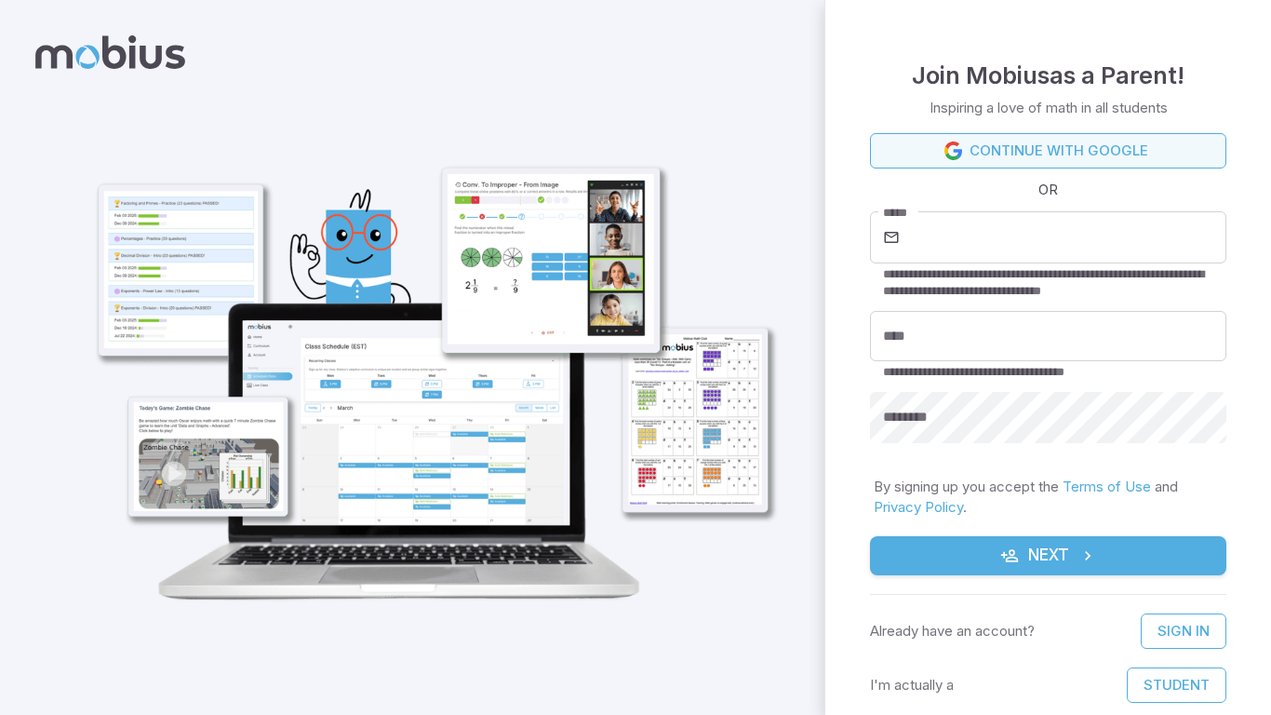
click at [989, 150] on link "Continue with Google" at bounding box center [1048, 150] width 356 height 35
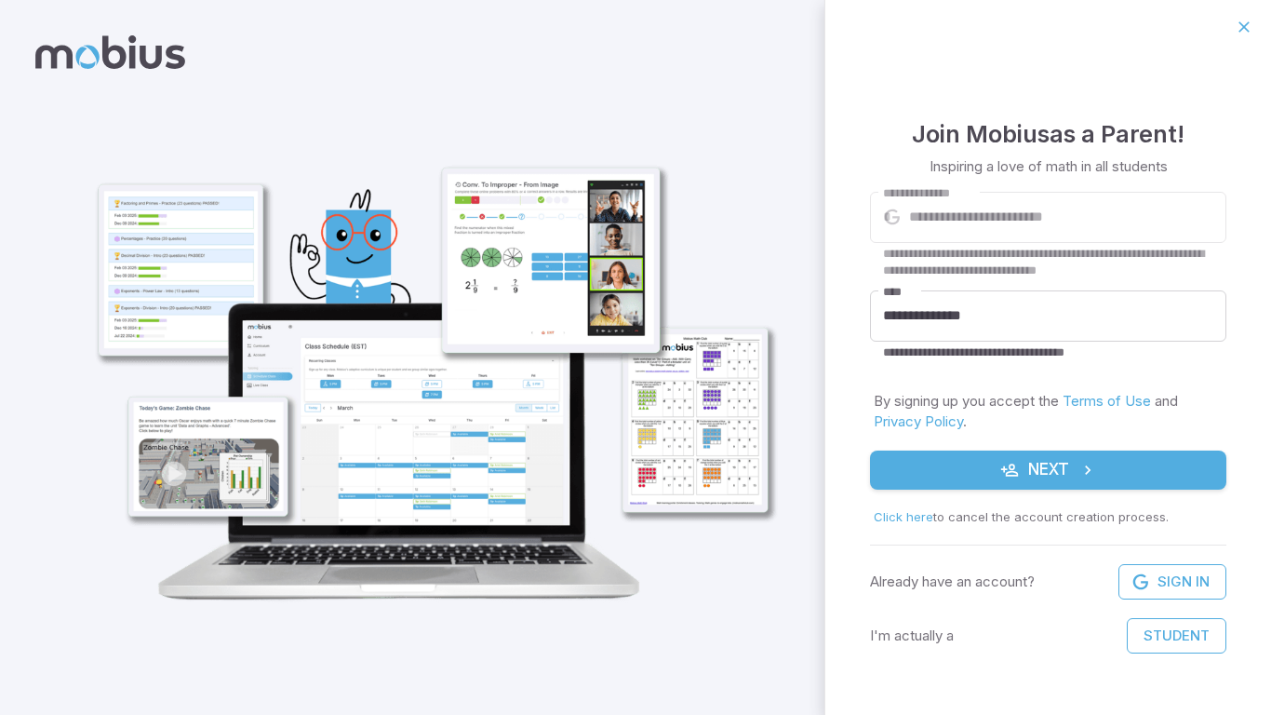
click at [994, 471] on button "Next" at bounding box center [1048, 469] width 356 height 39
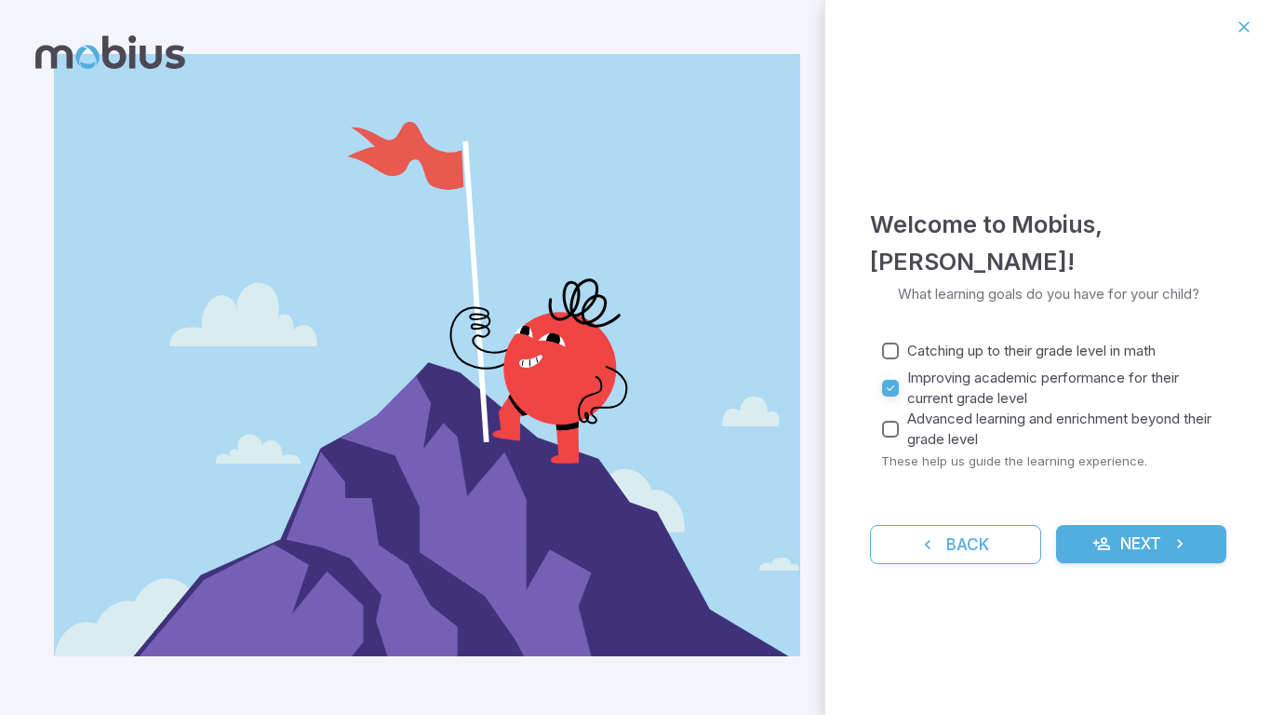
click at [1130, 545] on button "Next" at bounding box center [1141, 544] width 171 height 39
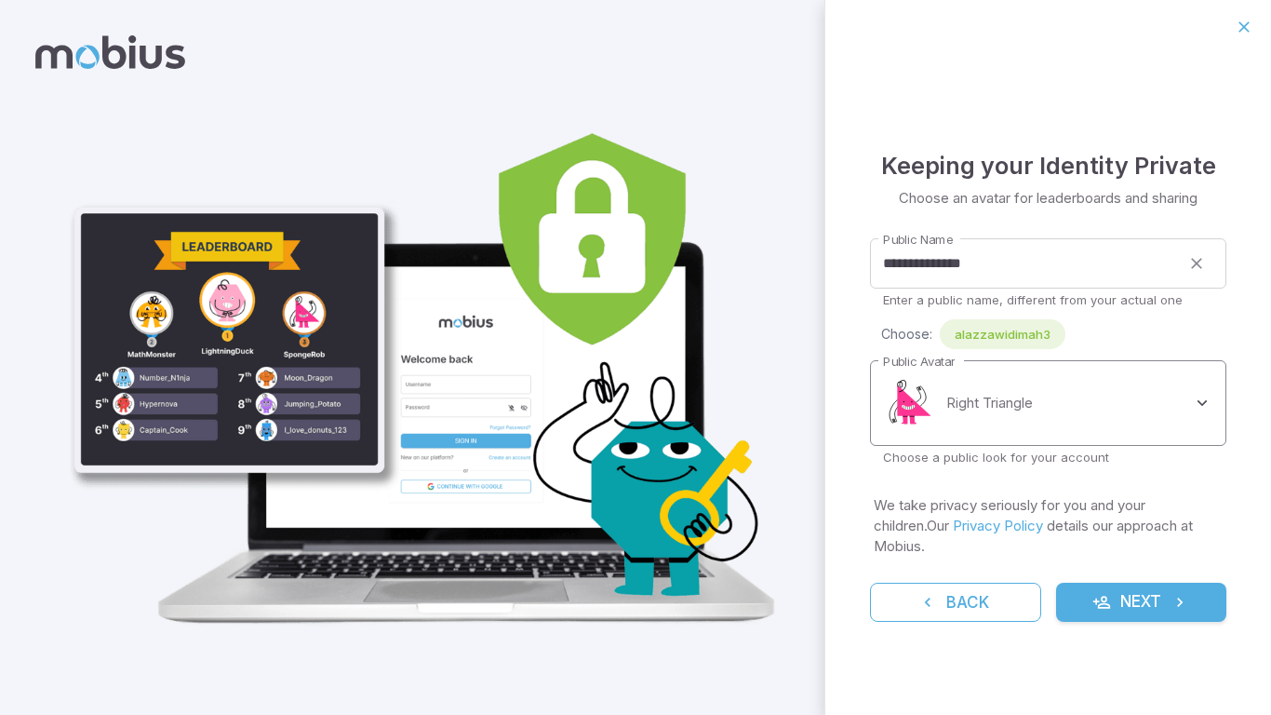
click at [1060, 409] on body "**********" at bounding box center [635, 357] width 1271 height 715
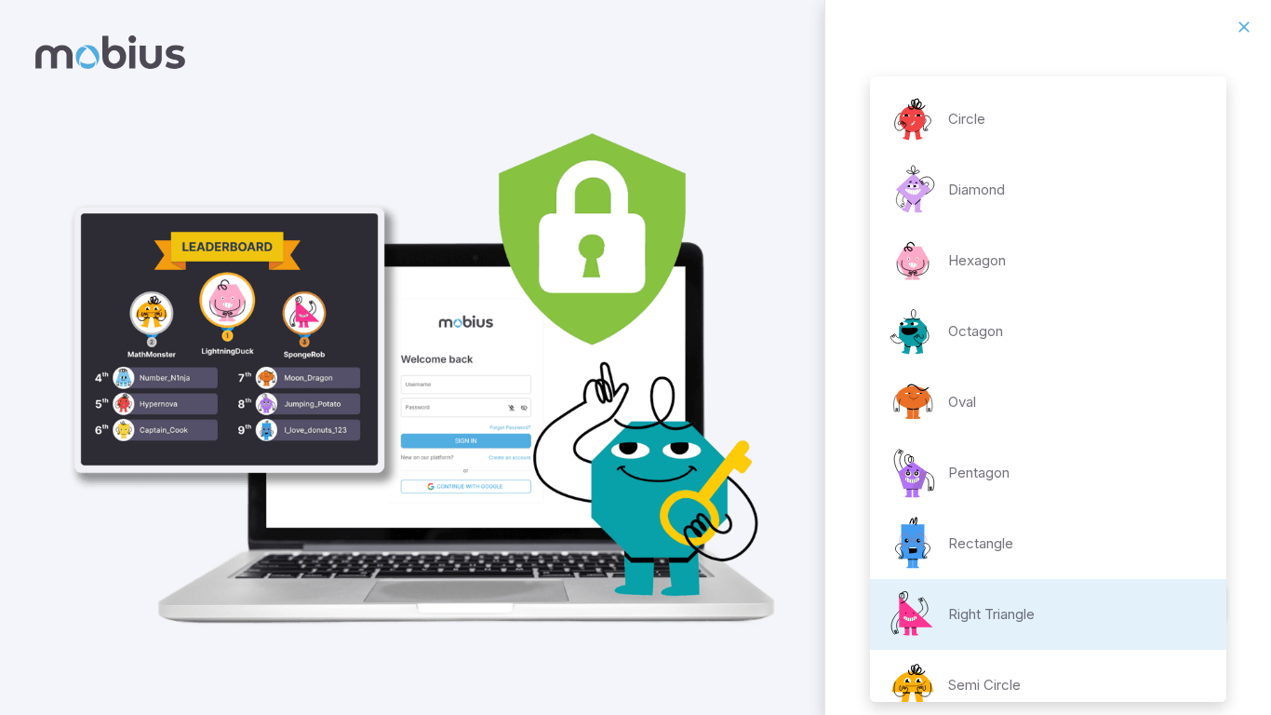
scroll to position [4, 0]
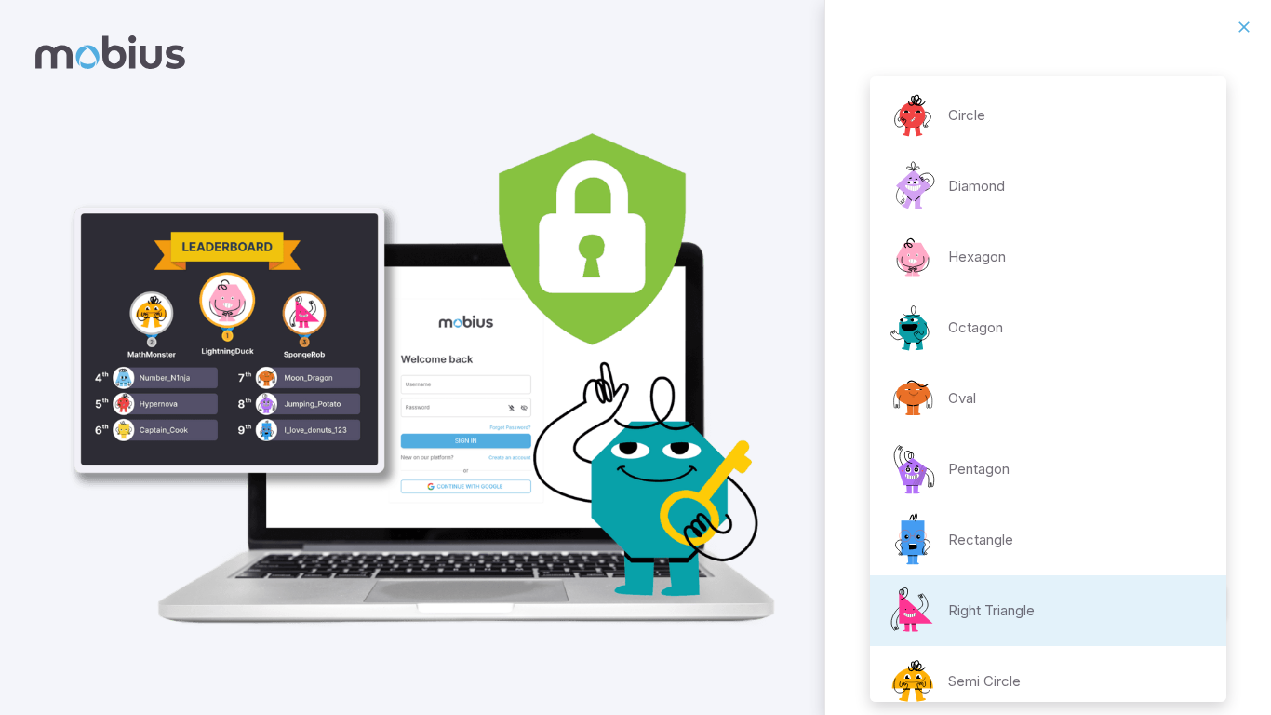
click at [995, 201] on div "Diamond" at bounding box center [945, 186] width 120 height 56
type input "**********"
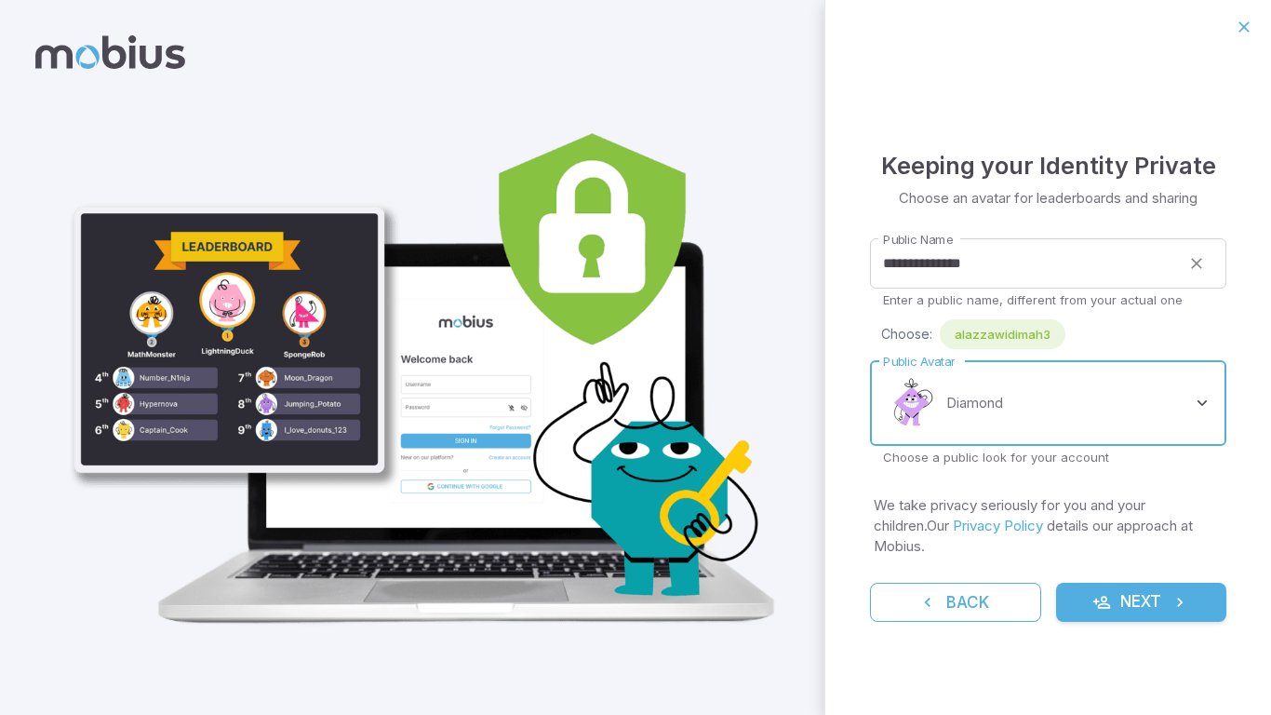
click at [1123, 582] on button "Next" at bounding box center [1141, 601] width 171 height 39
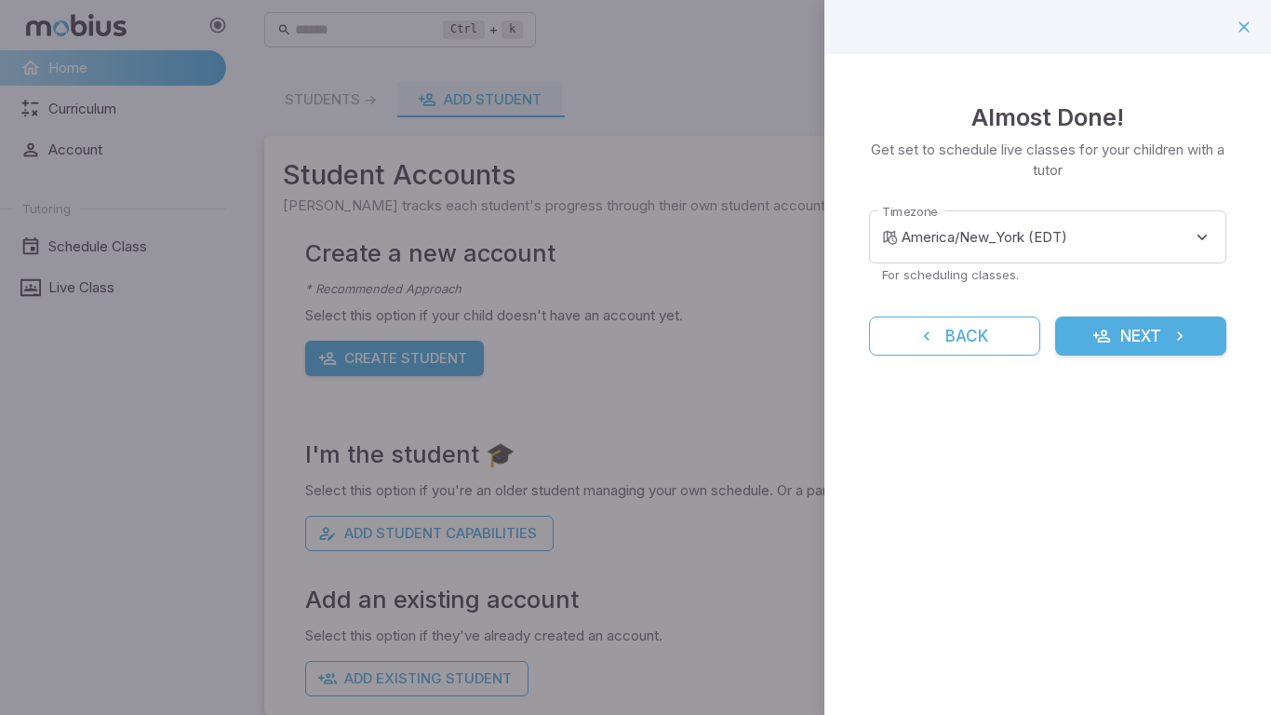
click at [1103, 341] on icon "submit" at bounding box center [1101, 336] width 19 height 19
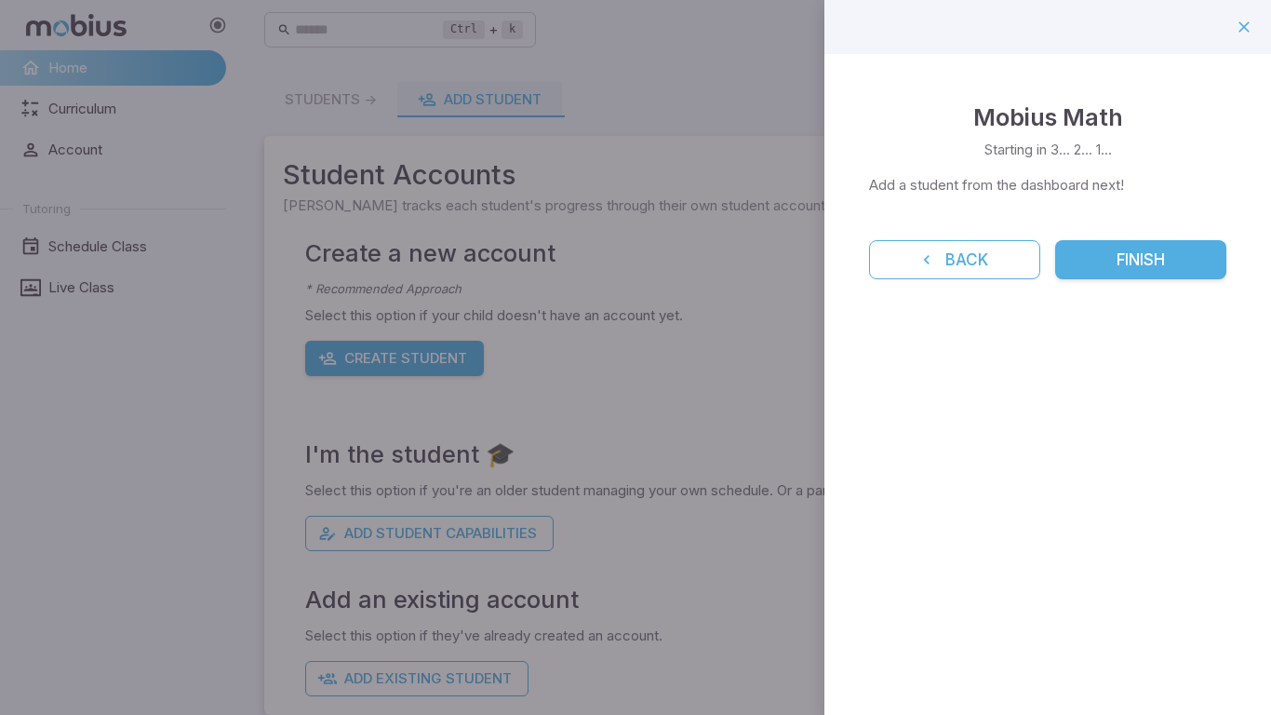
click at [1110, 249] on button "Finish" at bounding box center [1140, 259] width 171 height 39
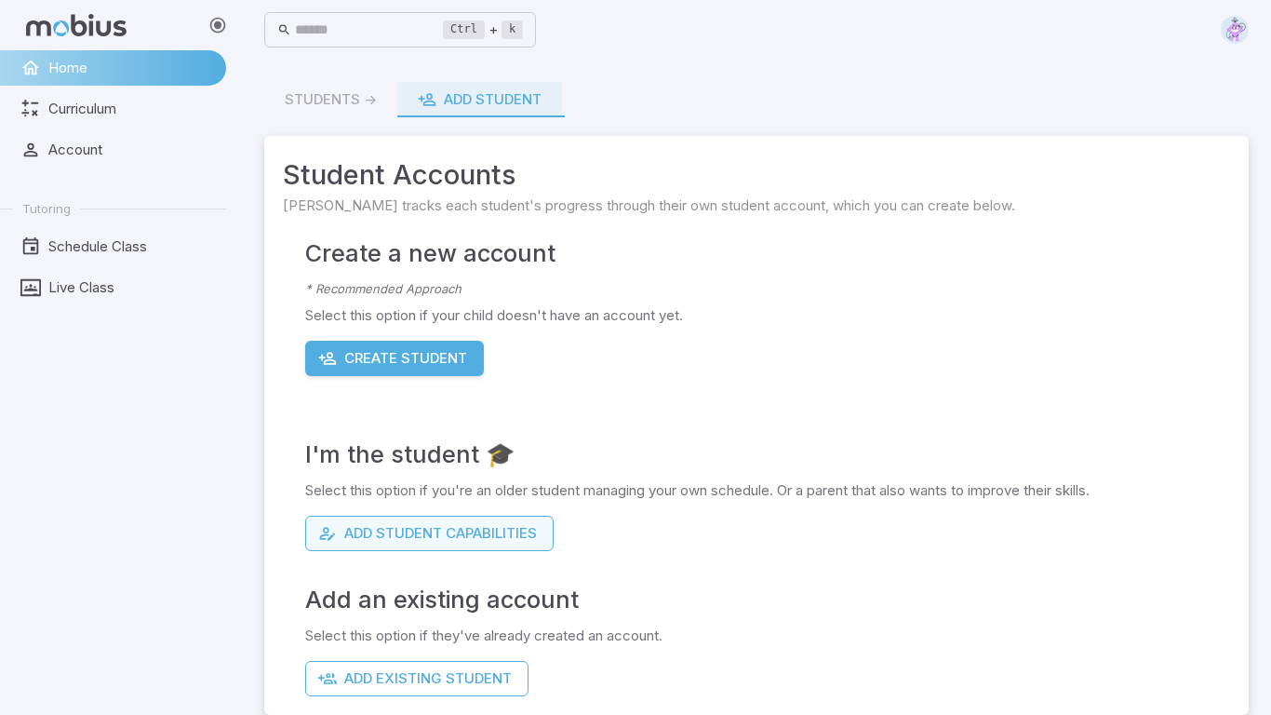
click at [470, 536] on button "Add Student Capabilities" at bounding box center [429, 532] width 248 height 35
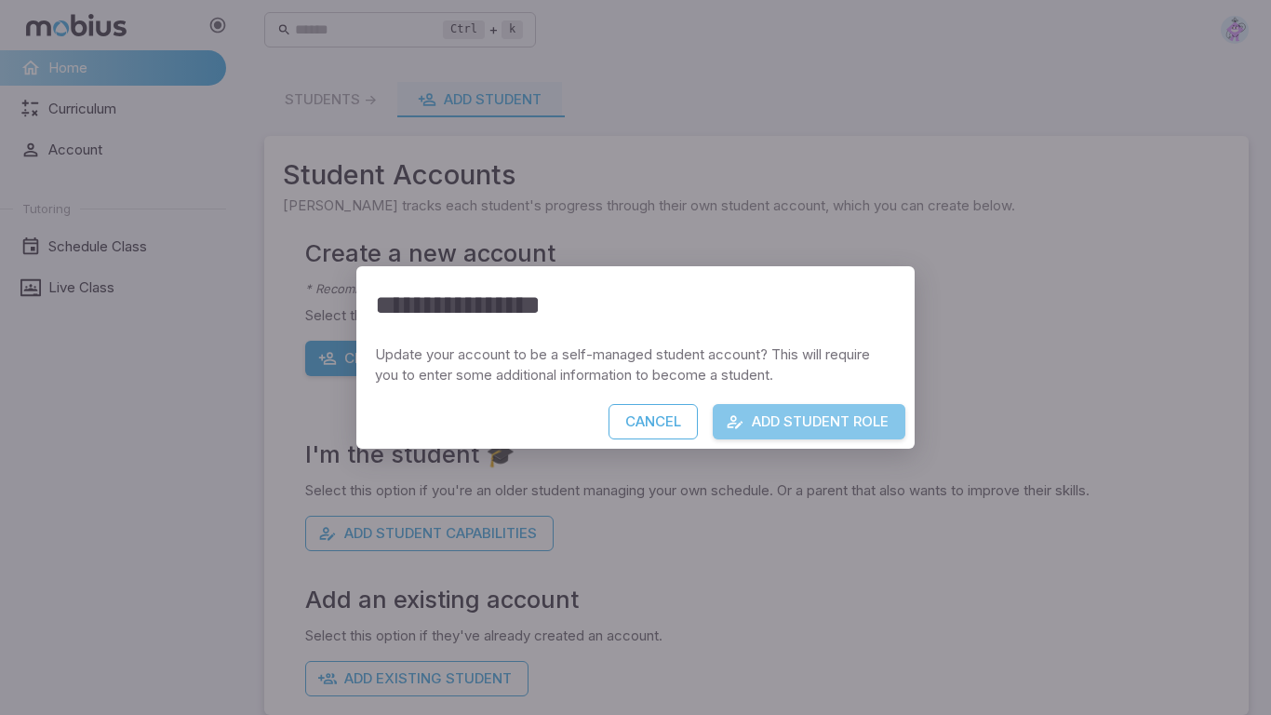
click at [778, 426] on button "Add Student Role" at bounding box center [809, 421] width 193 height 35
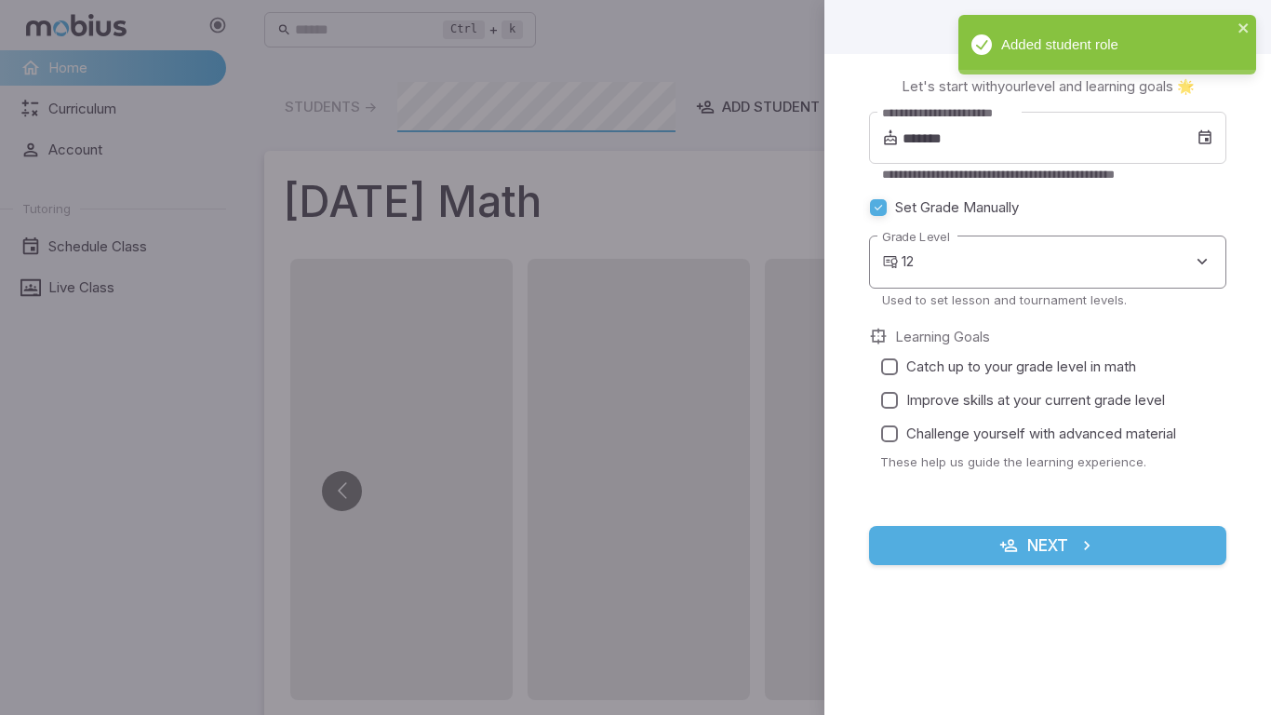
click at [1022, 257] on body "**********" at bounding box center [635, 614] width 1271 height 1228
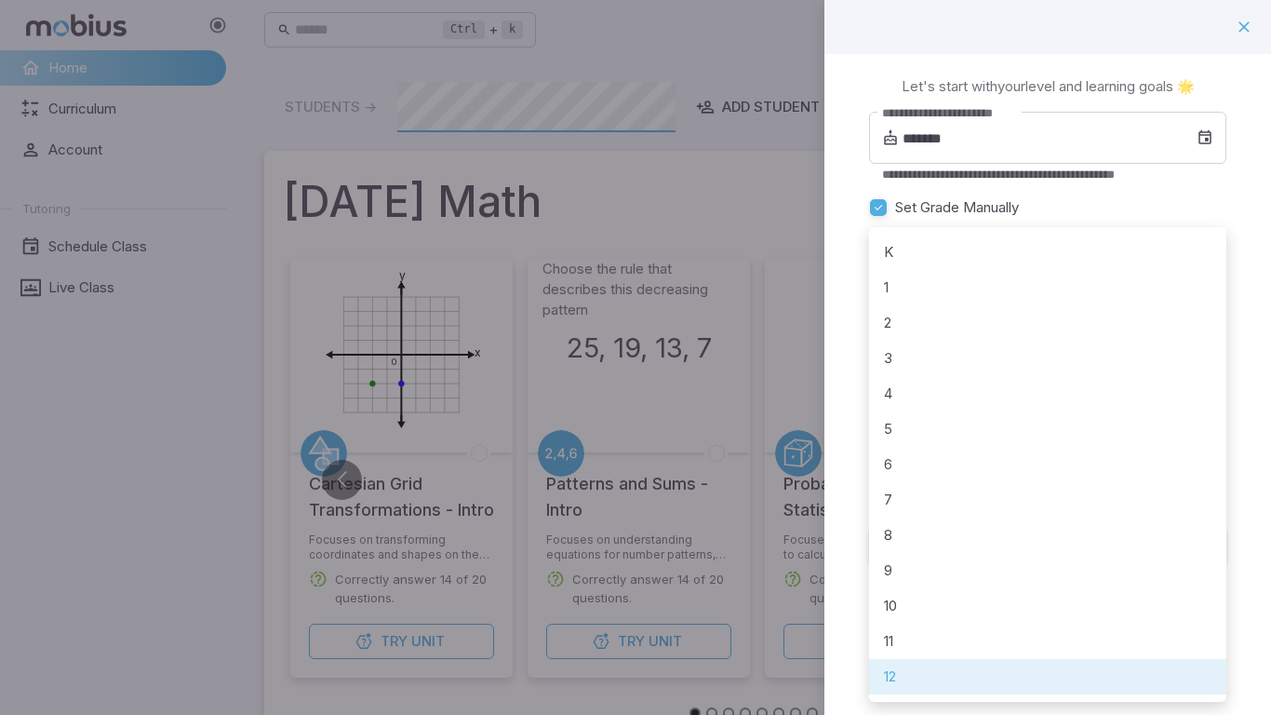
click at [923, 564] on li "9" at bounding box center [1047, 570] width 357 height 35
type input "*"
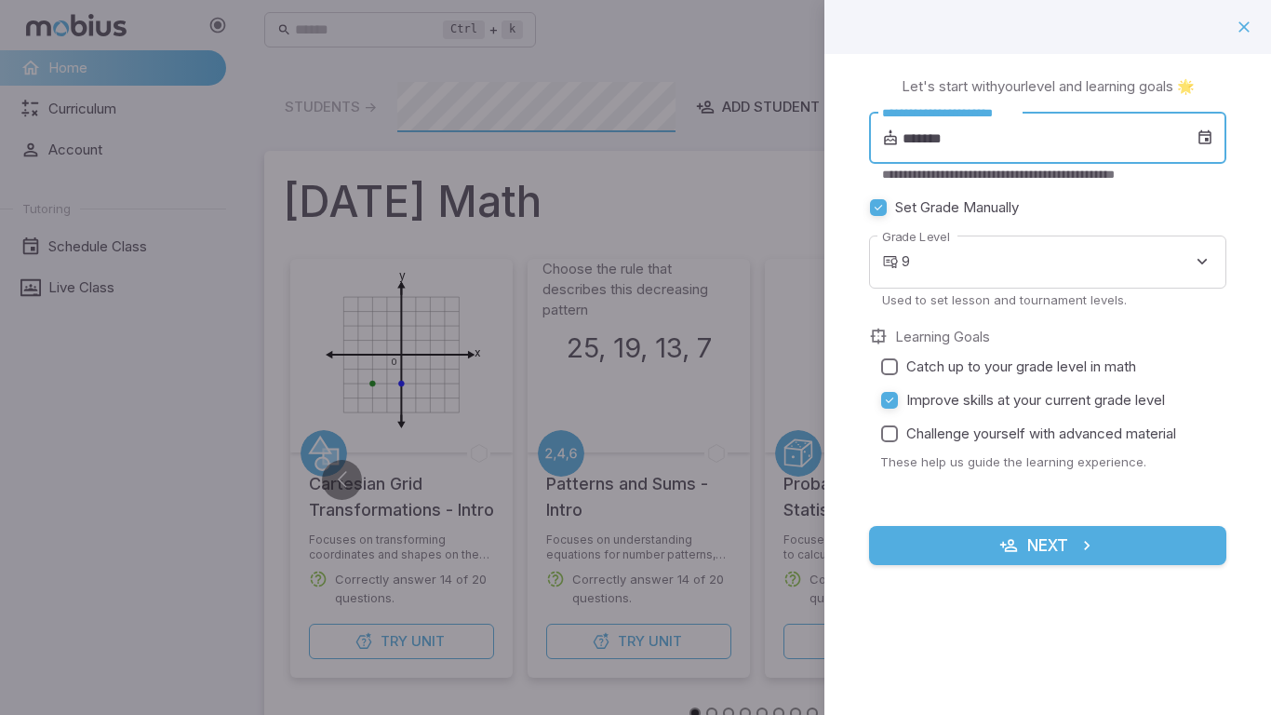
click at [930, 137] on input "*******" at bounding box center [1050, 138] width 294 height 52
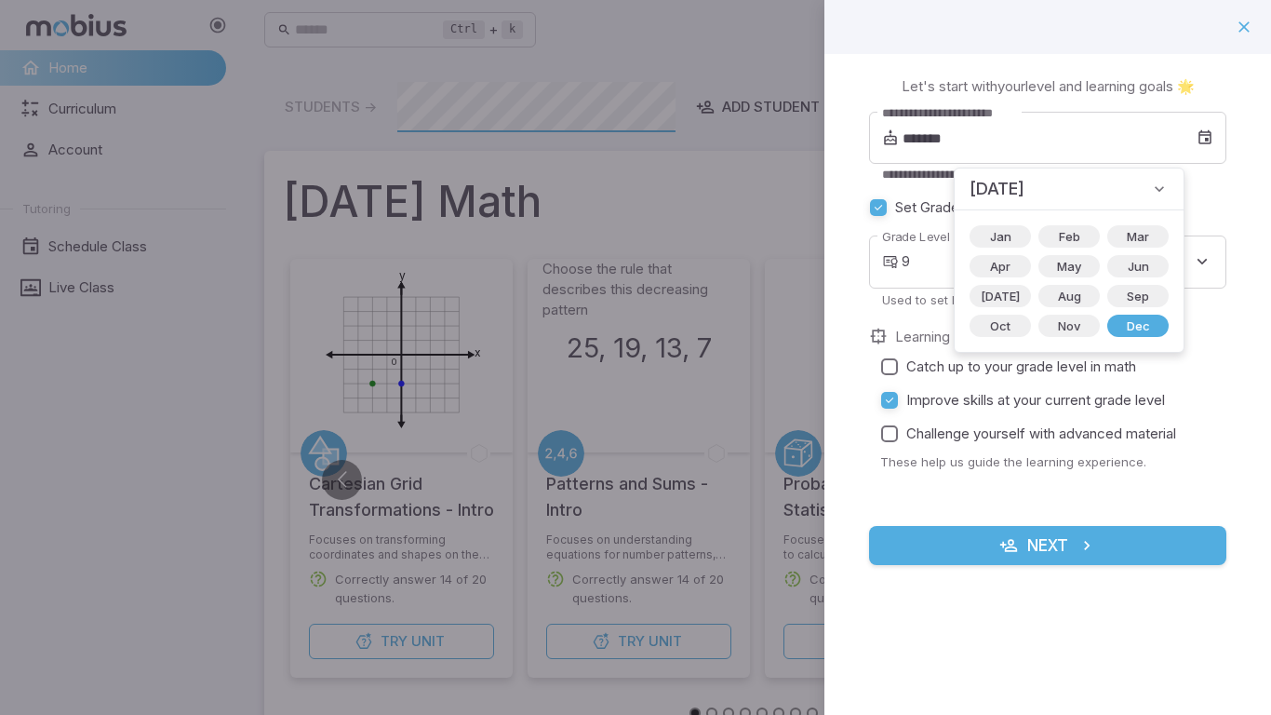
click at [1150, 186] on icon at bounding box center [1159, 189] width 19 height 19
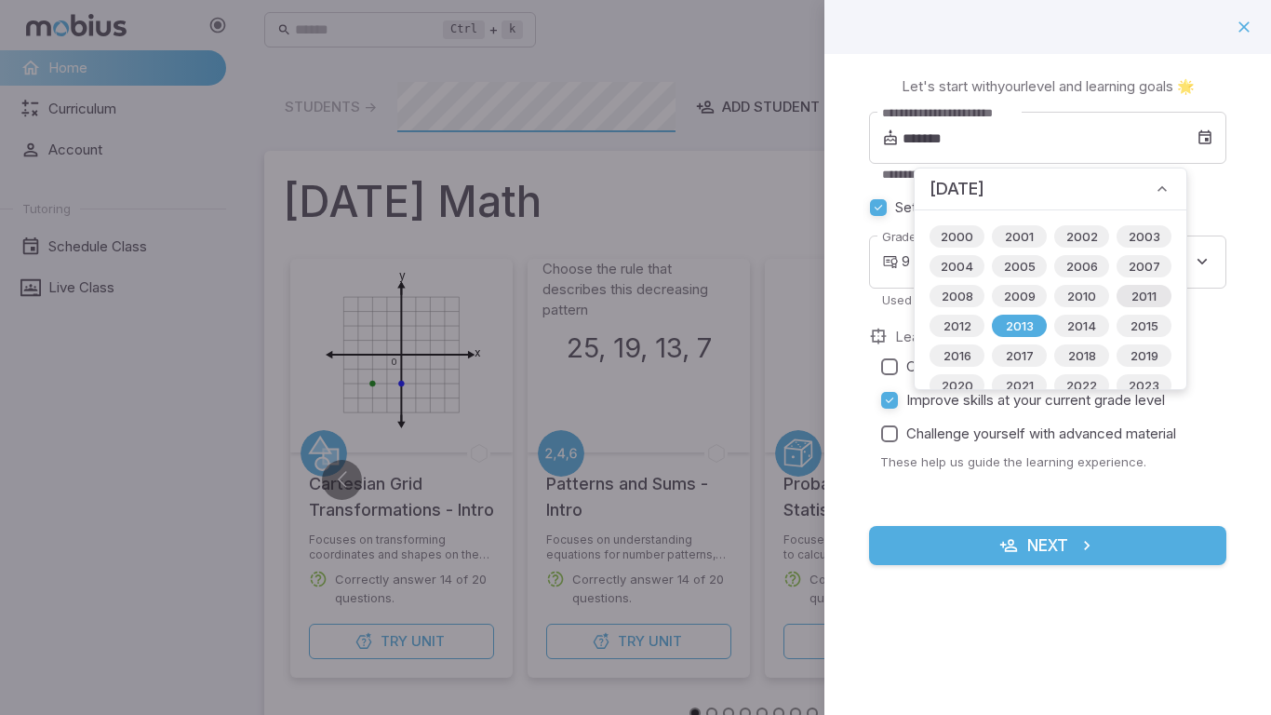
click at [1133, 299] on span "2011" at bounding box center [1143, 296] width 47 height 19
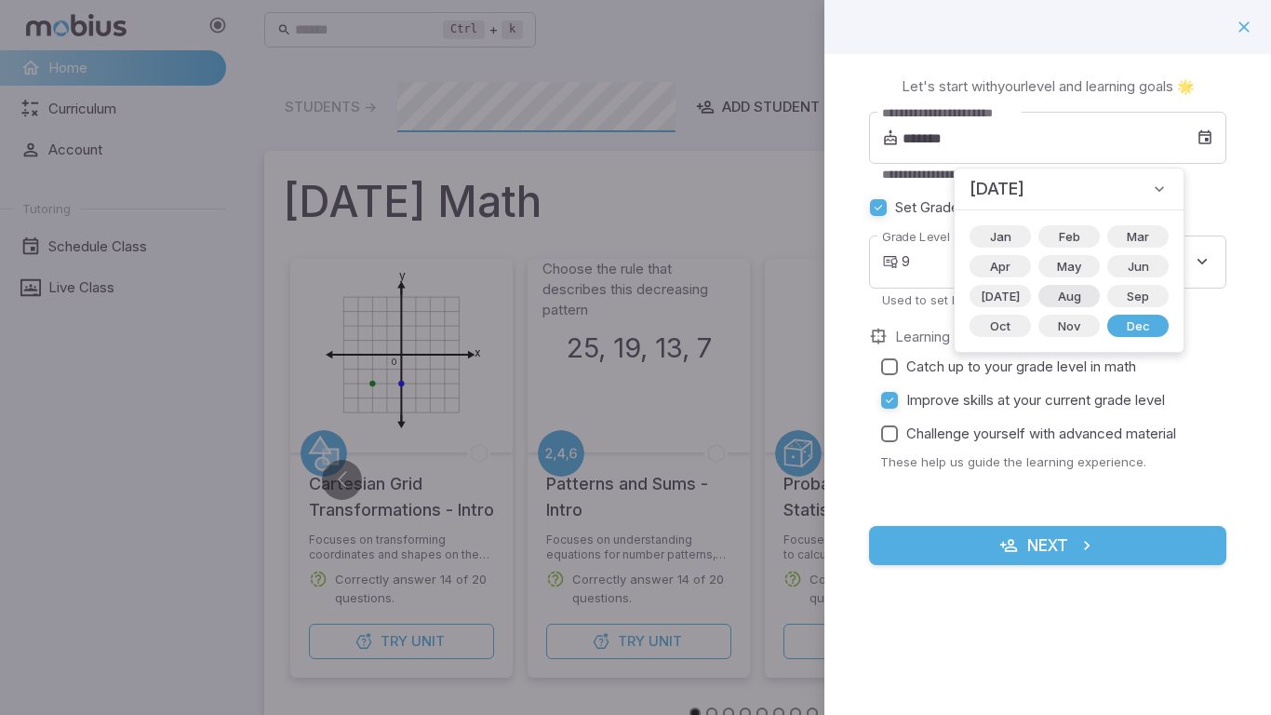
click at [1059, 296] on span "Aug" at bounding box center [1070, 296] width 46 height 19
type input "*******"
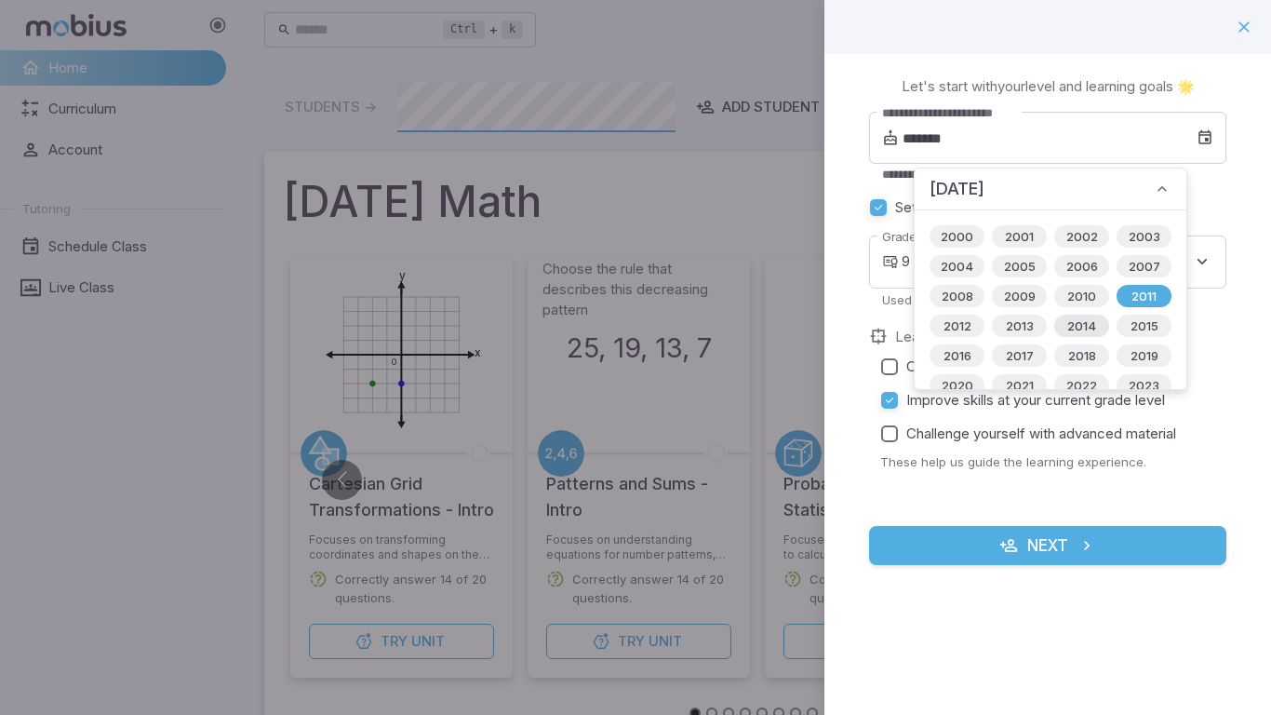
scroll to position [22, 0]
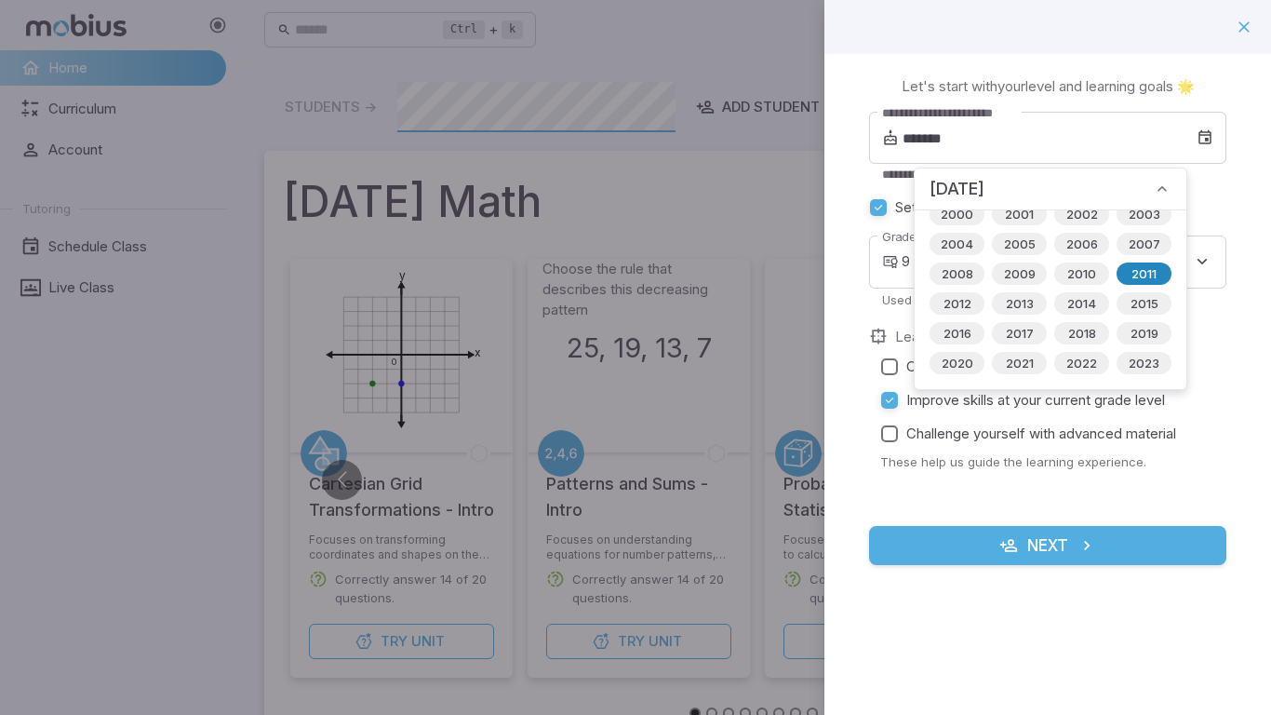
click at [1135, 275] on span "2011" at bounding box center [1143, 273] width 47 height 19
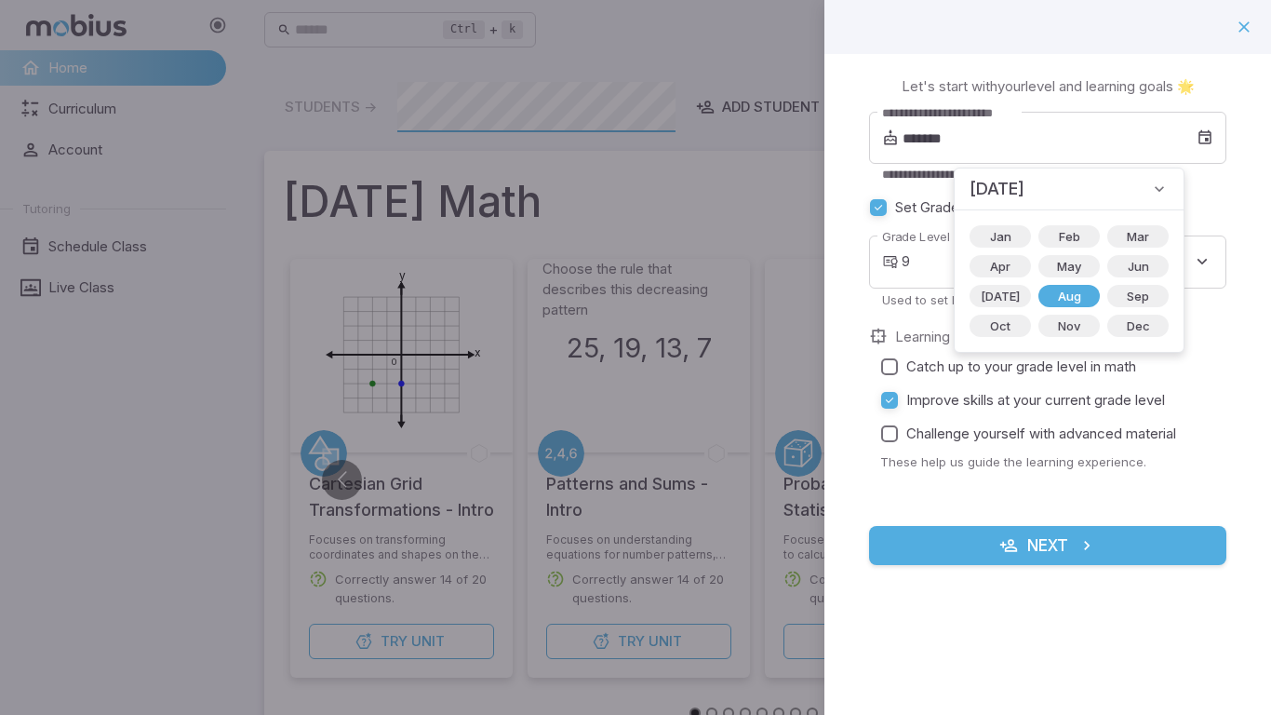
click at [1154, 376] on label "Catch up to your grade level in math" at bounding box center [1042, 366] width 339 height 33
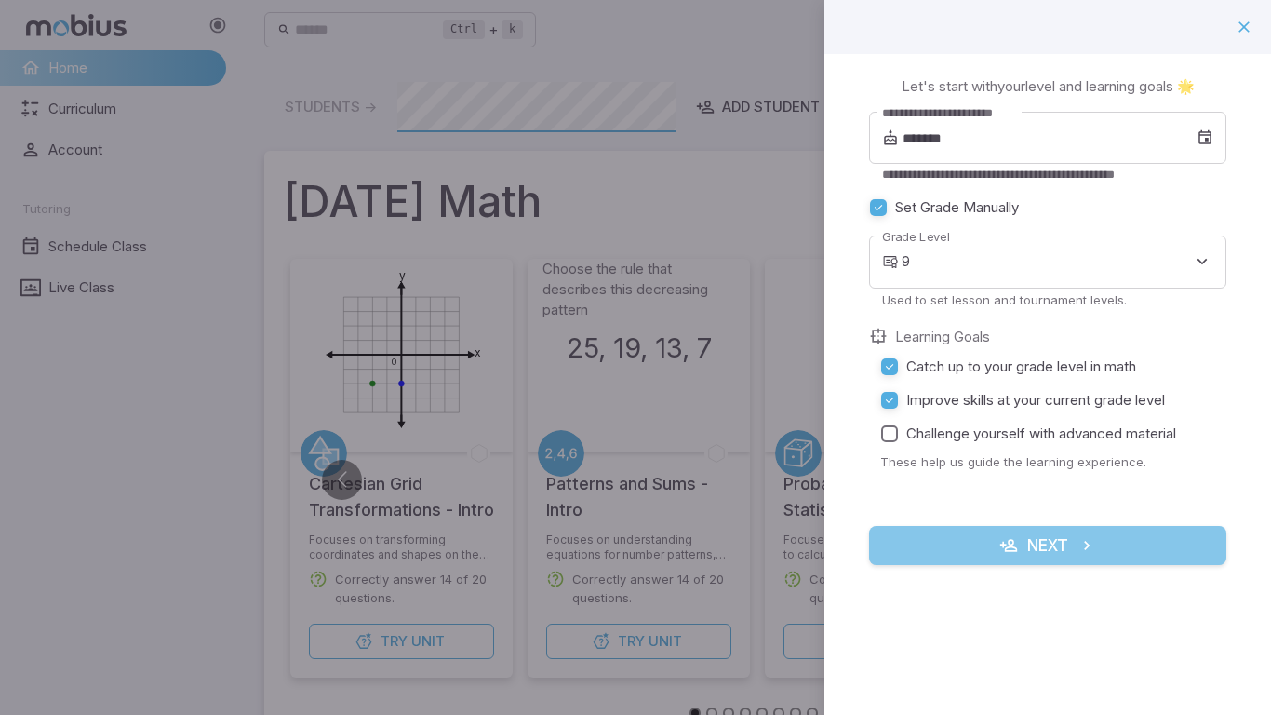
click at [1002, 552] on icon "submit" at bounding box center [1008, 545] width 19 height 19
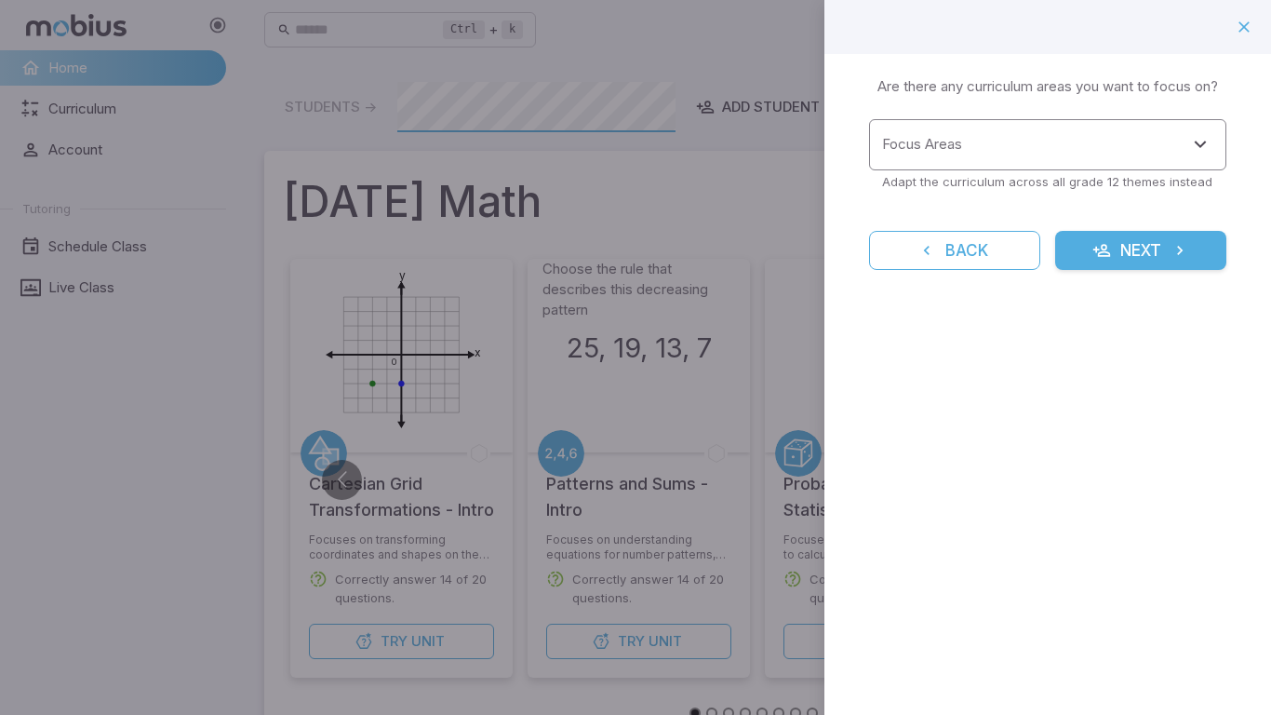
click at [995, 152] on input "Focus Areas" at bounding box center [1033, 144] width 313 height 34
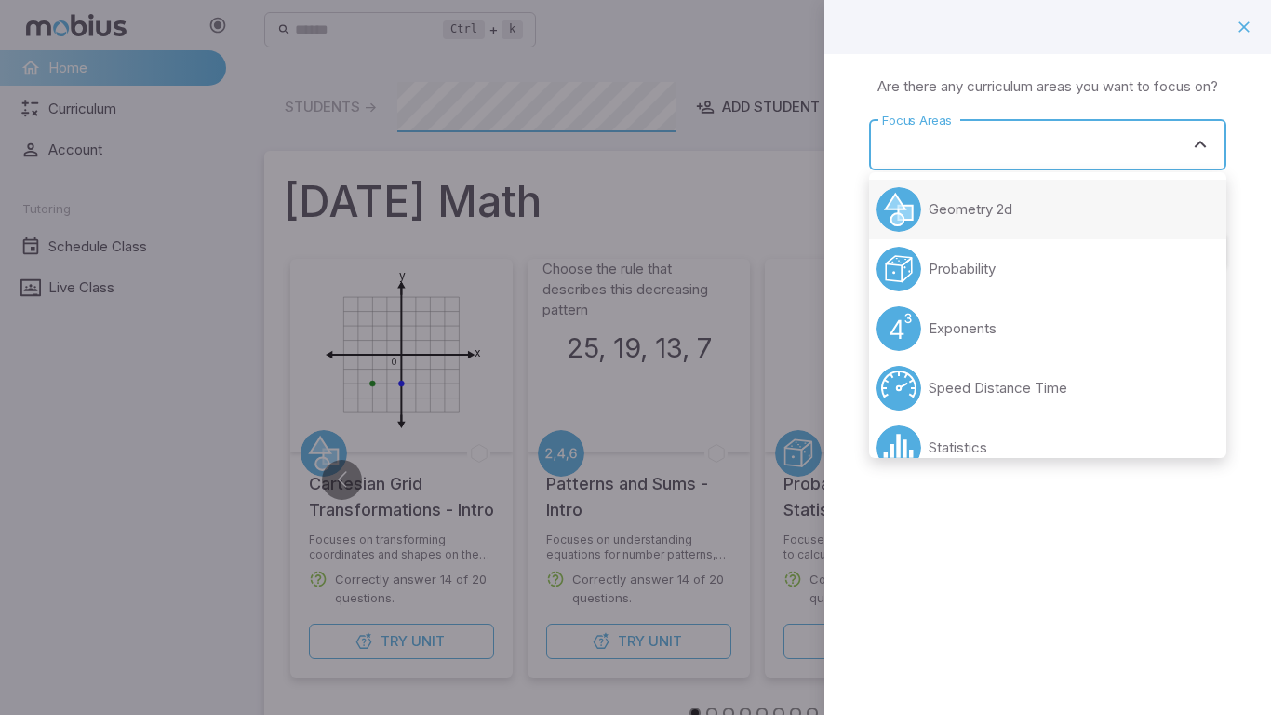
click at [1039, 200] on li "Geometry 2d" at bounding box center [1047, 210] width 357 height 60
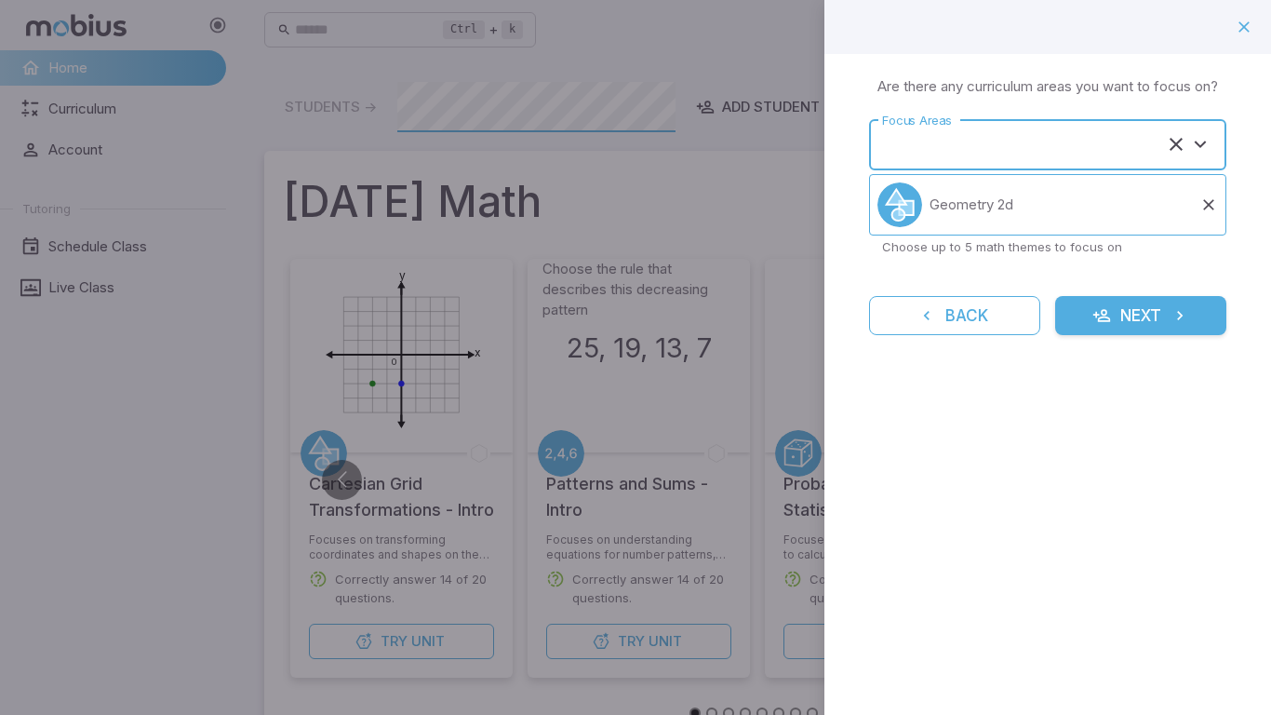
click at [1124, 322] on button "Next" at bounding box center [1140, 315] width 171 height 39
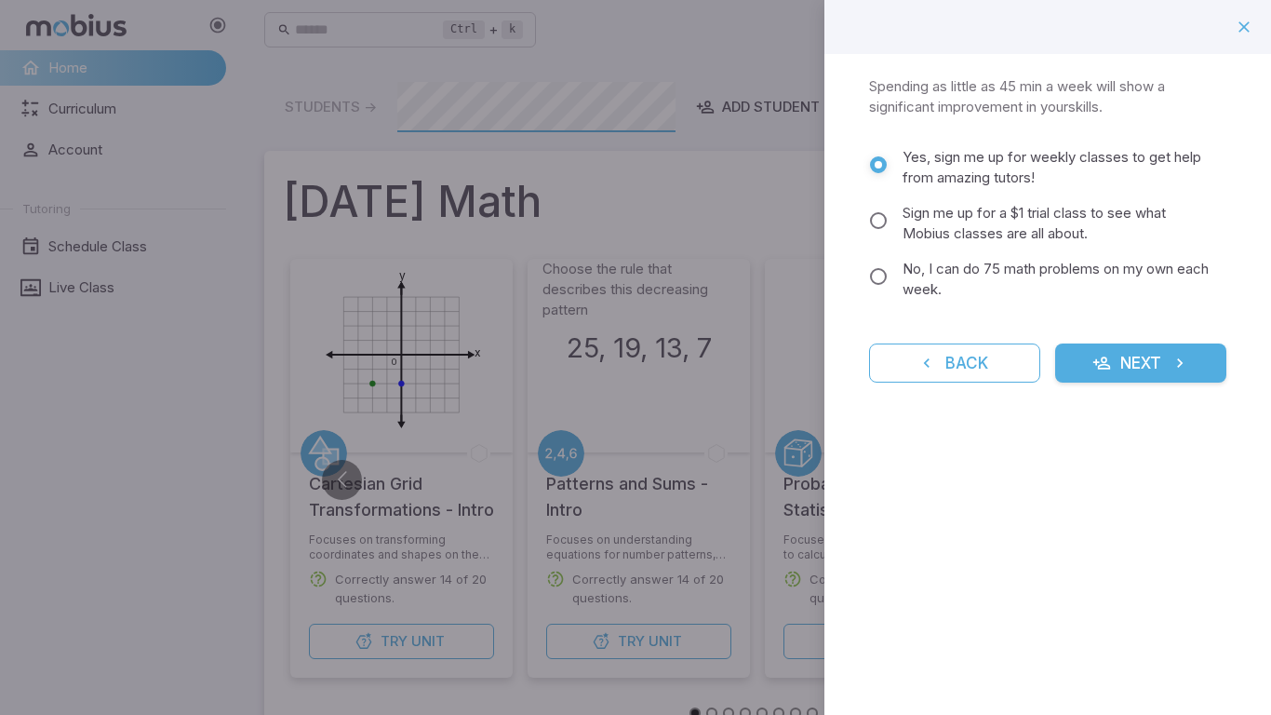
click at [1096, 375] on button "Next" at bounding box center [1140, 362] width 171 height 39
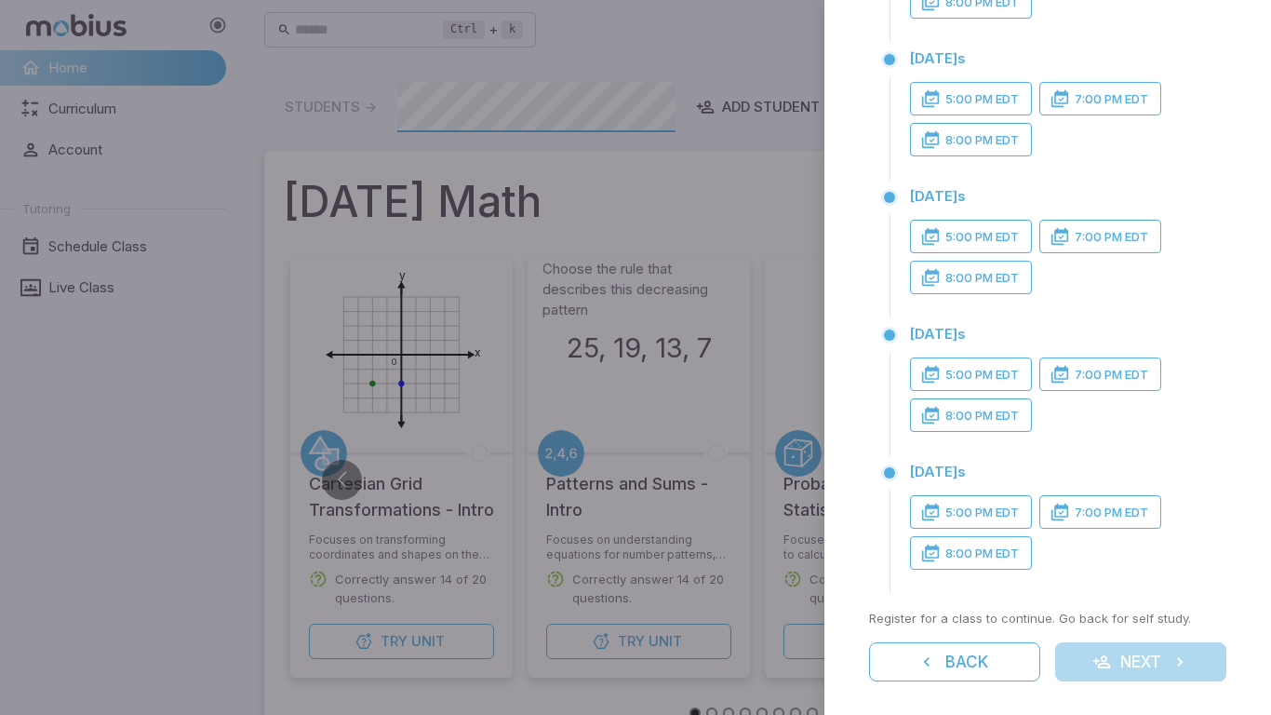
scroll to position [238, 0]
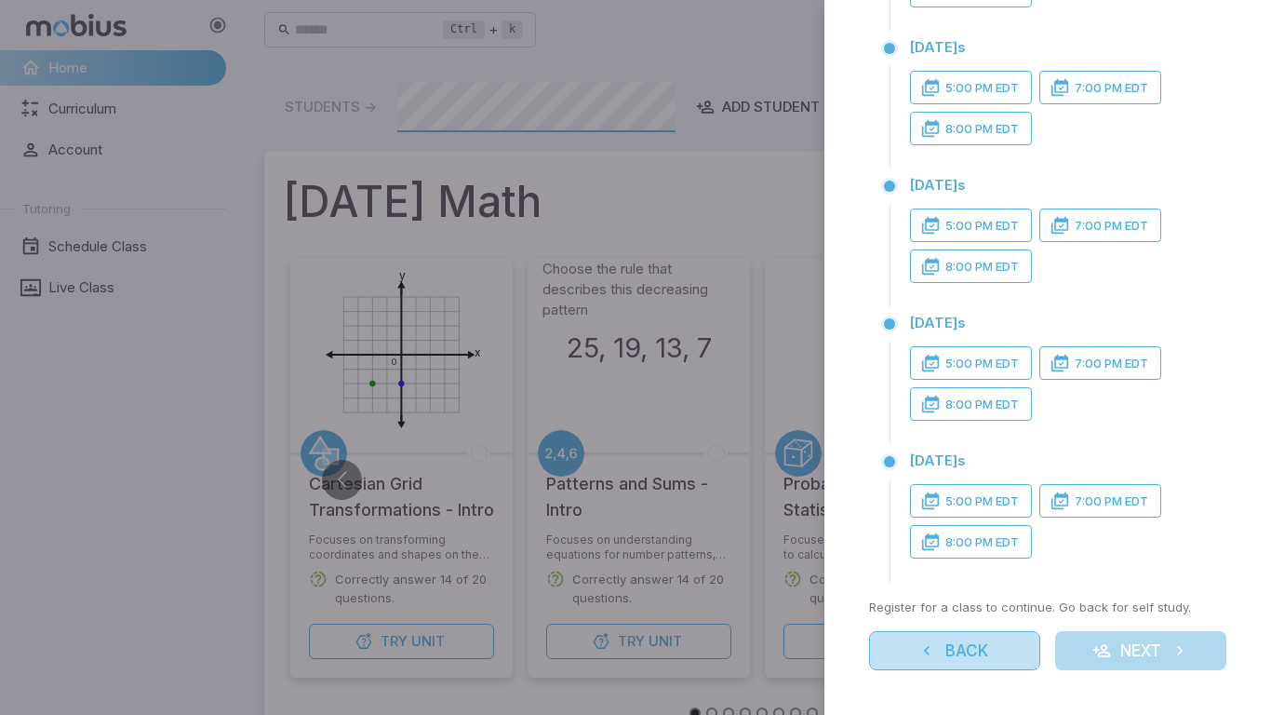
click at [937, 635] on button "Back" at bounding box center [954, 650] width 171 height 39
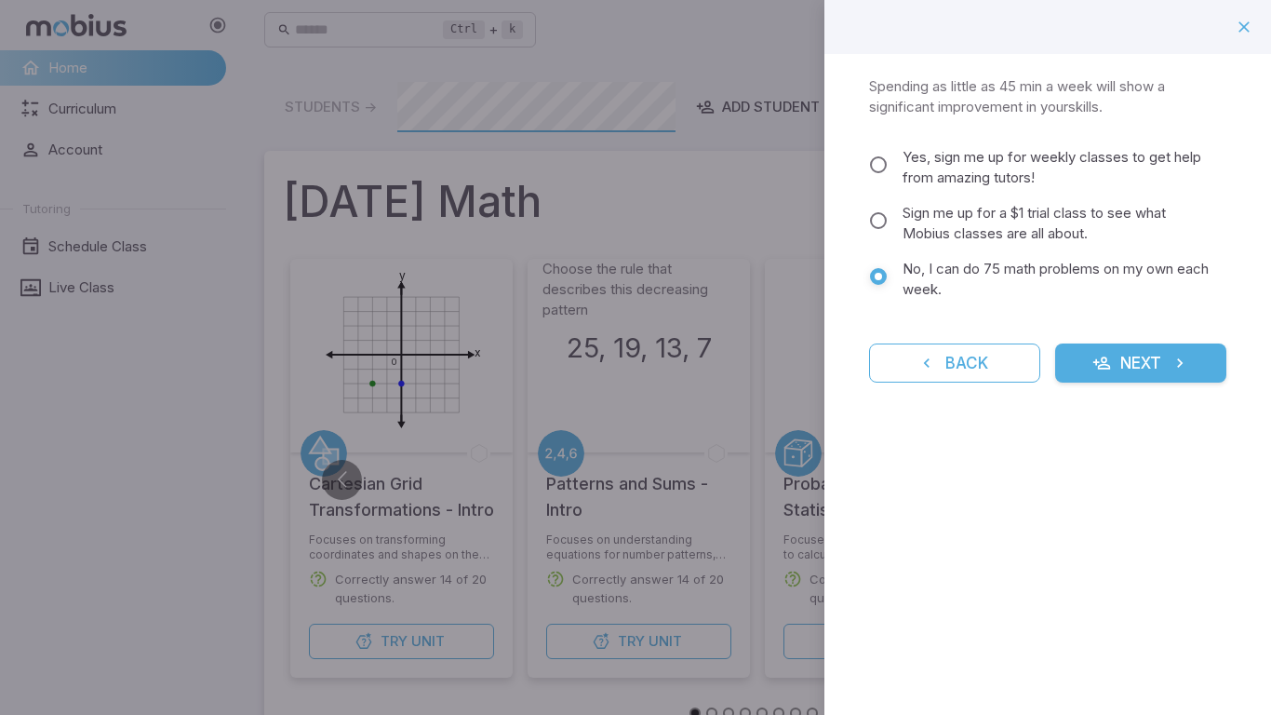
click at [1064, 371] on button "Next" at bounding box center [1140, 362] width 171 height 39
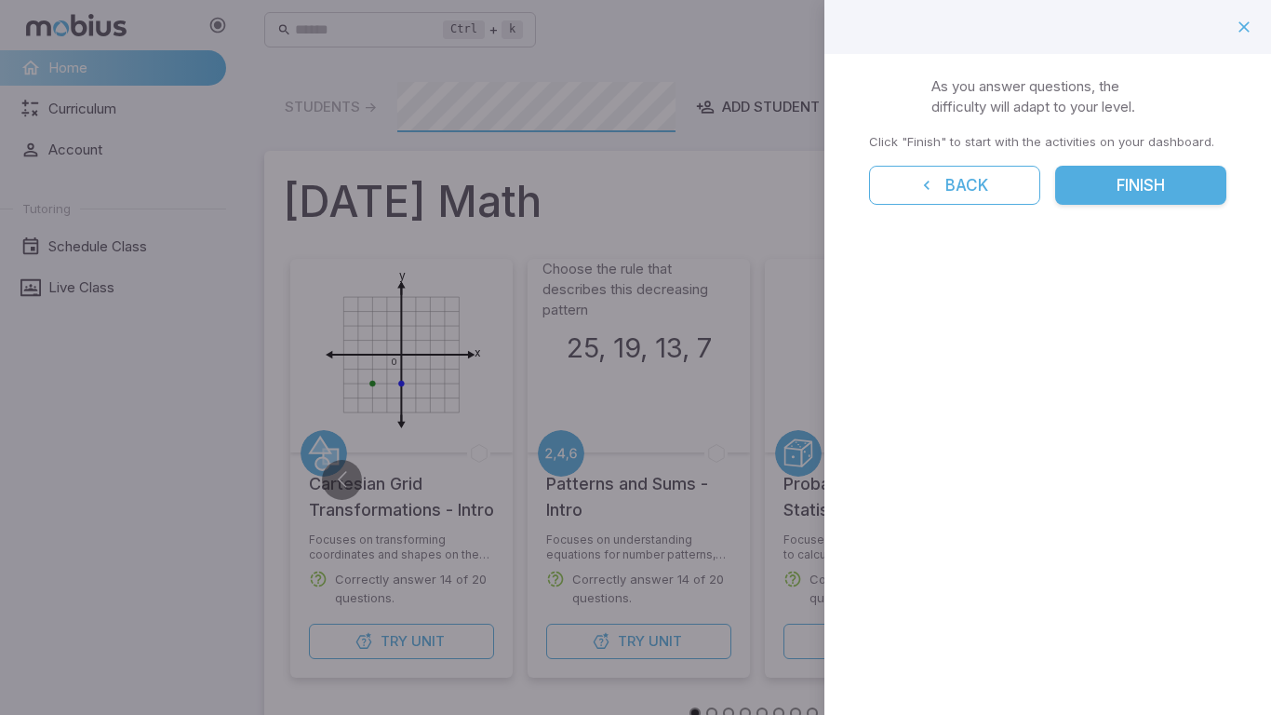
click at [1135, 176] on button "Finish" at bounding box center [1140, 185] width 171 height 39
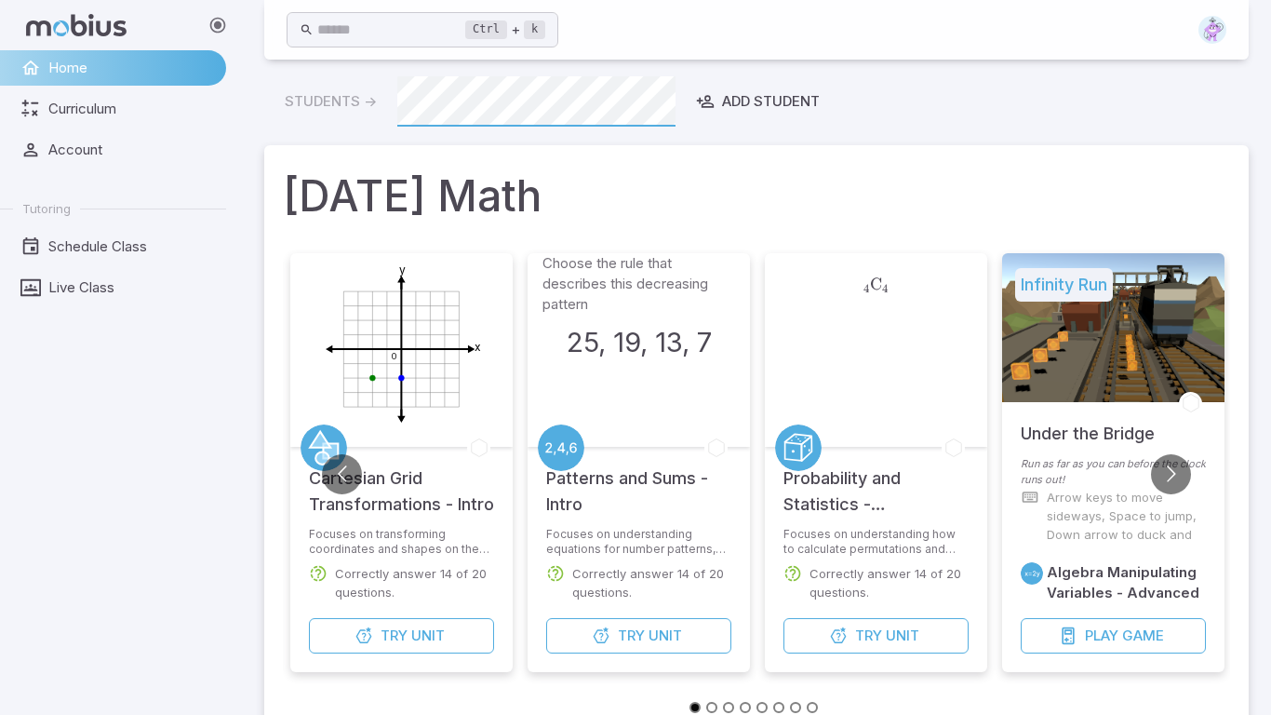
scroll to position [14, 0]
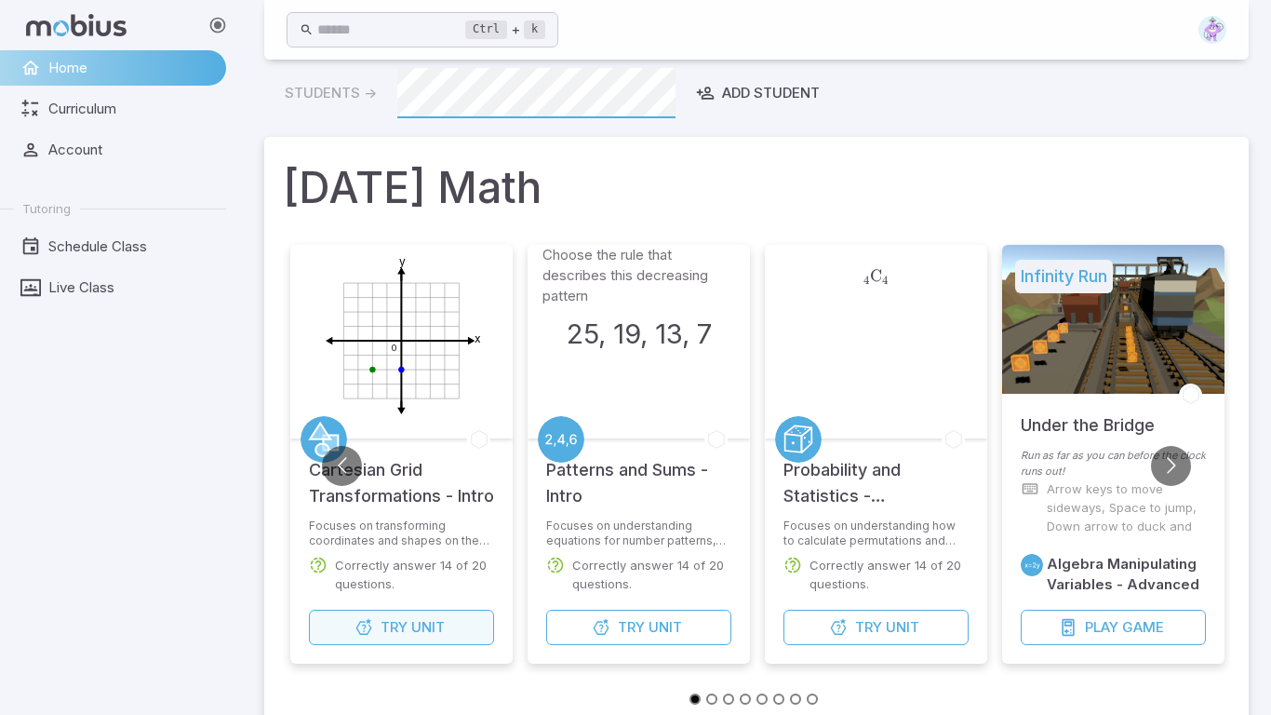
click at [421, 617] on span "Unit" at bounding box center [427, 627] width 33 height 20
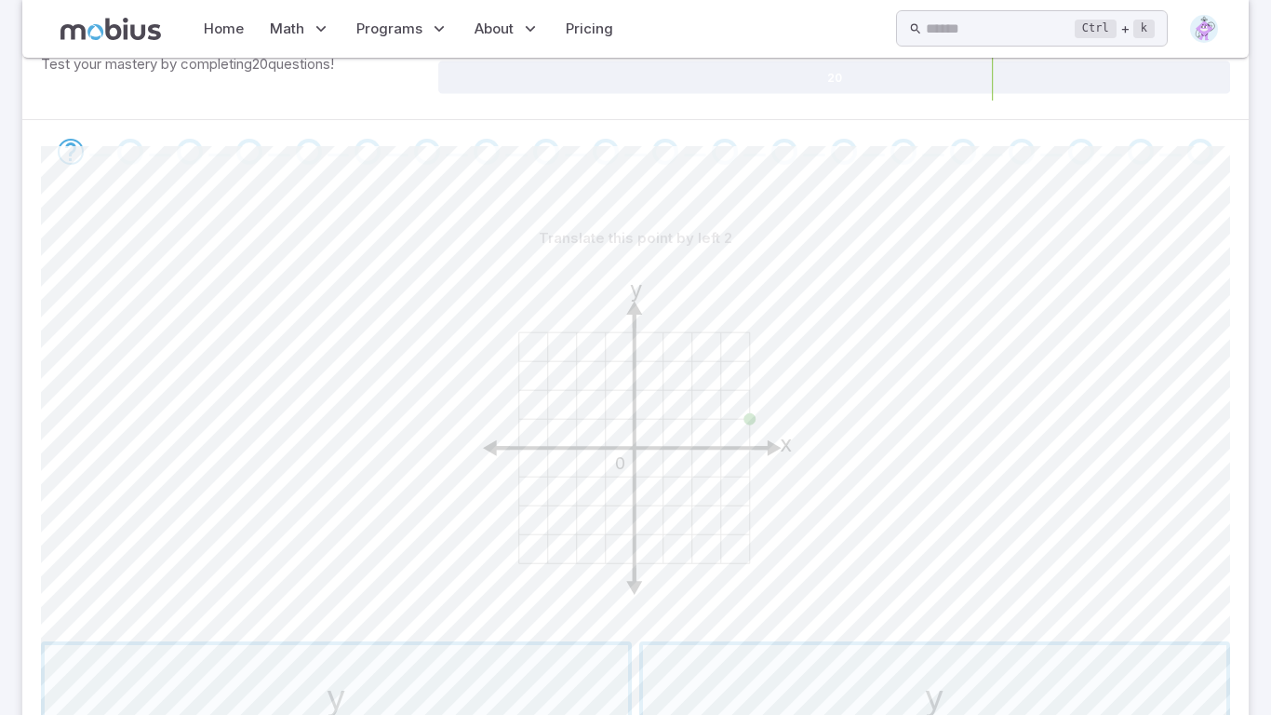
scroll to position [300, 0]
click at [572, 411] on icon "y x 0" at bounding box center [635, 436] width 372 height 372
click at [573, 412] on icon "y x 0" at bounding box center [635, 436] width 372 height 372
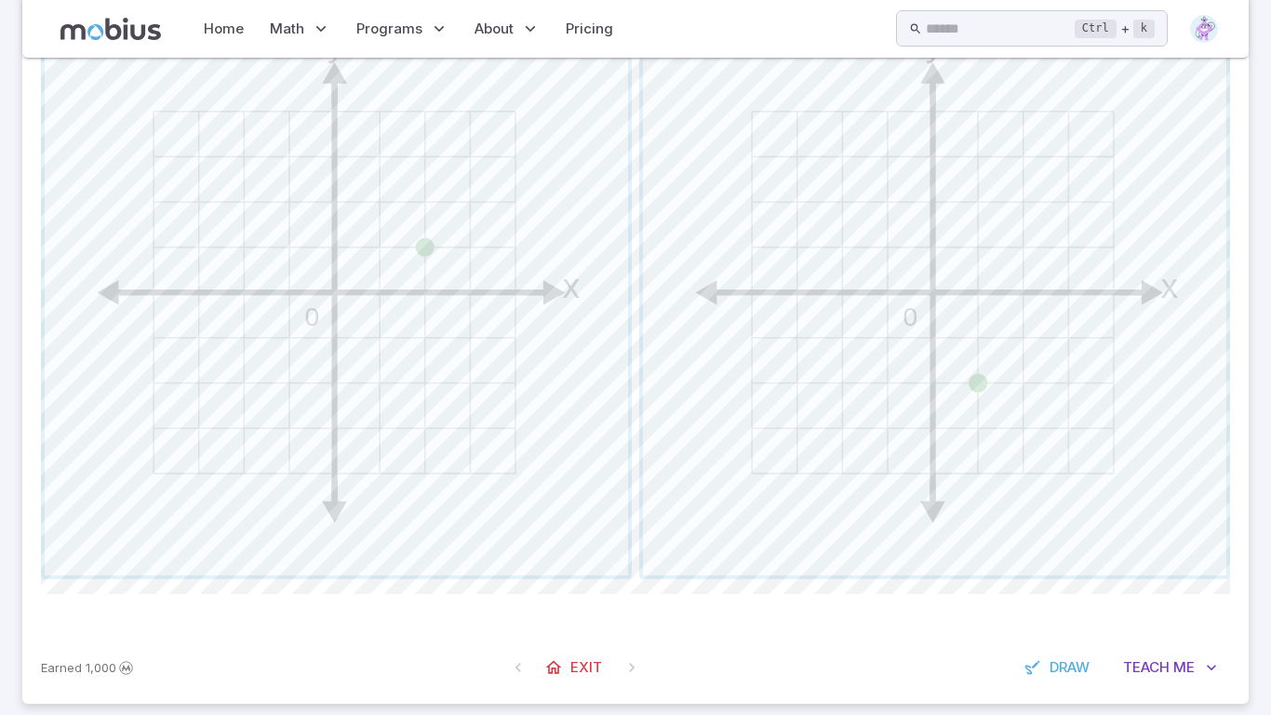
scroll to position [969, 0]
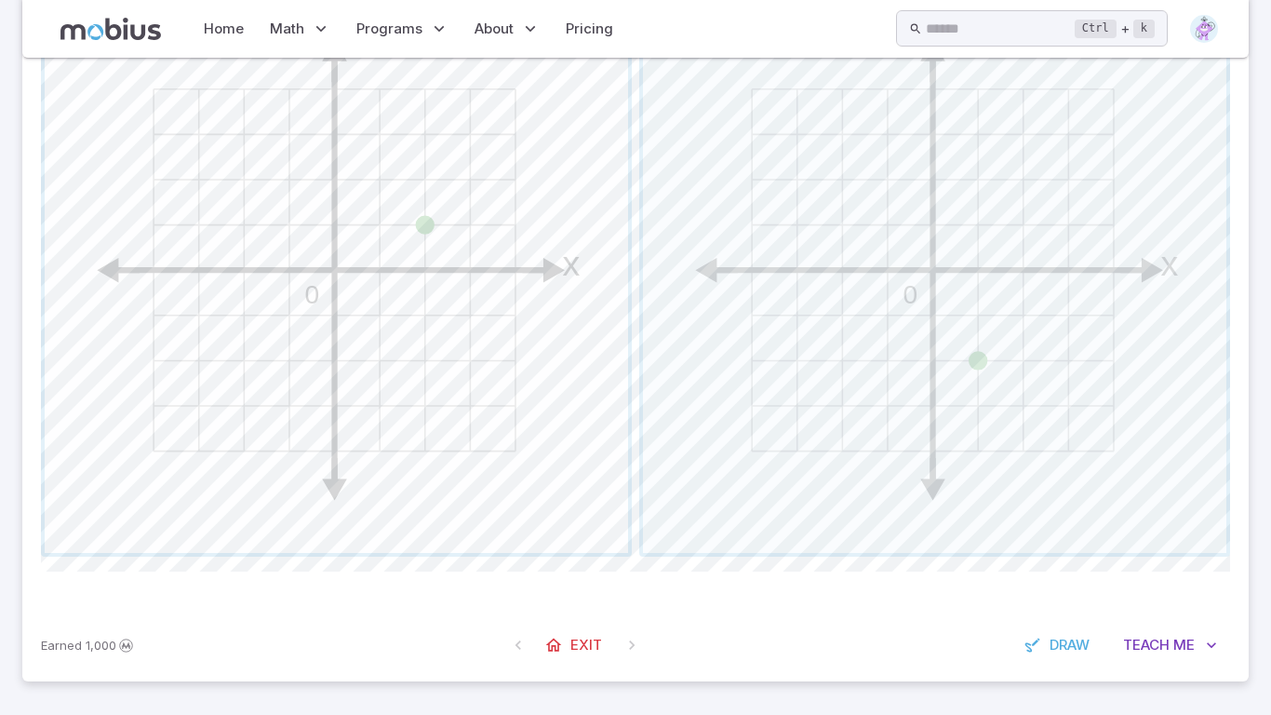
click at [441, 274] on span "button" at bounding box center [336, 260] width 583 height 583
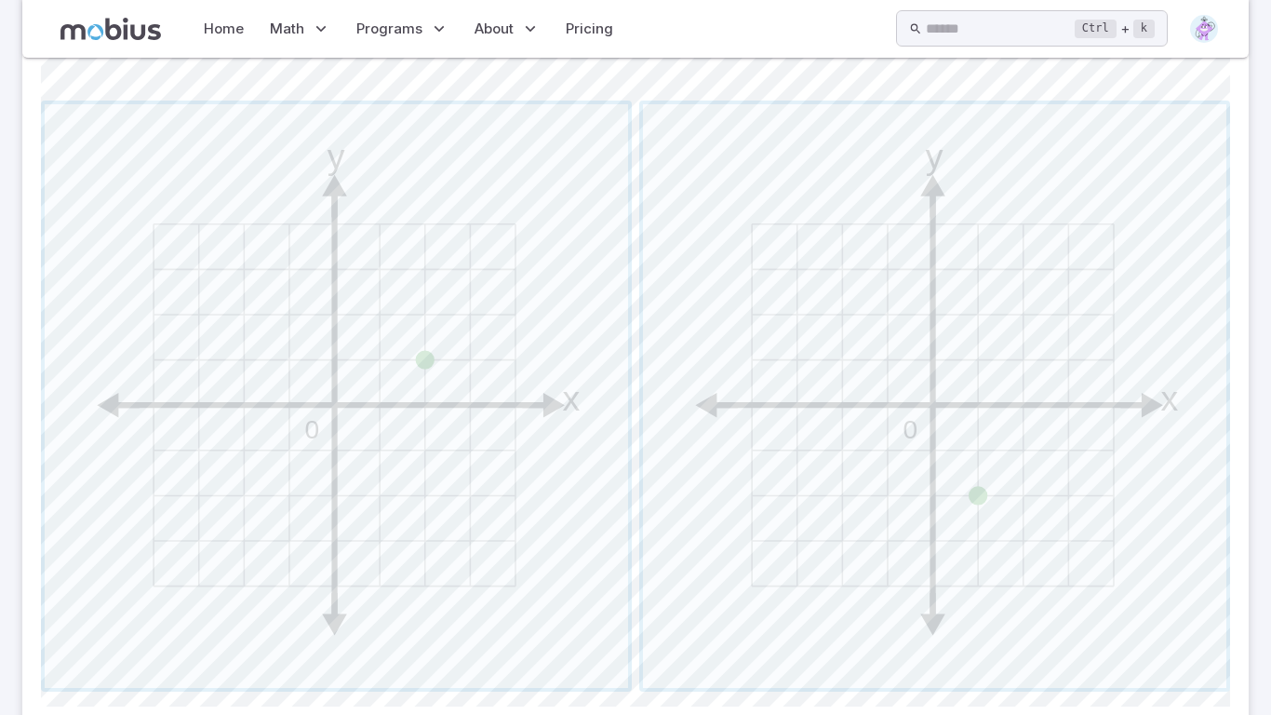
scroll to position [843, 0]
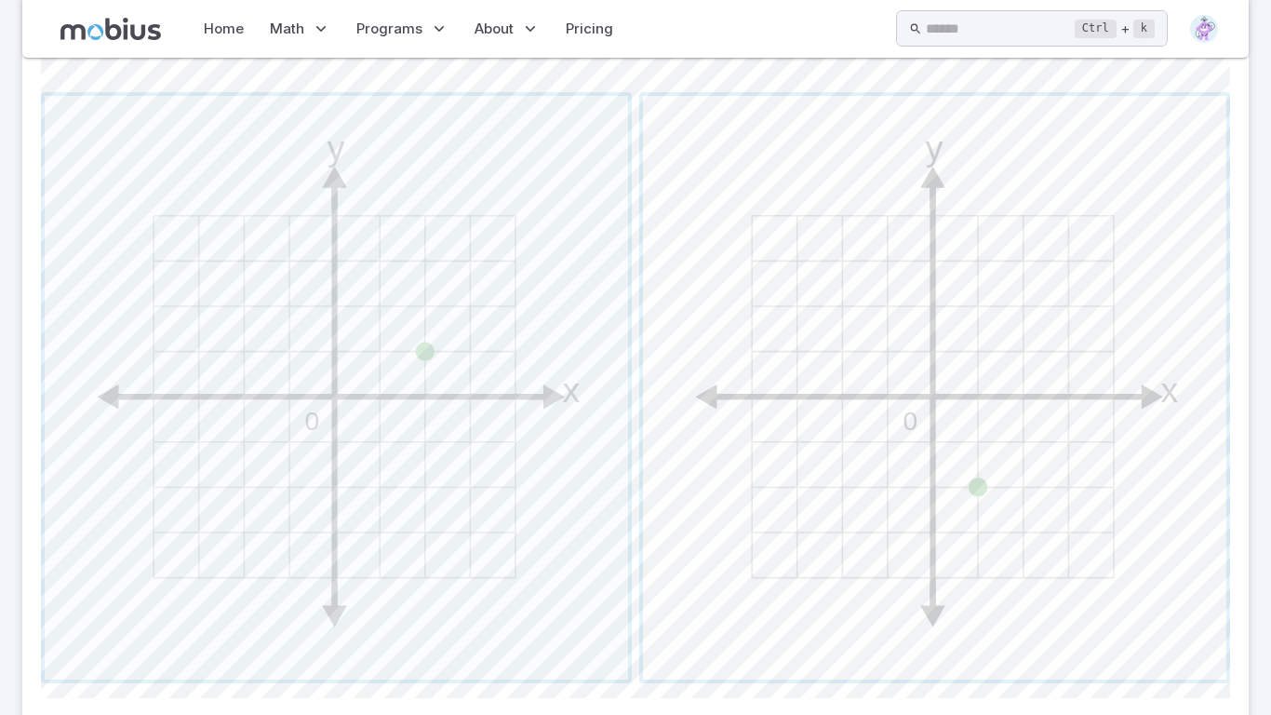
click at [893, 460] on span "button" at bounding box center [934, 387] width 583 height 583
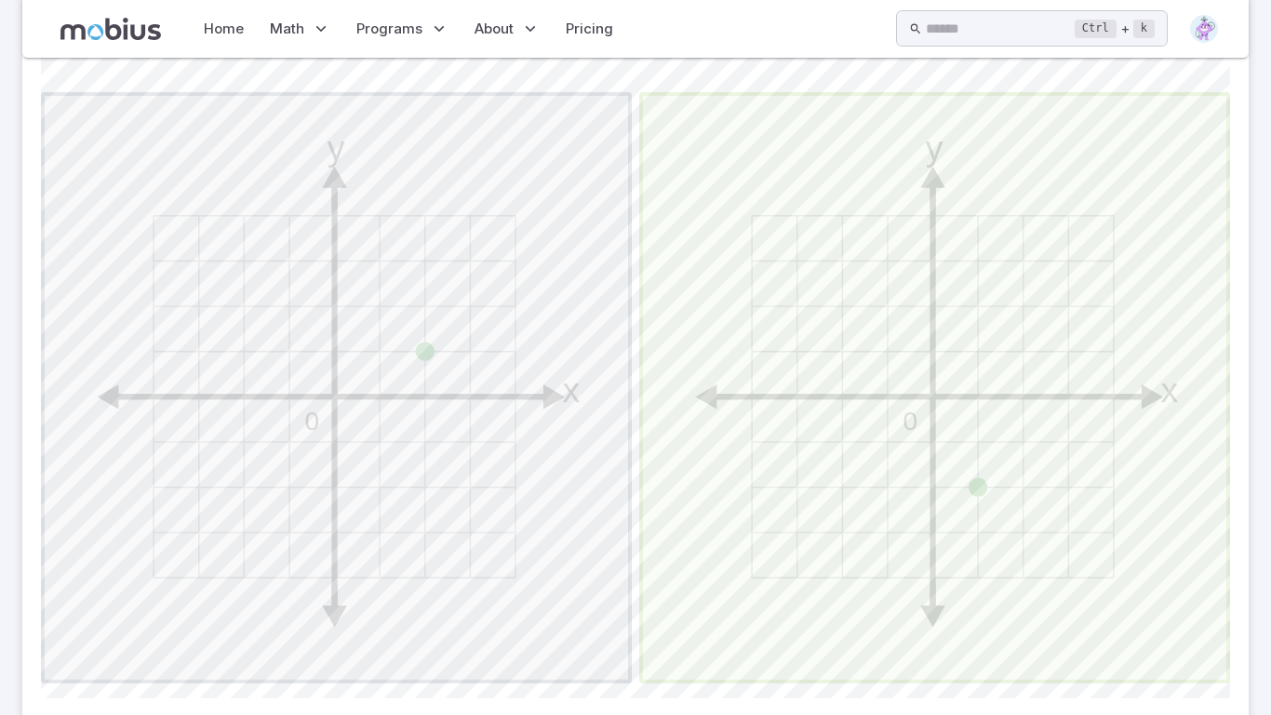
click at [893, 460] on span "button" at bounding box center [934, 387] width 583 height 583
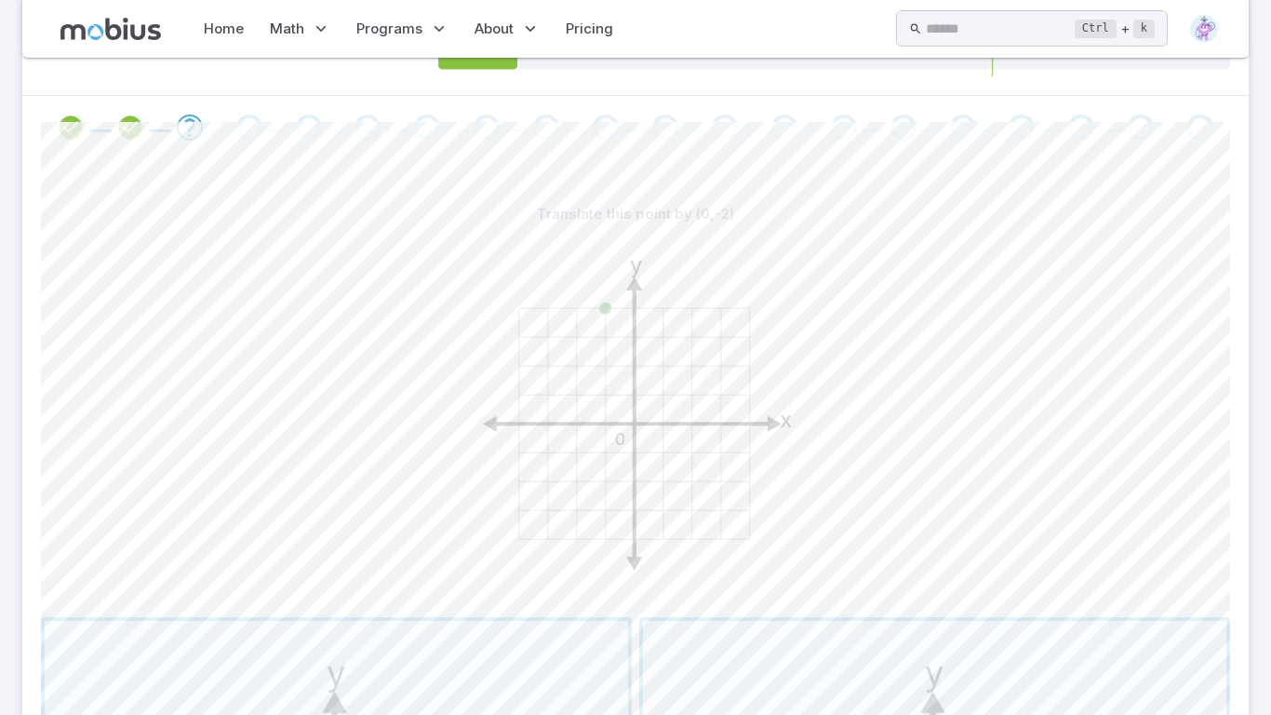
scroll to position [313, 0]
click at [689, 429] on icon at bounding box center [632, 429] width 291 height 0
click at [689, 425] on icon "y x 0" at bounding box center [635, 423] width 372 height 372
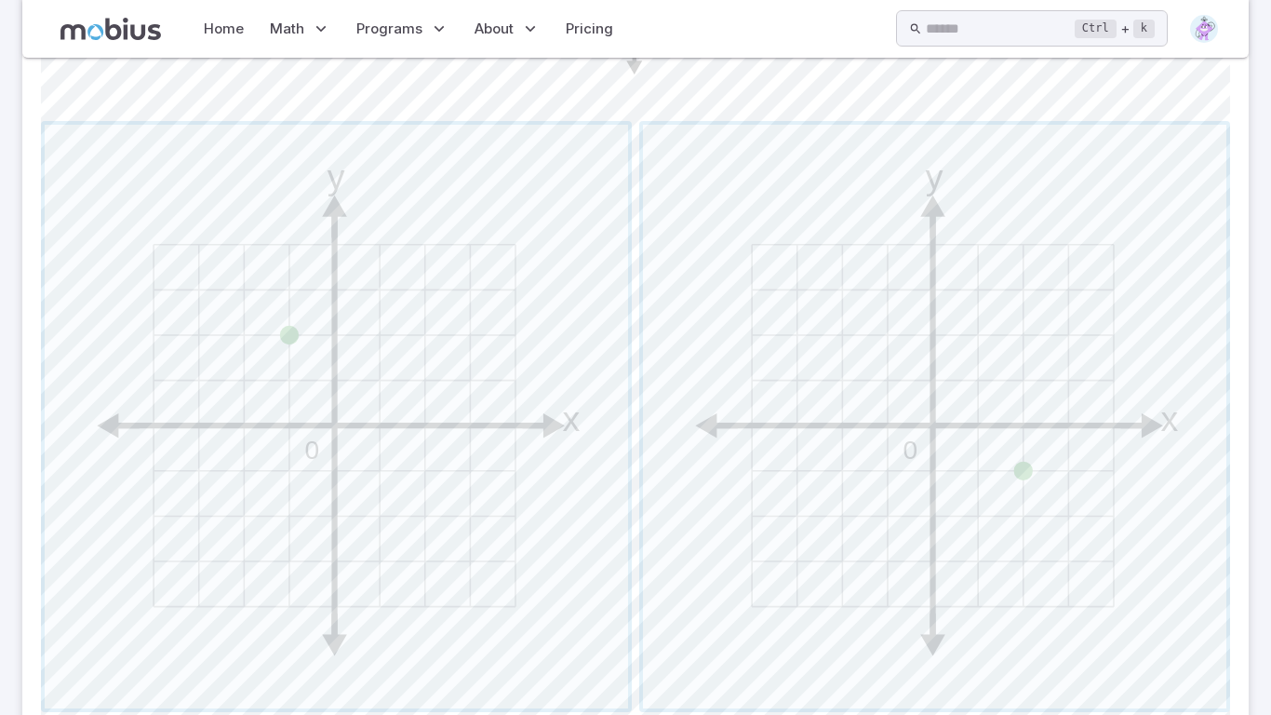
scroll to position [816, 0]
click at [806, 476] on span "button" at bounding box center [934, 414] width 583 height 583
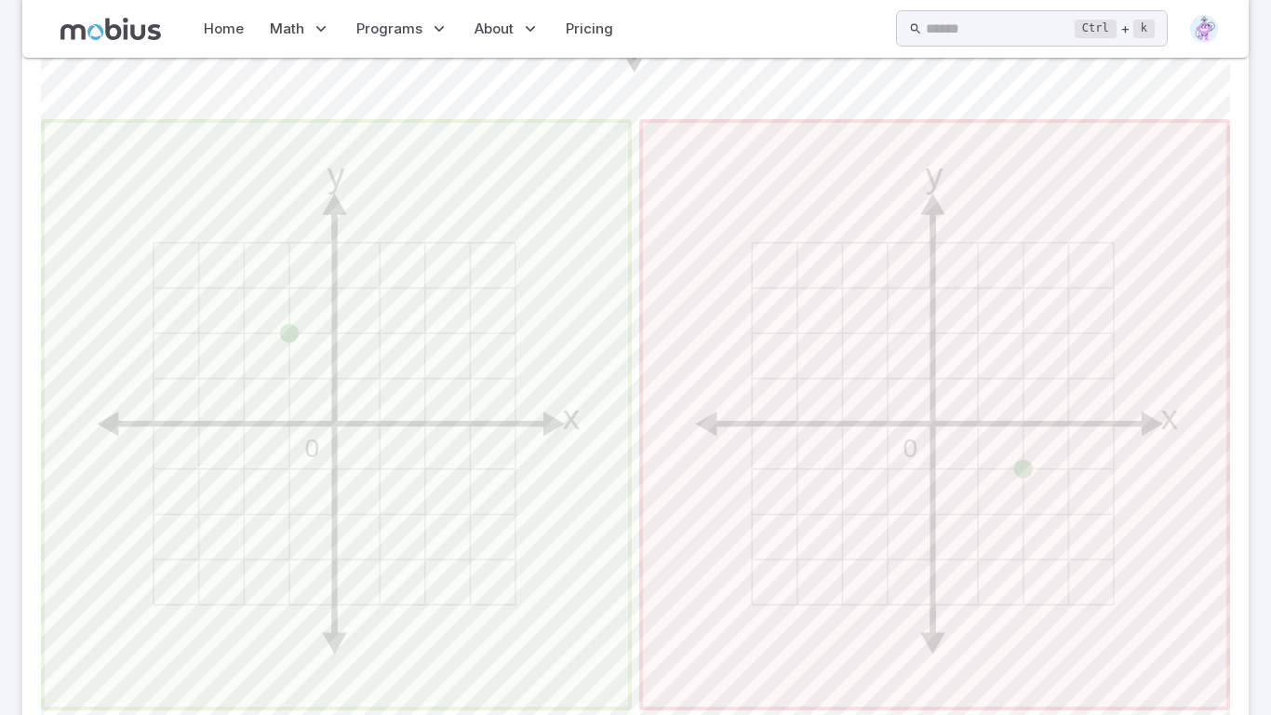
click at [492, 421] on span "button" at bounding box center [336, 414] width 583 height 583
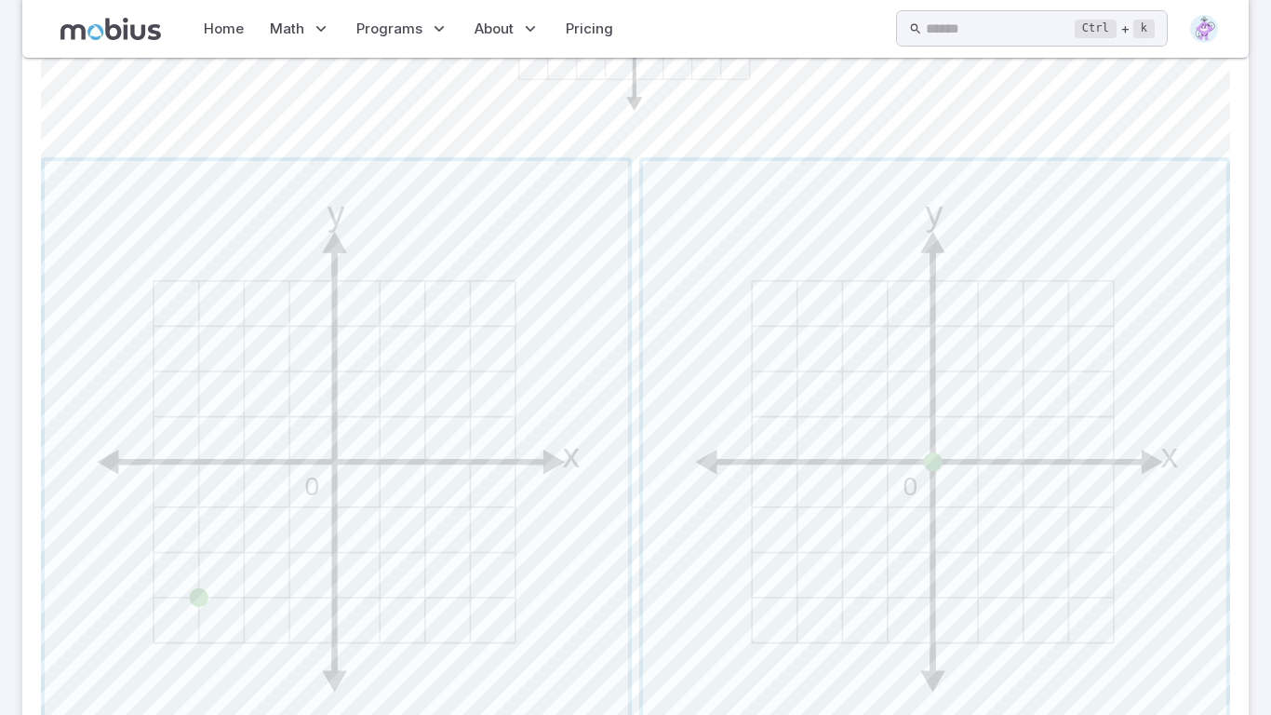
scroll to position [782, 0]
click at [833, 397] on span "button" at bounding box center [934, 447] width 583 height 583
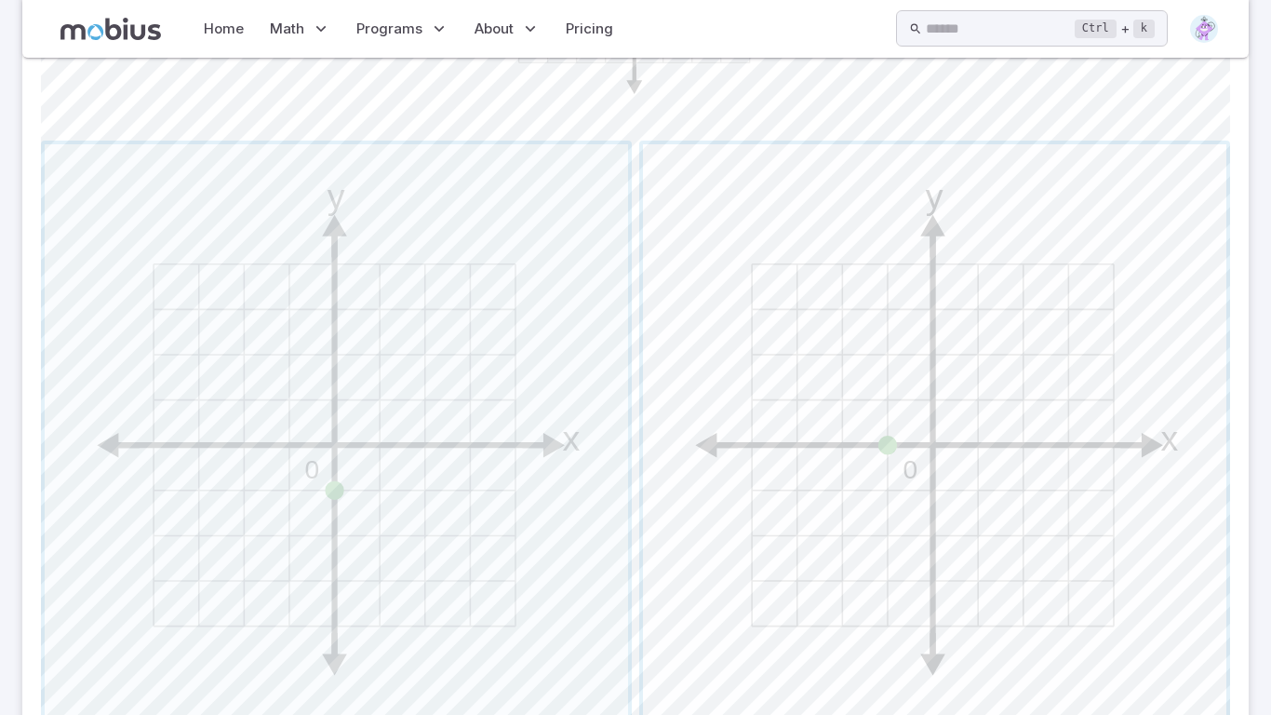
click at [878, 443] on span "button" at bounding box center [934, 435] width 583 height 583
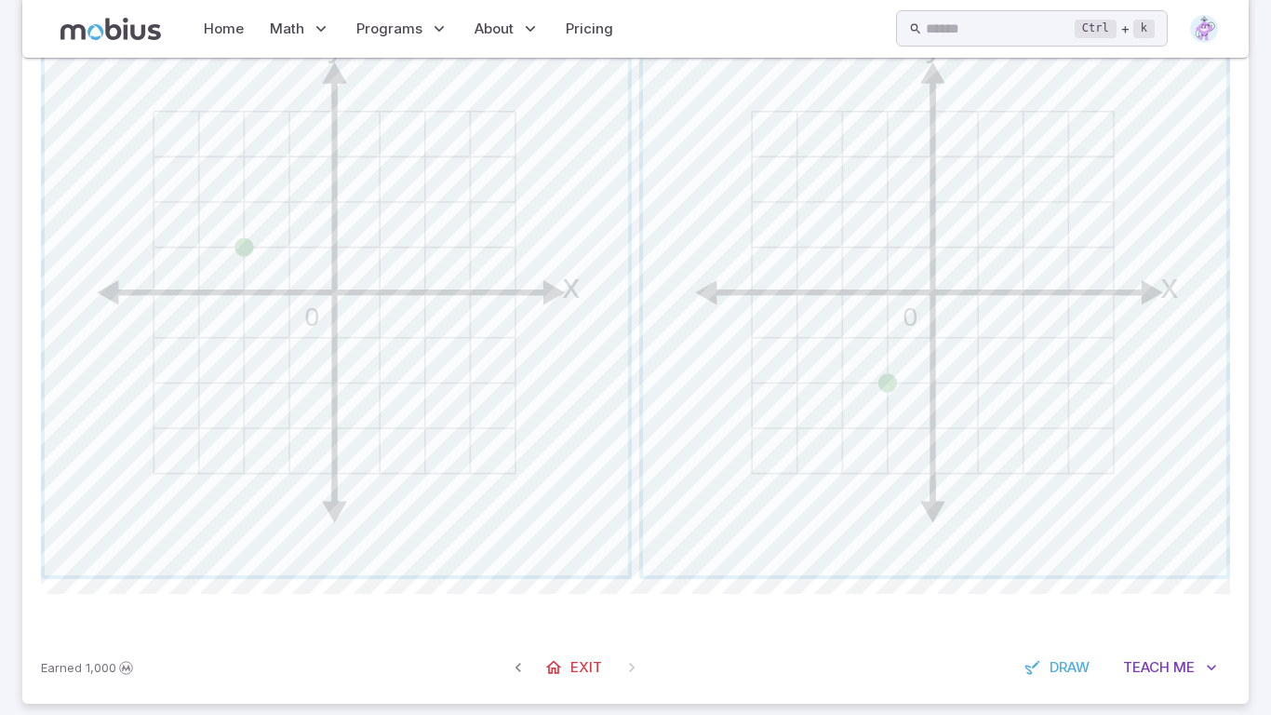
scroll to position [948, 0]
click at [778, 506] on span "button" at bounding box center [934, 282] width 583 height 583
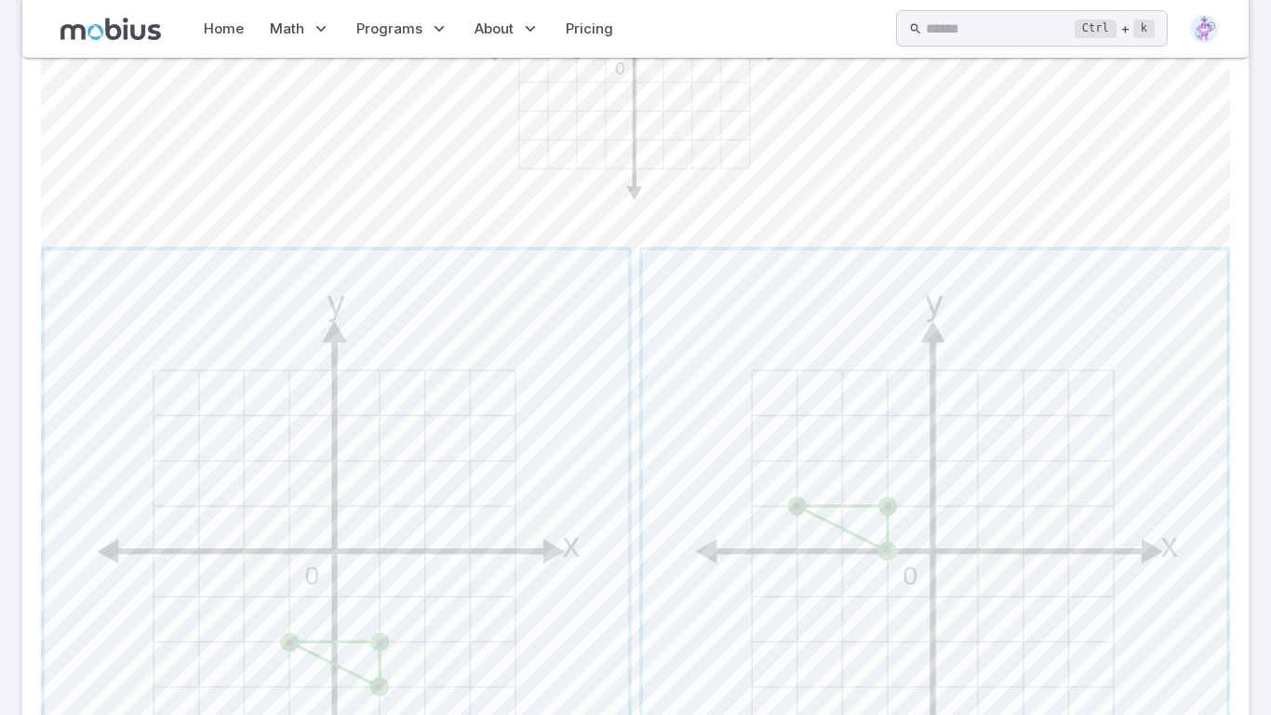
scroll to position [691, 0]
click at [796, 515] on span "button" at bounding box center [934, 538] width 583 height 583
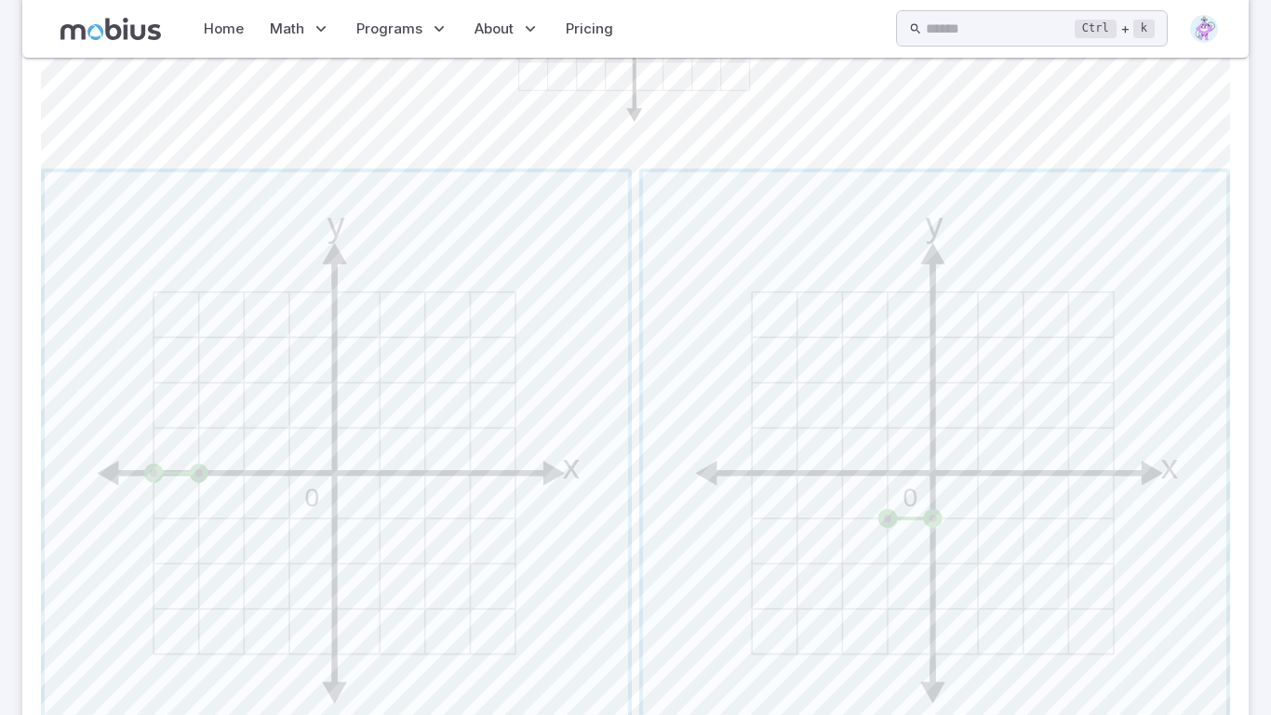
scroll to position [766, 0]
click at [887, 516] on span "button" at bounding box center [934, 464] width 583 height 583
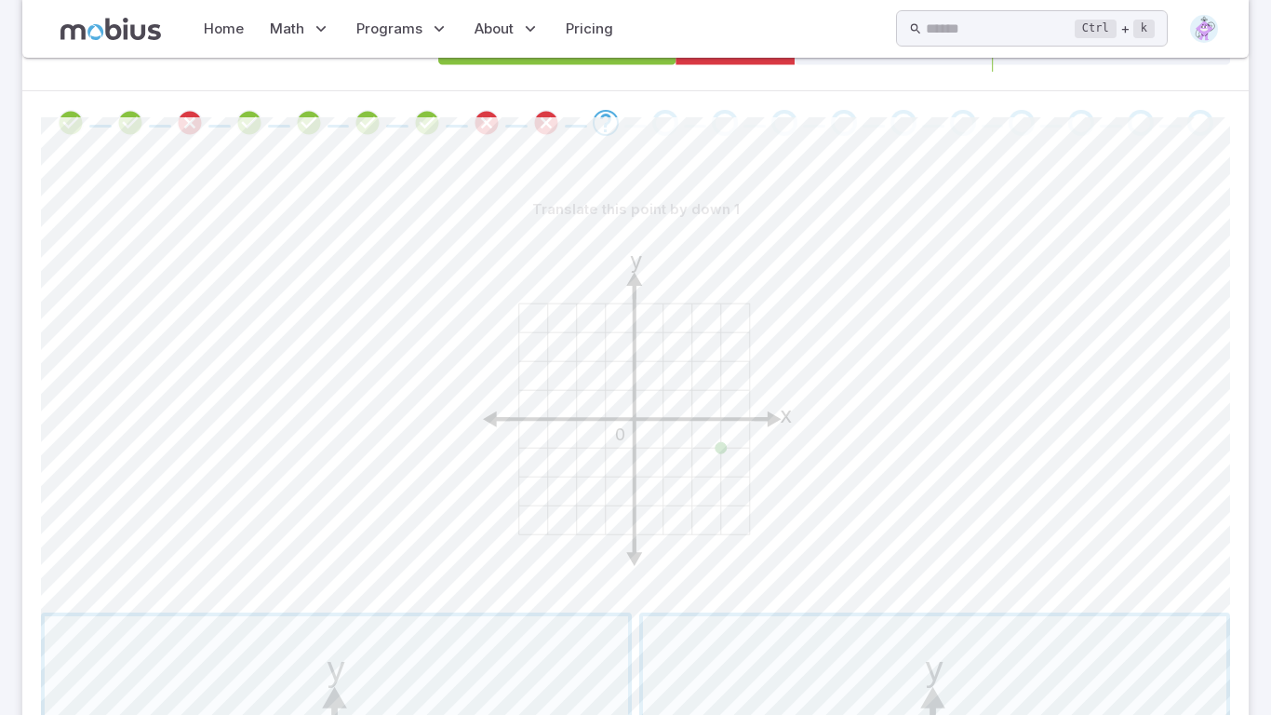
scroll to position [319, 0]
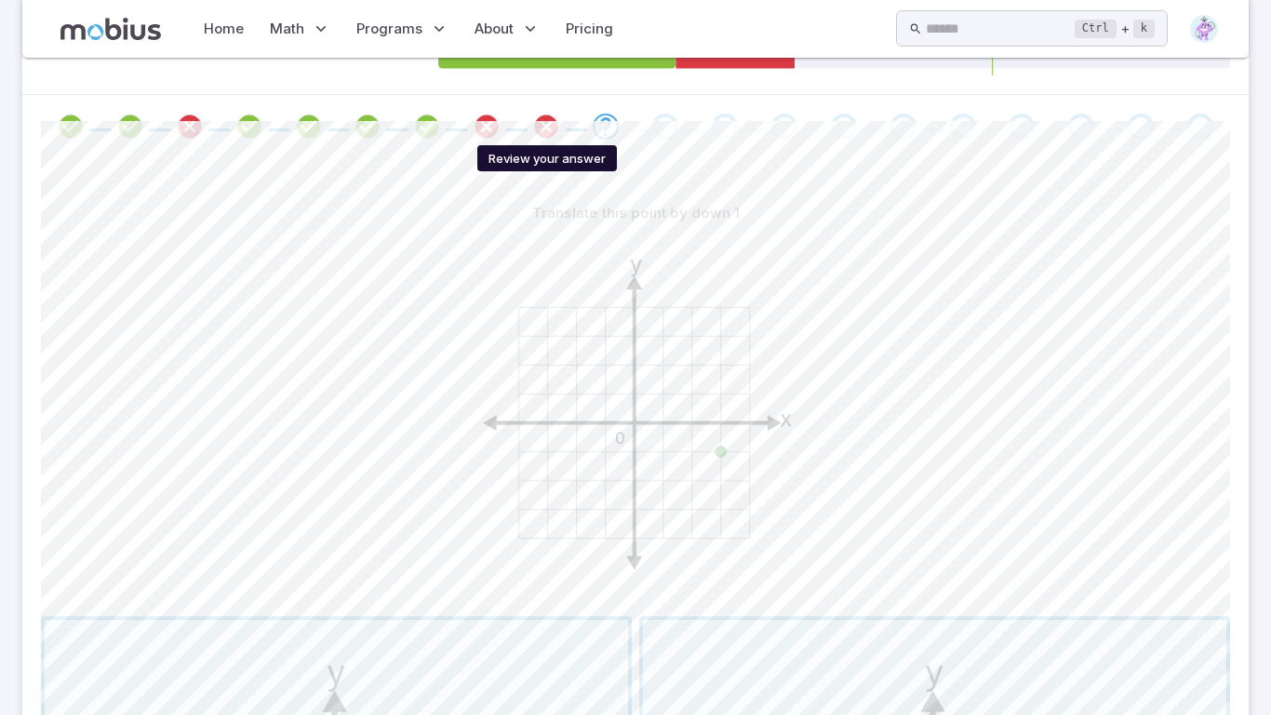
click at [546, 120] on icon "Review your answer" at bounding box center [546, 127] width 28 height 28
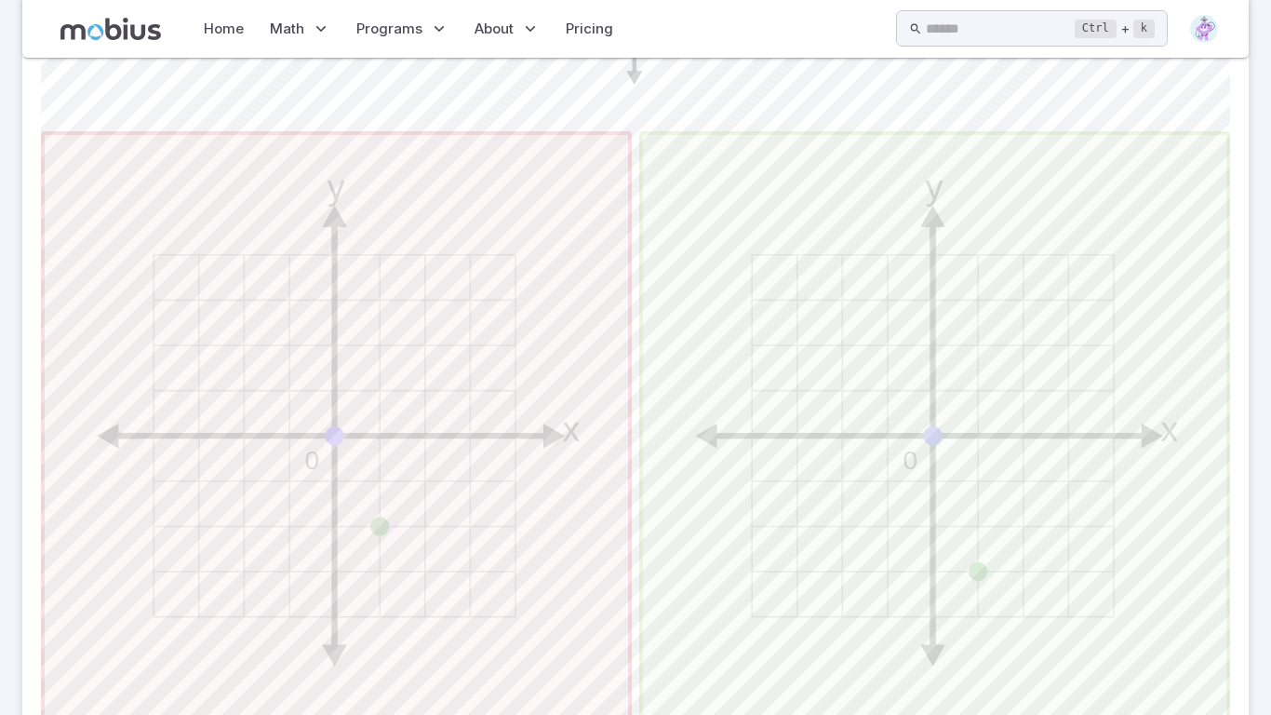
scroll to position [811, 0]
click at [651, 360] on span "button" at bounding box center [934, 418] width 583 height 583
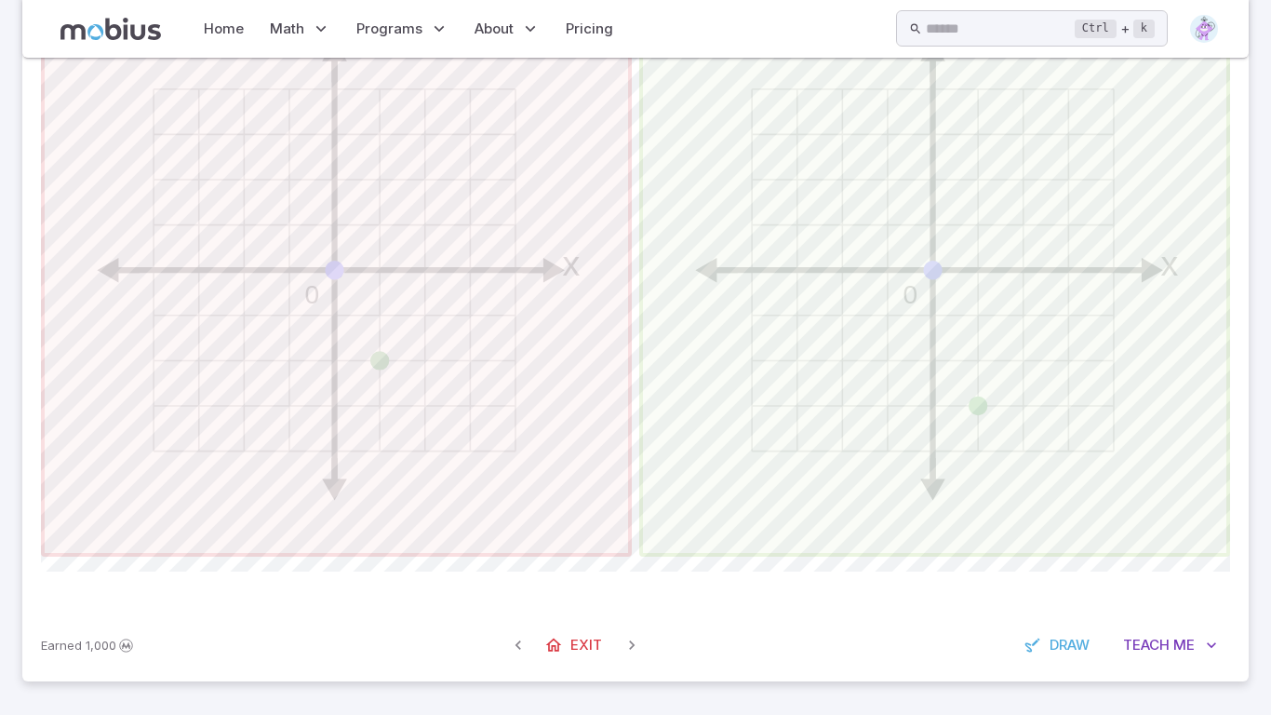
scroll to position [0, 0]
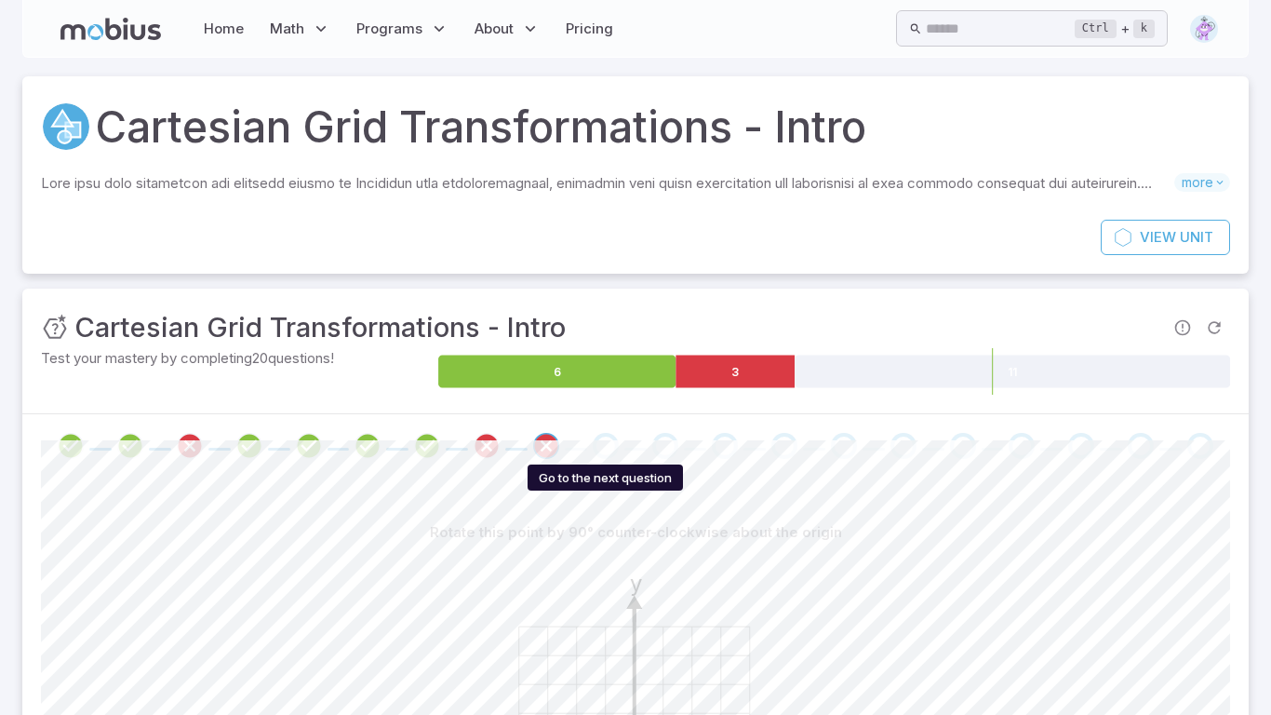
click at [595, 446] on div "Go to the next question" at bounding box center [606, 446] width 26 height 26
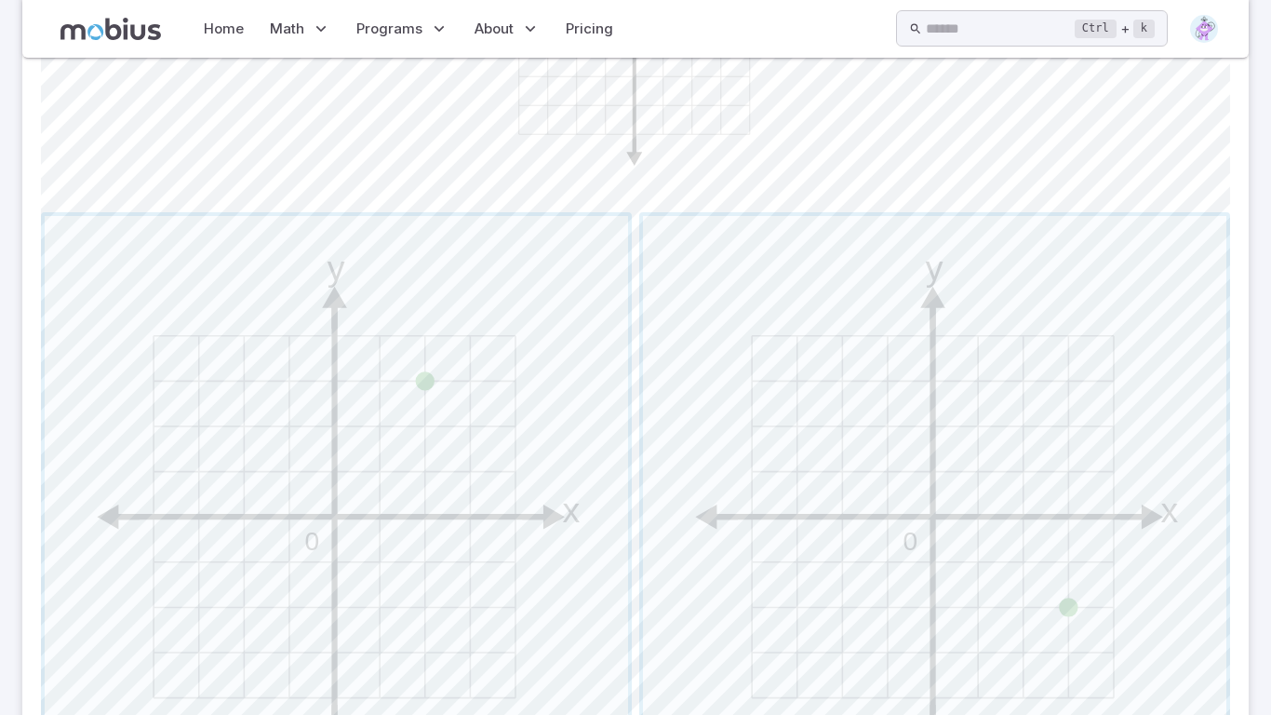
scroll to position [731, 0]
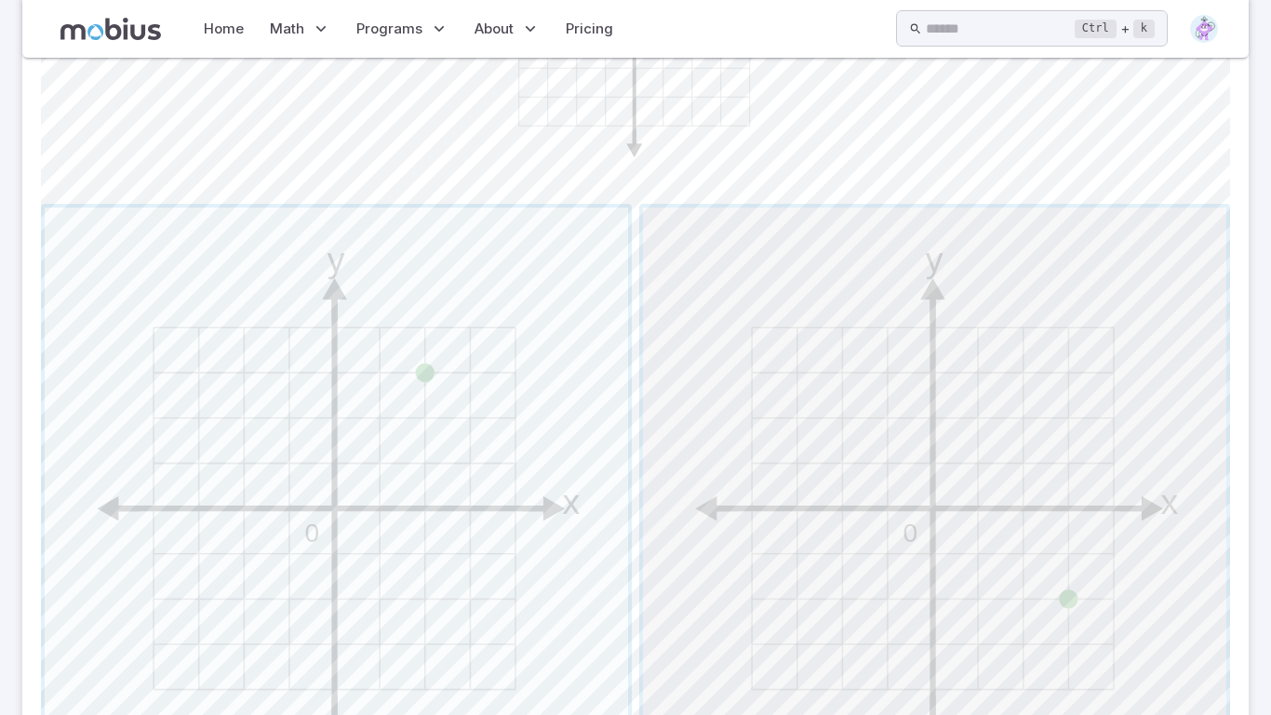
click at [821, 586] on span "button" at bounding box center [934, 498] width 583 height 583
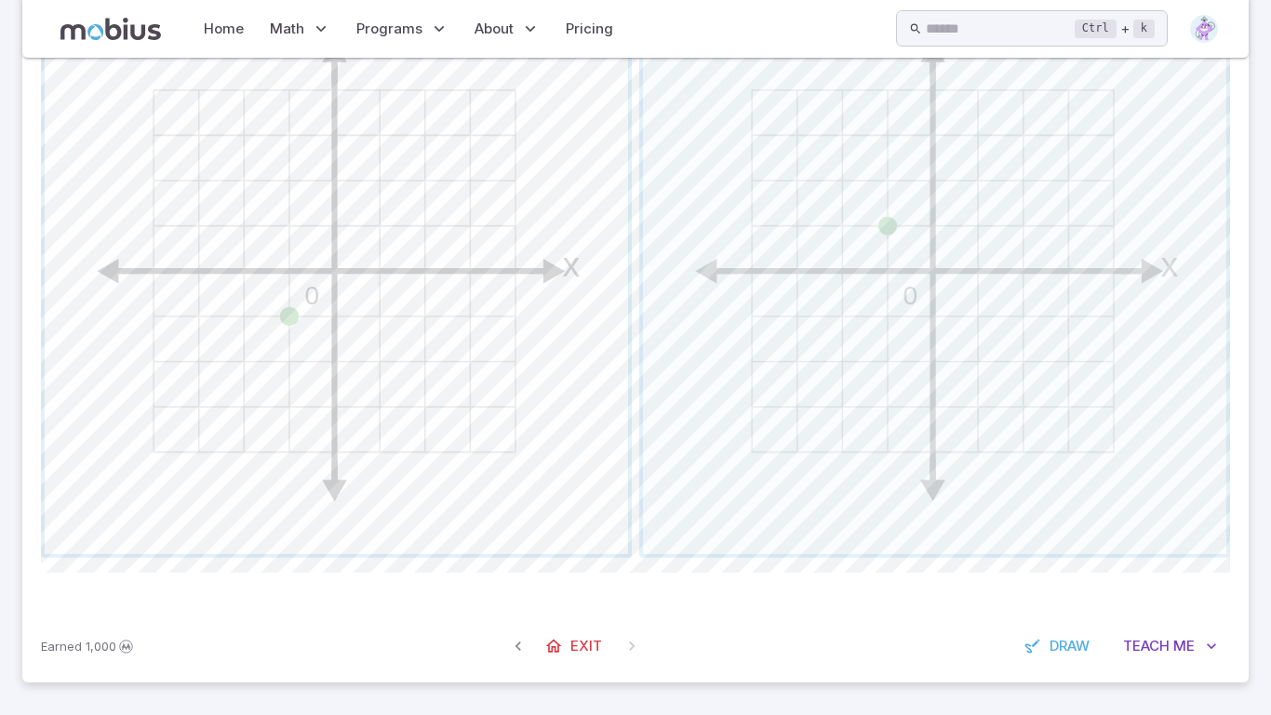
scroll to position [969, 0]
click at [367, 411] on span "button" at bounding box center [336, 260] width 583 height 583
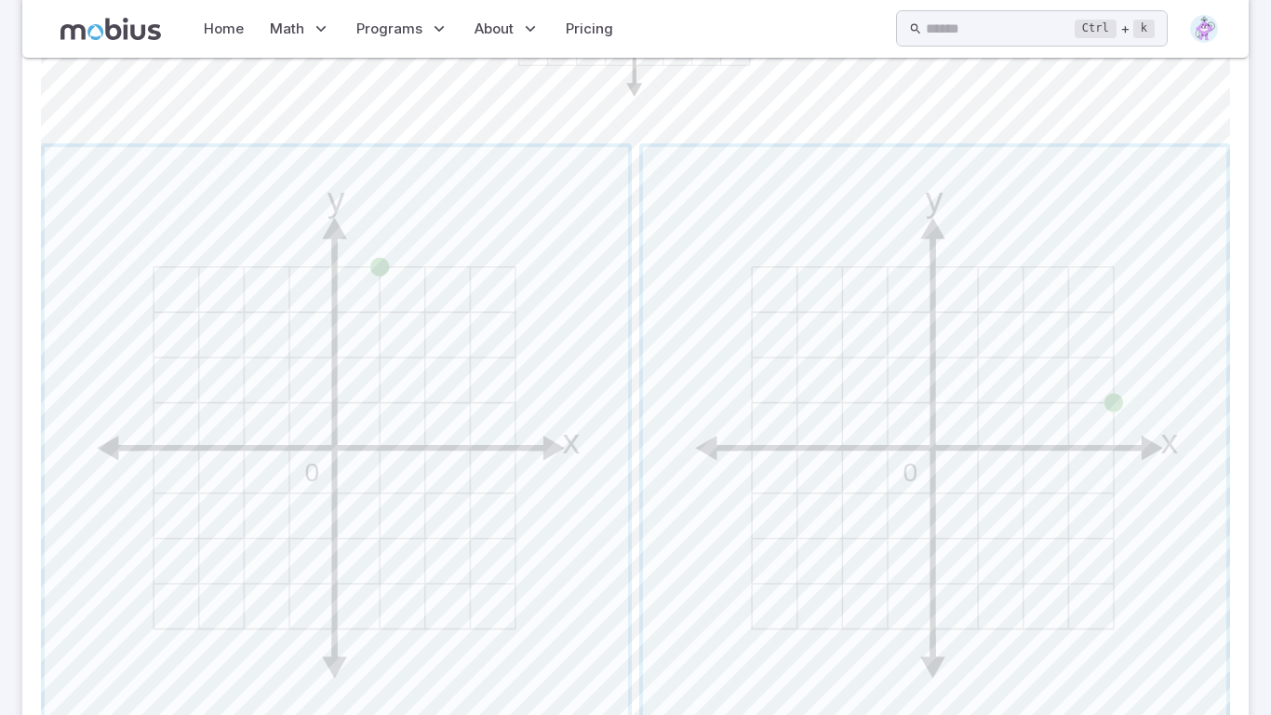
scroll to position [793, 0]
click at [403, 421] on span "button" at bounding box center [336, 437] width 583 height 583
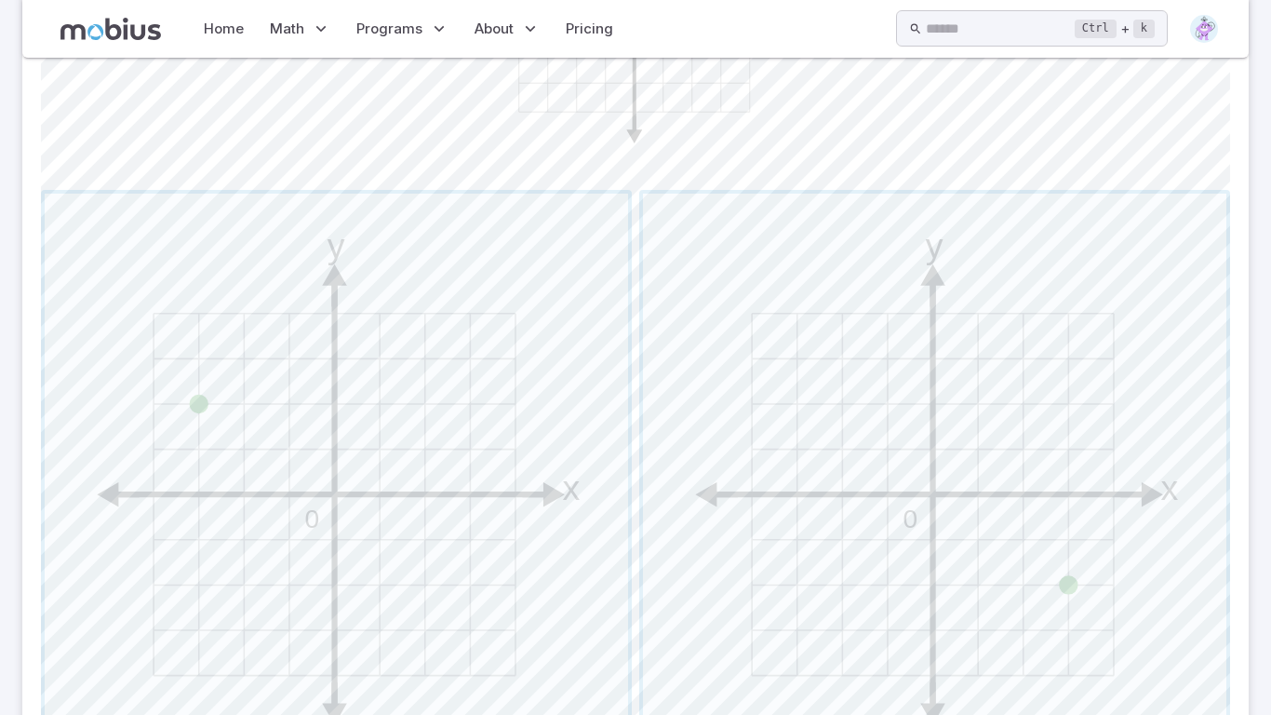
scroll to position [969, 0]
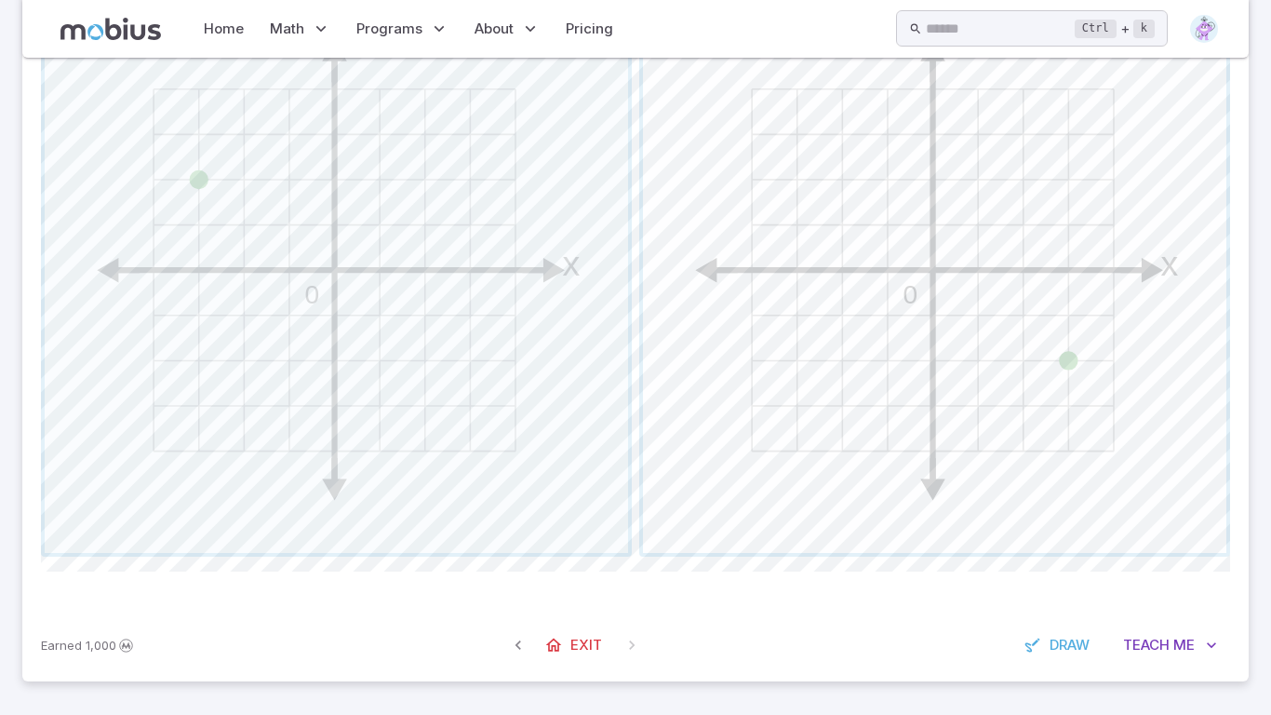
click at [756, 307] on span "button" at bounding box center [934, 260] width 583 height 583
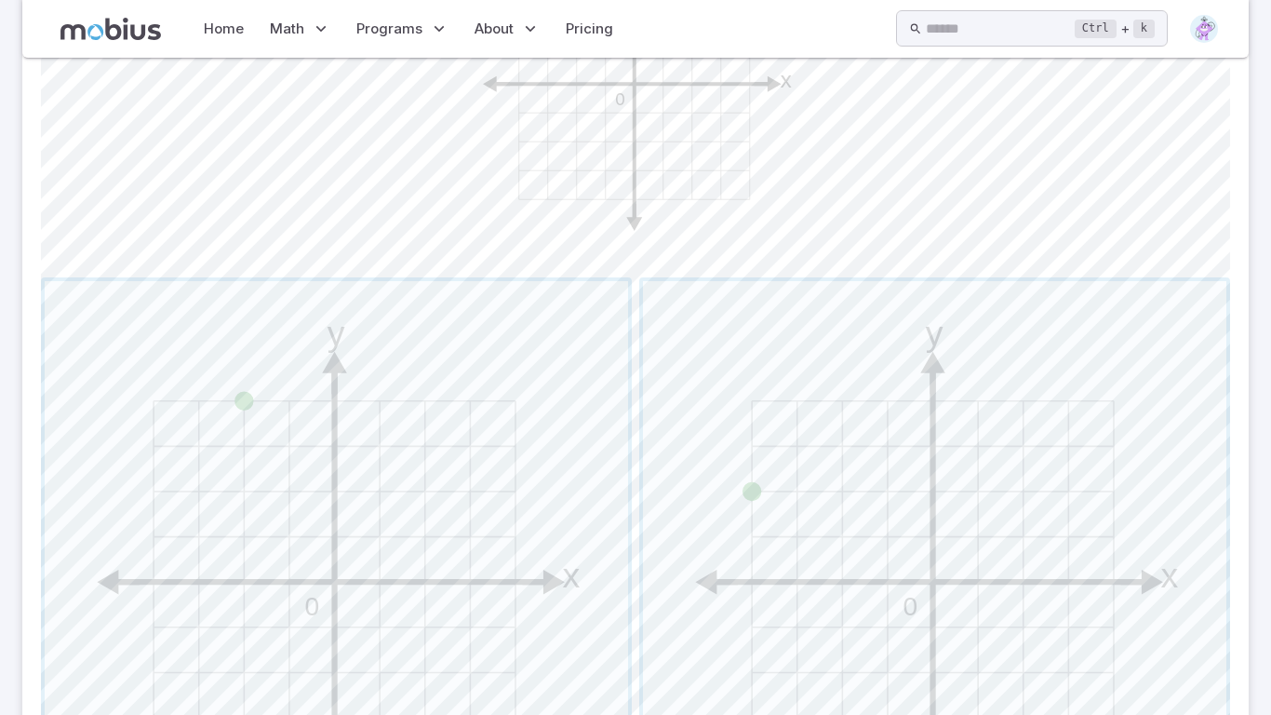
scroll to position [662, 0]
click at [758, 458] on span "button" at bounding box center [934, 567] width 583 height 583
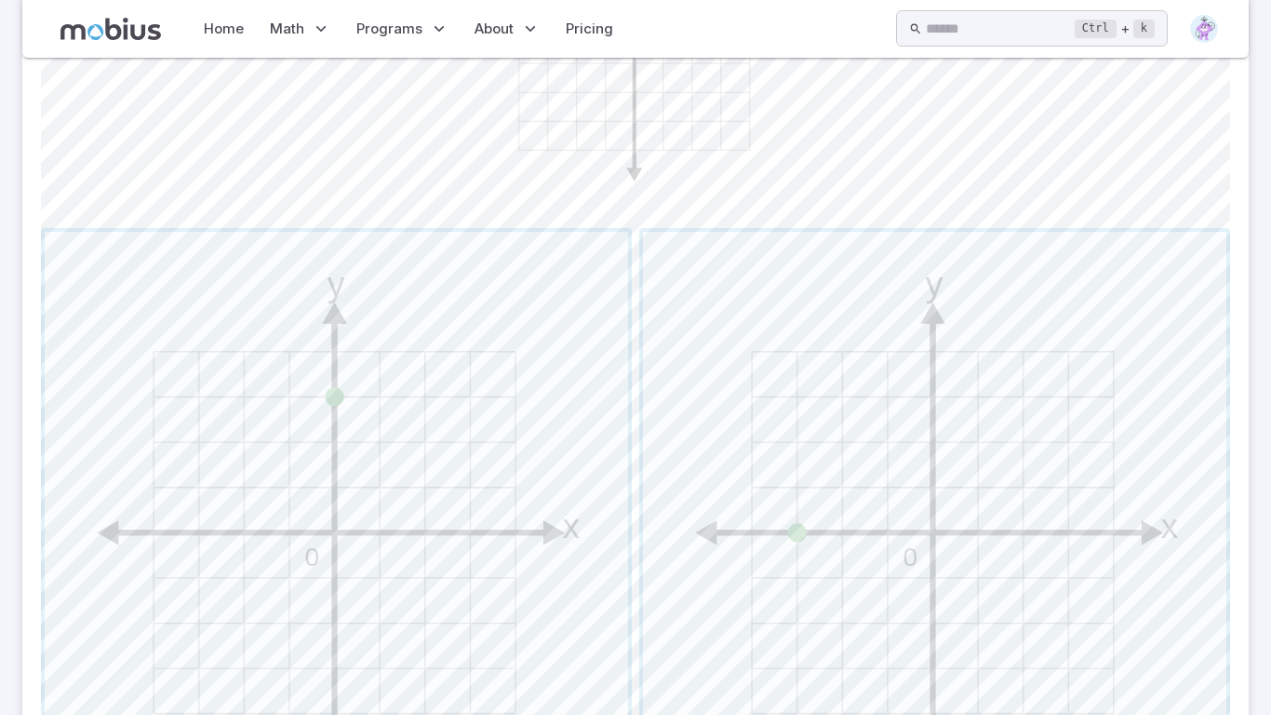
scroll to position [708, 0]
click at [518, 497] on span "button" at bounding box center [336, 522] width 583 height 583
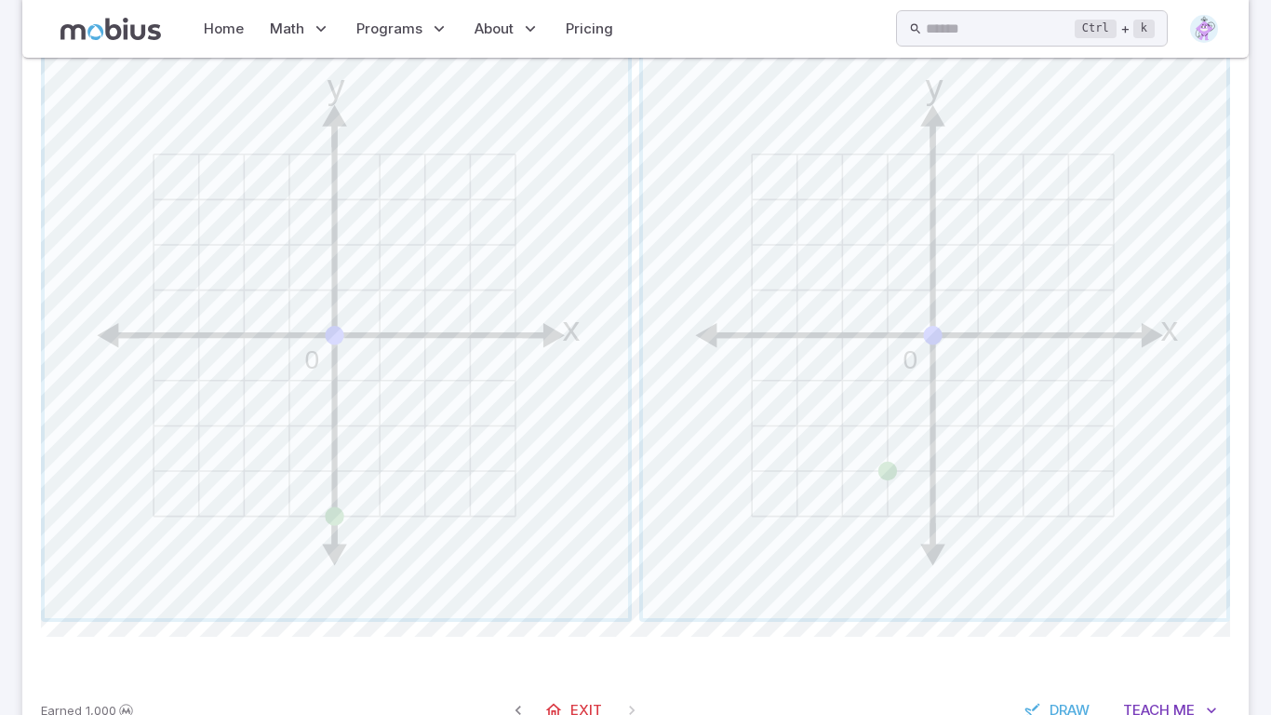
scroll to position [908, 0]
click at [709, 496] on span "button" at bounding box center [934, 322] width 583 height 583
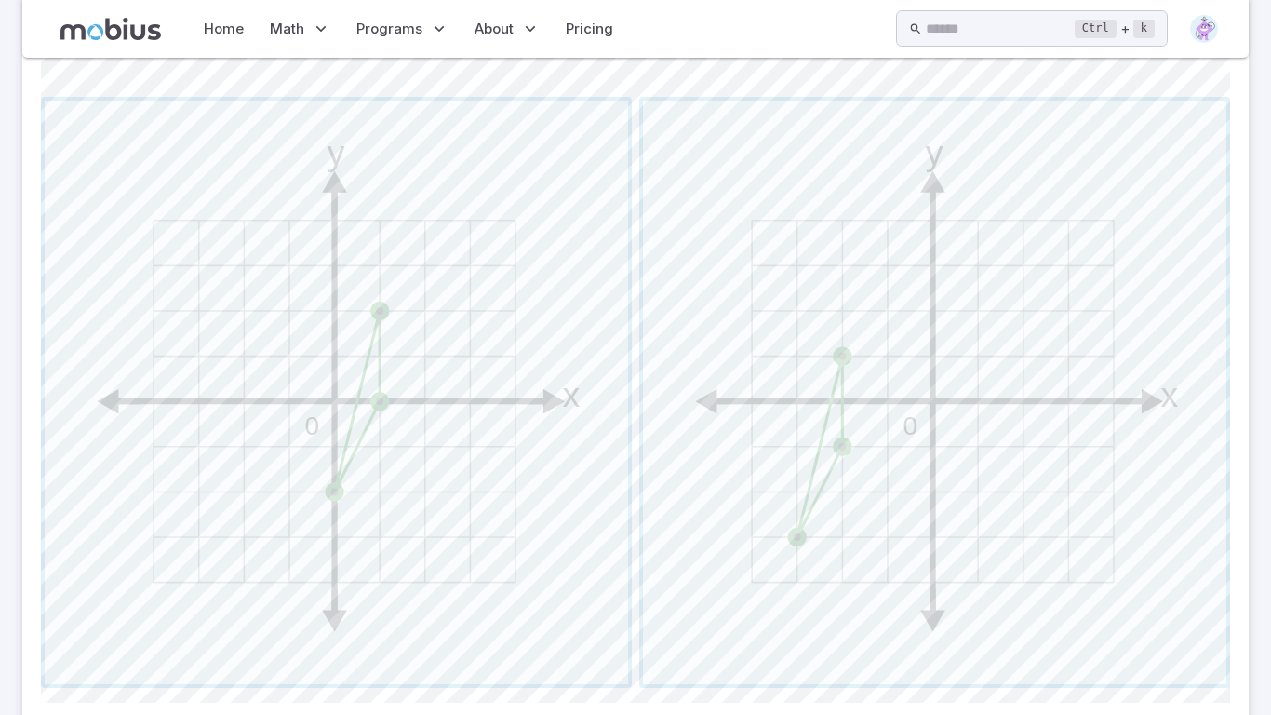
scroll to position [837, 0]
click at [477, 431] on span "button" at bounding box center [336, 392] width 583 height 583
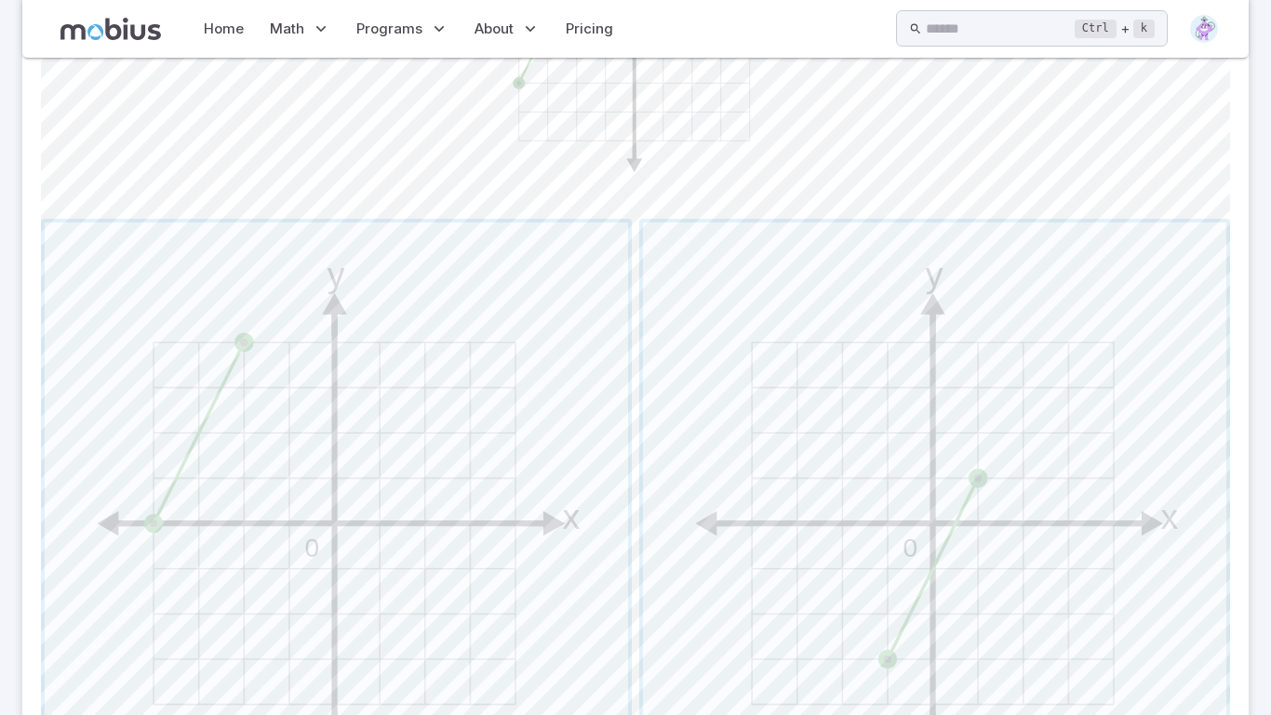
scroll to position [720, 0]
click at [808, 508] on span "button" at bounding box center [934, 510] width 583 height 583
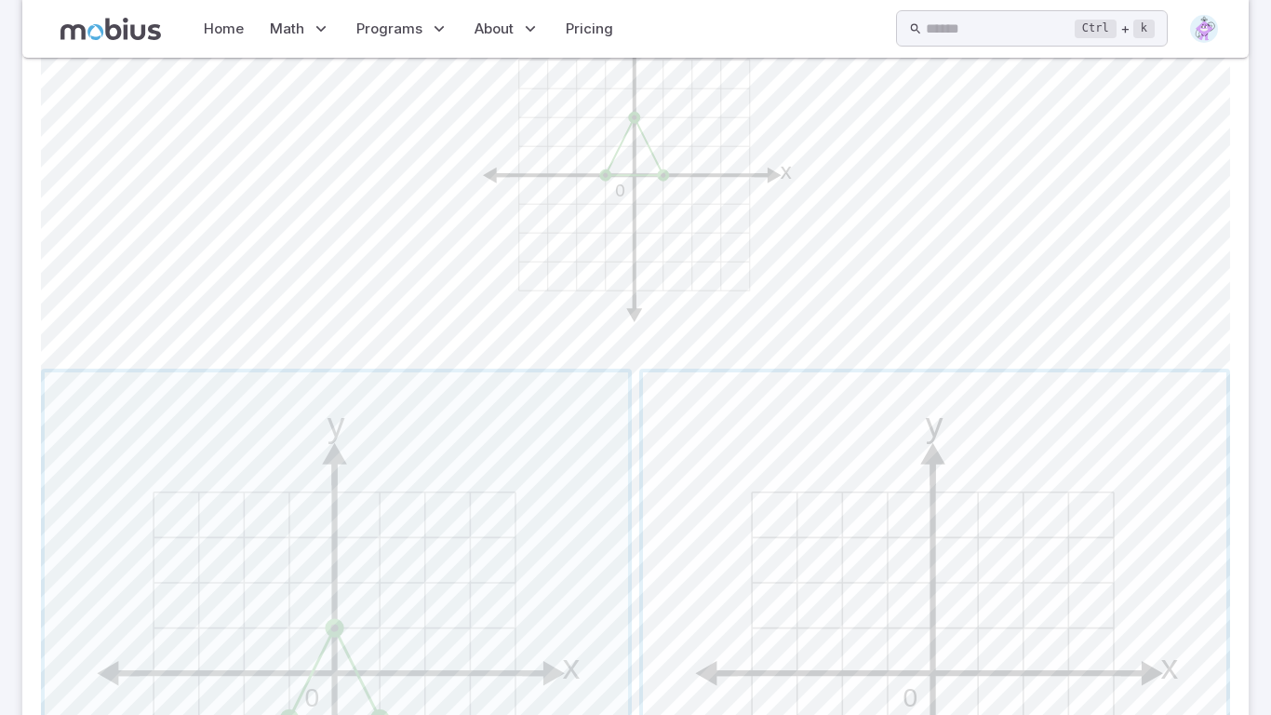
scroll to position [569, 0]
click at [383, 597] on span "button" at bounding box center [336, 660] width 583 height 583
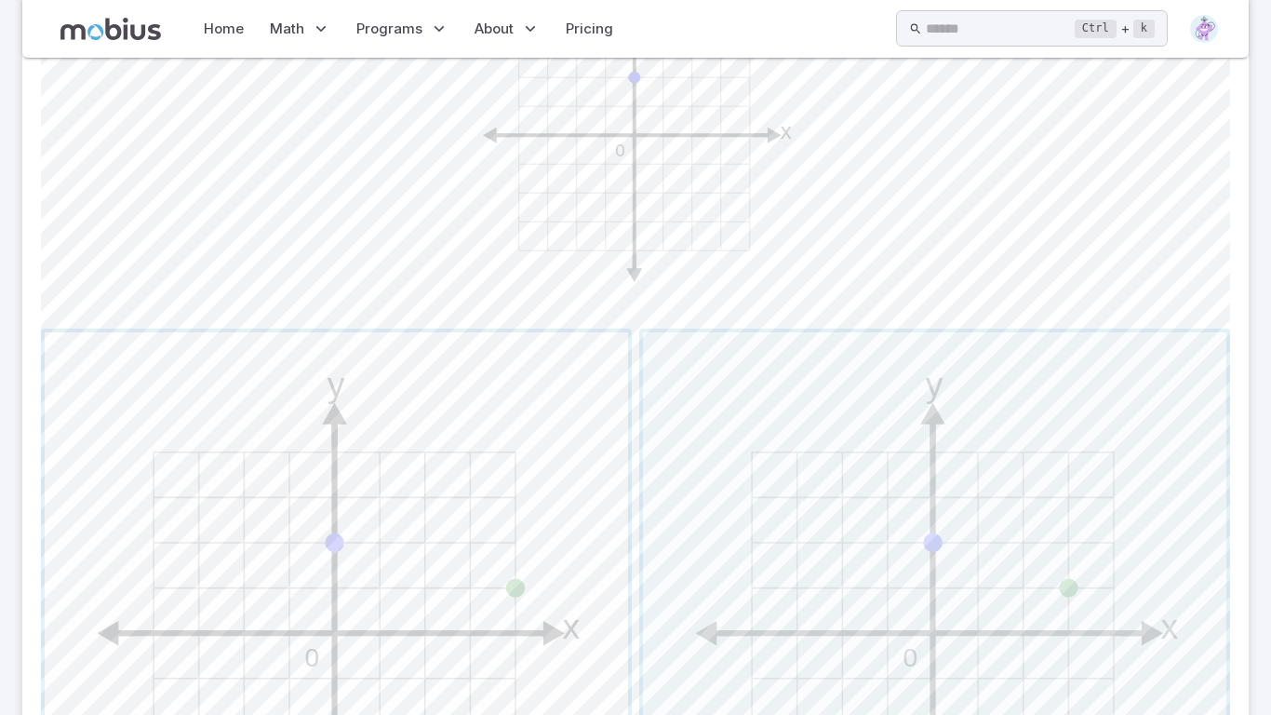
scroll to position [608, 0]
click at [755, 599] on span "button" at bounding box center [934, 622] width 583 height 583
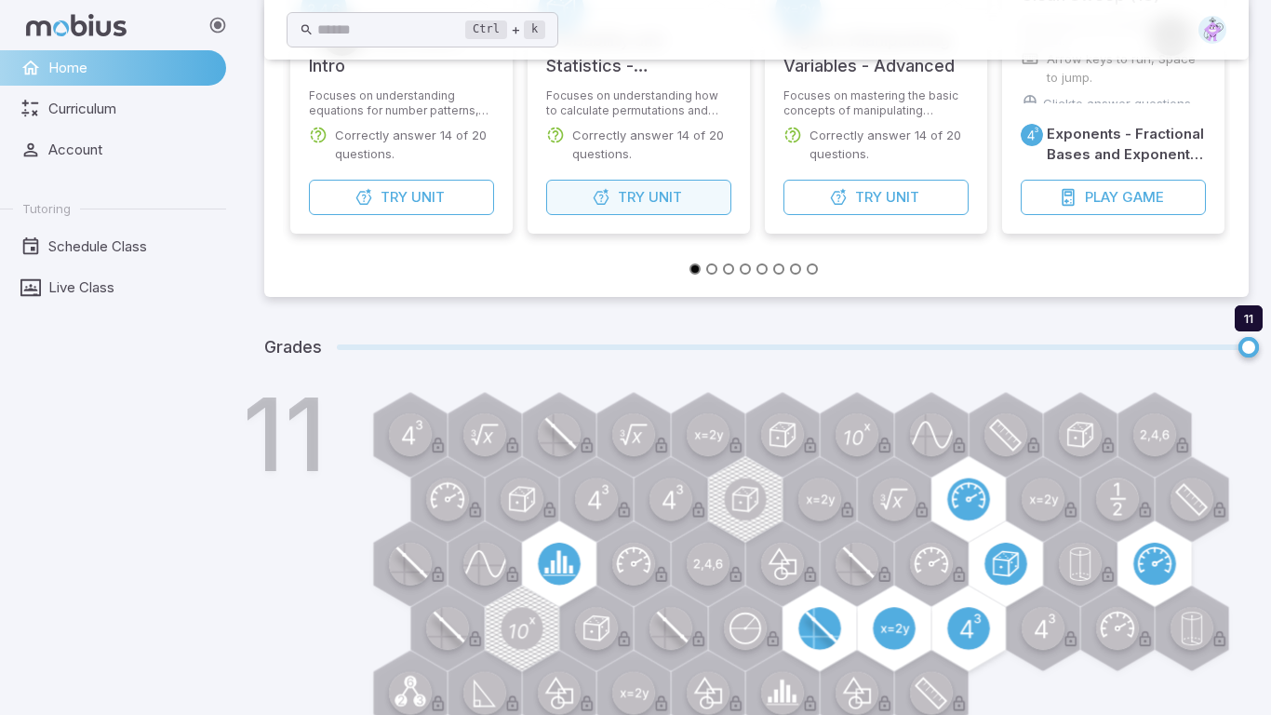
scroll to position [491, 0]
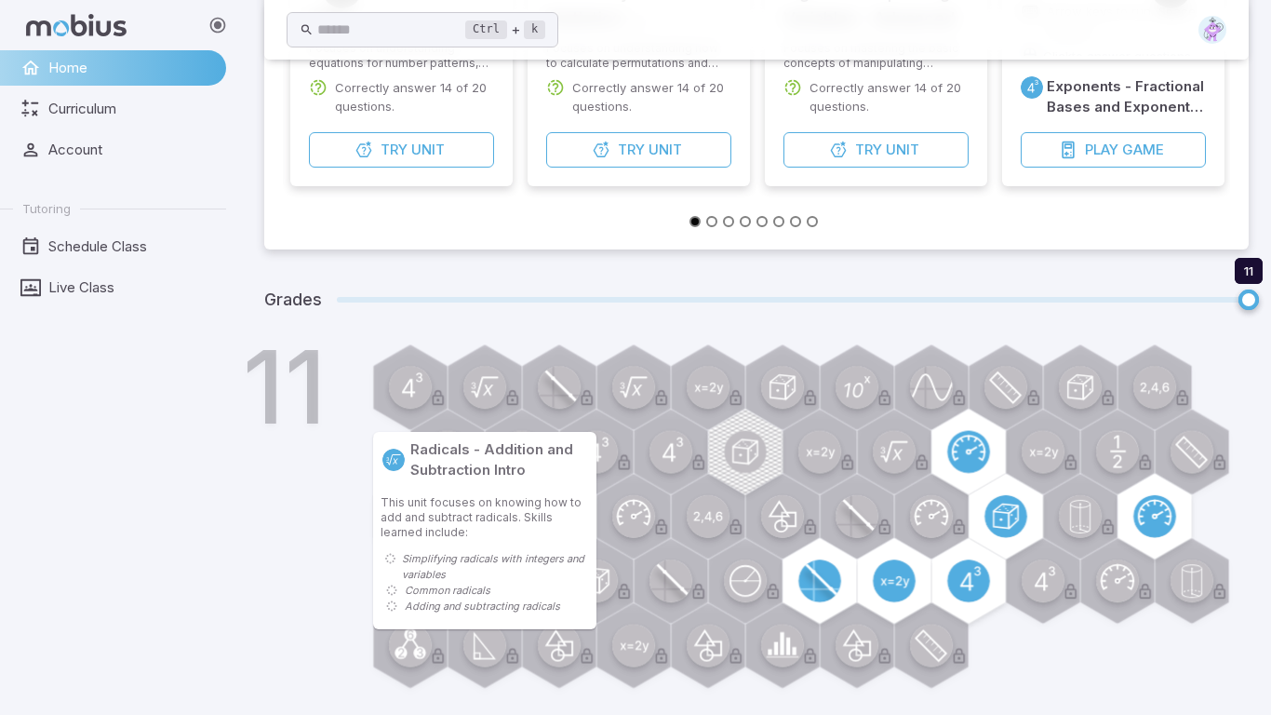
click at [481, 397] on circle at bounding box center [484, 387] width 43 height 43
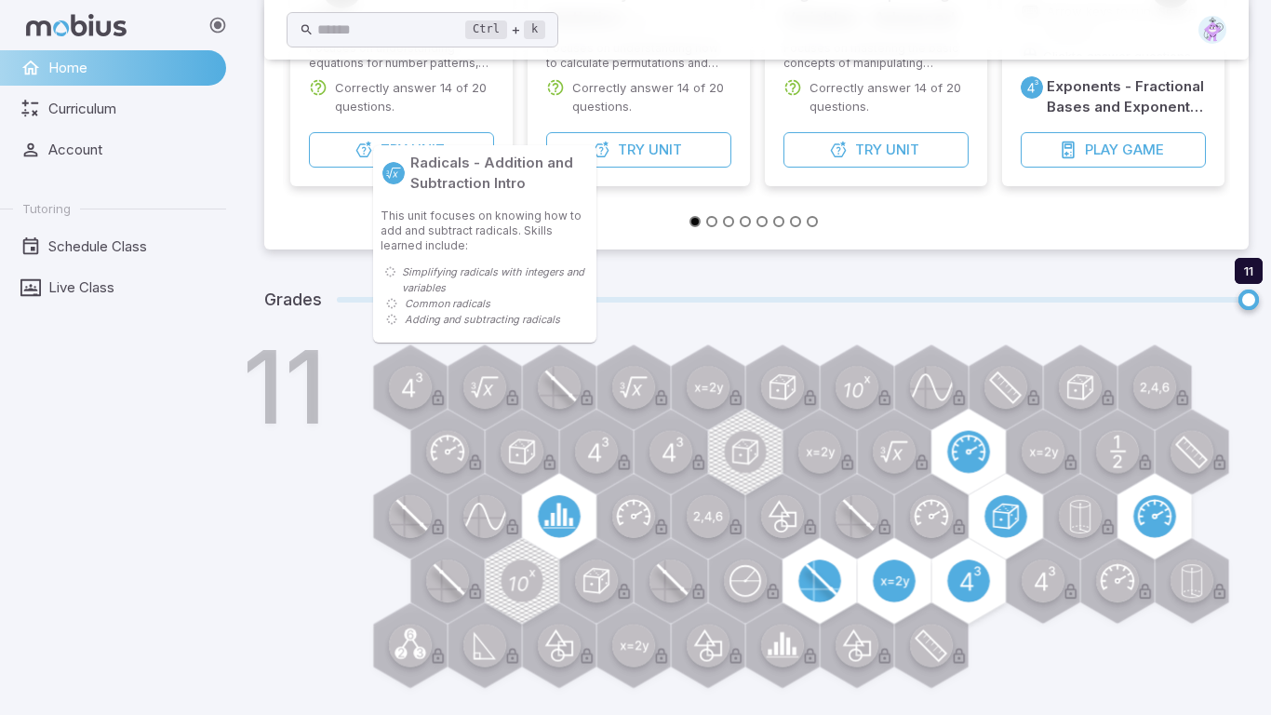
scroll to position [0, 0]
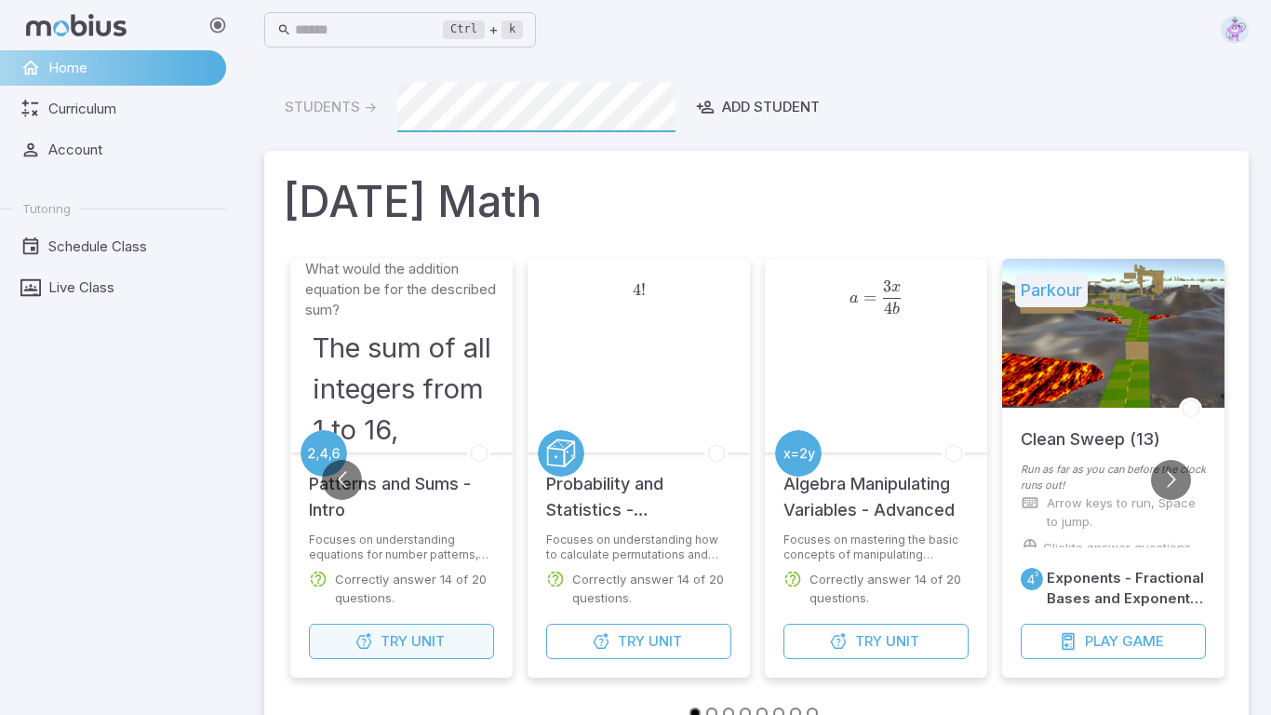
click at [408, 633] on button "Try Unit" at bounding box center [401, 640] width 185 height 35
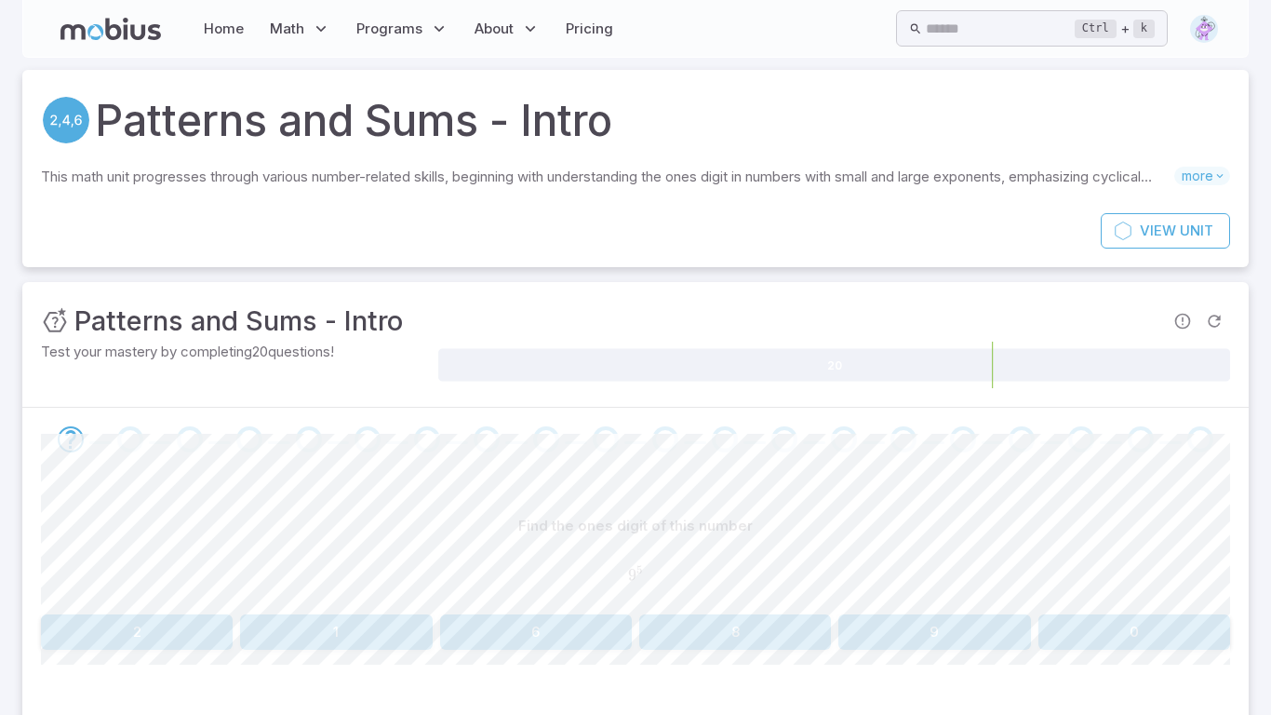
scroll to position [100, 0]
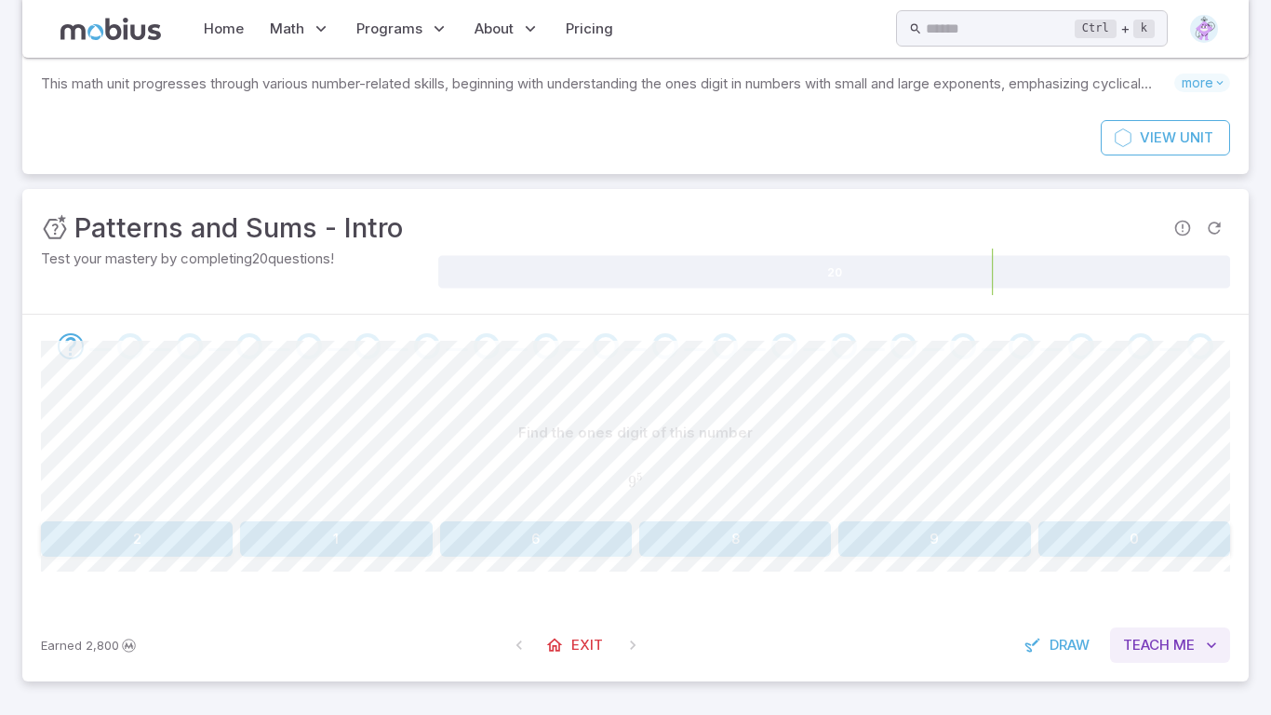
click at [1181, 643] on span "Me" at bounding box center [1183, 645] width 21 height 20
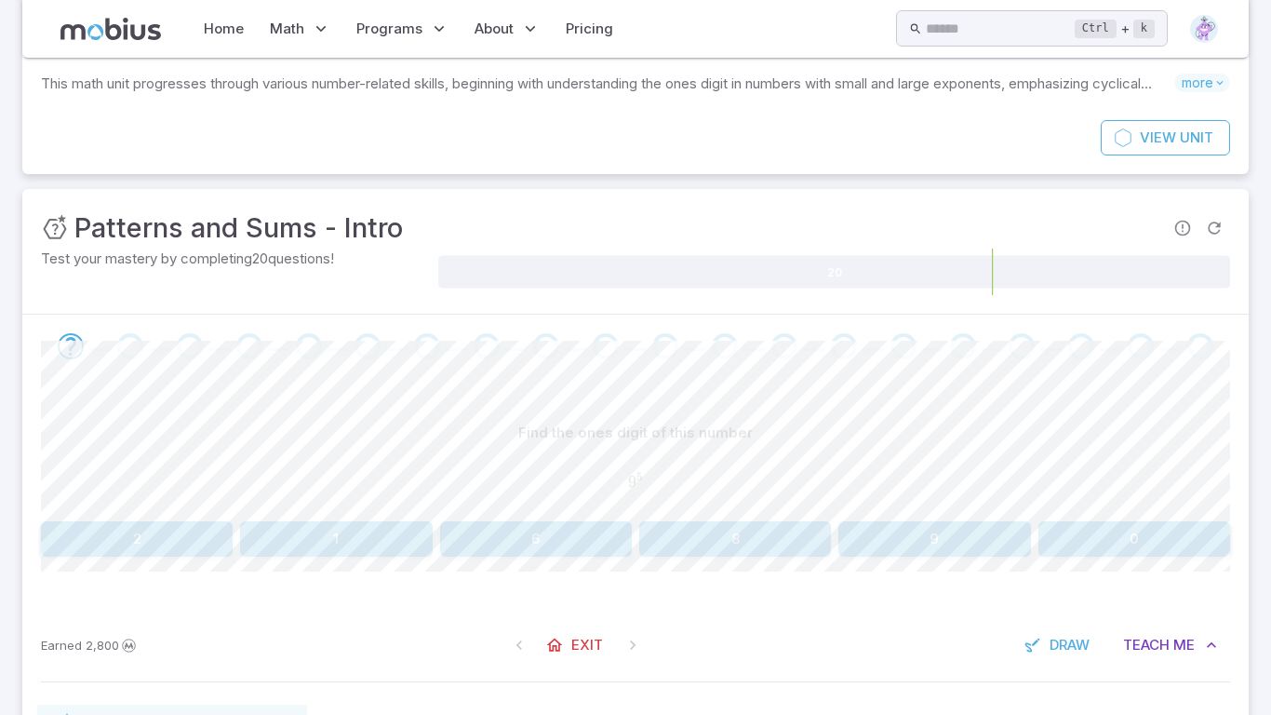
click at [835, 632] on div "Earned 2,800 Exit Draw Teach Me" at bounding box center [635, 644] width 1226 height 73
click at [1210, 649] on icon "button" at bounding box center [1211, 644] width 19 height 19
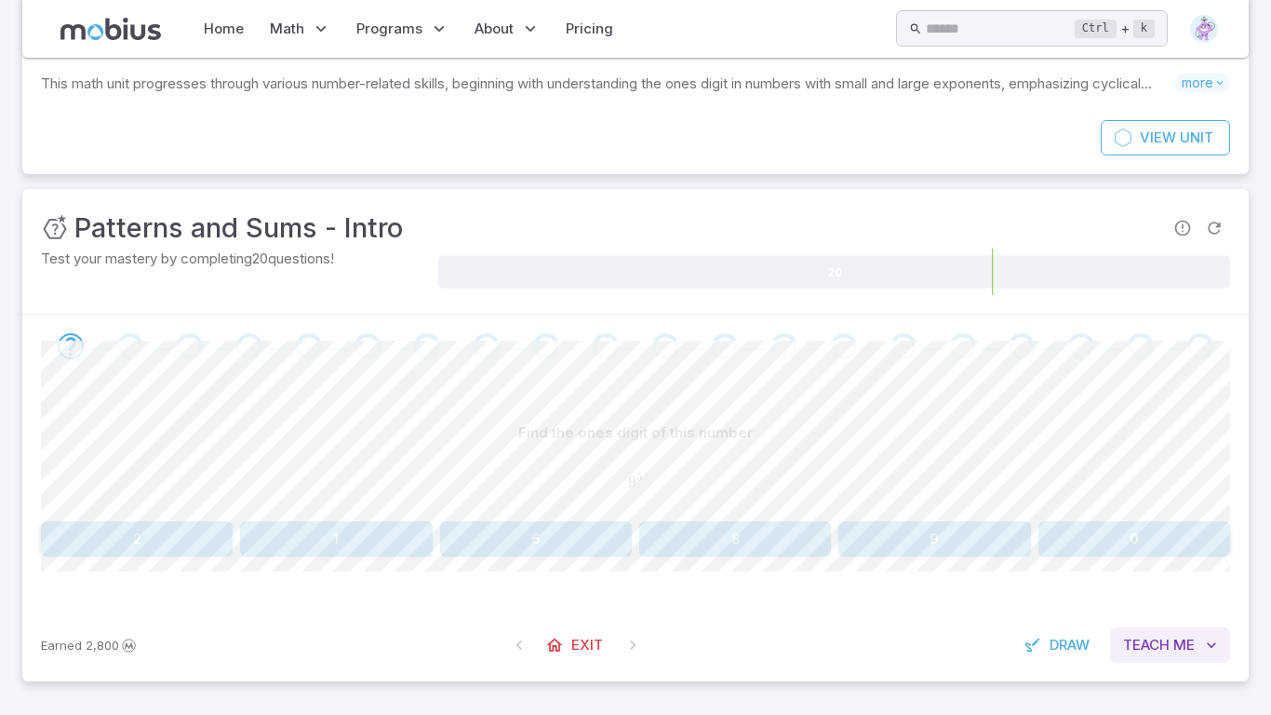
click at [1206, 643] on icon "button" at bounding box center [1211, 644] width 19 height 19
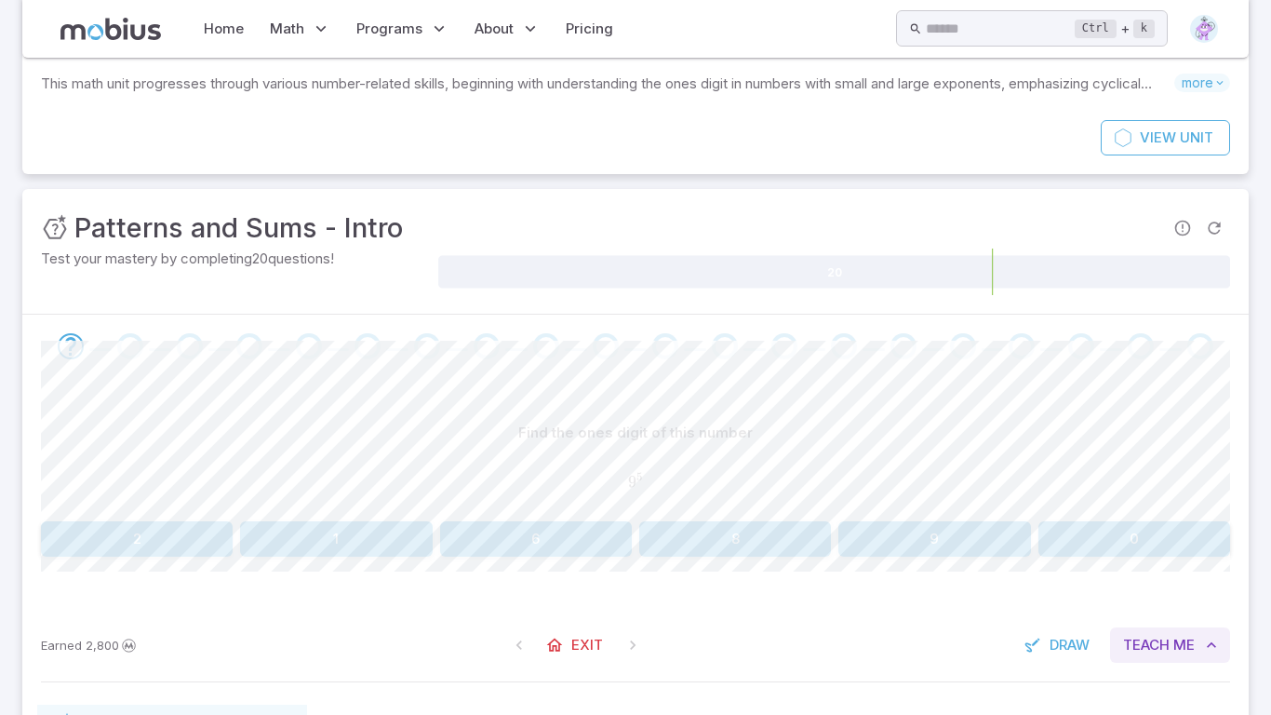
click at [1173, 645] on span "Me" at bounding box center [1183, 645] width 21 height 20
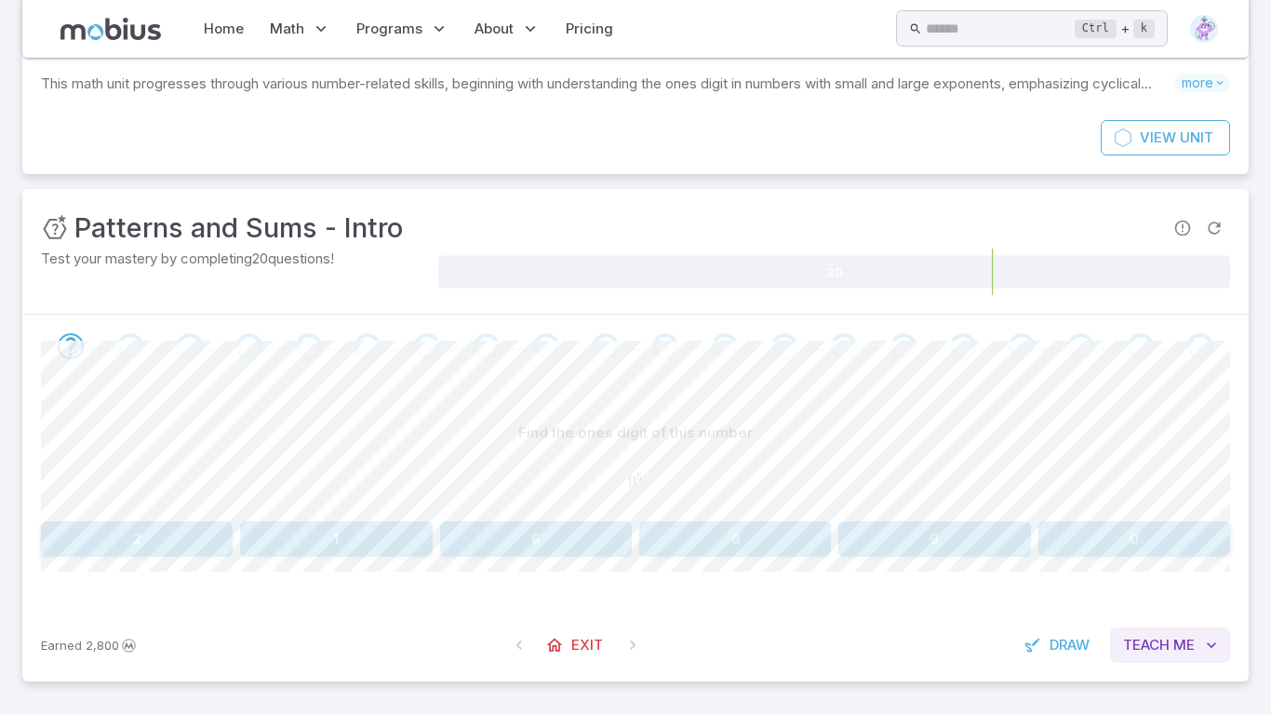
click at [1173, 645] on span "Me" at bounding box center [1183, 645] width 21 height 20
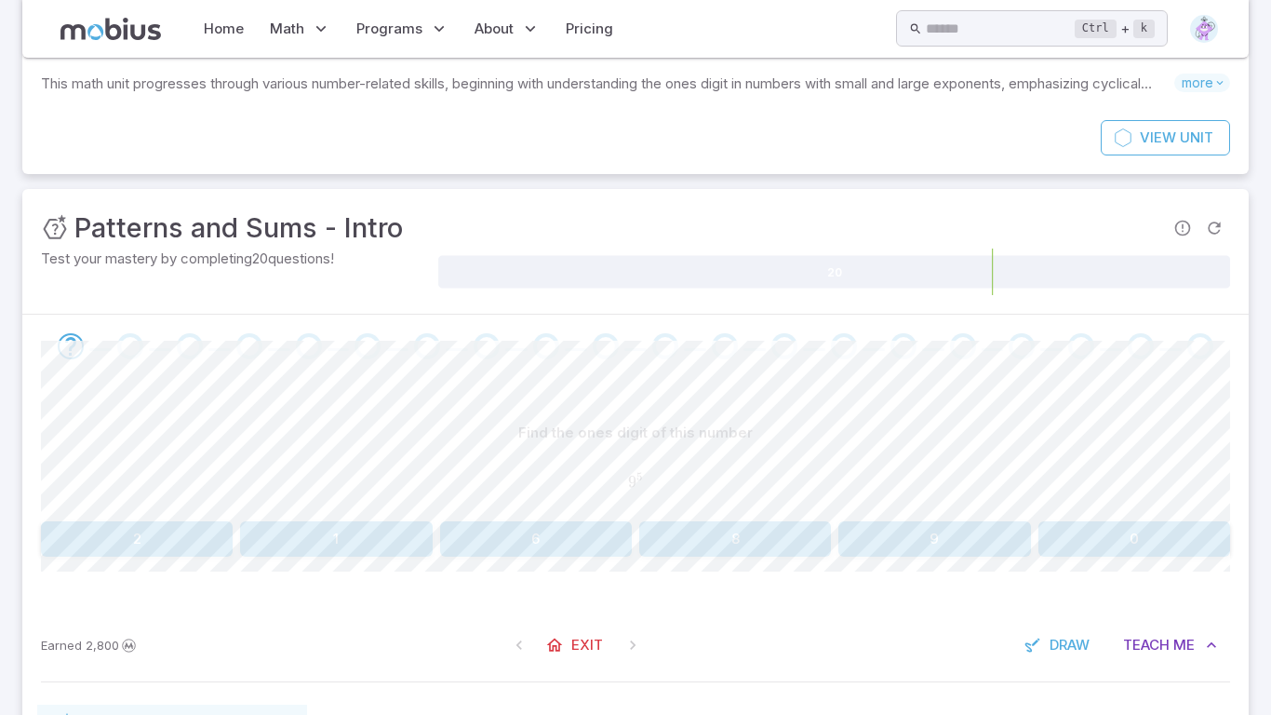
click at [1103, 606] on div "Find the ones digit of this number 9 5 9^{5} 9 5 2 1 6 8 9 0 Canvas actions 100…" at bounding box center [635, 493] width 1189 height 231
click at [127, 340] on div "Go to the next question" at bounding box center [130, 346] width 26 height 26
click at [127, 341] on div "Go to the next question" at bounding box center [130, 346] width 26 height 26
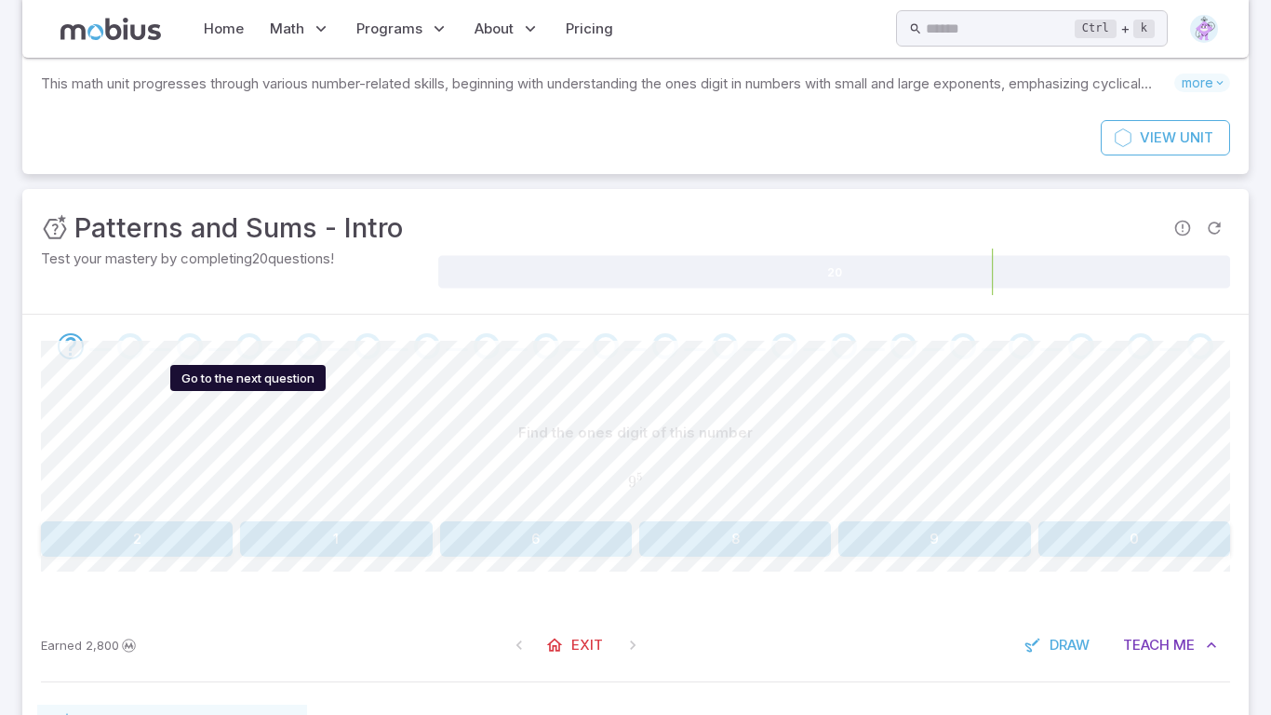
click at [240, 346] on div "Go to the next question" at bounding box center [249, 346] width 26 height 26
click at [531, 546] on button "6" at bounding box center [536, 538] width 192 height 35
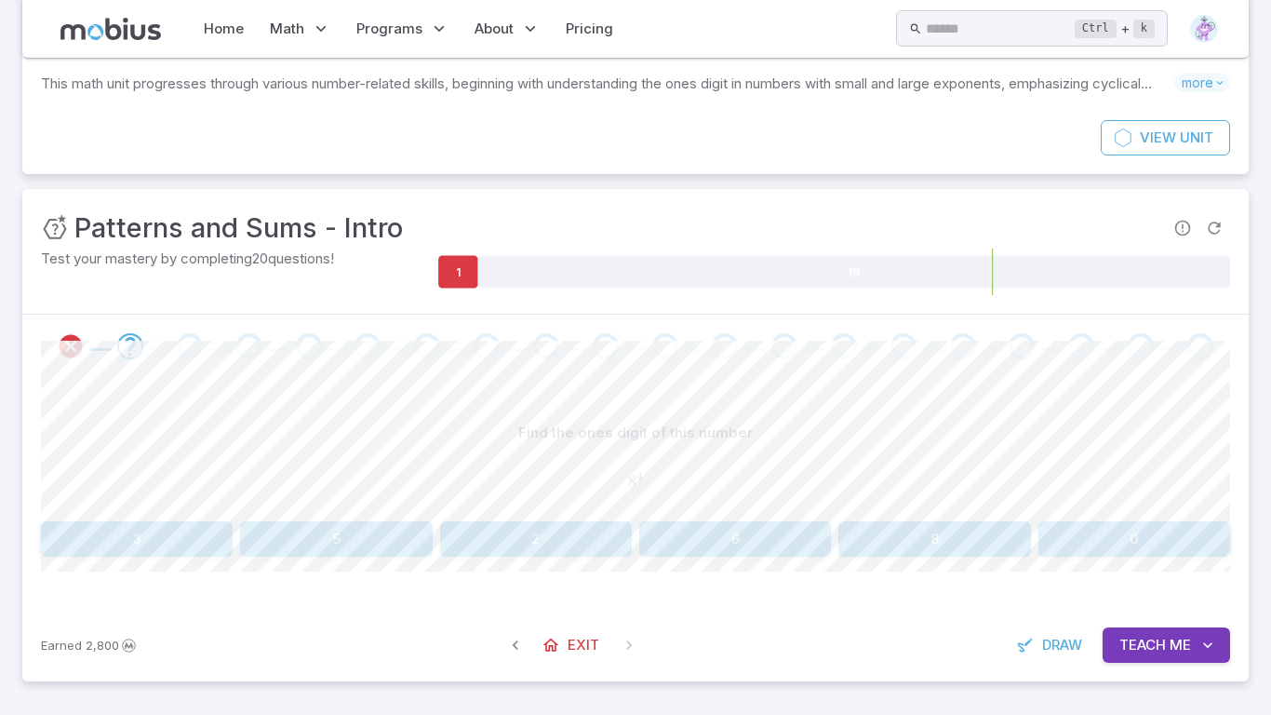
click at [909, 550] on button "8" at bounding box center [934, 538] width 192 height 35
click at [902, 529] on button "5" at bounding box center [934, 538] width 192 height 35
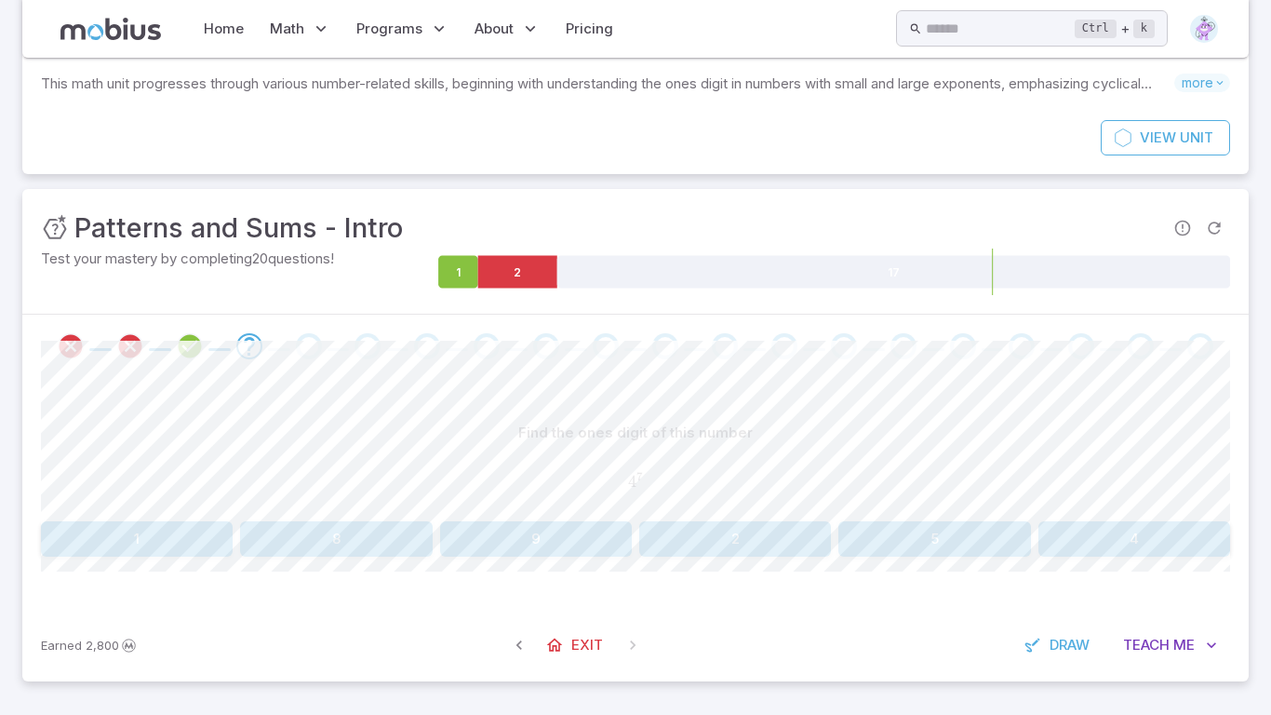
click at [552, 553] on button "9" at bounding box center [536, 538] width 192 height 35
click at [629, 654] on span at bounding box center [632, 644] width 33 height 33
click at [569, 656] on link "Exit" at bounding box center [576, 644] width 80 height 35
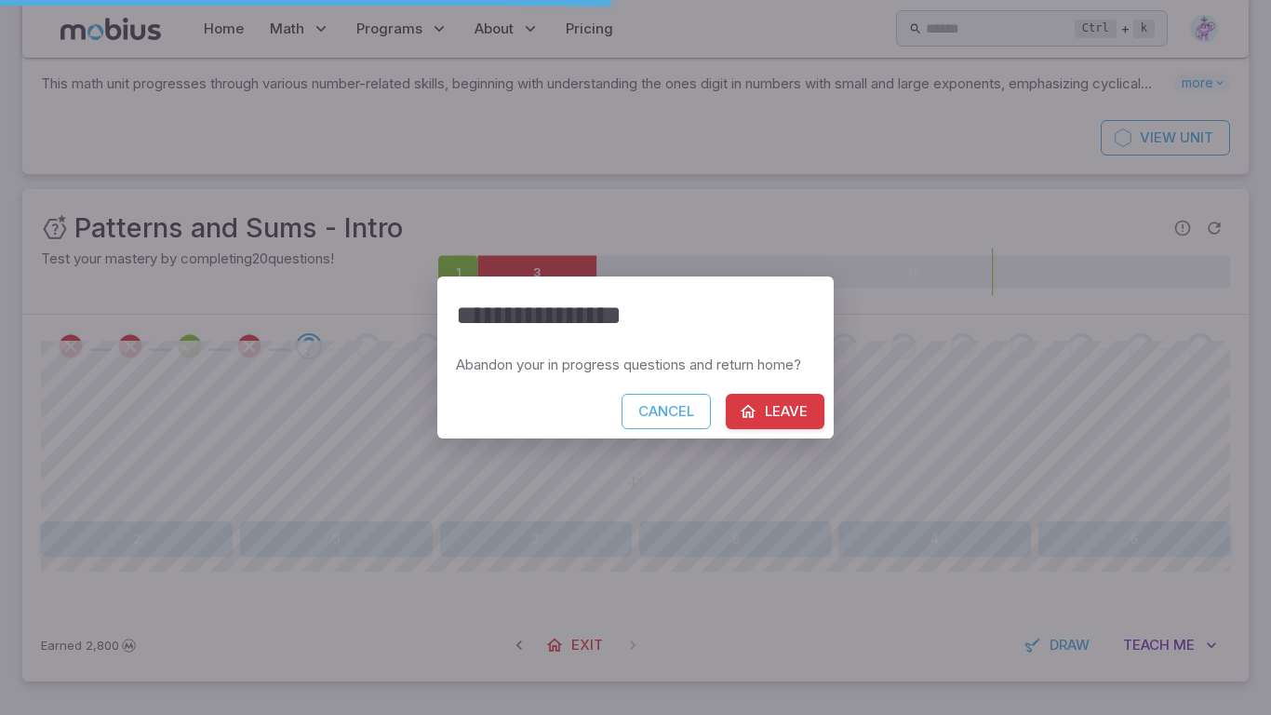
click at [791, 405] on button "Leave" at bounding box center [775, 411] width 99 height 35
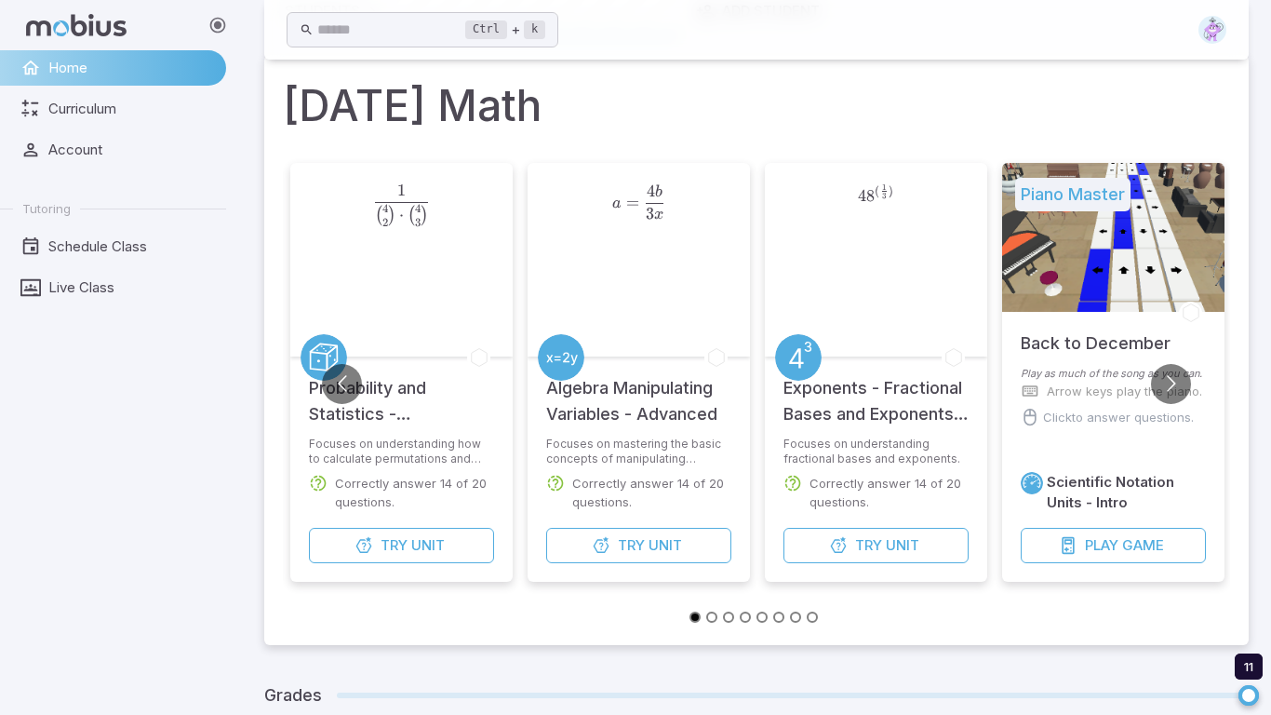
scroll to position [95, 0]
click at [330, 388] on button "Go to previous slide" at bounding box center [342, 385] width 40 height 40
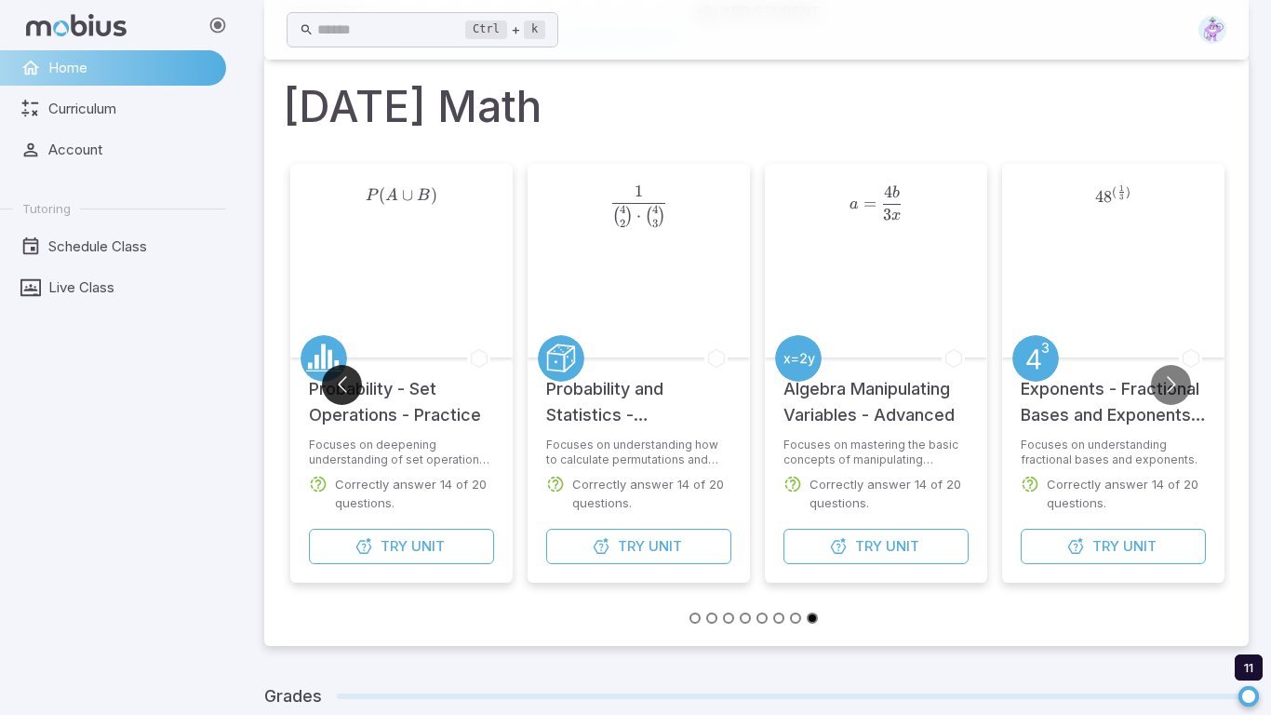
click at [339, 390] on button "Go to previous slide" at bounding box center [342, 385] width 40 height 40
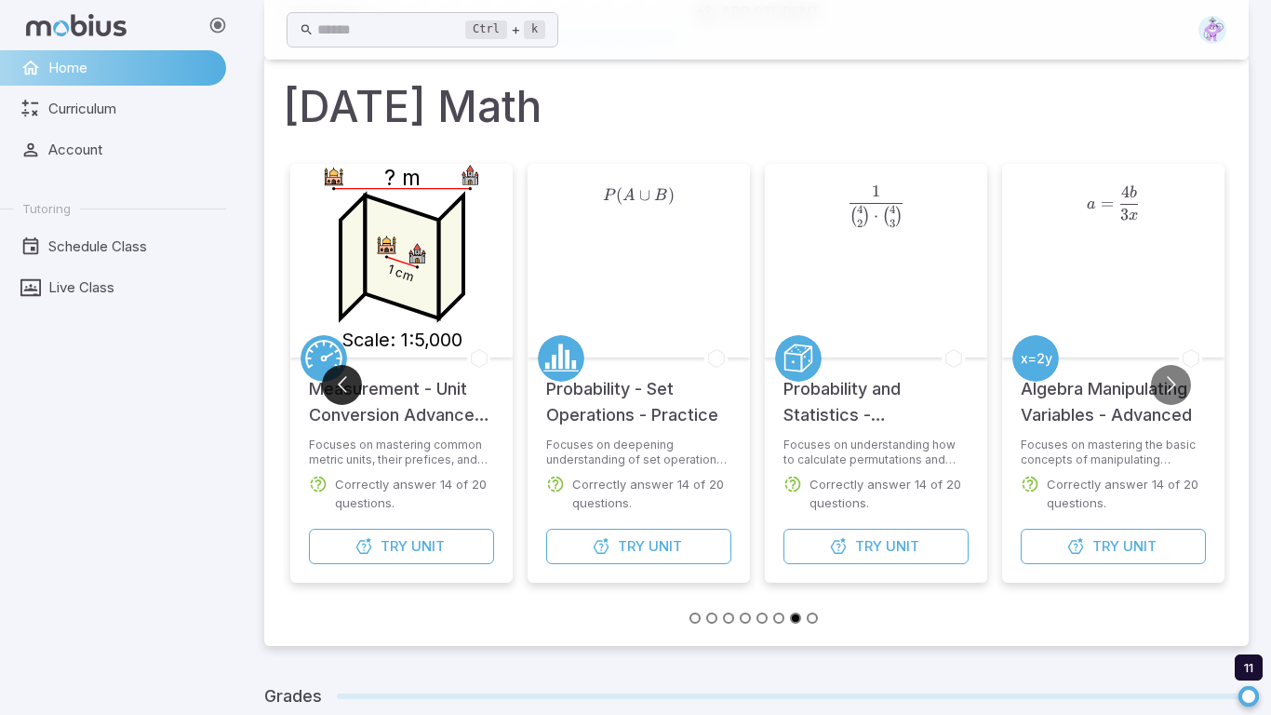
click at [339, 389] on button "Go to previous slide" at bounding box center [342, 385] width 40 height 40
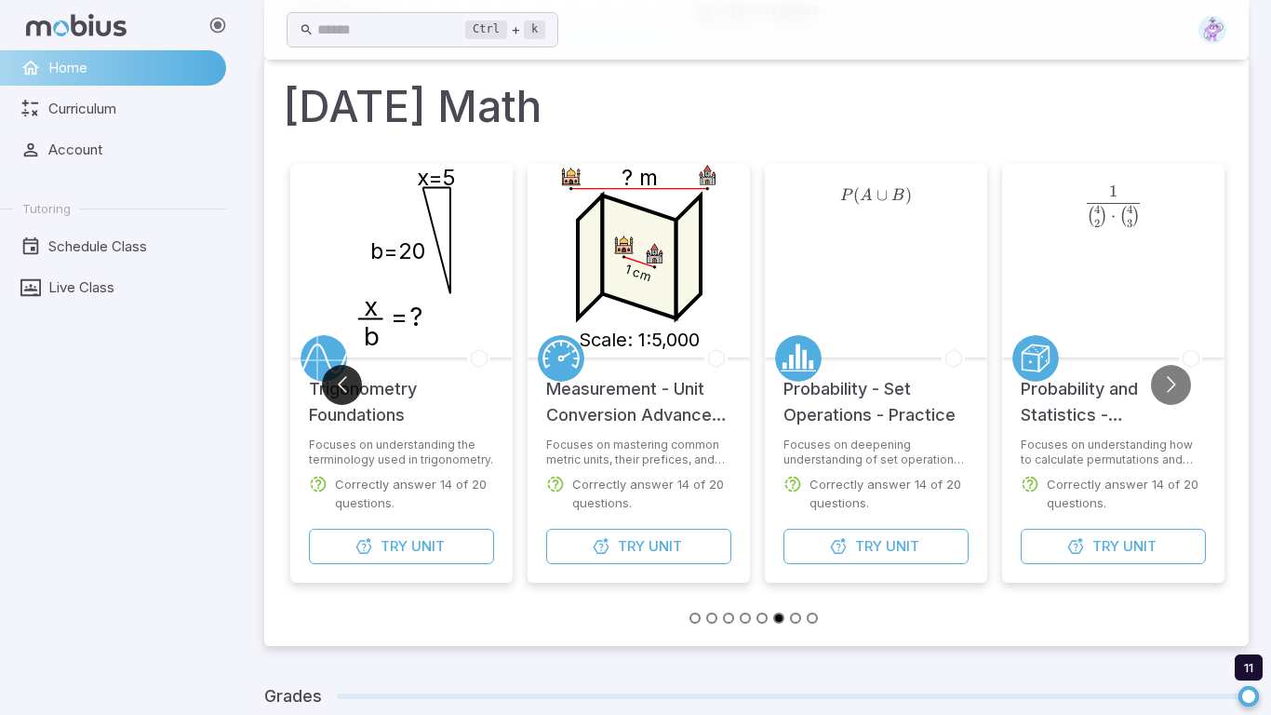
click at [339, 389] on button "Go to previous slide" at bounding box center [342, 385] width 40 height 40
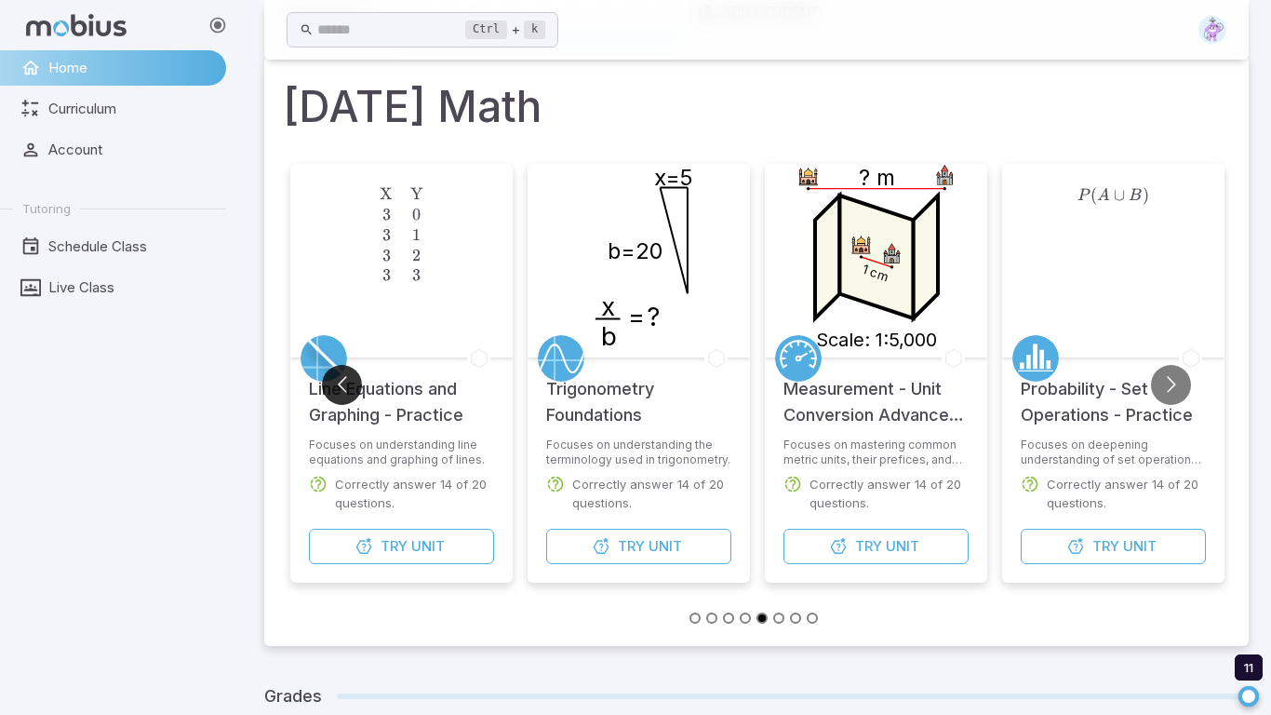
click at [339, 389] on button "Go to previous slide" at bounding box center [342, 385] width 40 height 40
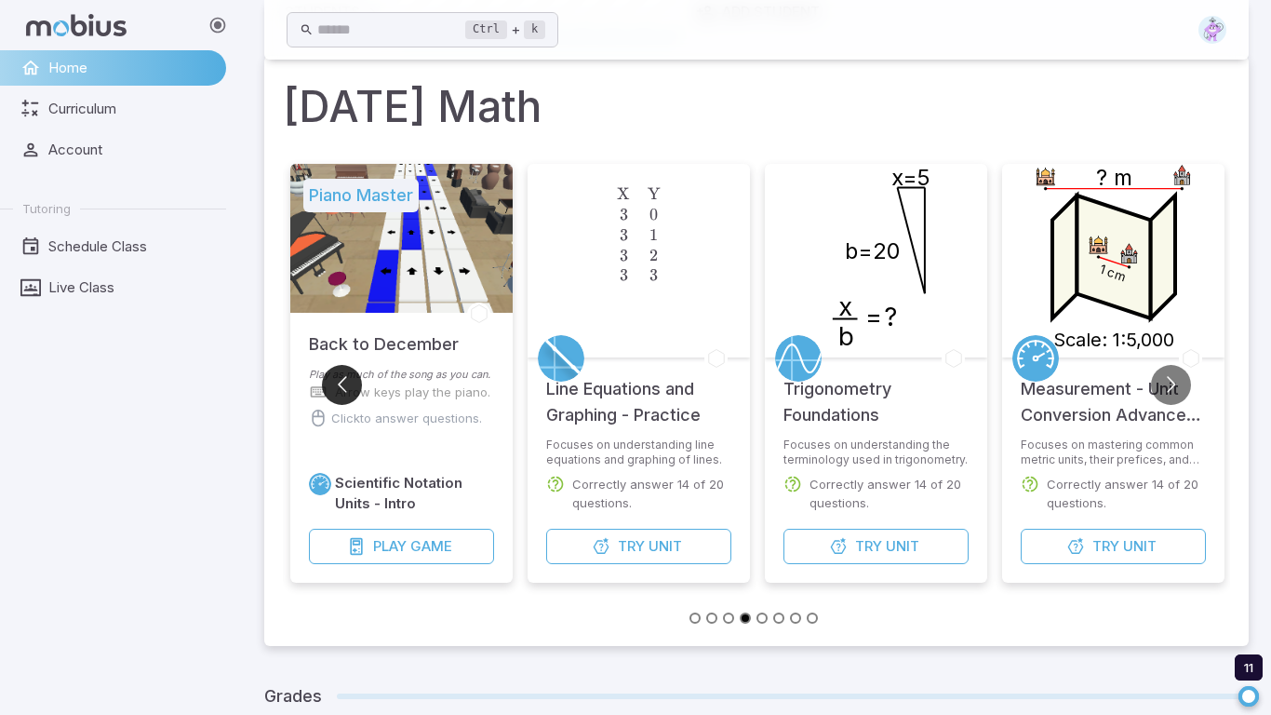
click at [339, 389] on button "Go to previous slide" at bounding box center [342, 385] width 40 height 40
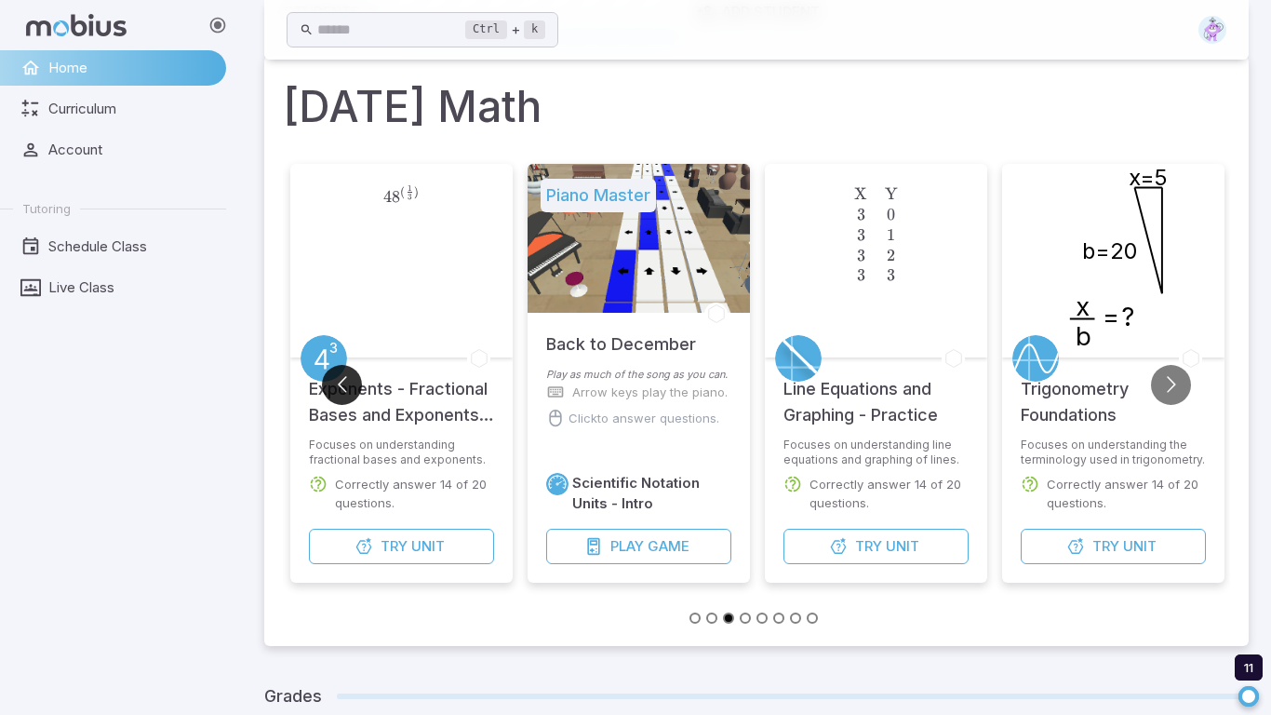
click at [339, 389] on button "Go to previous slide" at bounding box center [342, 385] width 40 height 40
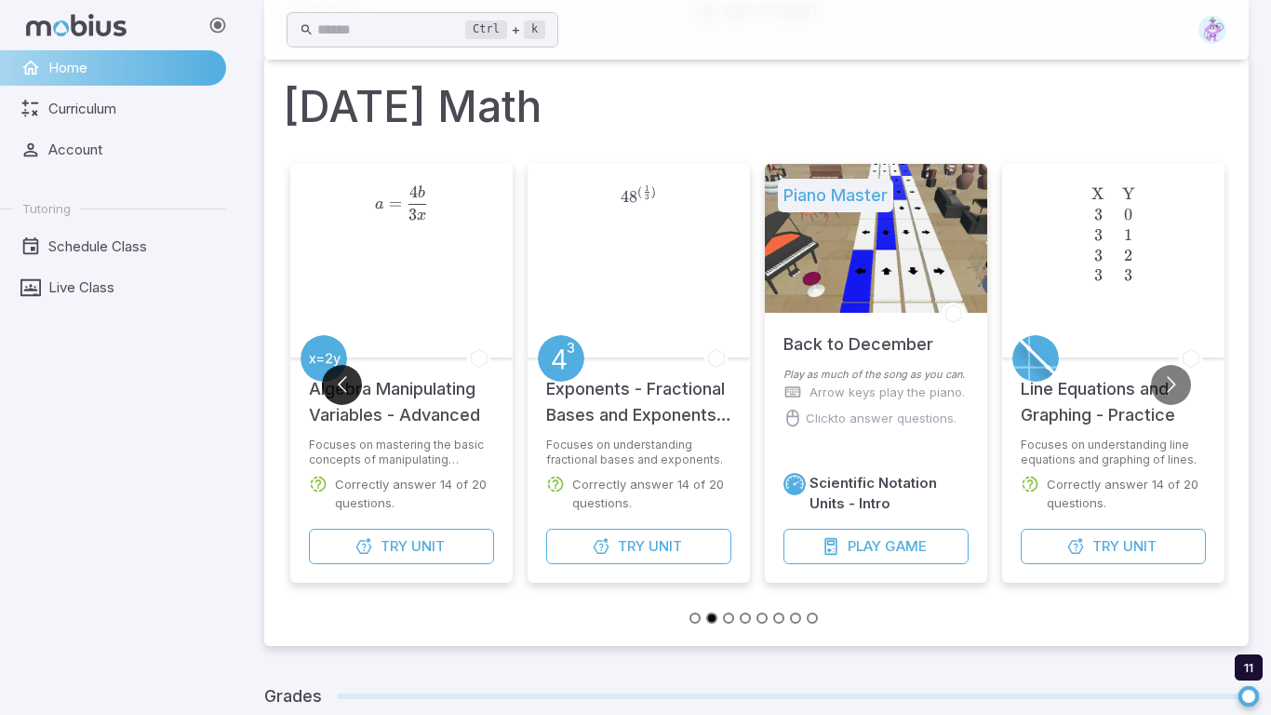
click at [339, 389] on button "Go to previous slide" at bounding box center [342, 385] width 40 height 40
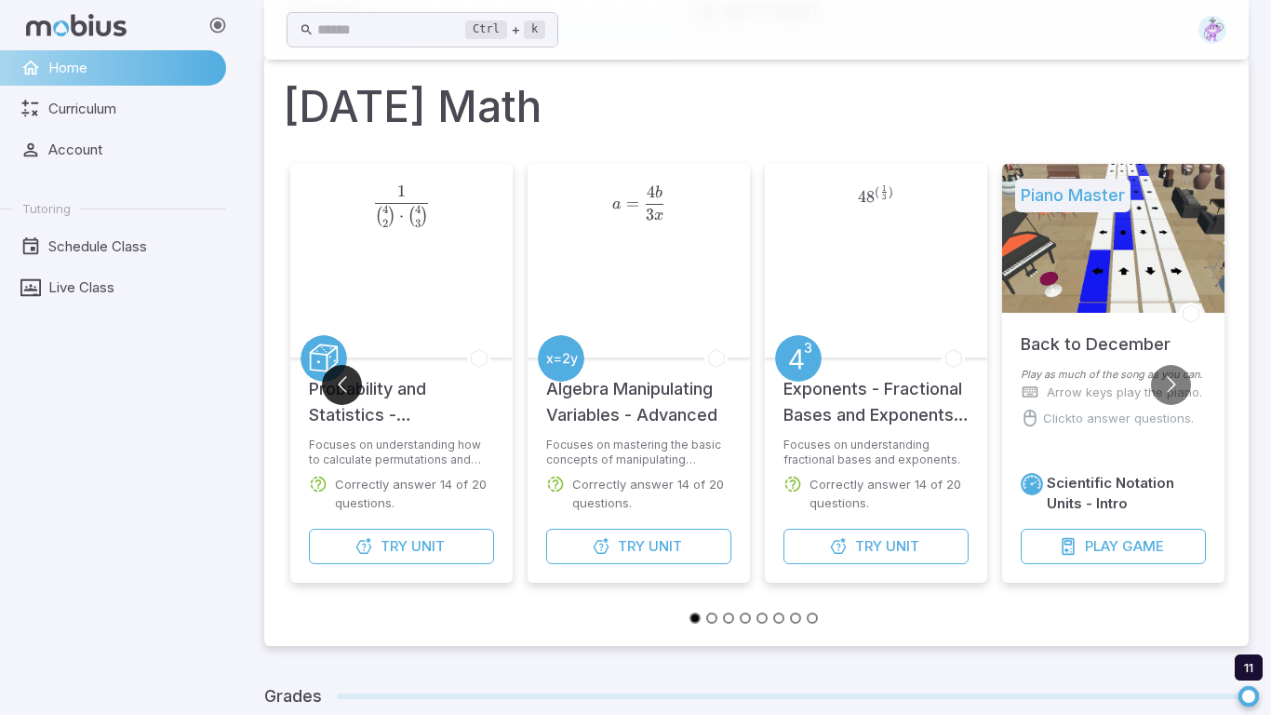
click at [339, 389] on button "Go to previous slide" at bounding box center [342, 385] width 40 height 40
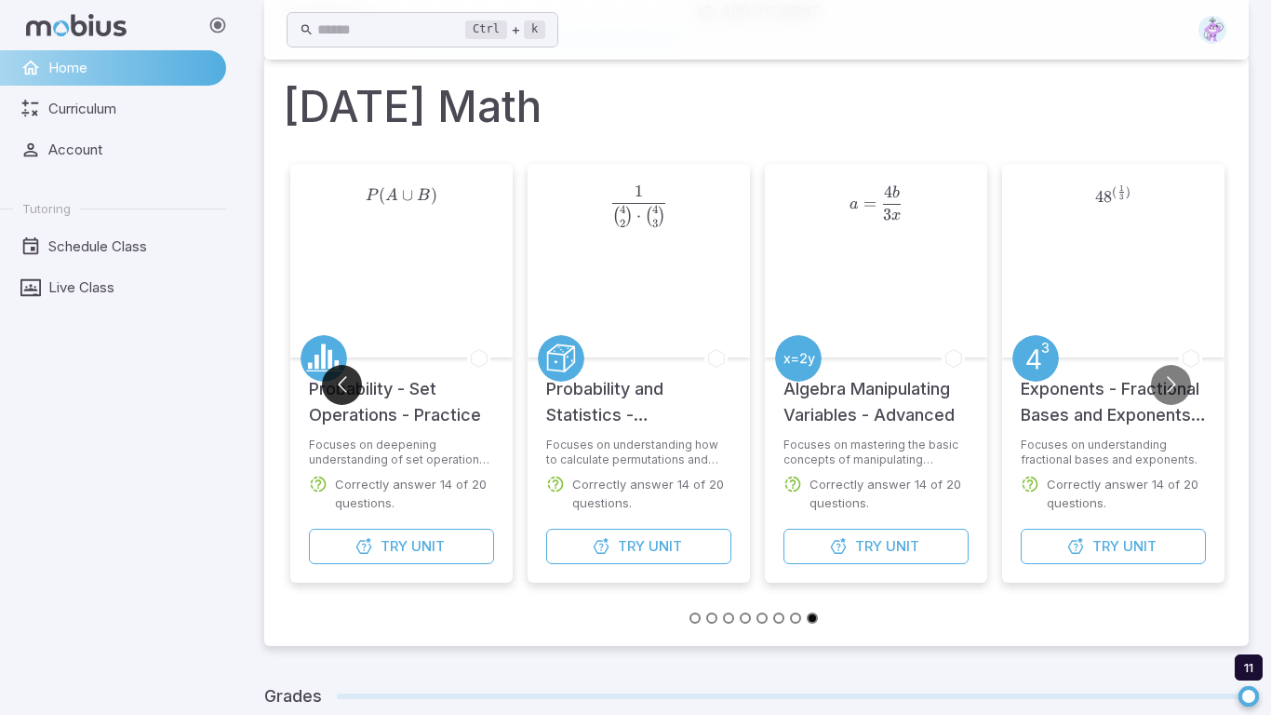
click at [339, 389] on button "Go to previous slide" at bounding box center [342, 385] width 40 height 40
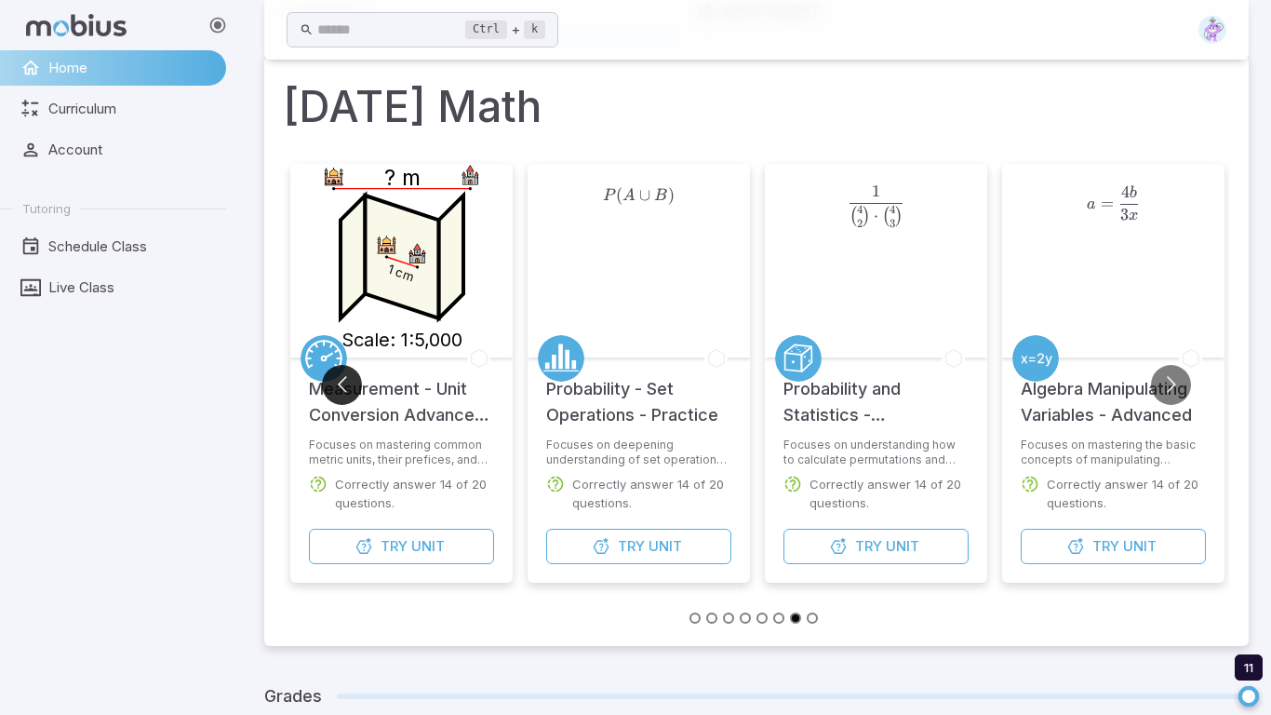
click at [339, 389] on button "Go to previous slide" at bounding box center [342, 385] width 40 height 40
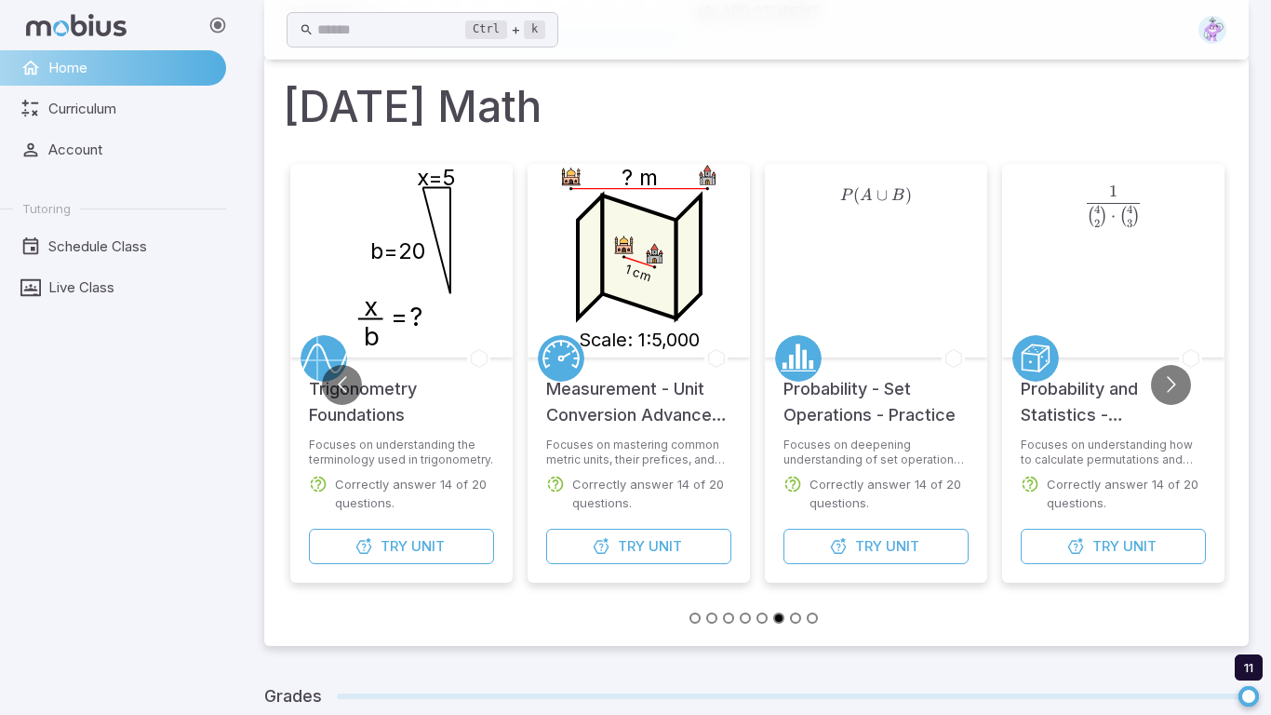
click at [394, 341] on icon "x b = ? x=5 b=20" at bounding box center [402, 257] width 186 height 186
click at [424, 540] on span "Unit" at bounding box center [427, 546] width 33 height 20
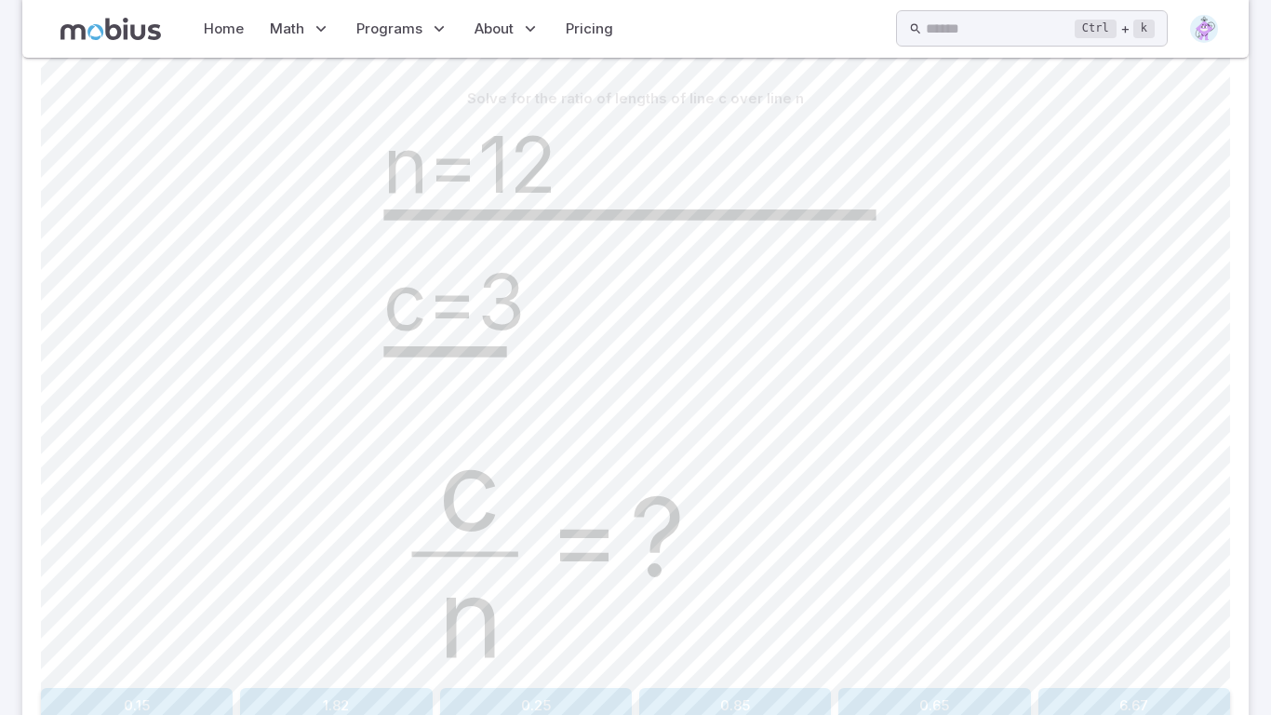
scroll to position [600, 0]
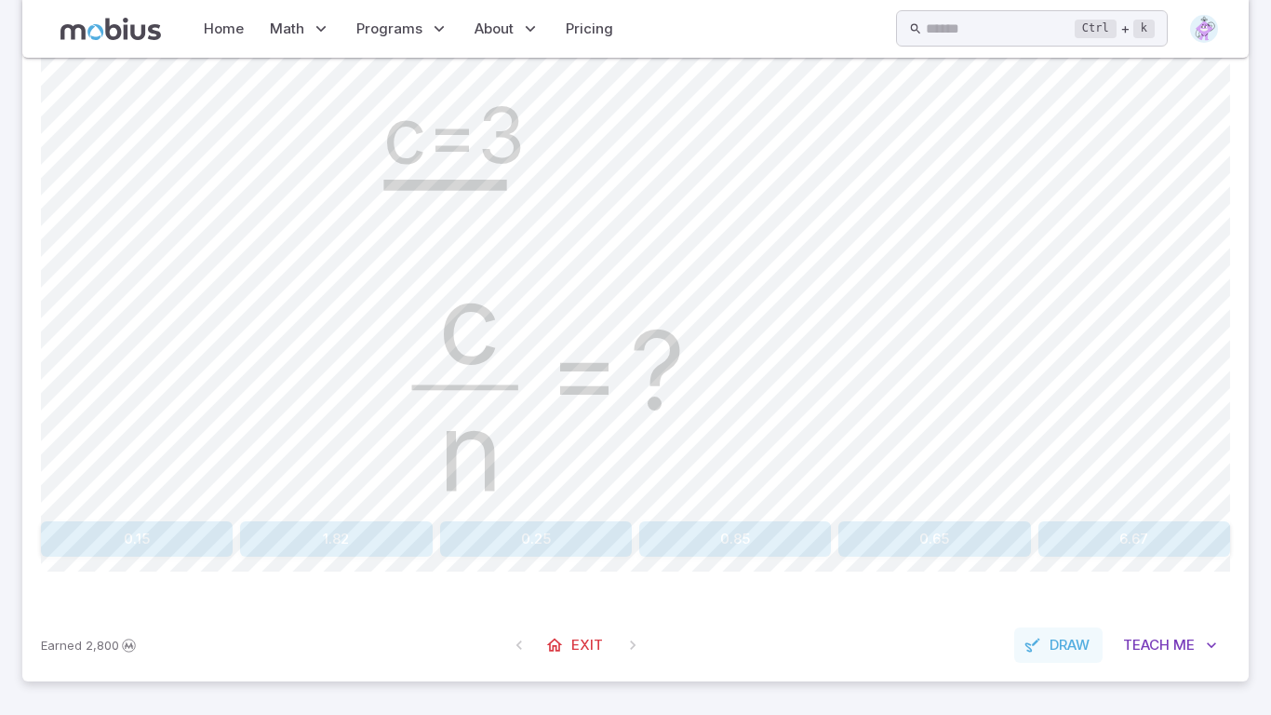
click at [1063, 651] on span "Draw" at bounding box center [1070, 645] width 40 height 20
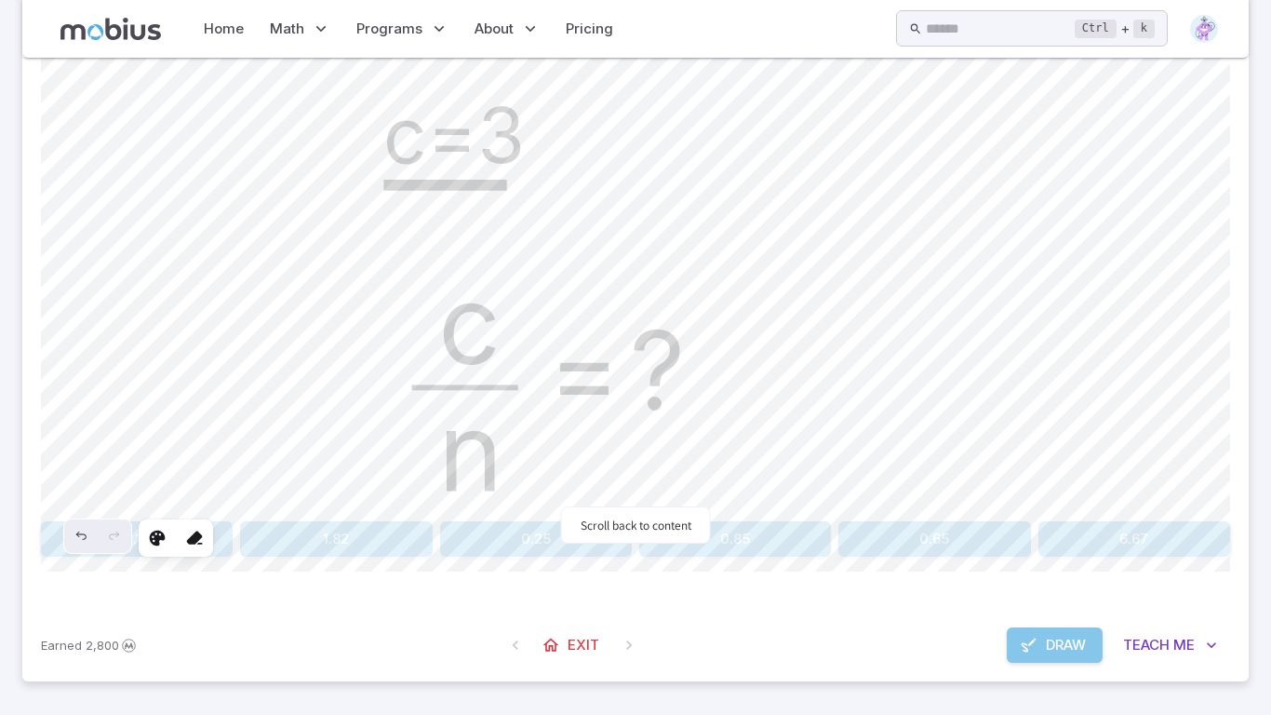
click at [1020, 646] on icon "button" at bounding box center [1029, 644] width 19 height 19
click at [501, 541] on button "0.25" at bounding box center [536, 538] width 192 height 35
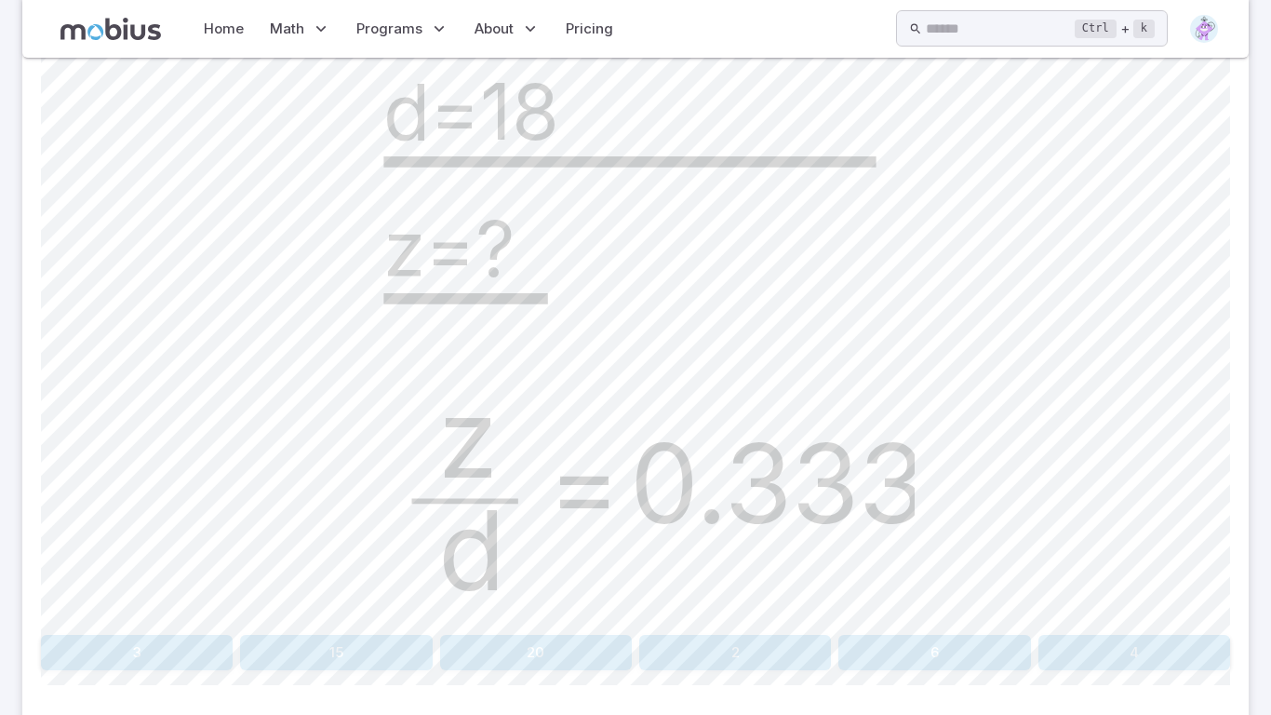
scroll to position [484, 0]
click at [940, 661] on button "6" at bounding box center [934, 654] width 192 height 35
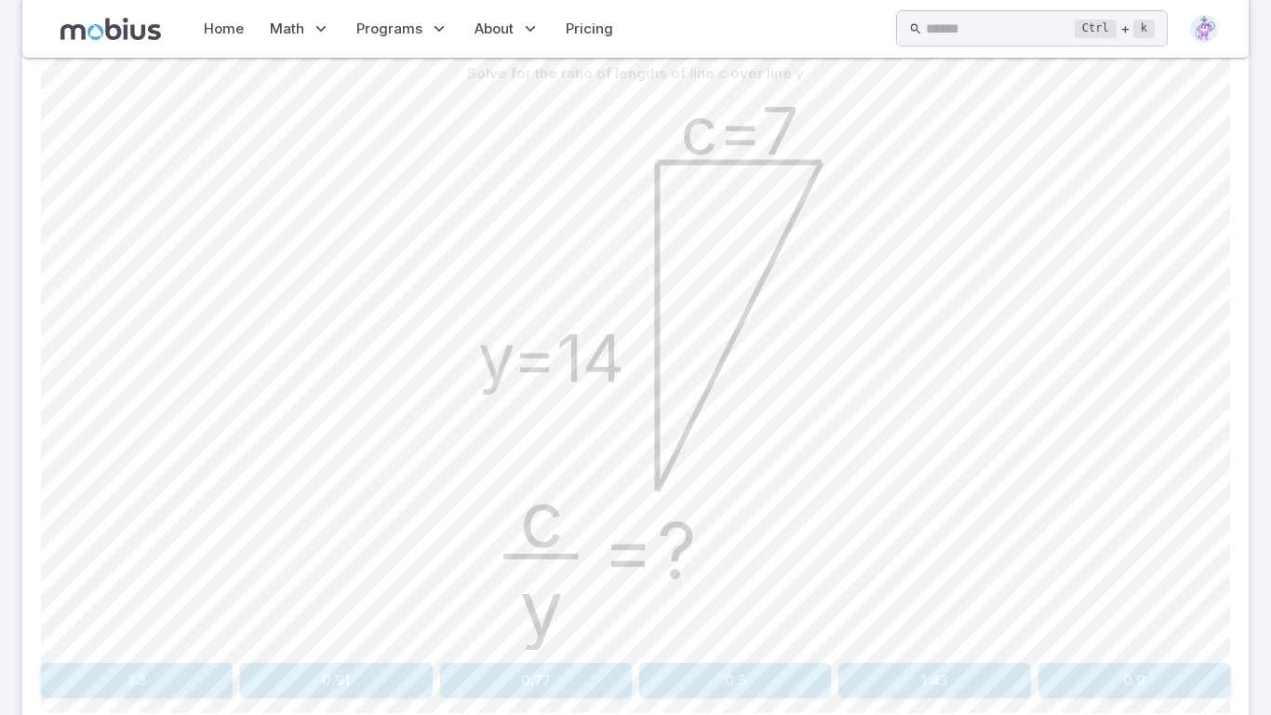
scroll to position [463, 0]
click at [687, 368] on icon "c y = ? c=7 y=14" at bounding box center [635, 366] width 558 height 558
click at [716, 671] on button "0.5" at bounding box center [735, 675] width 192 height 35
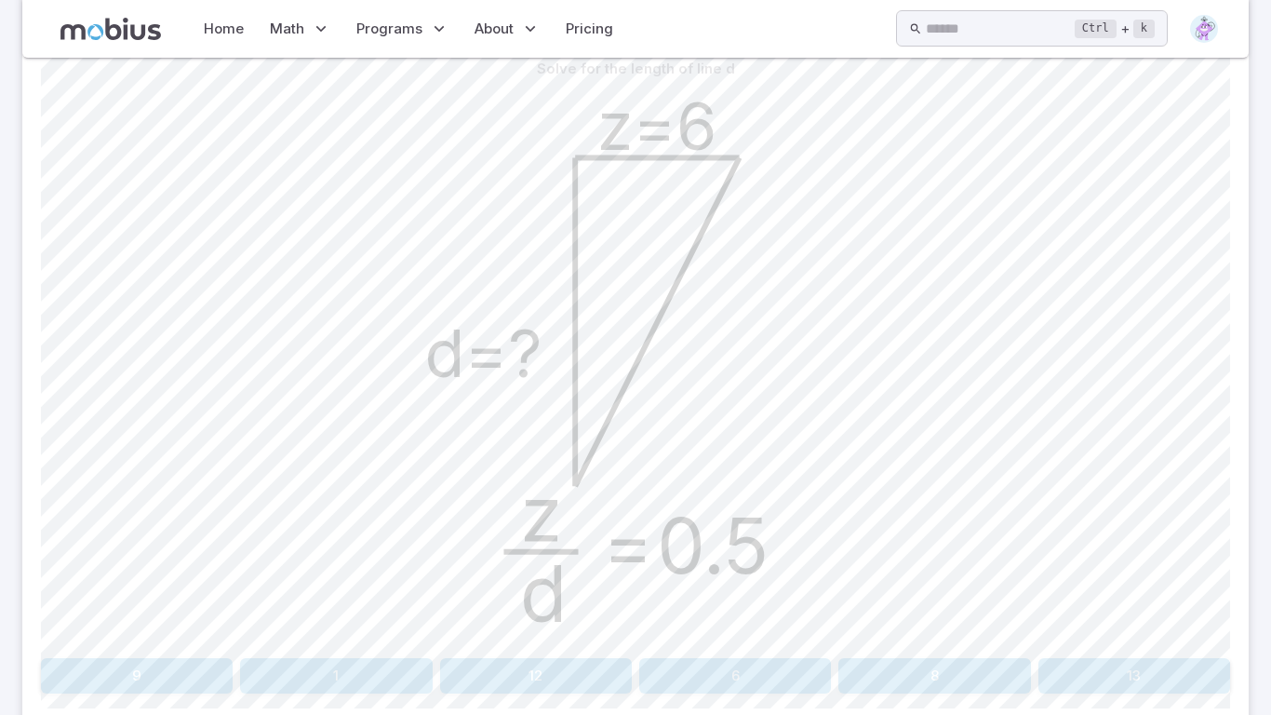
click at [716, 671] on button "6" at bounding box center [735, 675] width 192 height 35
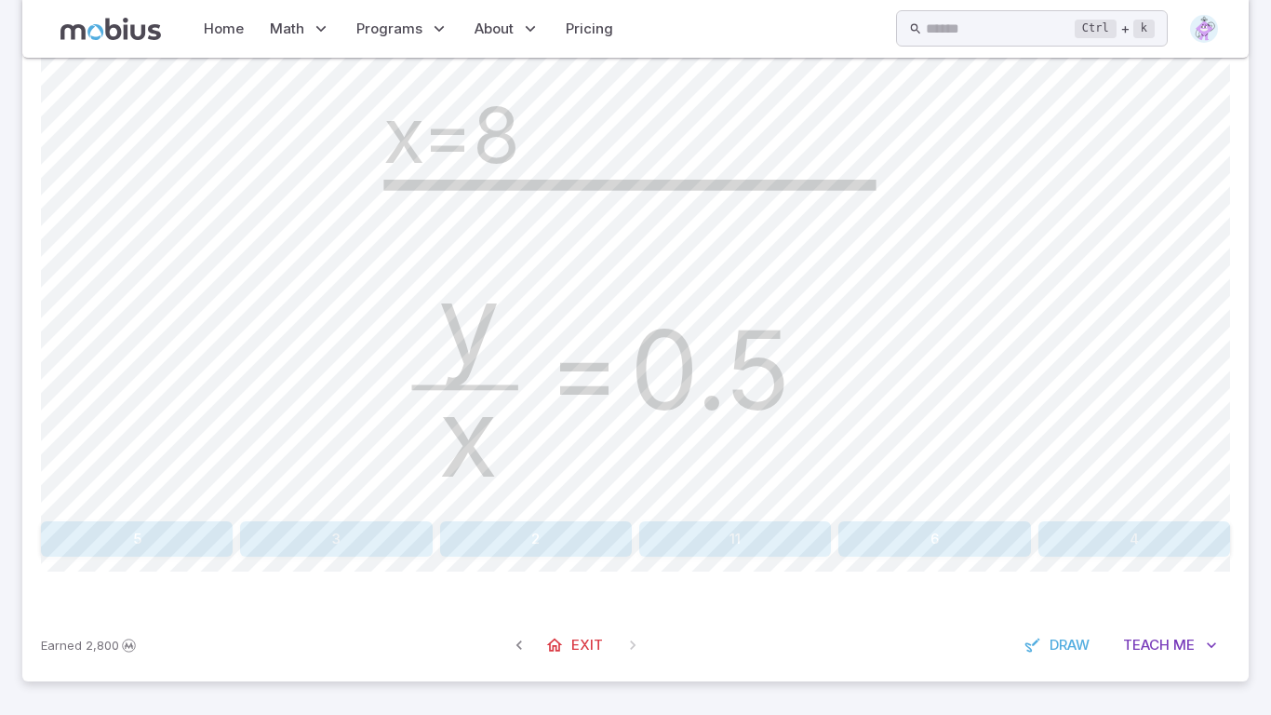
scroll to position [476, 0]
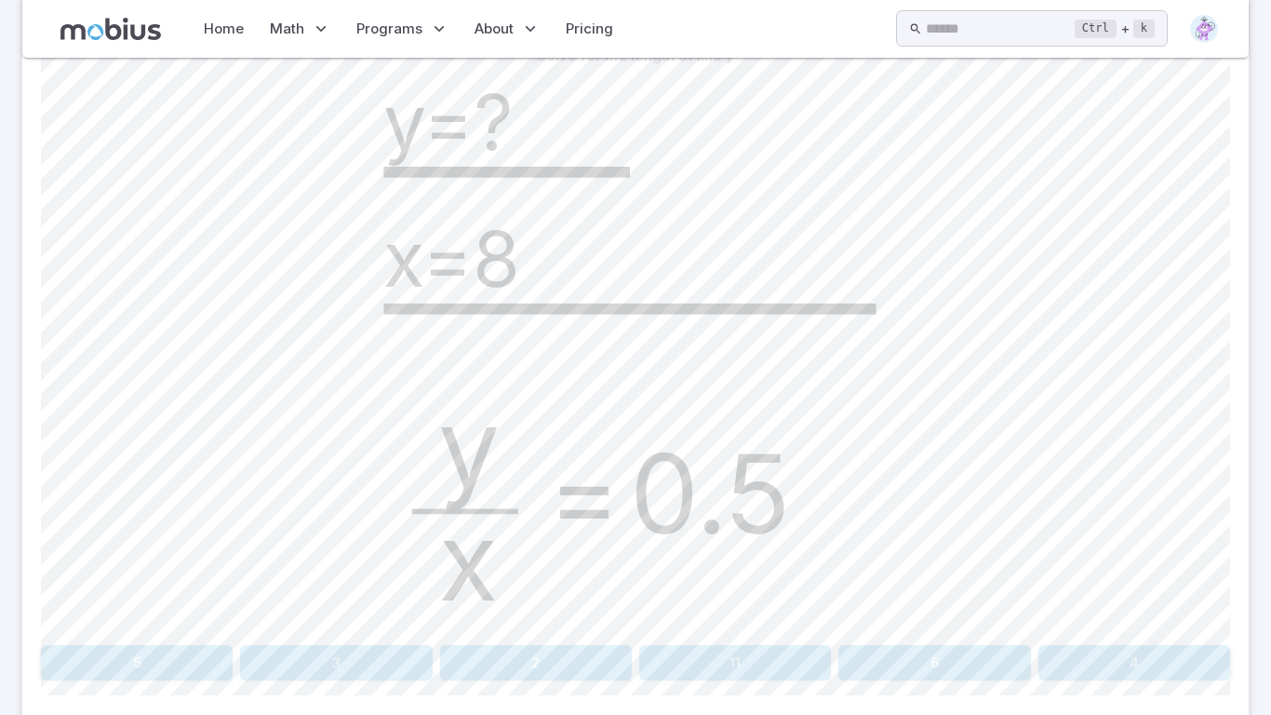
click at [1188, 669] on button "4" at bounding box center [1134, 662] width 192 height 35
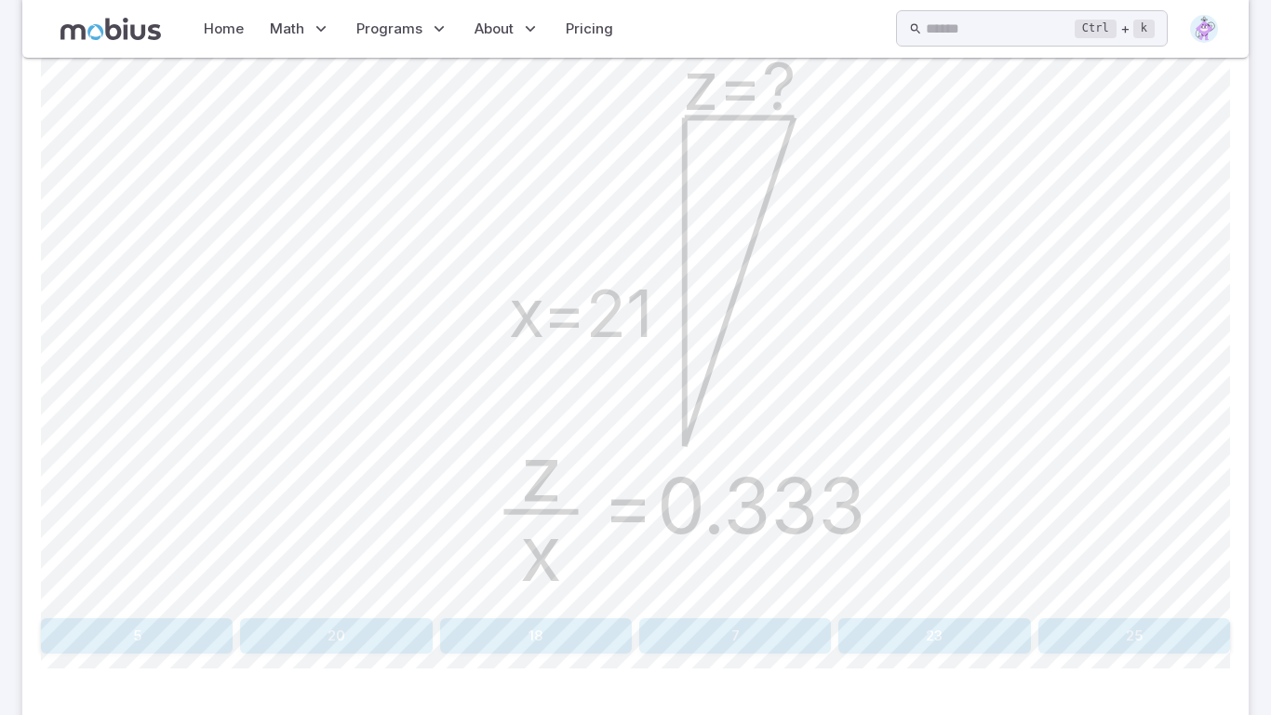
scroll to position [504, 0]
click at [763, 620] on button "7" at bounding box center [735, 634] width 192 height 35
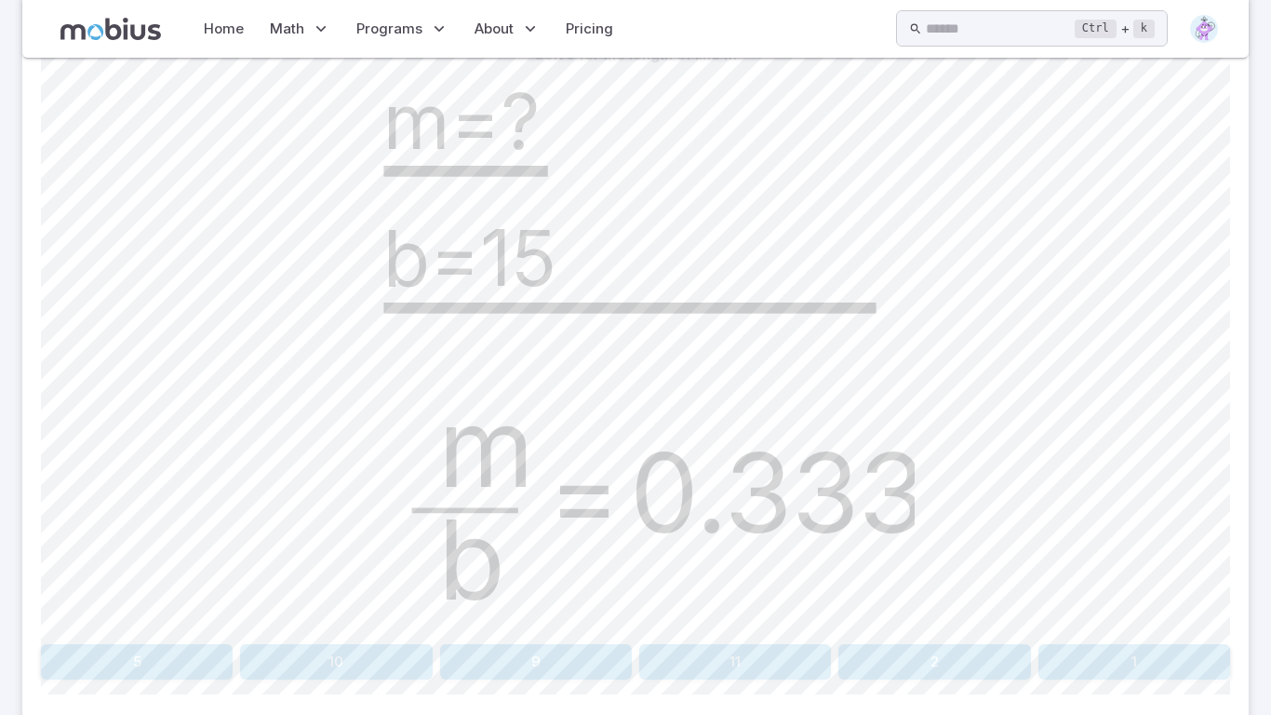
scroll to position [600, 0]
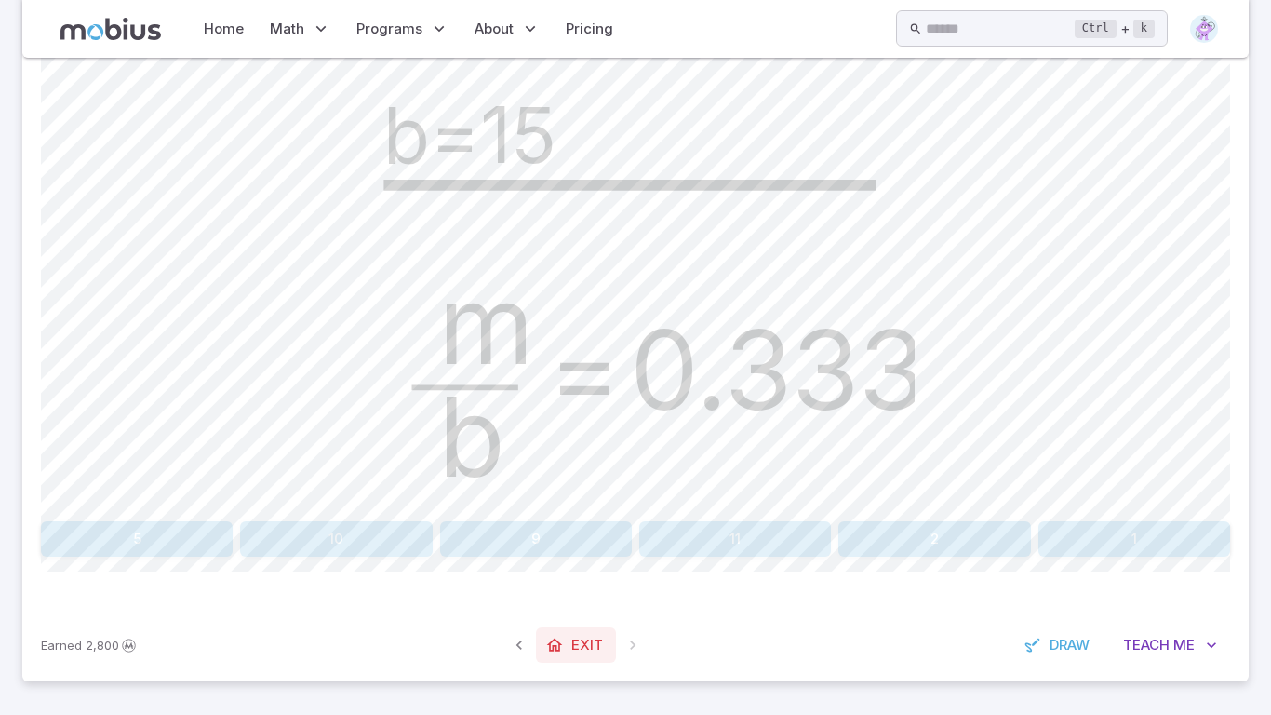
click at [568, 654] on link "Exit" at bounding box center [576, 644] width 80 height 35
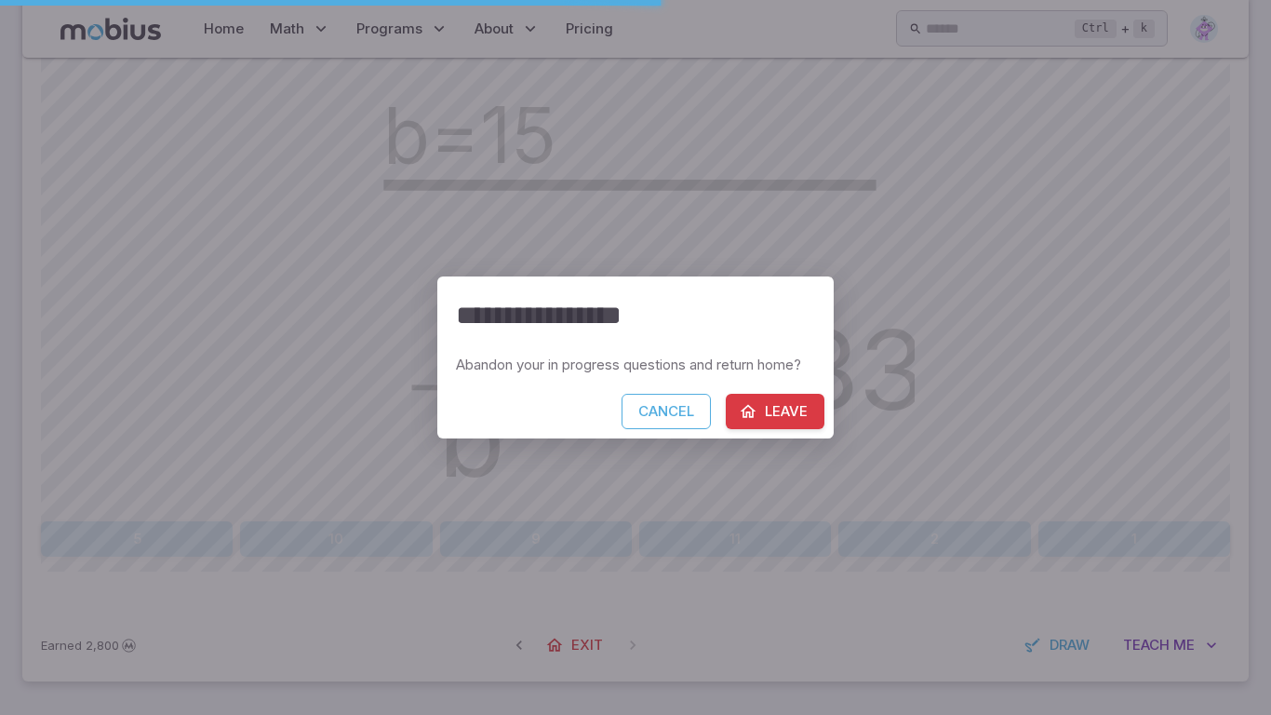
click at [797, 410] on button "Leave" at bounding box center [775, 411] width 99 height 35
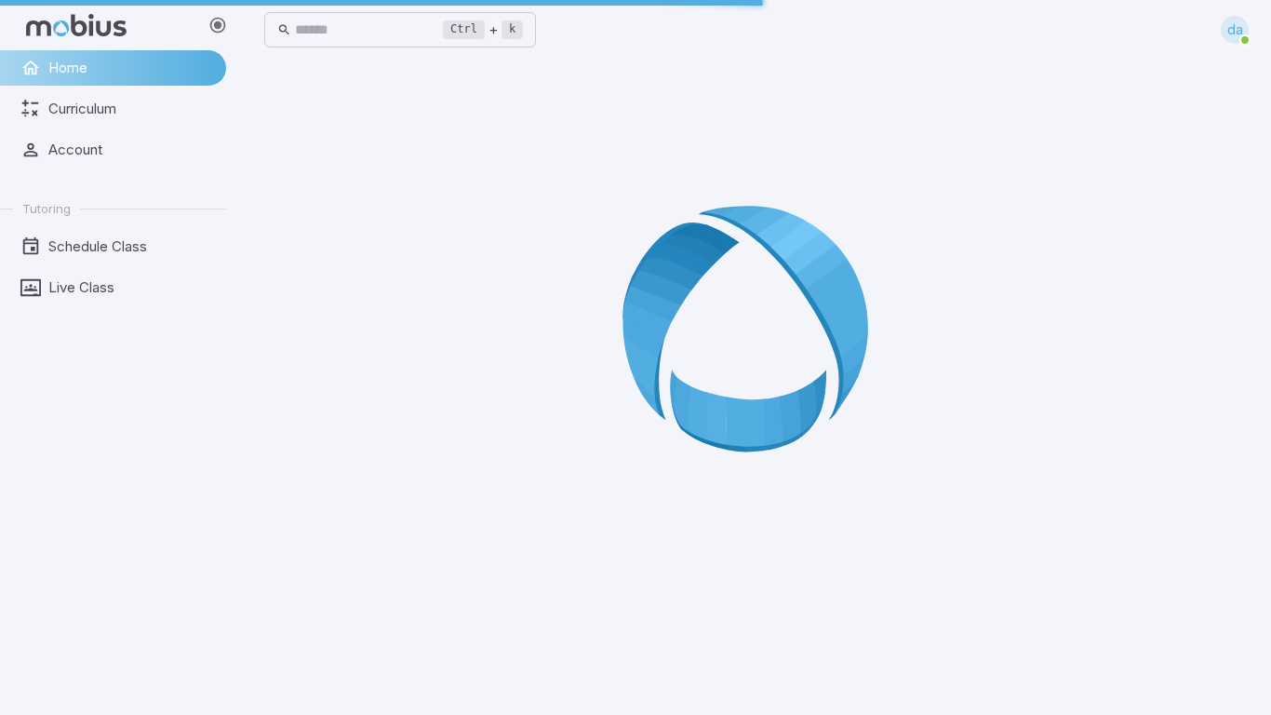
scroll to position [0, 0]
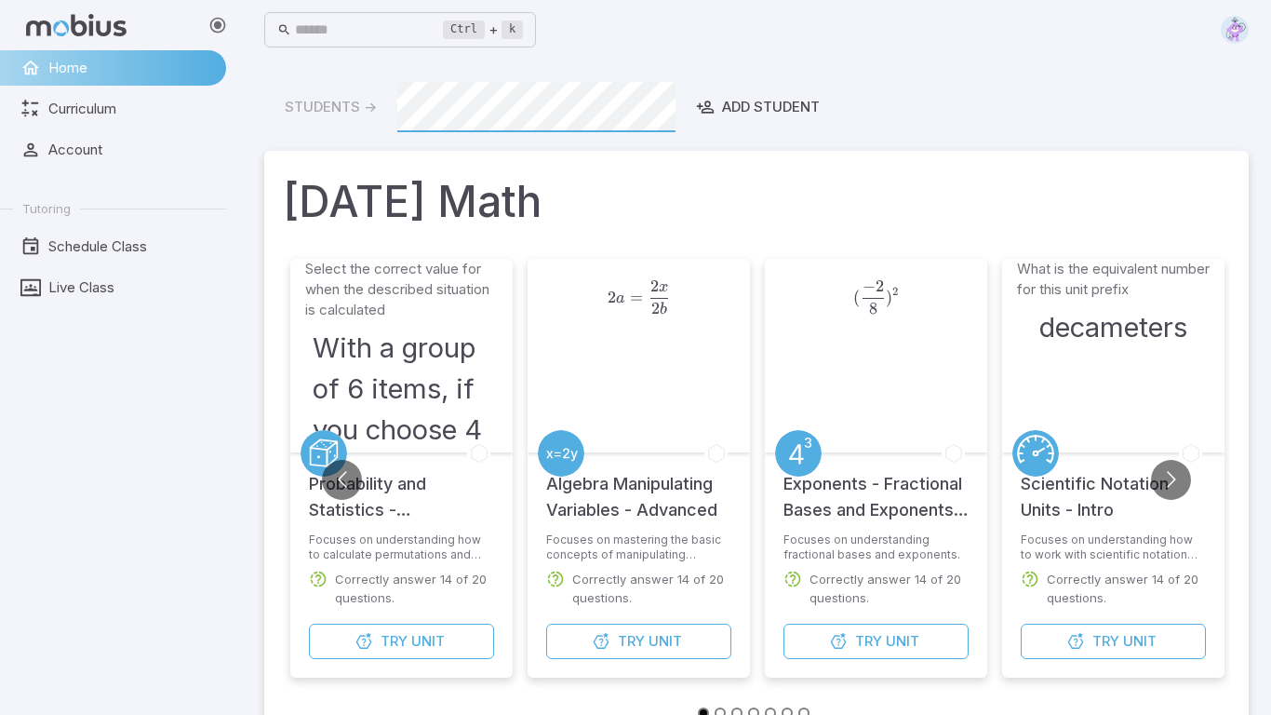
click at [644, 442] on div "2 a = 2 x 2 b 2a=\frac{2x}{2b} 2 a = 2 b 2 x ​" at bounding box center [639, 356] width 194 height 194
click at [629, 634] on span "Try" at bounding box center [631, 641] width 27 height 20
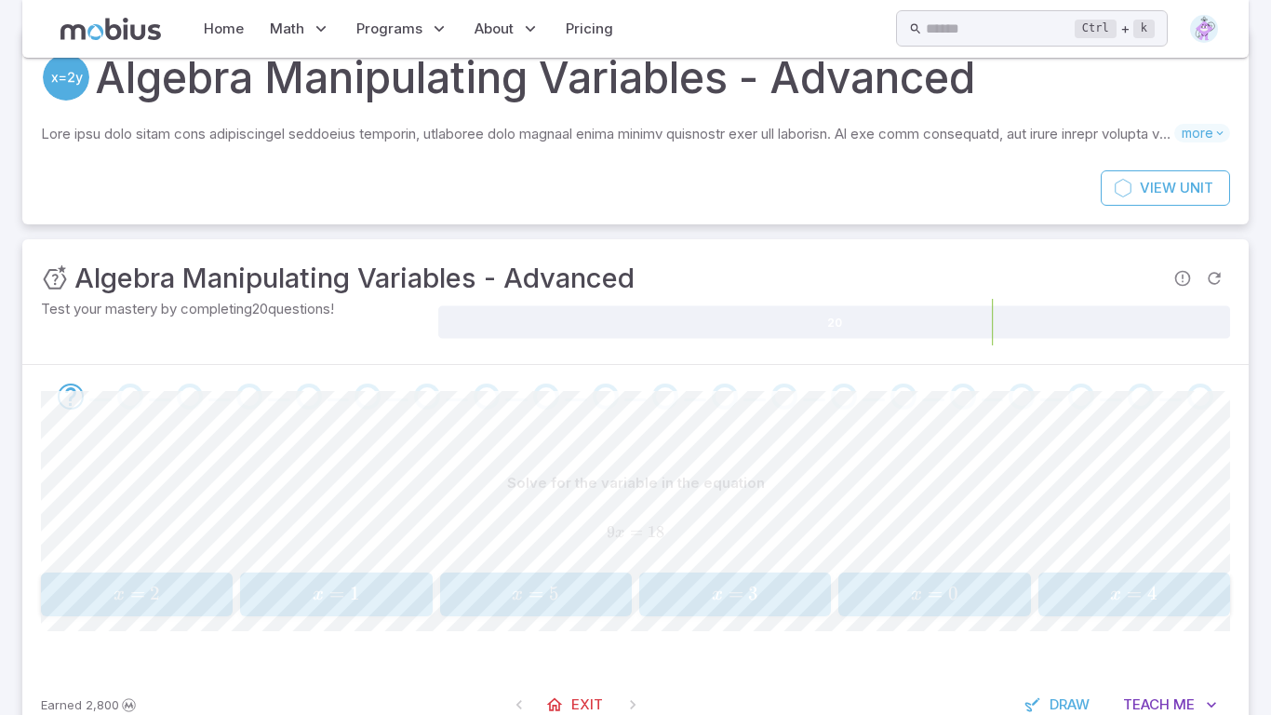
scroll to position [53, 0]
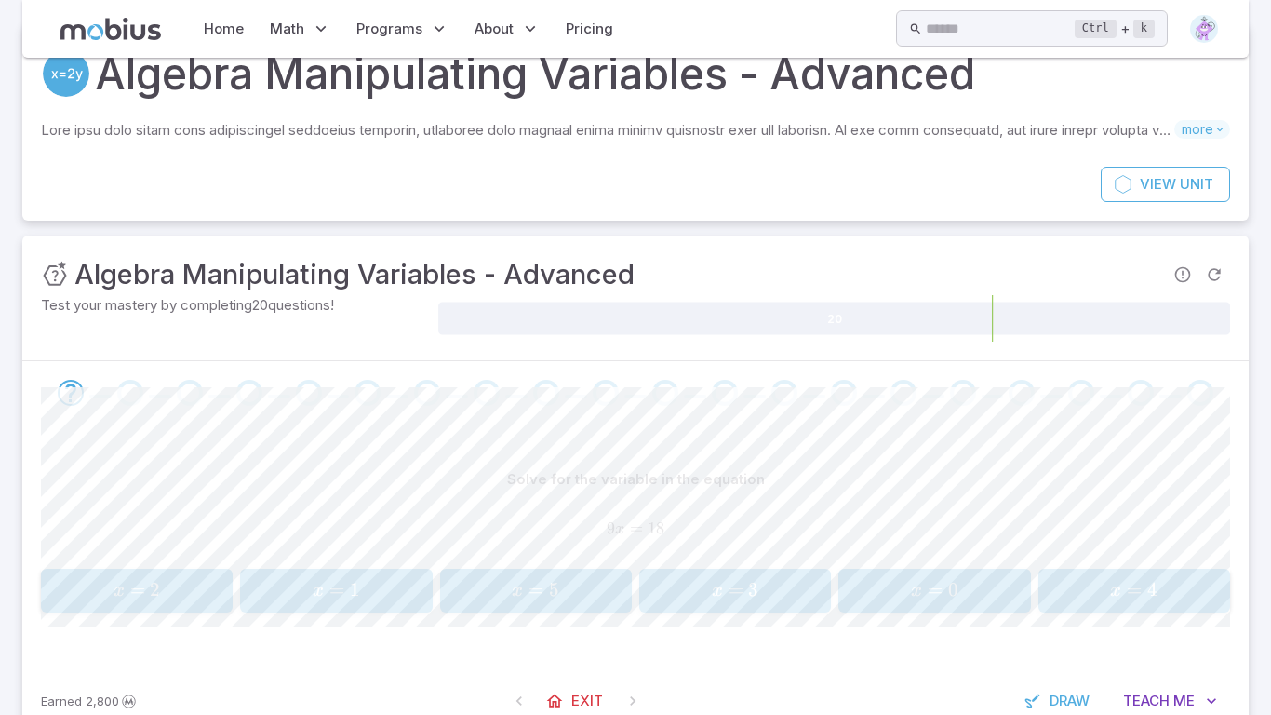
click at [84, 589] on span "x = 2" at bounding box center [137, 590] width 181 height 25
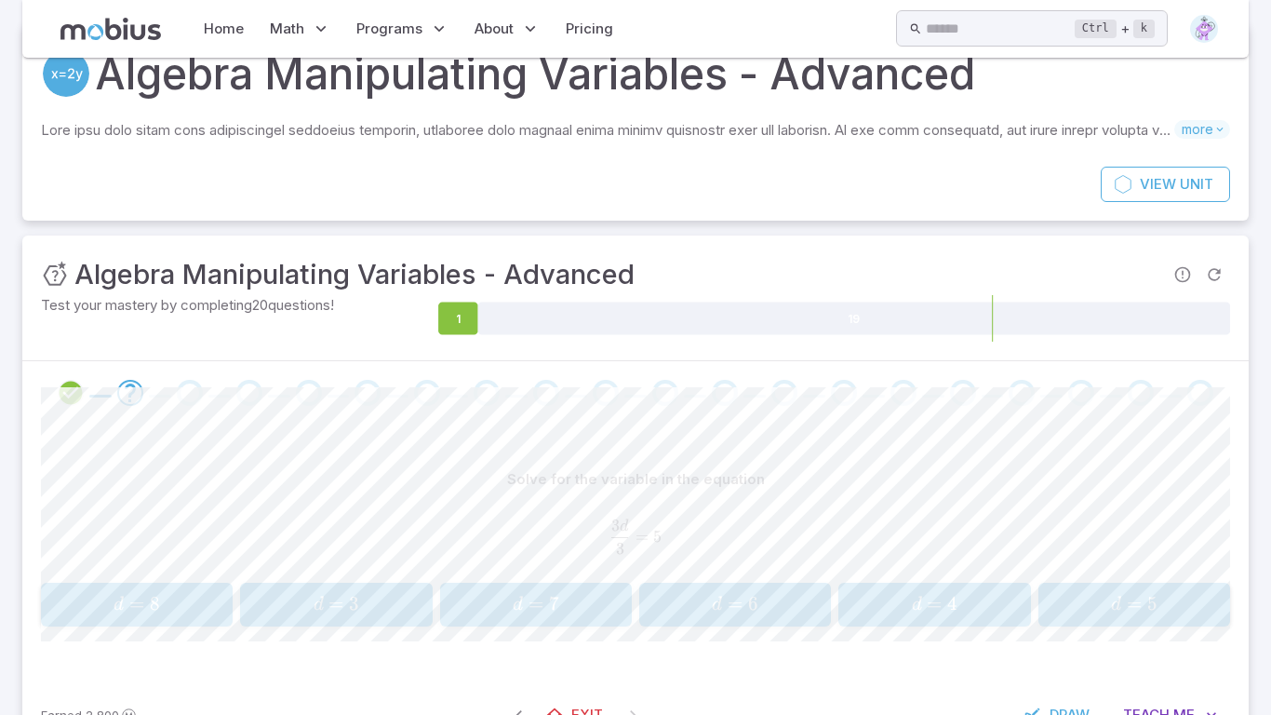
click at [1167, 615] on span "d = 5" at bounding box center [1134, 604] width 181 height 25
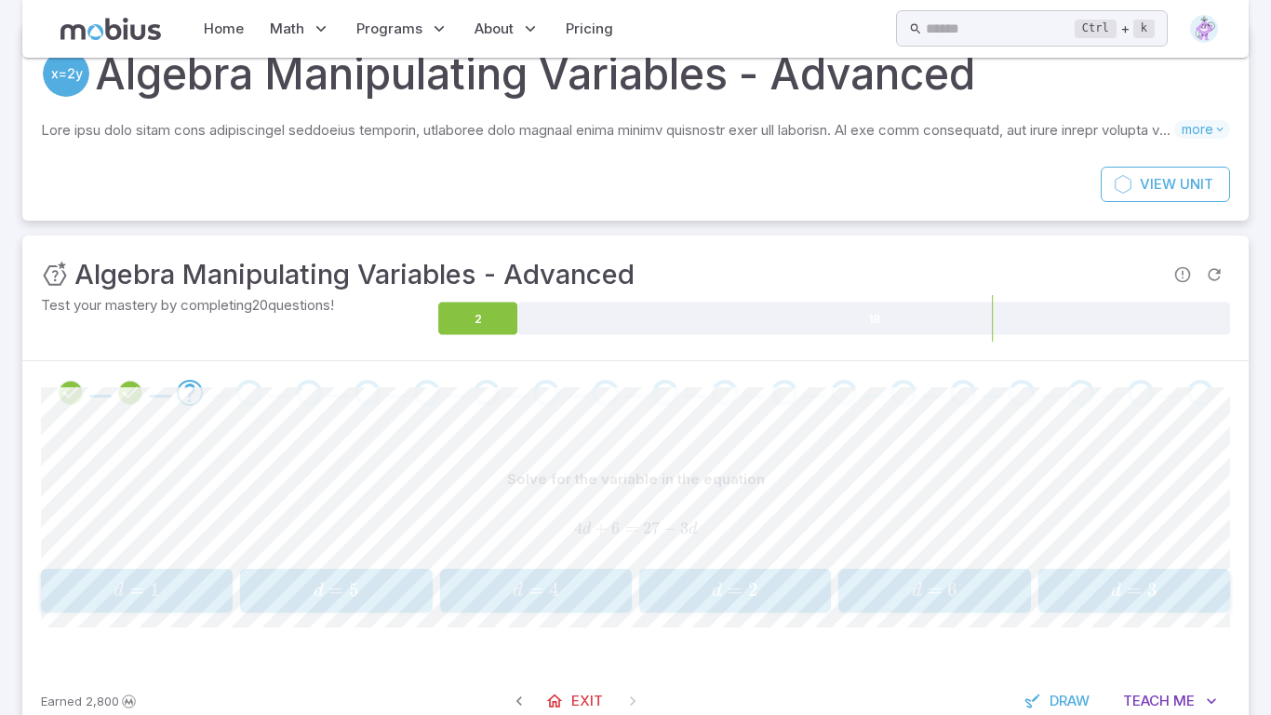
click at [349, 582] on span "5" at bounding box center [354, 589] width 10 height 23
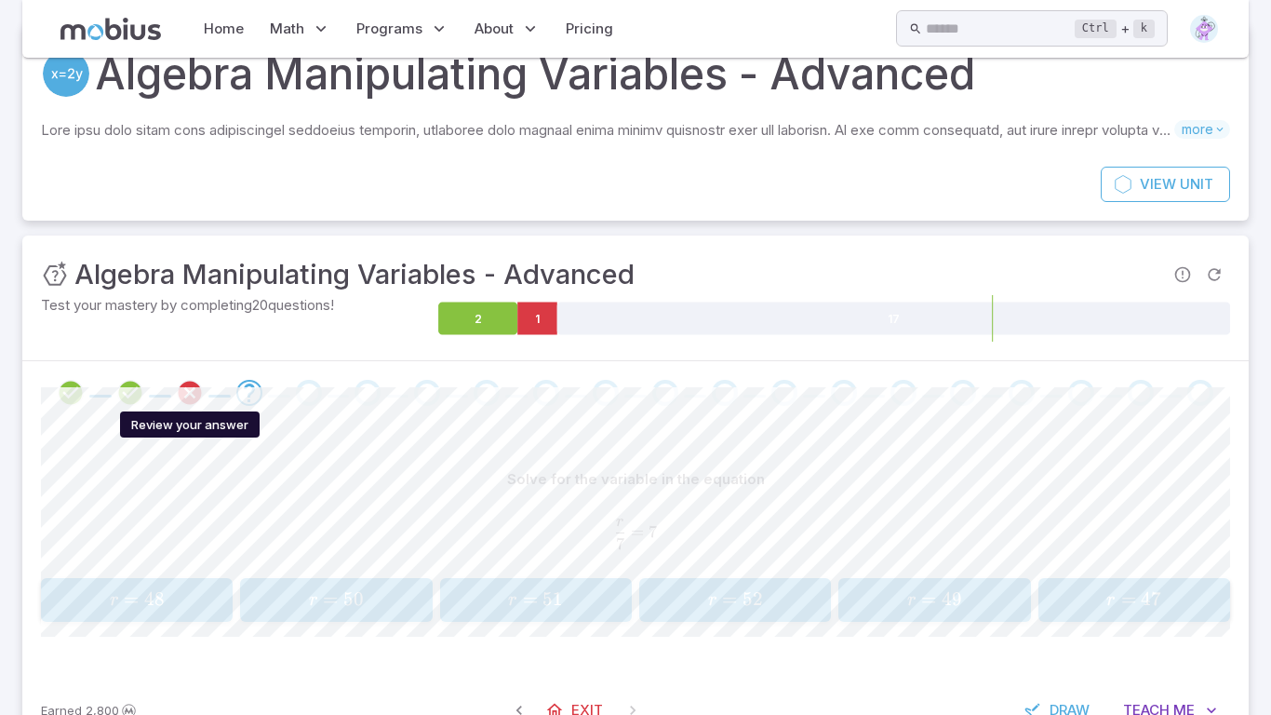
click at [194, 391] on icon "Review your answer" at bounding box center [190, 393] width 28 height 28
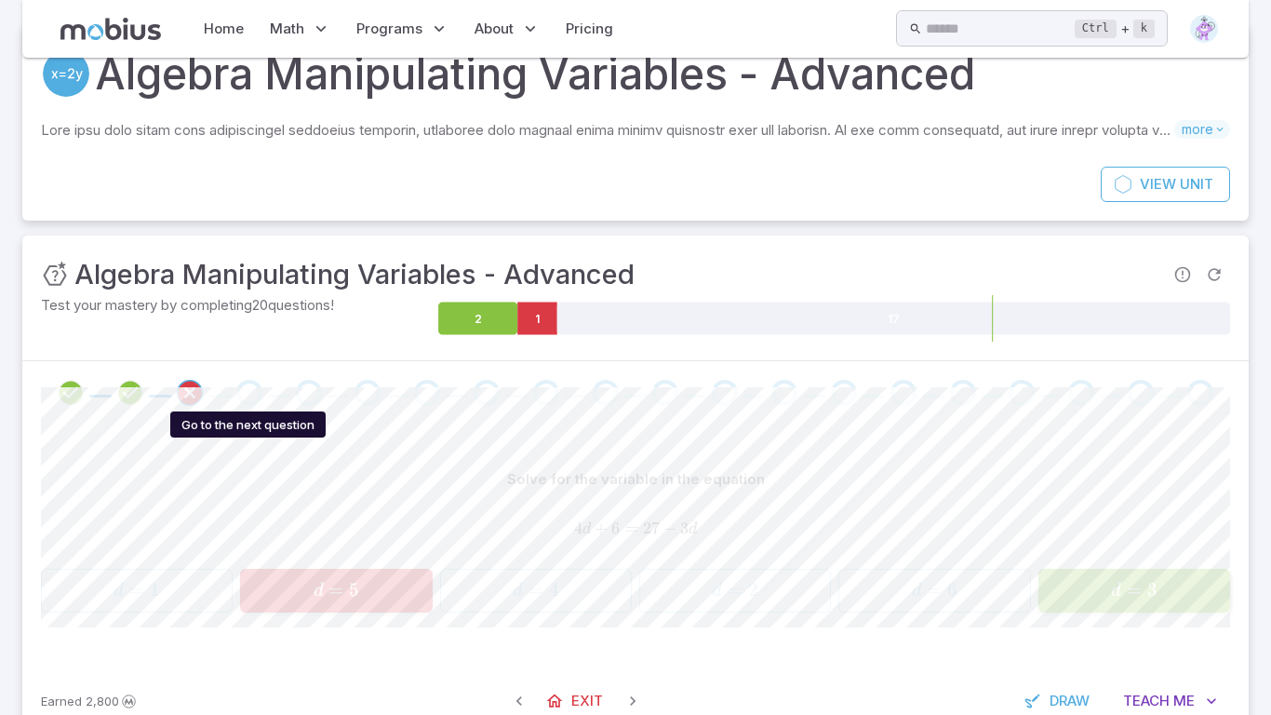
click at [247, 383] on div "Go to the next question" at bounding box center [249, 393] width 26 height 26
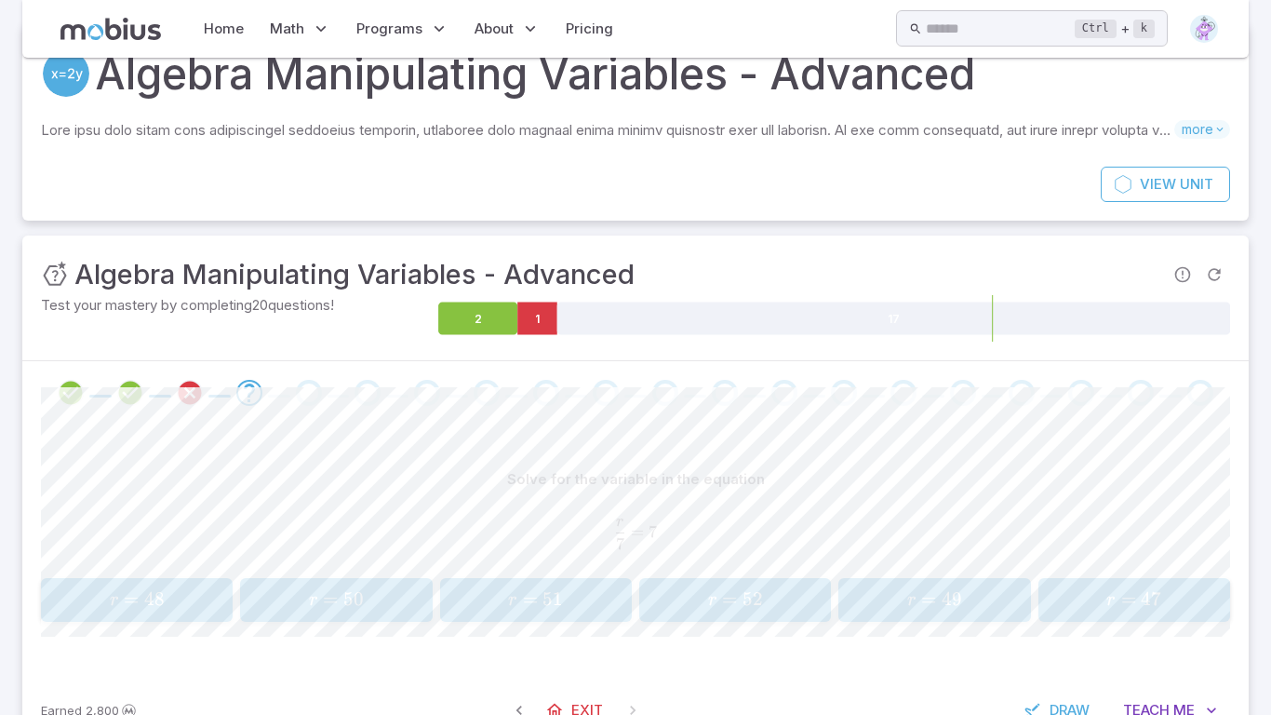
click at [889, 597] on span "r = 49" at bounding box center [935, 599] width 181 height 25
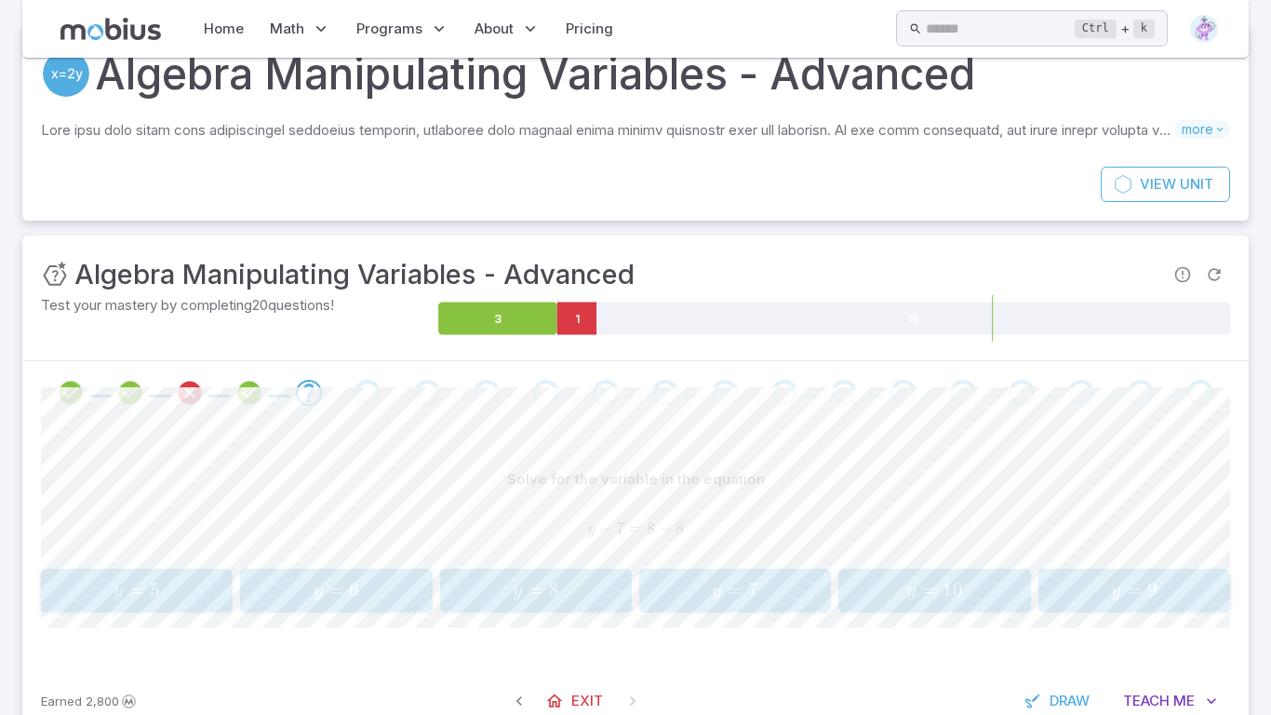
click at [1018, 597] on span "y = 10" at bounding box center [935, 590] width 181 height 25
click at [581, 701] on span "Exit" at bounding box center [587, 700] width 32 height 20
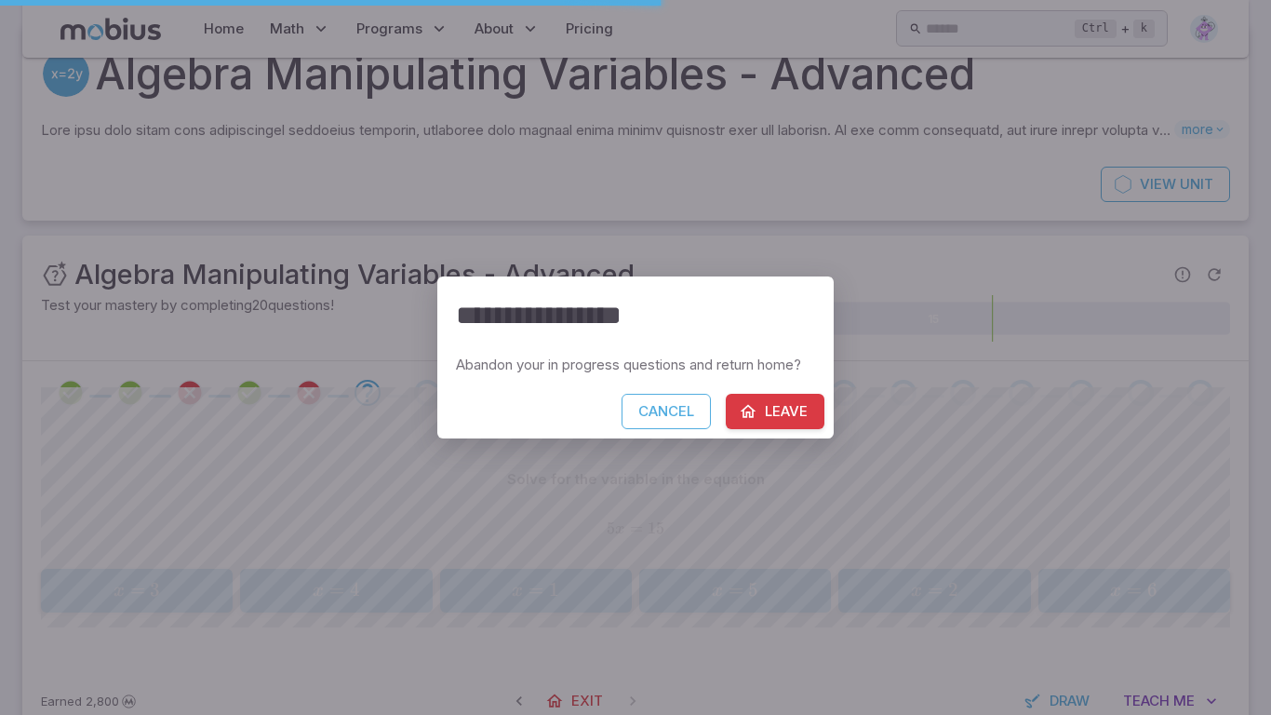
click at [741, 397] on button "Leave" at bounding box center [775, 411] width 99 height 35
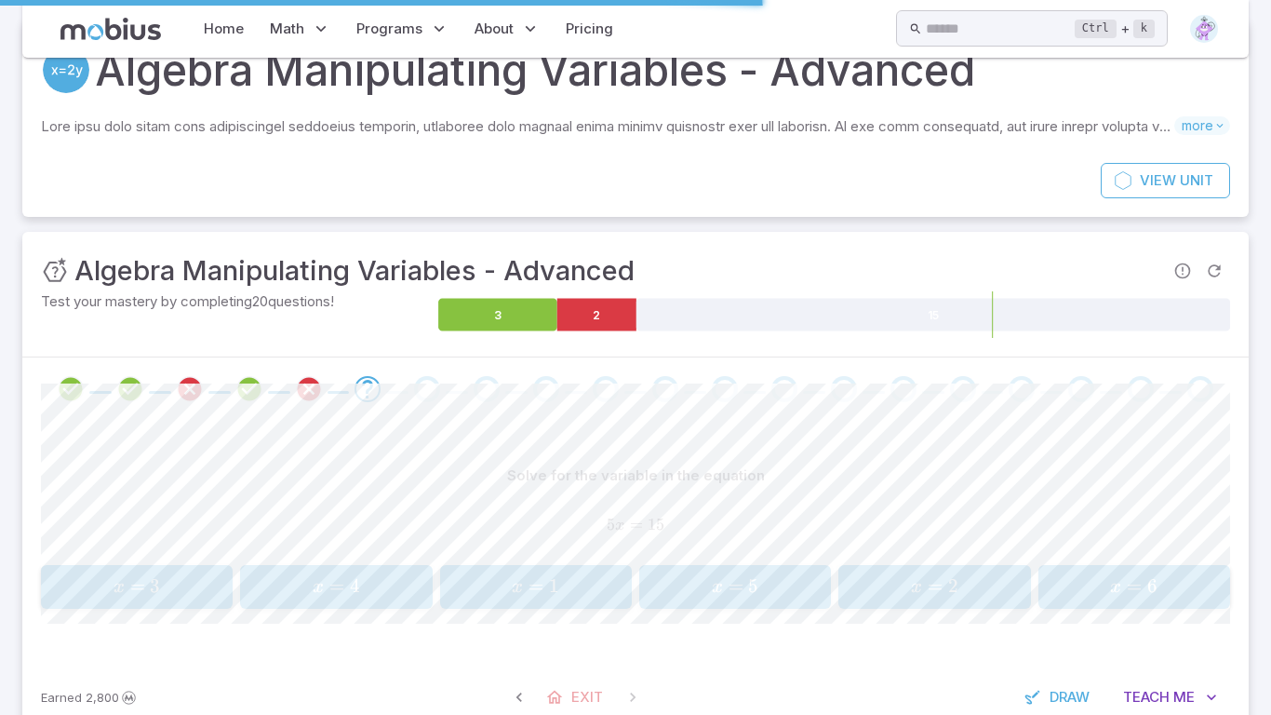
scroll to position [0, 0]
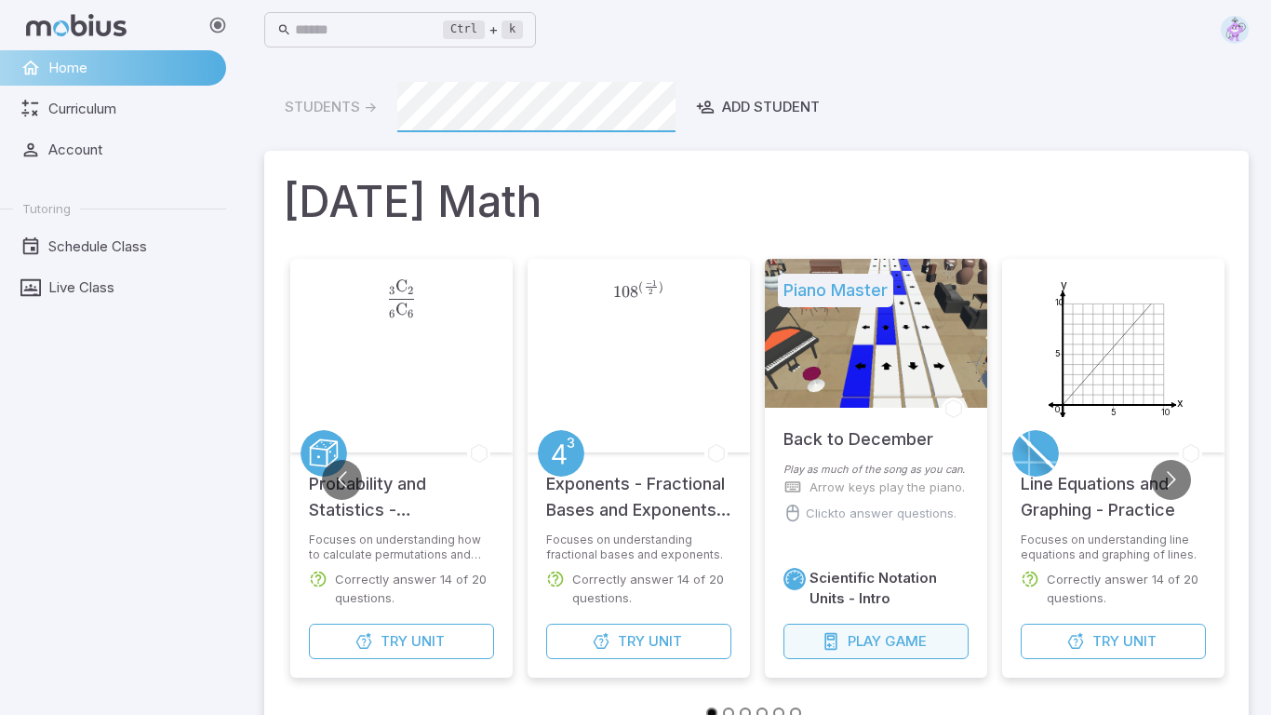
click at [858, 631] on span "Play" at bounding box center [864, 641] width 33 height 20
click at [1132, 374] on icon "y 5 10 x 5 10 0" at bounding box center [1114, 352] width 186 height 186
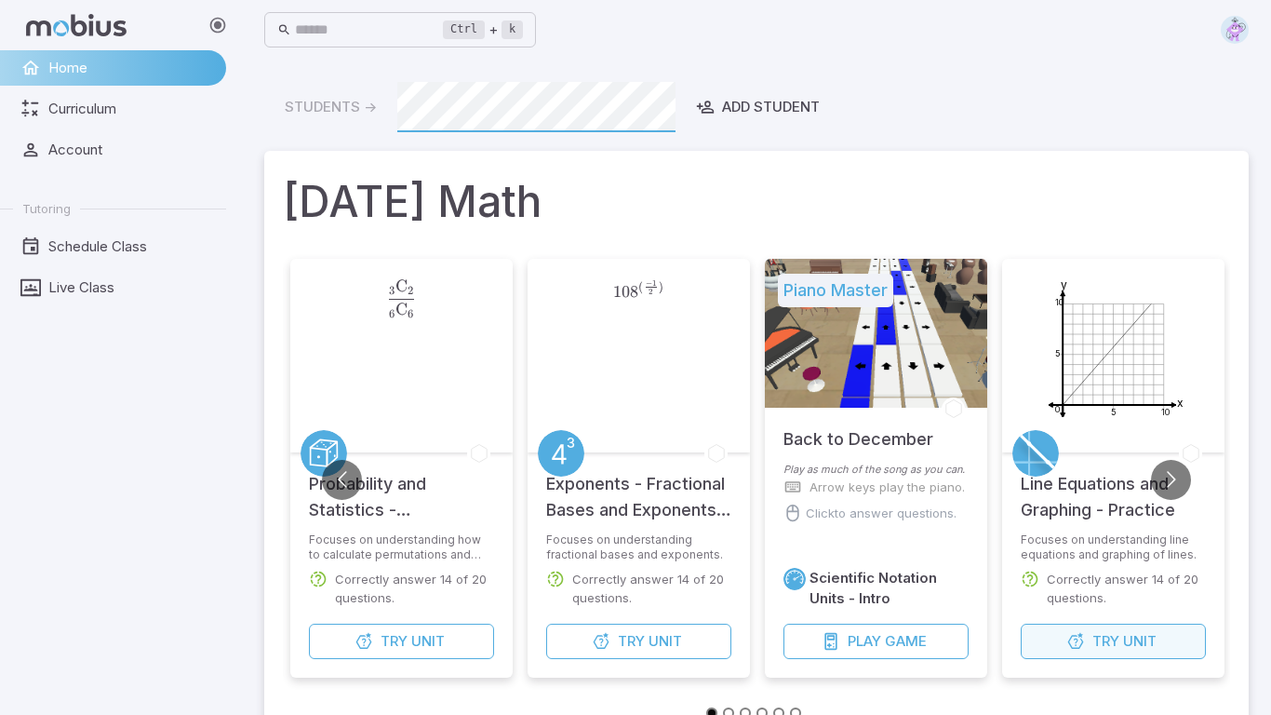
click at [1086, 624] on button "Try Unit" at bounding box center [1113, 640] width 185 height 35
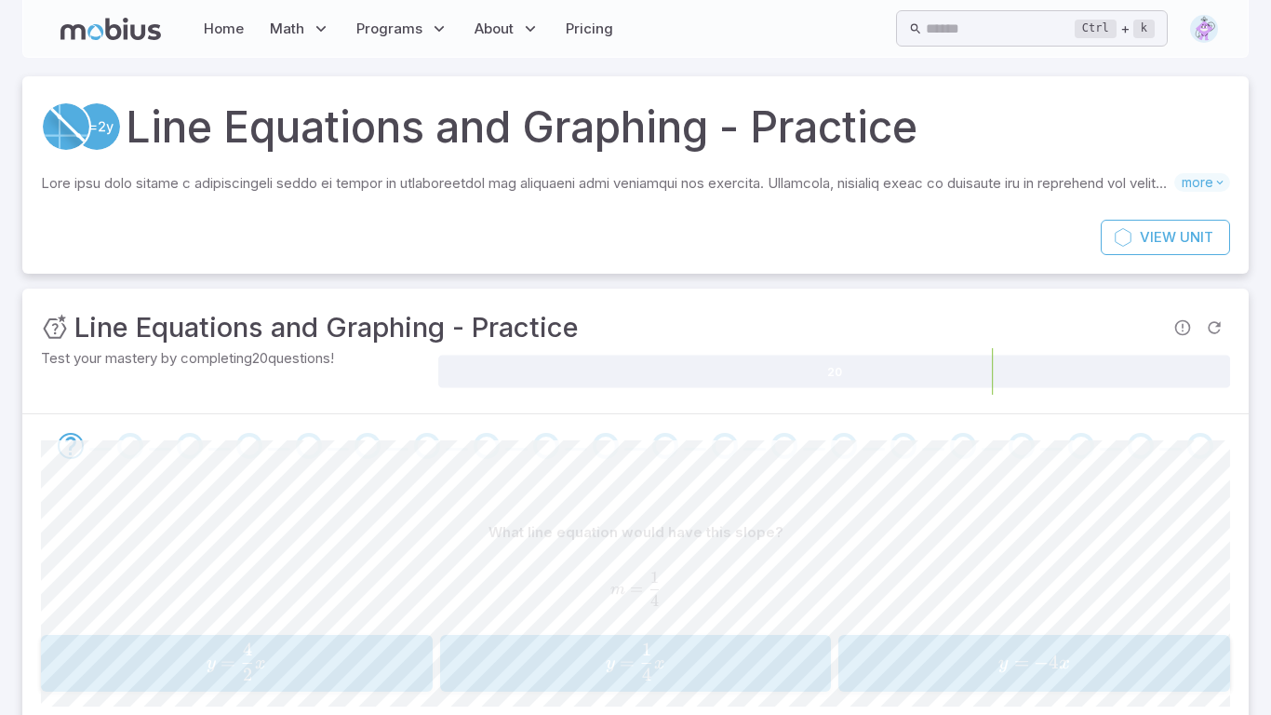
click at [732, 658] on span "y = 4 1 ​ x" at bounding box center [635, 661] width 351 height 37
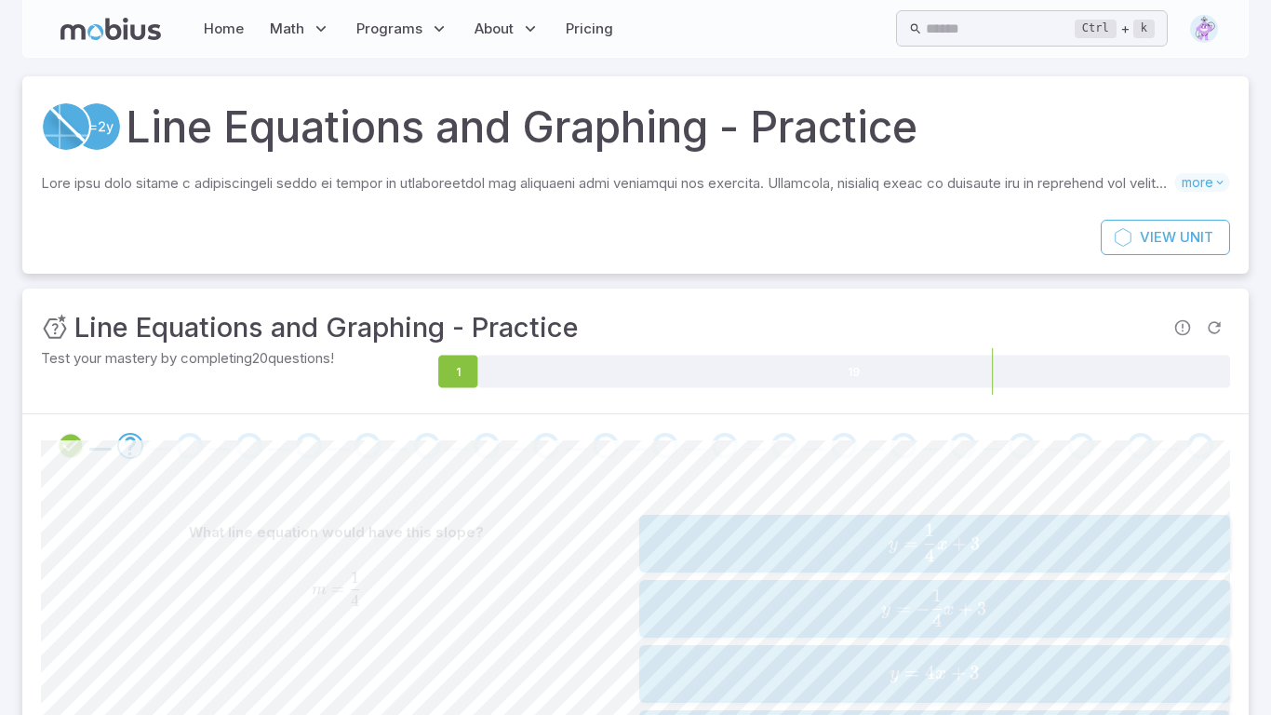
scroll to position [211, 0]
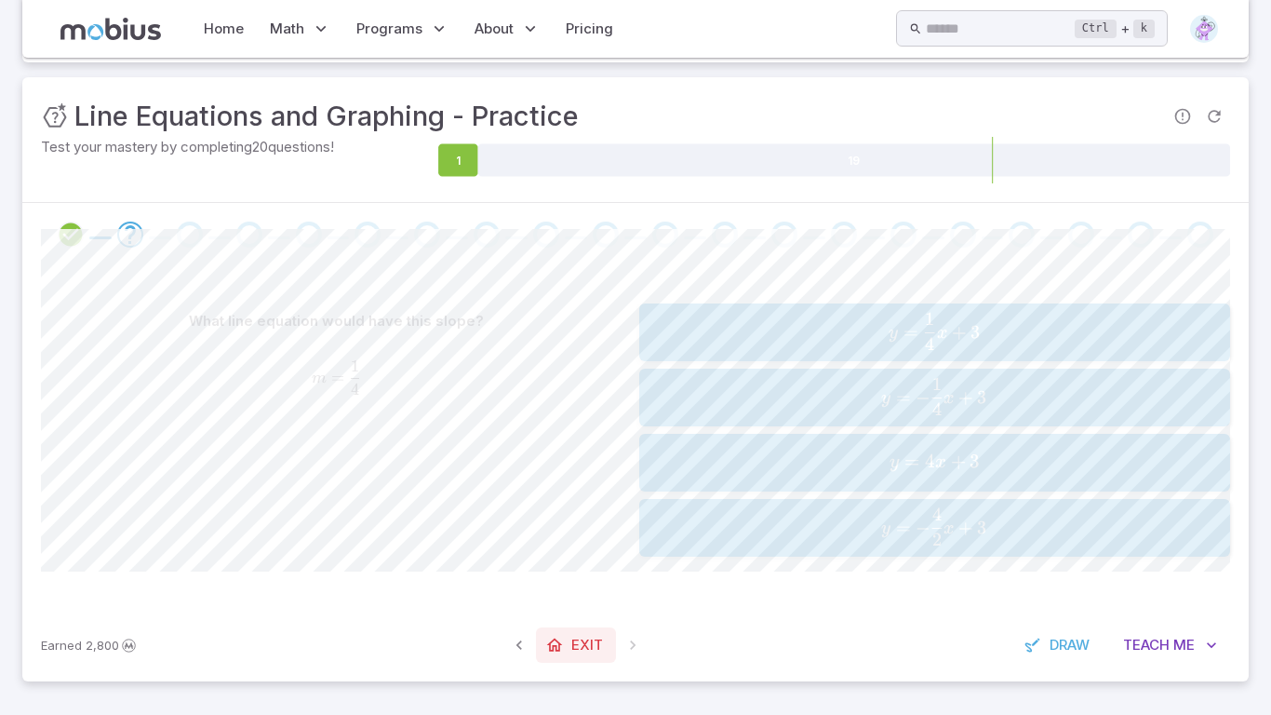
click at [584, 636] on span "Exit" at bounding box center [587, 645] width 32 height 20
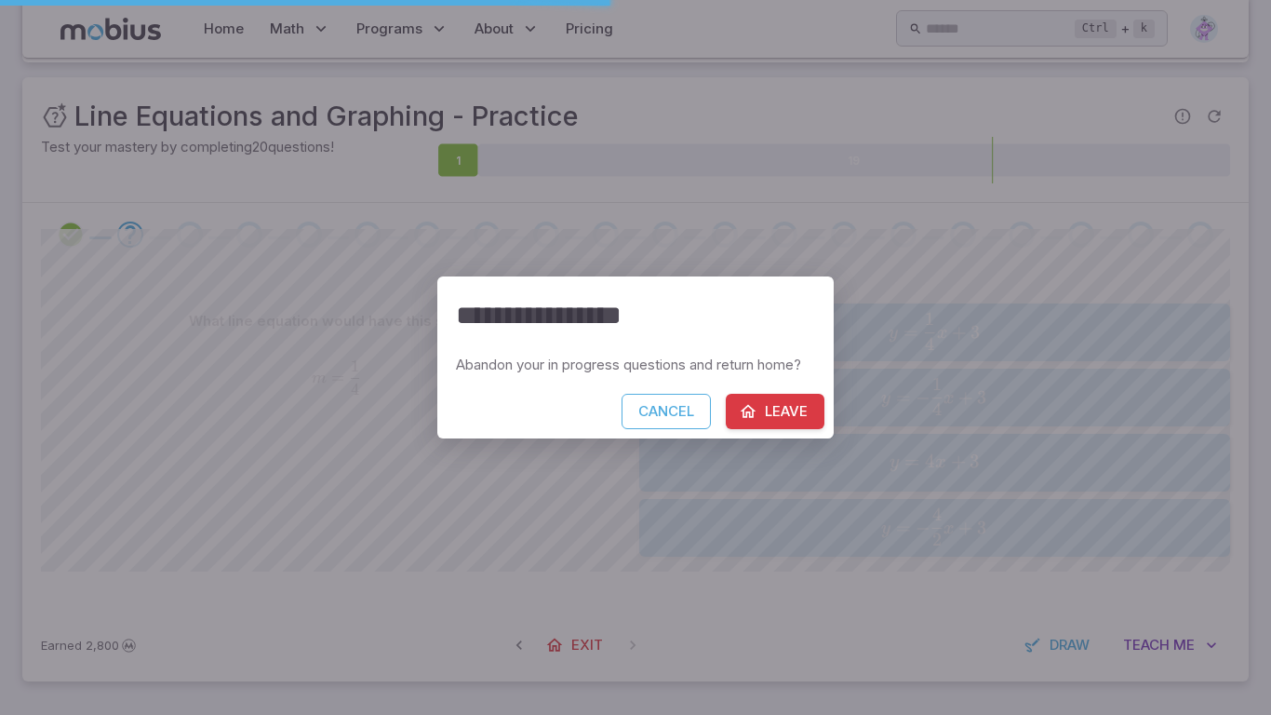
click at [794, 395] on button "Leave" at bounding box center [775, 411] width 99 height 35
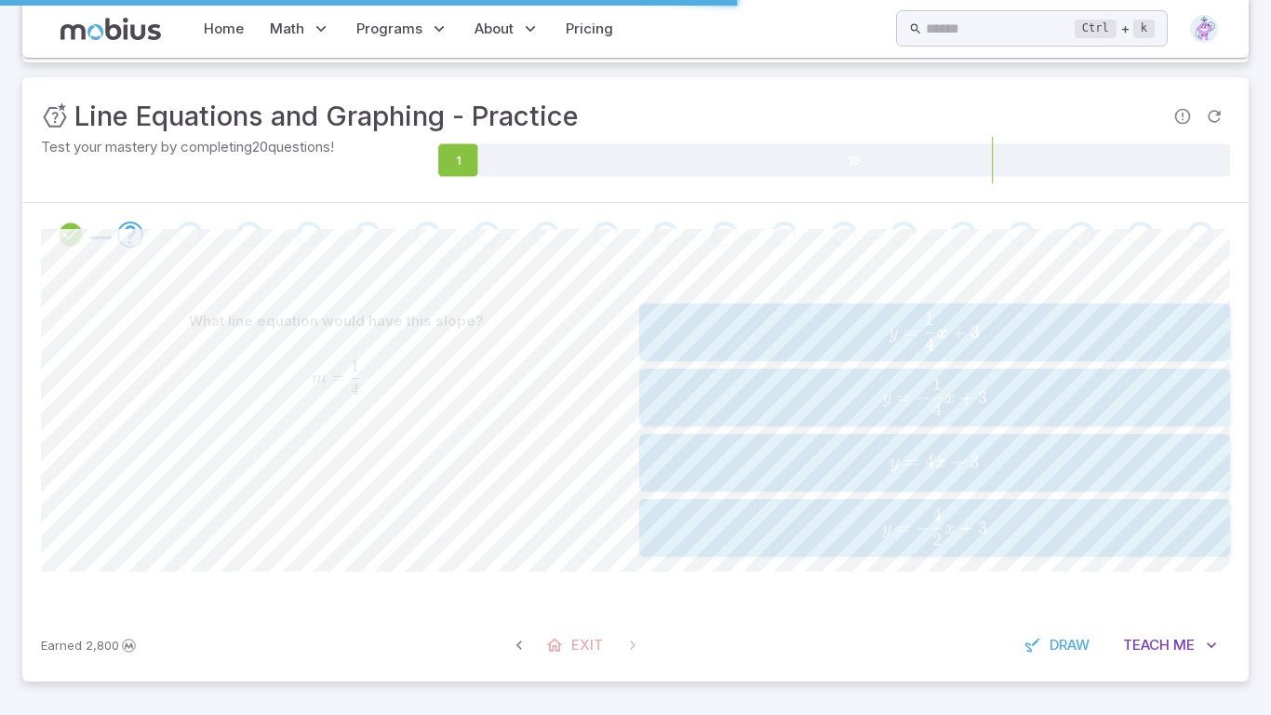
scroll to position [0, 0]
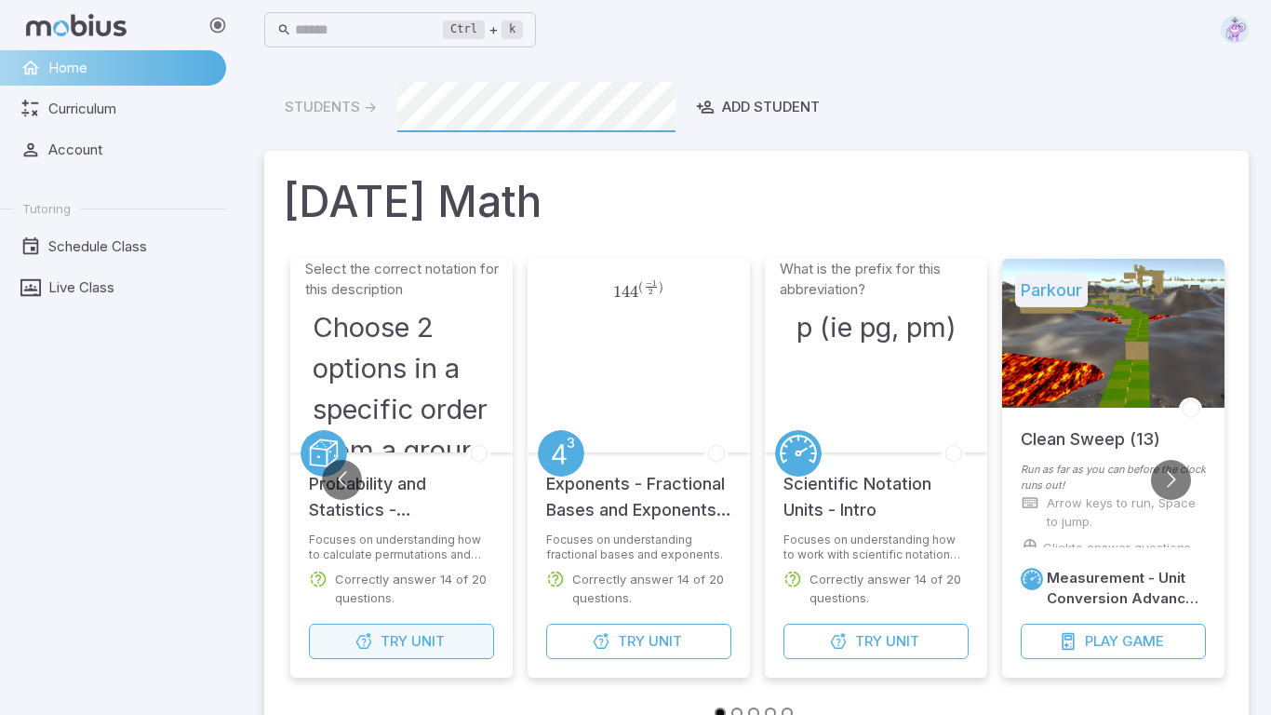
click at [408, 646] on button "Try Unit" at bounding box center [401, 640] width 185 height 35
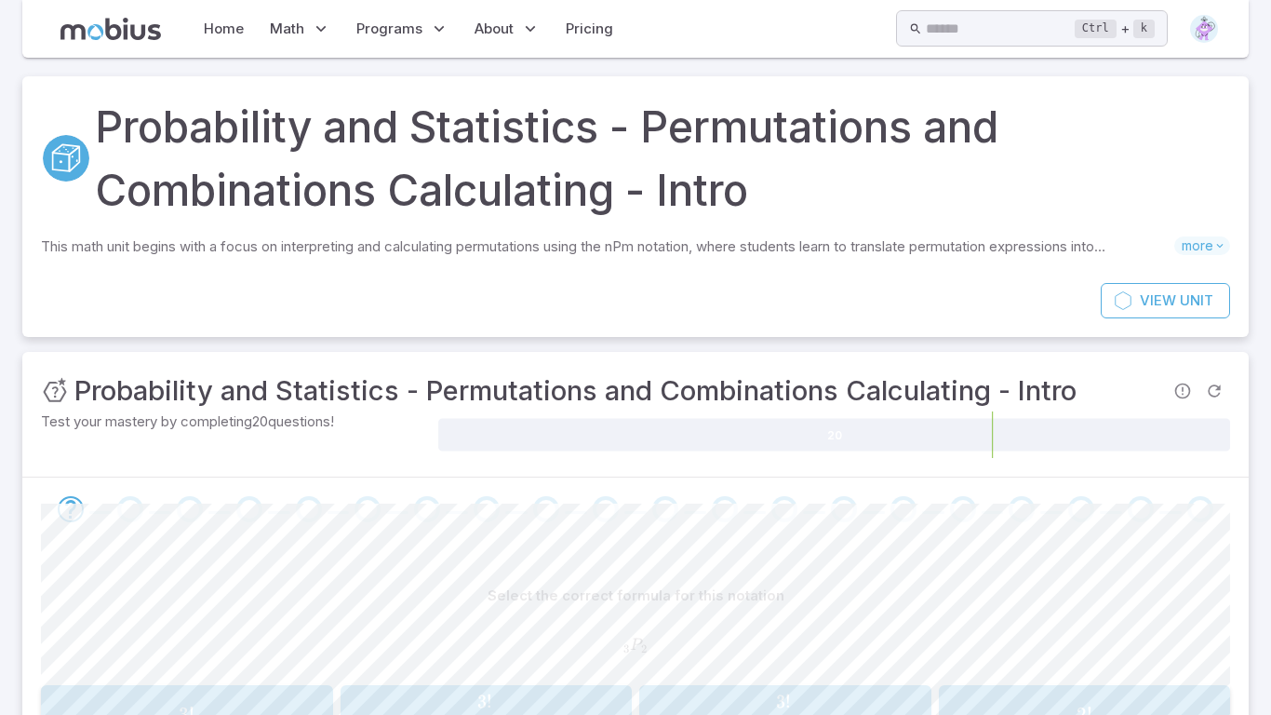
scroll to position [187, 0]
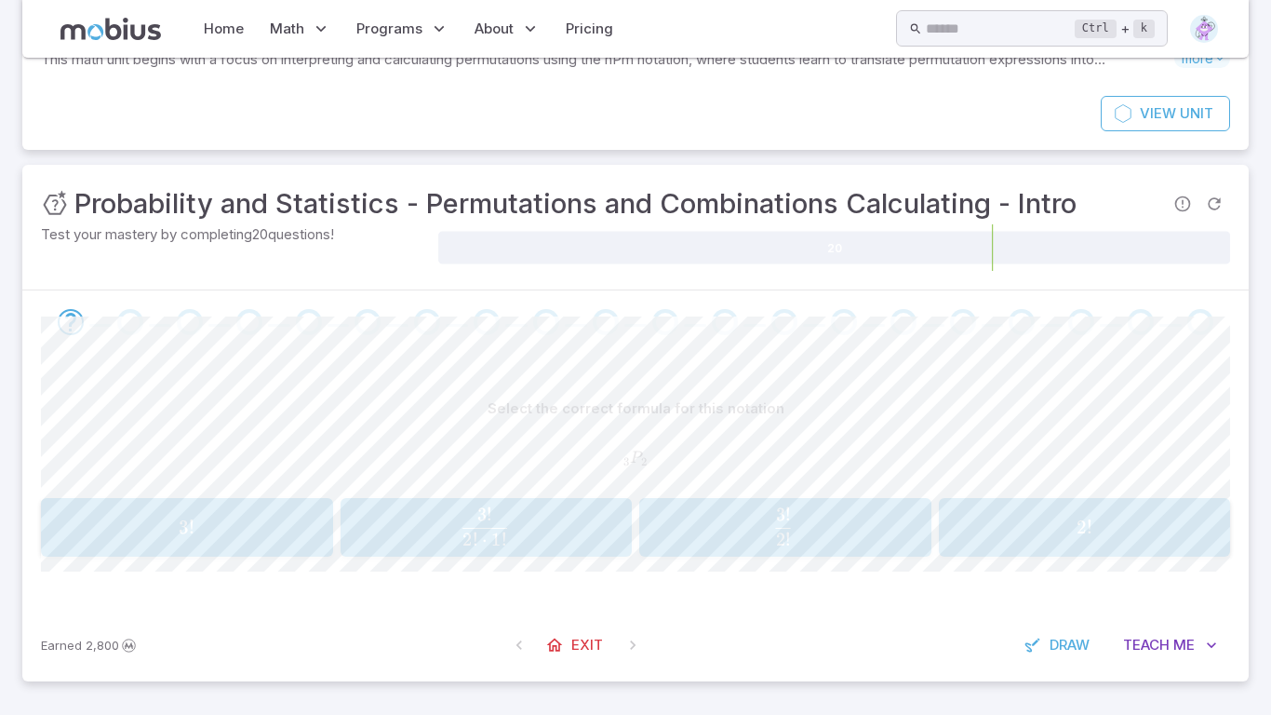
click at [487, 502] on button "3 ! 2 ! ⋅ 1 ! \frac{3!}{2! \cdot 1!} 2 ! ⋅ 1 ! 3 ! ​" at bounding box center [487, 527] width 292 height 59
click at [568, 632] on link "Exit" at bounding box center [576, 644] width 80 height 35
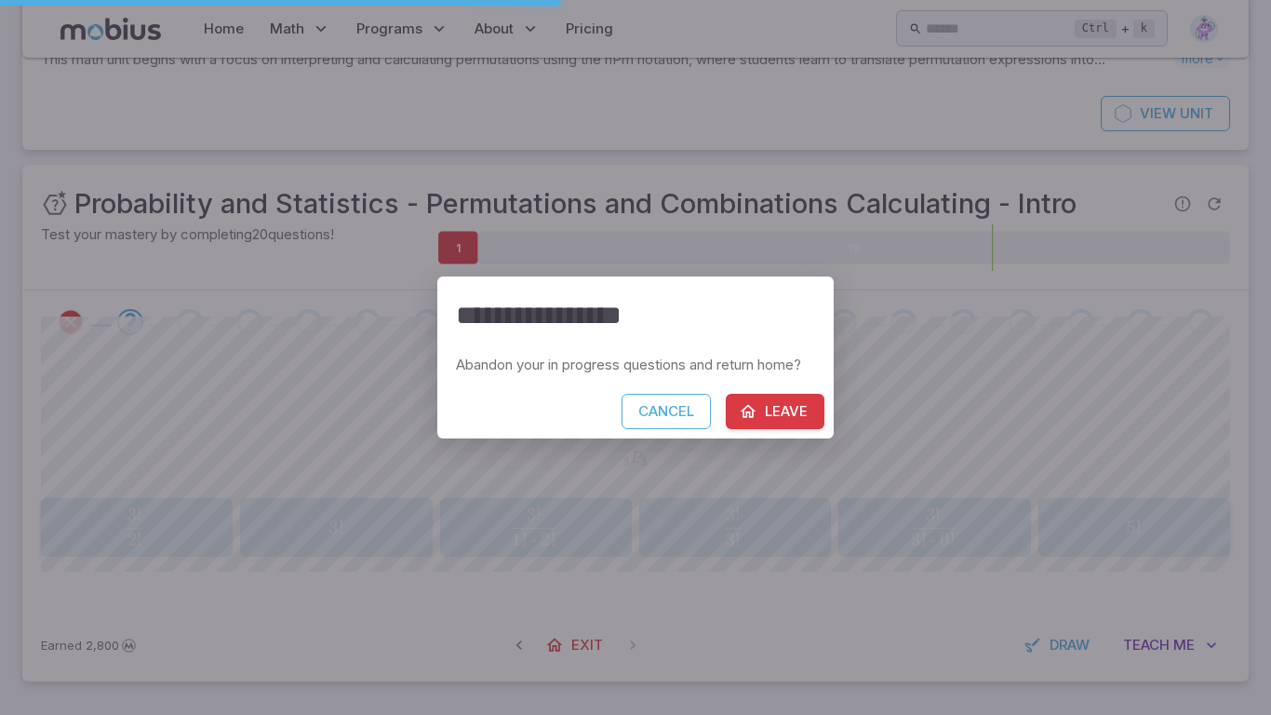
click at [743, 421] on button "Leave" at bounding box center [775, 411] width 99 height 35
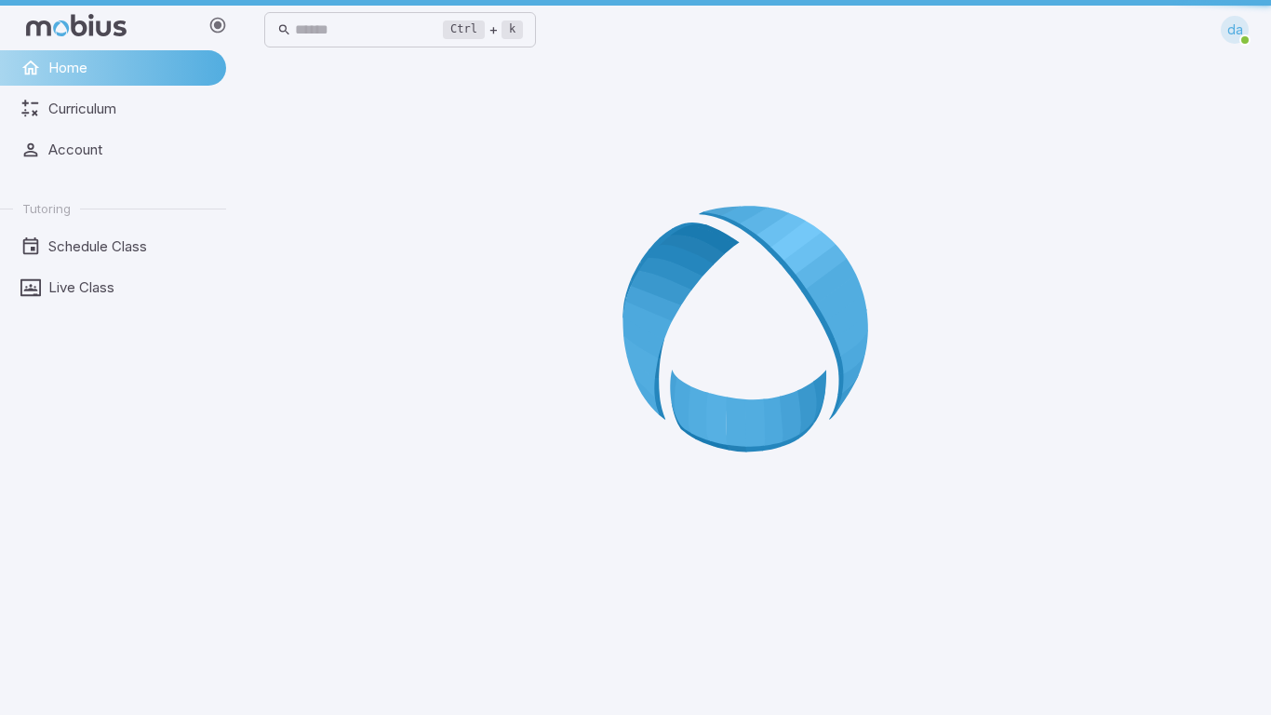
scroll to position [0, 0]
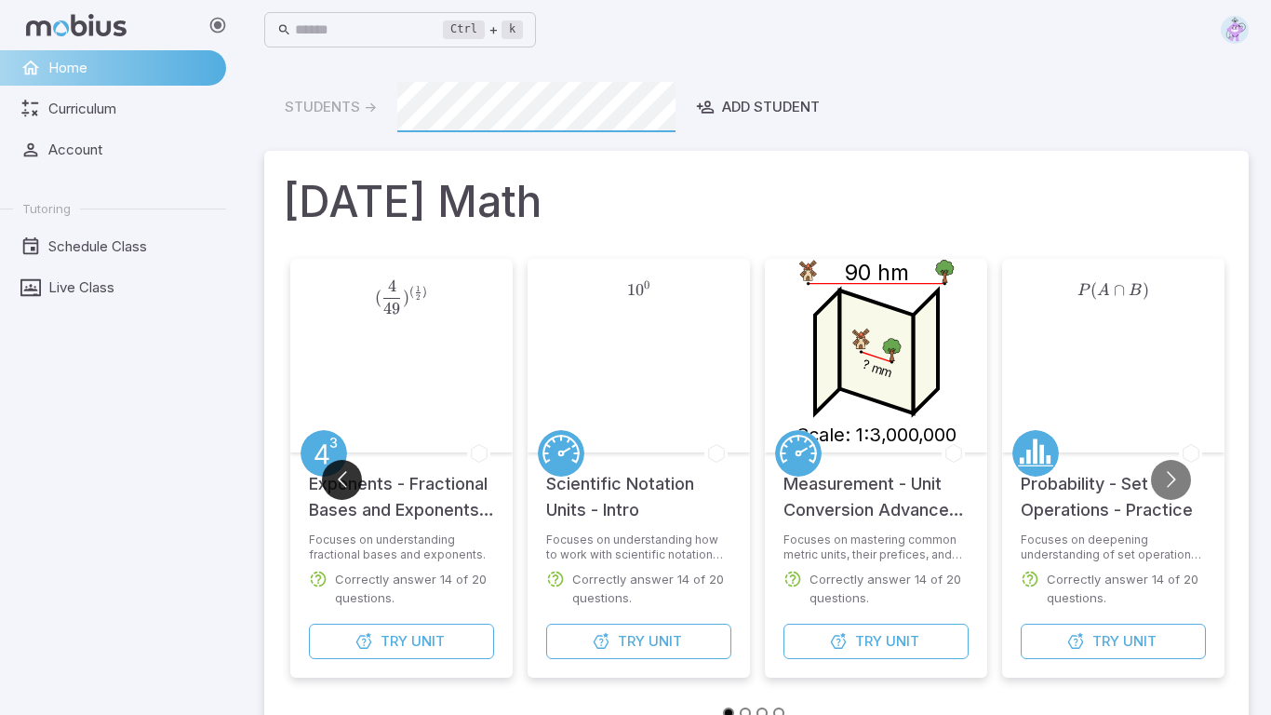
click at [332, 489] on button "Go to previous slide" at bounding box center [342, 480] width 40 height 40
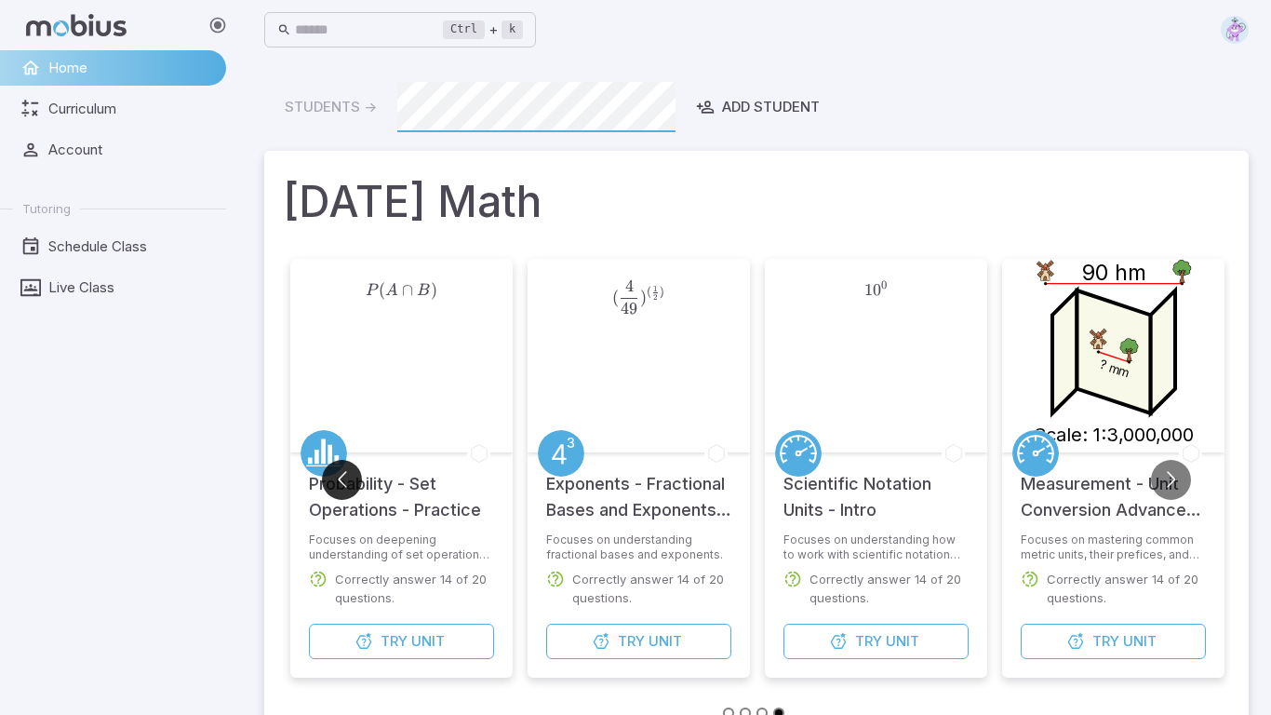
click at [330, 487] on button "Go to previous slide" at bounding box center [342, 480] width 40 height 40
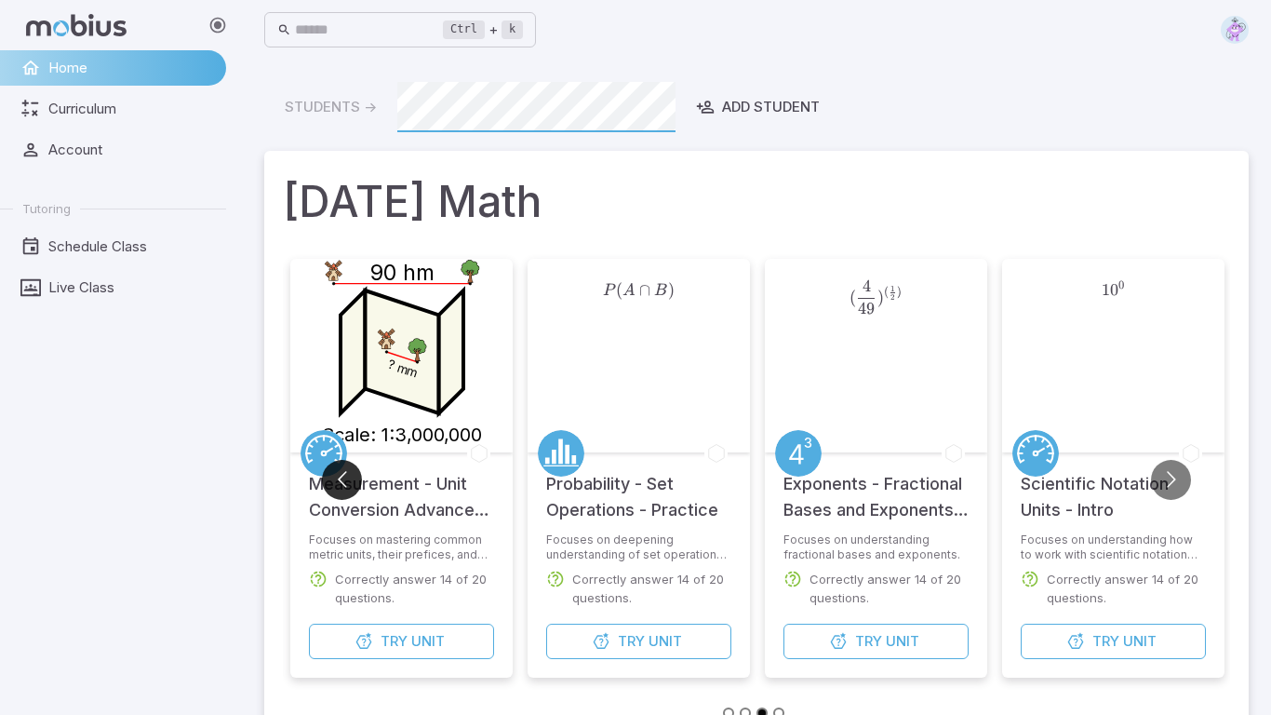
click at [330, 487] on button "Go to previous slide" at bounding box center [342, 480] width 40 height 40
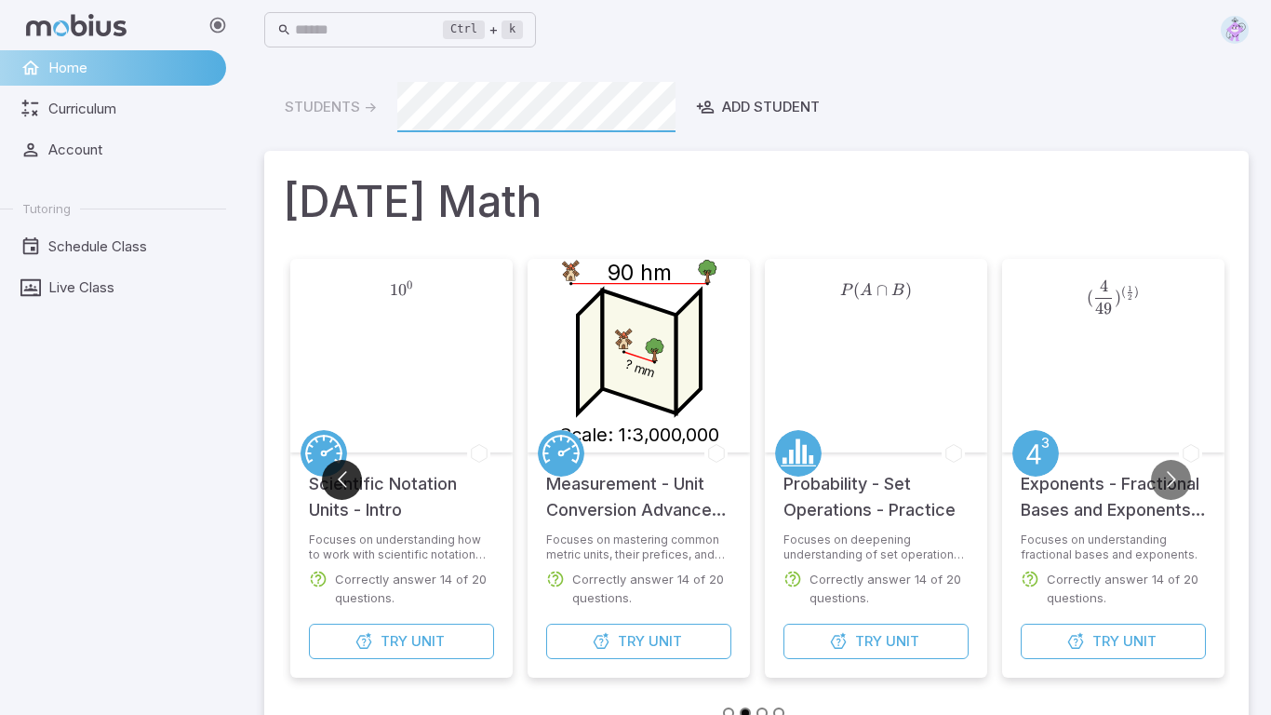
click at [330, 487] on button "Go to previous slide" at bounding box center [342, 480] width 40 height 40
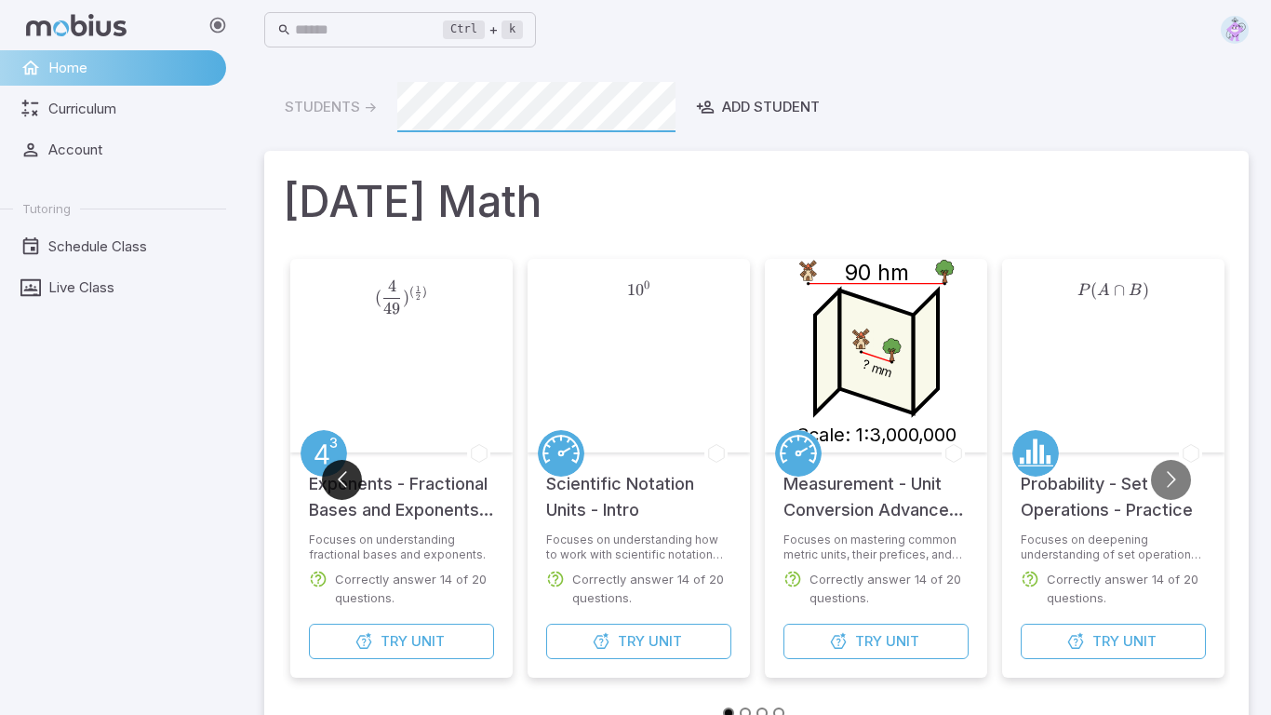
click at [330, 487] on button "Go to previous slide" at bounding box center [342, 480] width 40 height 40
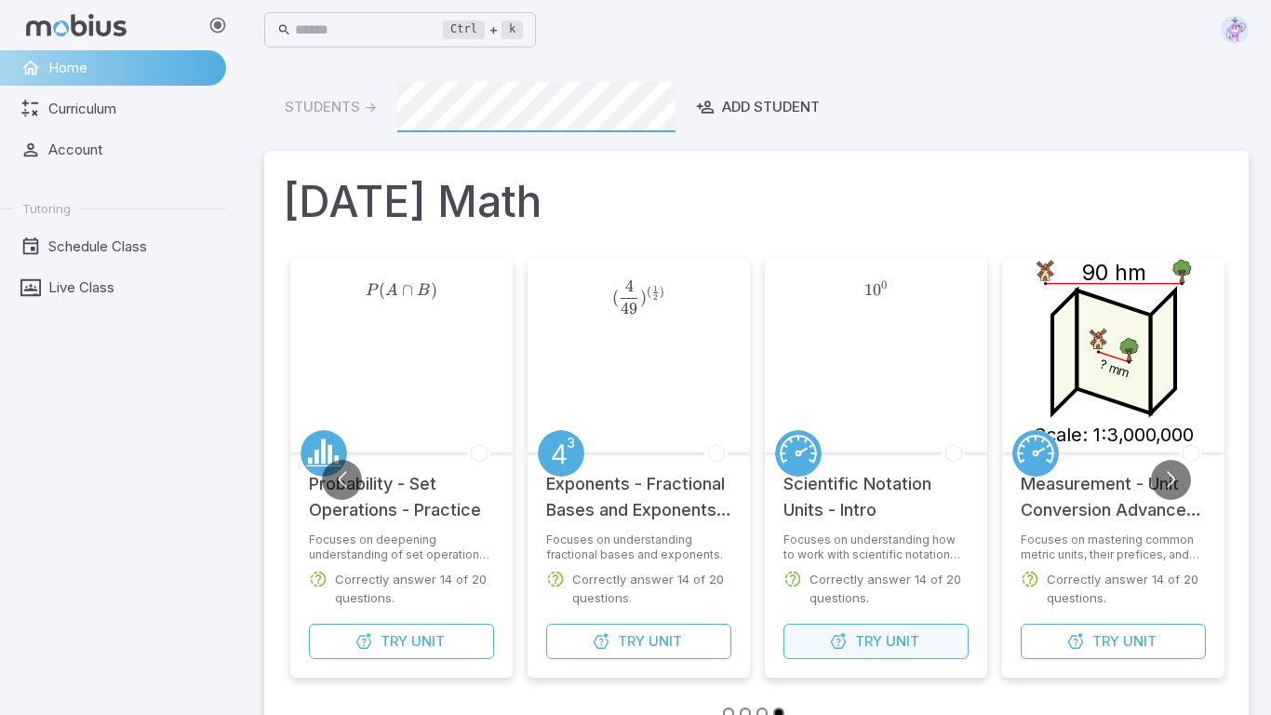
click at [884, 638] on button "Try Unit" at bounding box center [875, 640] width 185 height 35
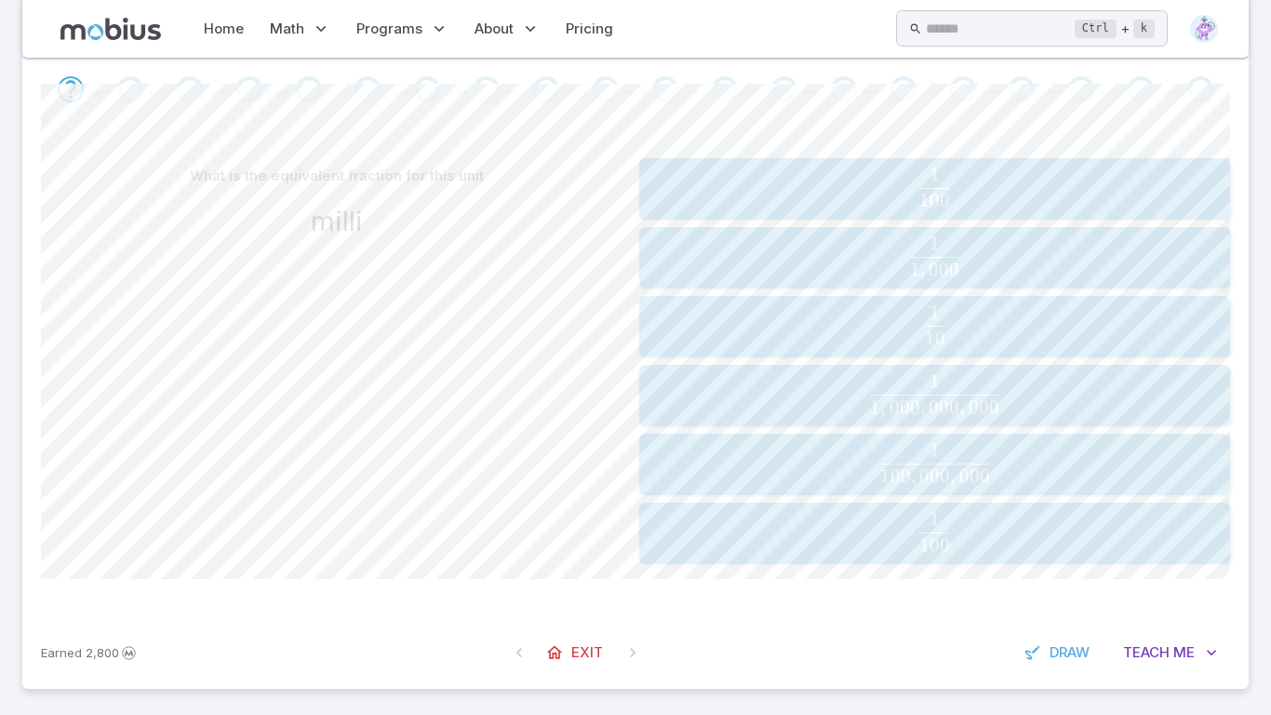
scroll to position [361, 0]
click at [1014, 394] on span "1 , 000 , 000 , 000 1 ​" at bounding box center [934, 390] width 579 height 43
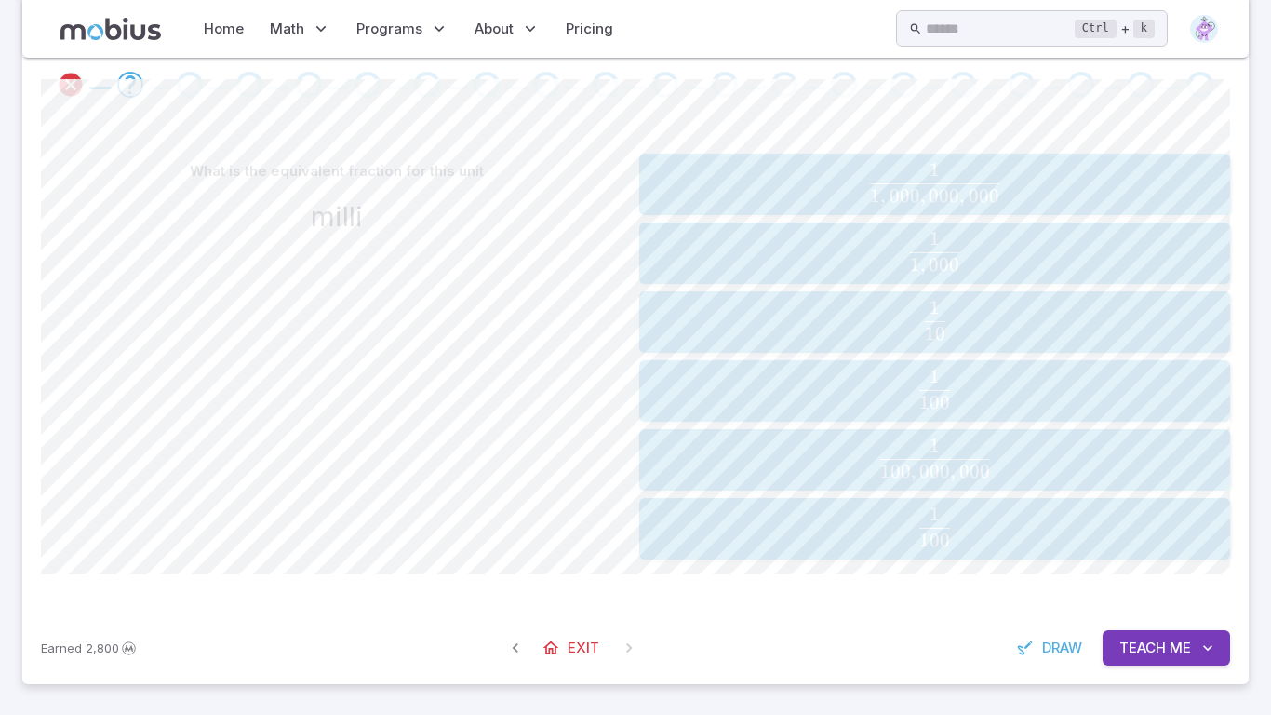
click at [1145, 642] on span "Teach" at bounding box center [1142, 647] width 47 height 20
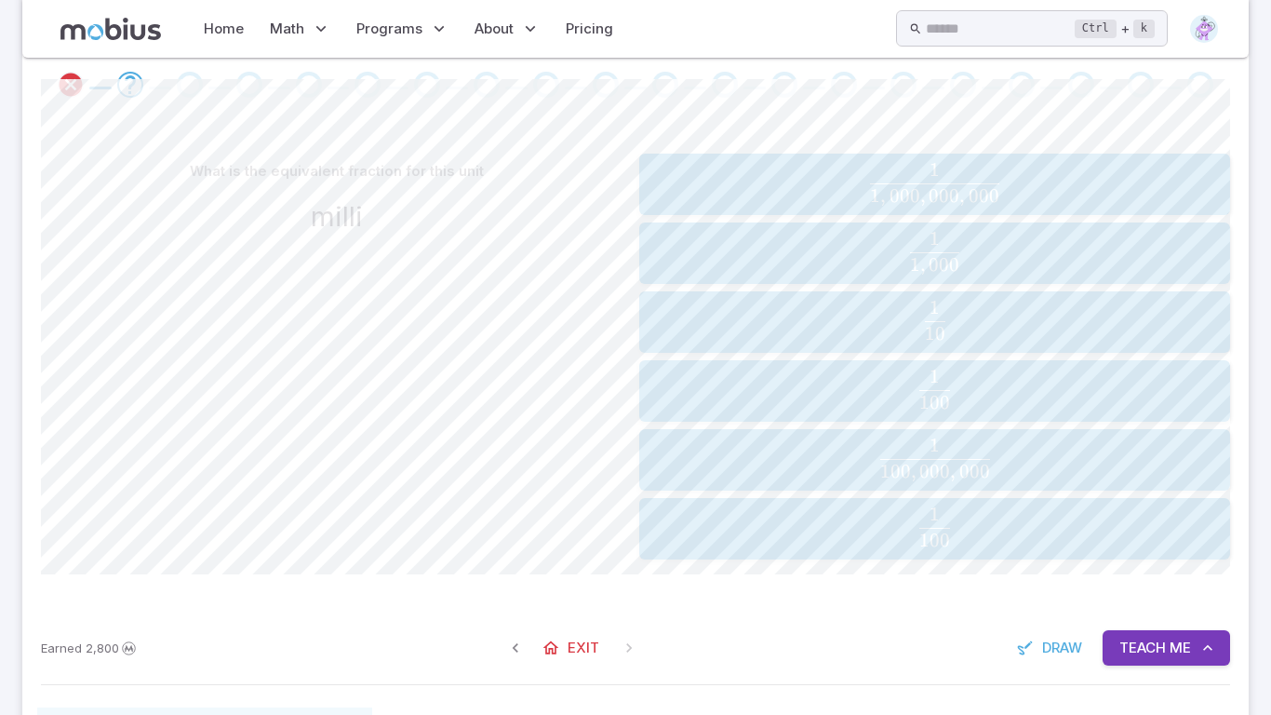
click at [1090, 265] on span "1 , 000 1 ​" at bounding box center [934, 253] width 579 height 43
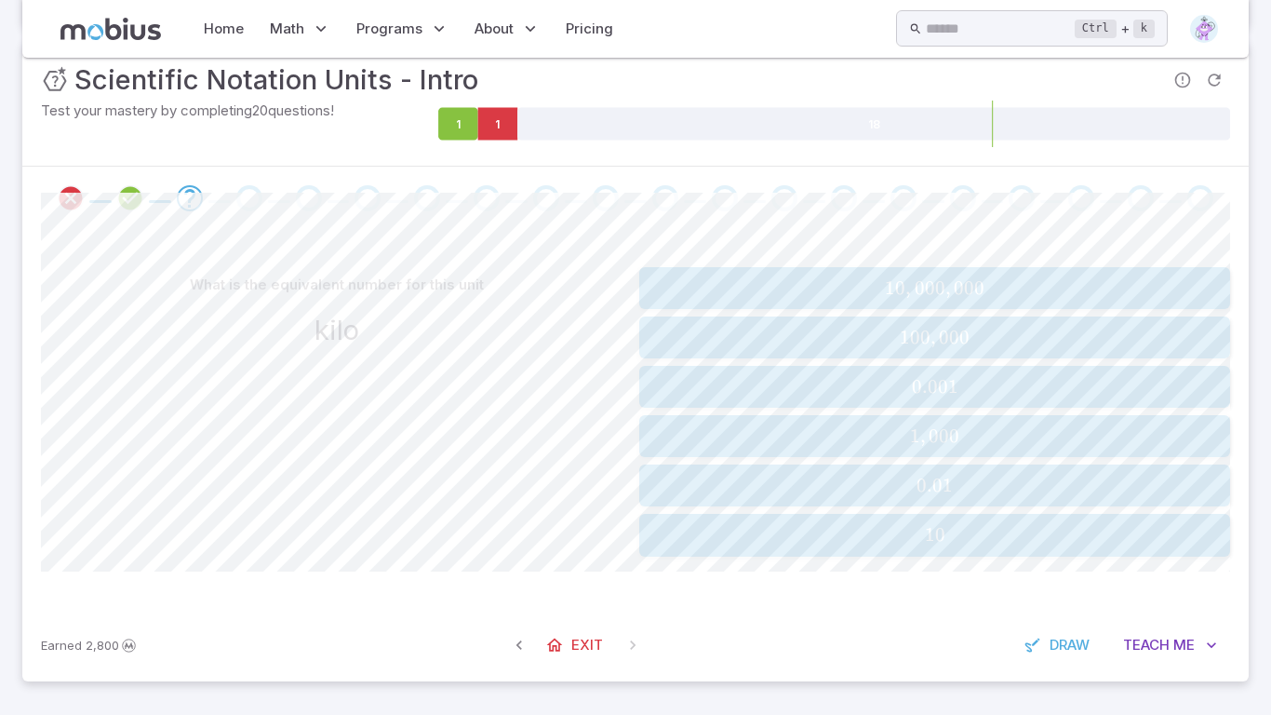
scroll to position [247, 0]
click at [1150, 638] on span "Teach" at bounding box center [1146, 645] width 47 height 20
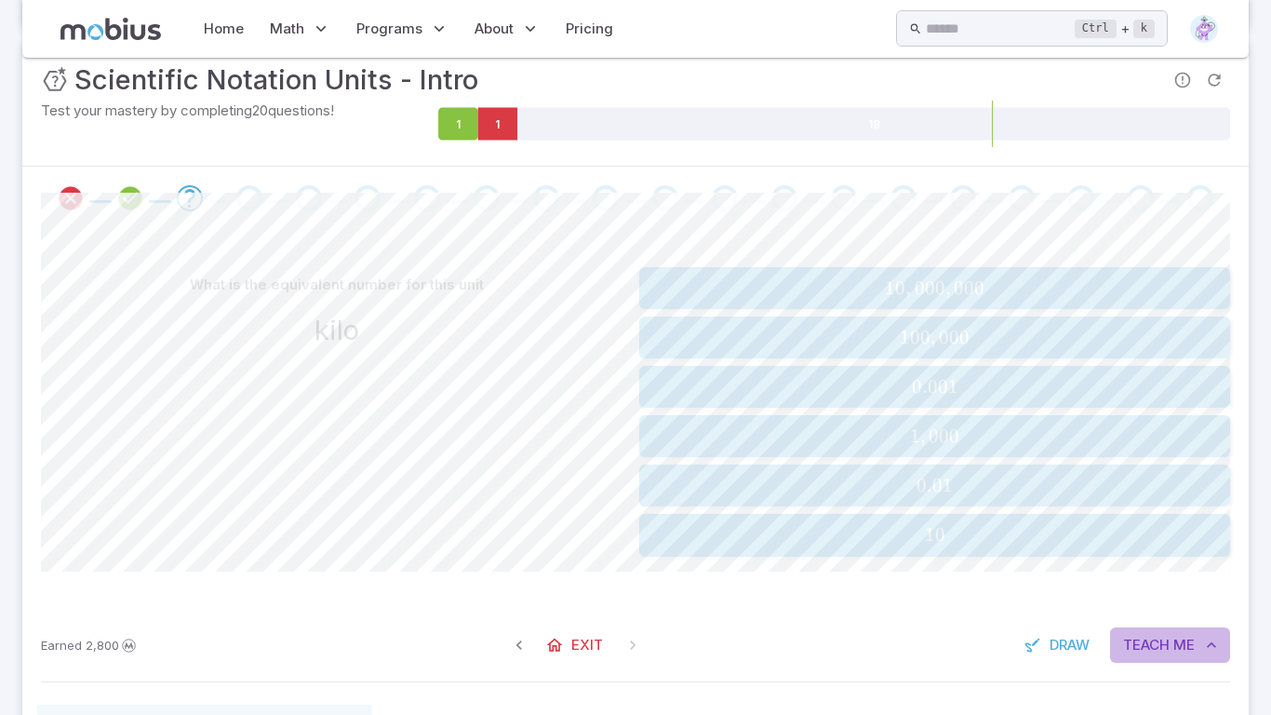
click at [1150, 638] on span "Teach" at bounding box center [1146, 645] width 47 height 20
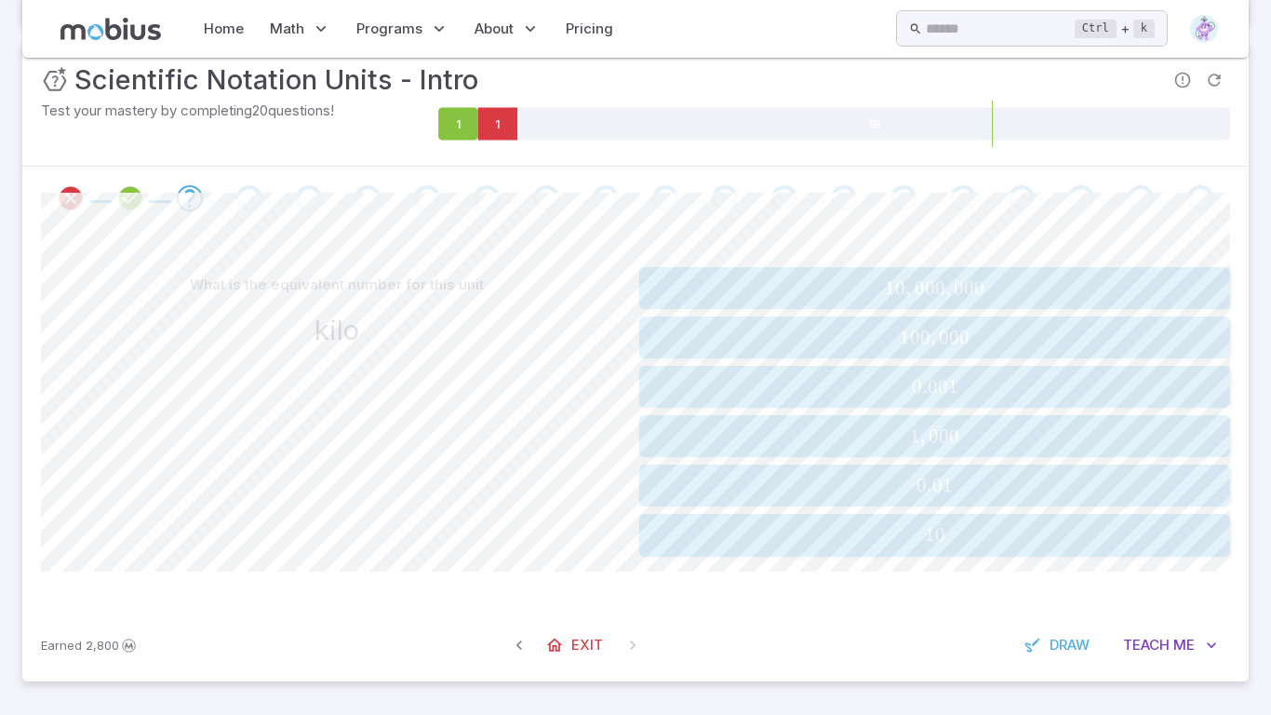
click at [985, 442] on span "1 , 000" at bounding box center [934, 435] width 579 height 23
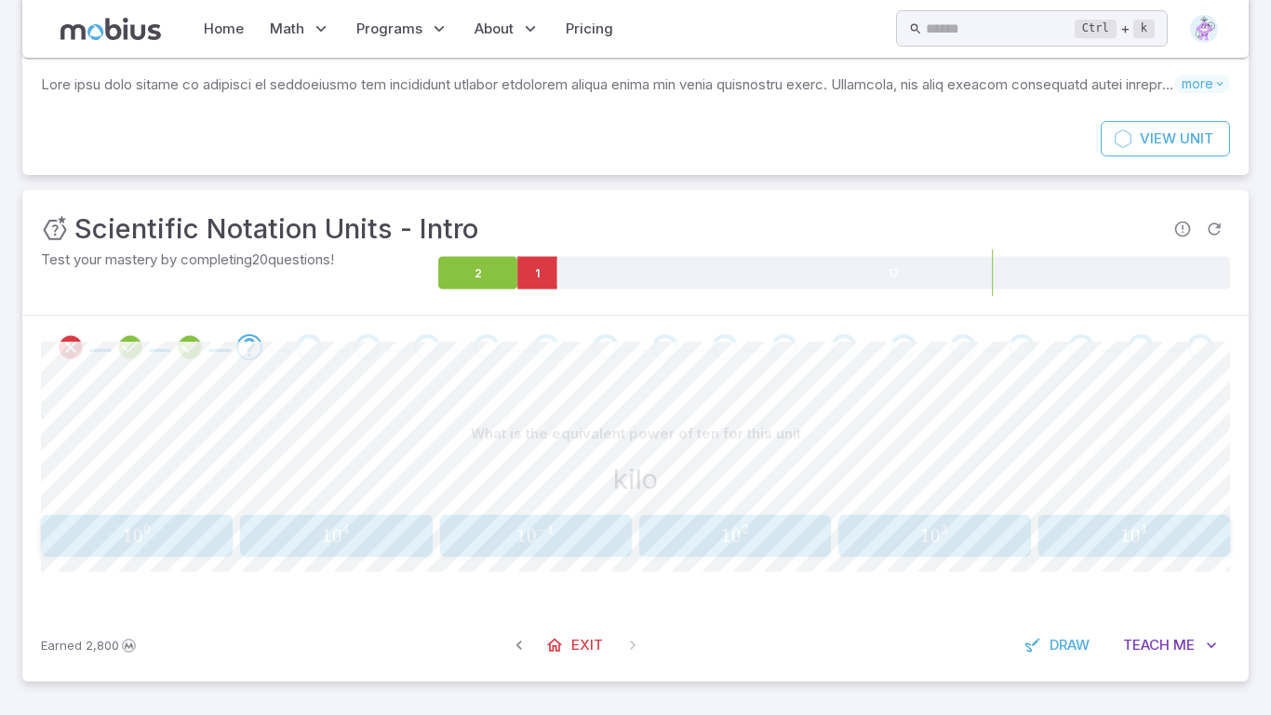
scroll to position [99, 0]
click at [938, 524] on span "0" at bounding box center [935, 535] width 10 height 23
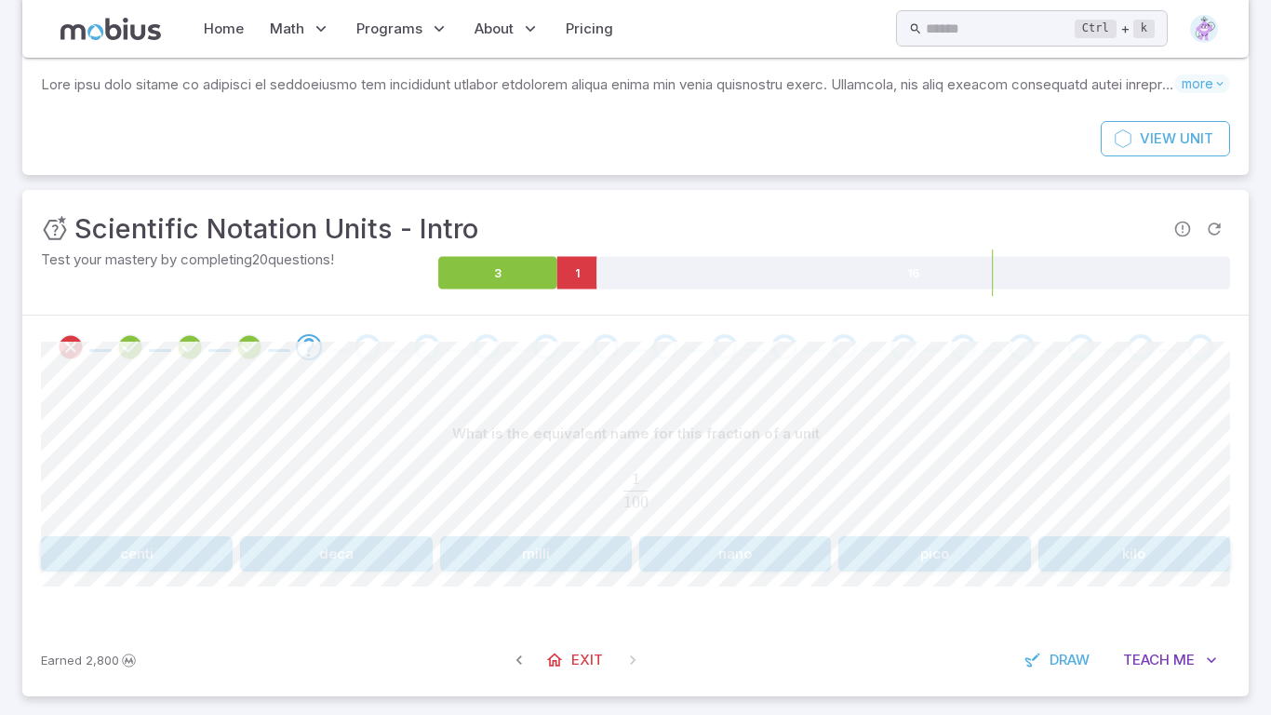
click at [211, 553] on button "centi" at bounding box center [137, 553] width 192 height 35
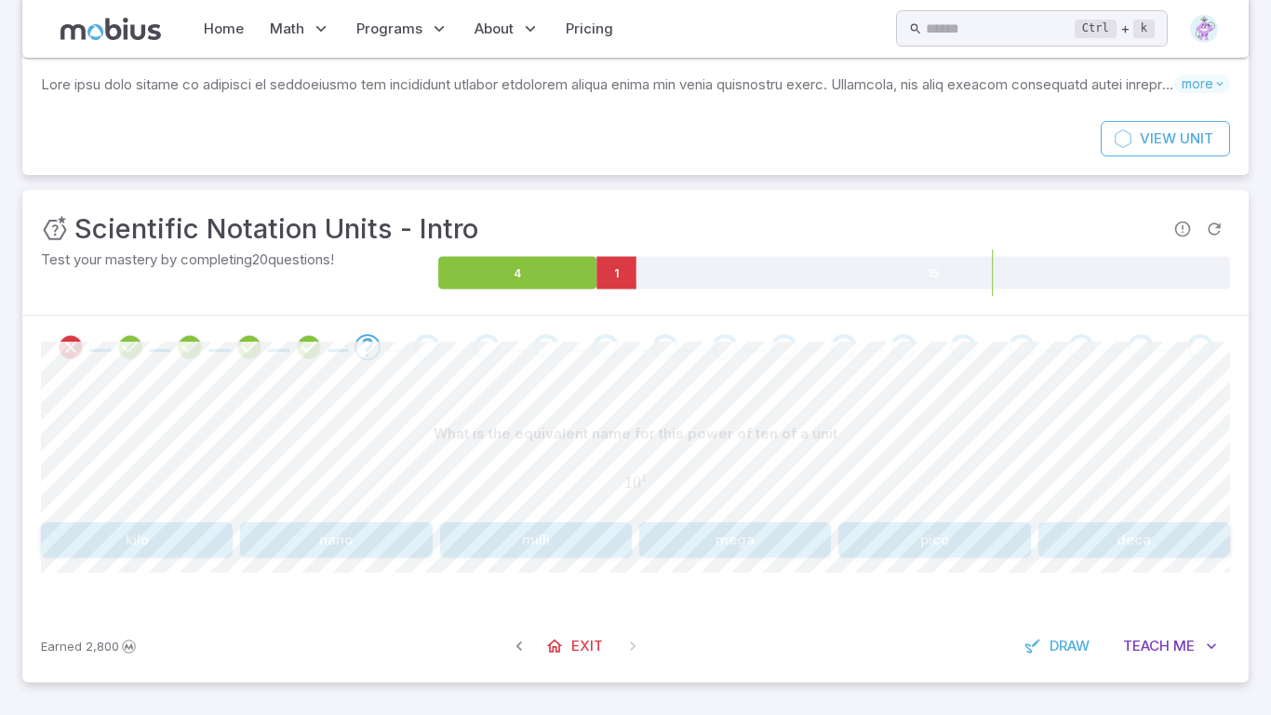
click at [145, 544] on button "kilo" at bounding box center [137, 539] width 192 height 35
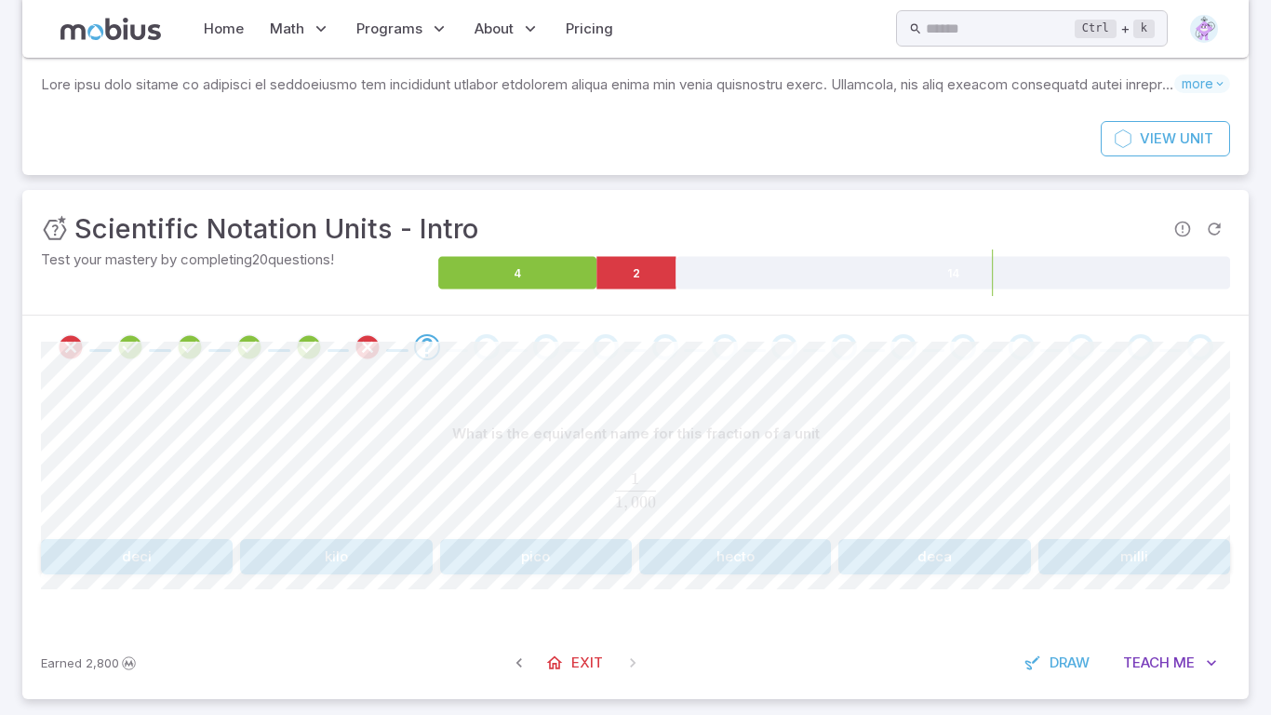
click at [1116, 570] on button "milli" at bounding box center [1134, 556] width 192 height 35
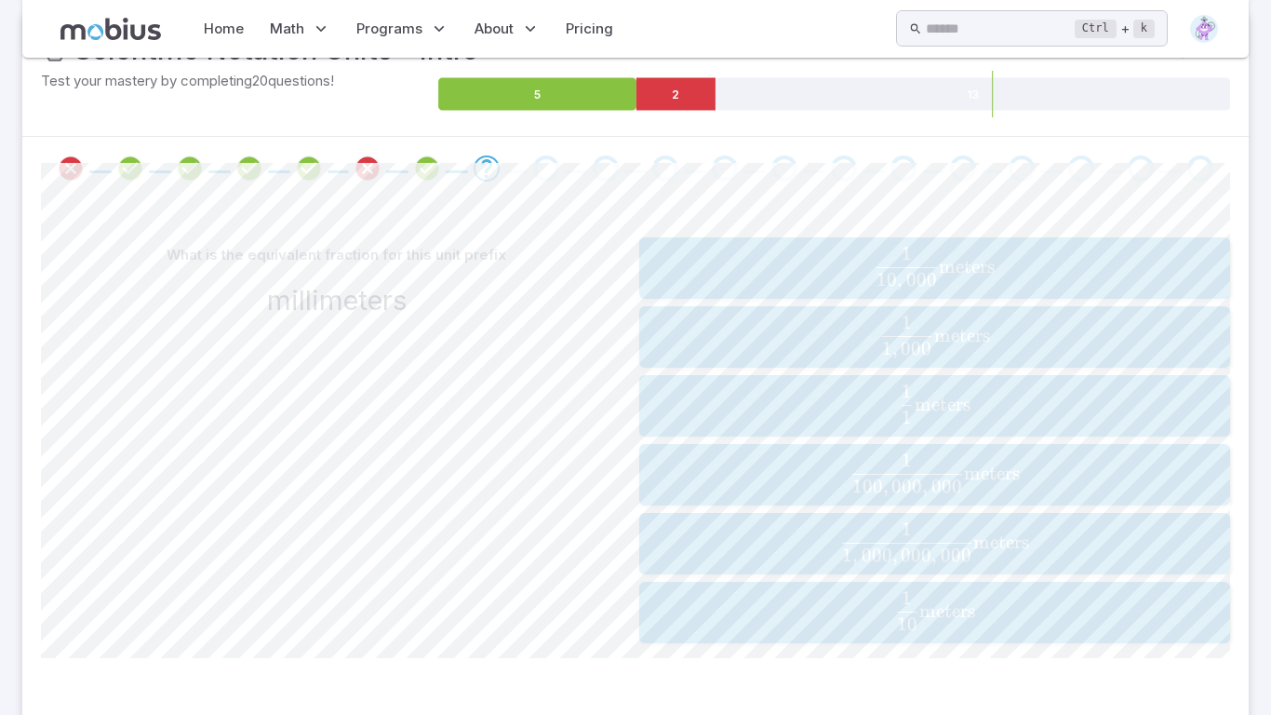
scroll to position [278, 0]
click at [1002, 341] on span "1 , 000 1 ​ meters" at bounding box center [934, 335] width 579 height 43
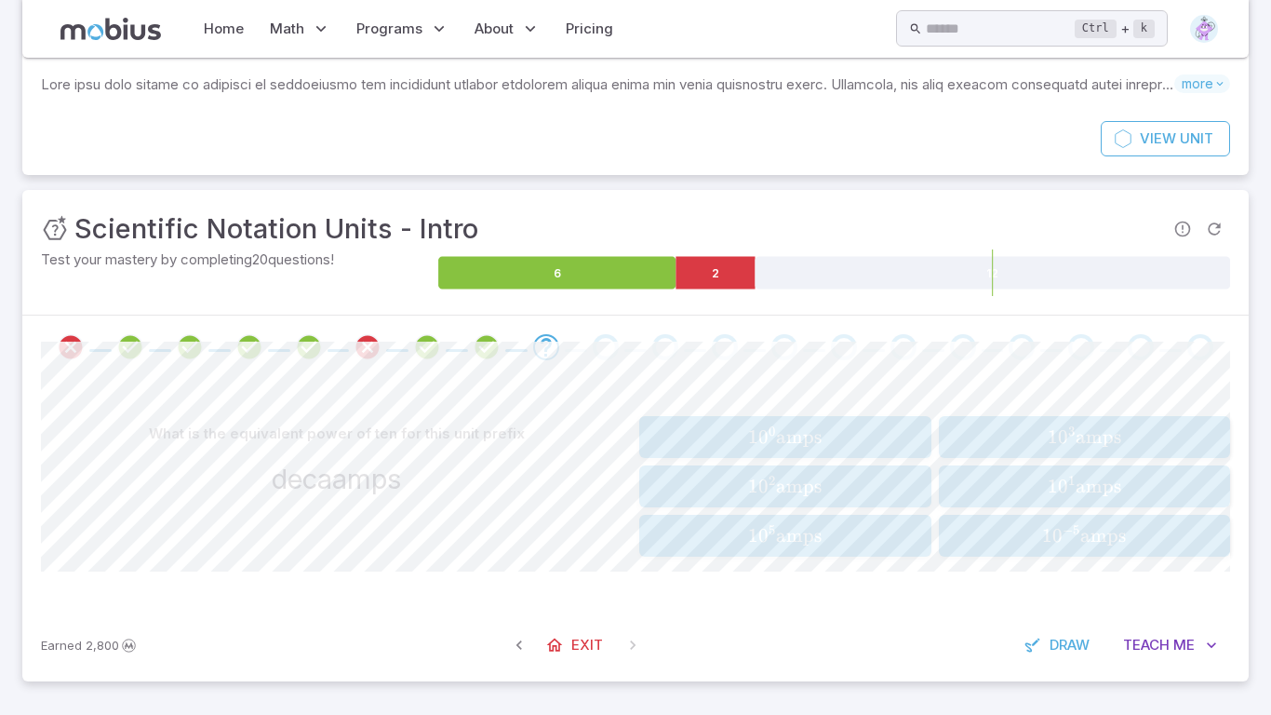
scroll to position [99, 0]
click at [1076, 480] on span "amps" at bounding box center [1099, 486] width 46 height 23
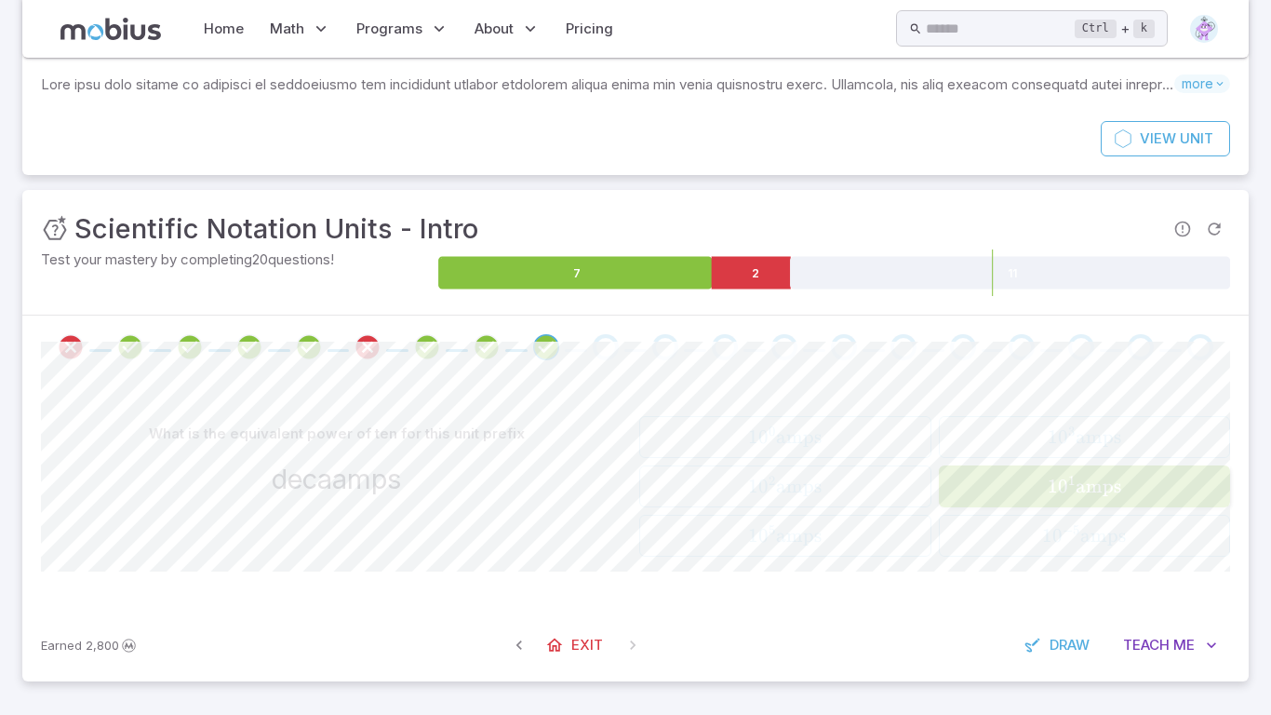
scroll to position [92, 0]
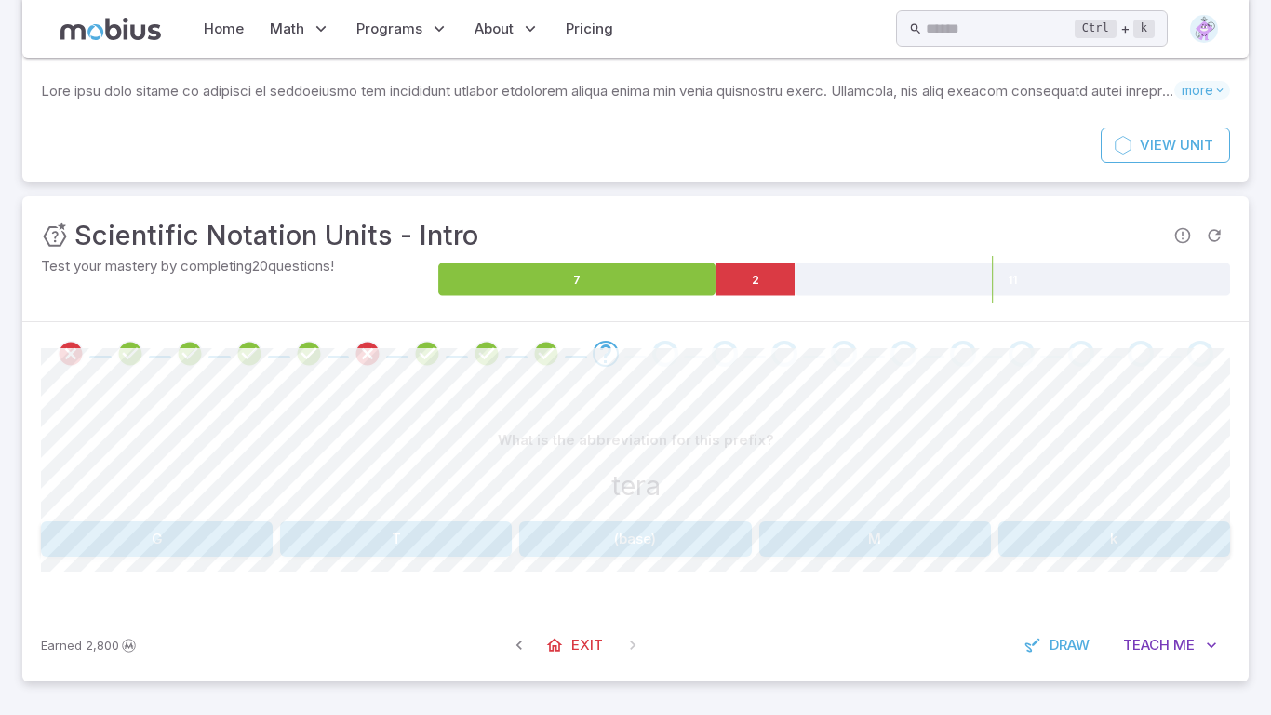
click at [359, 541] on button "T" at bounding box center [396, 538] width 232 height 35
click at [359, 541] on button "mega" at bounding box center [396, 538] width 232 height 35
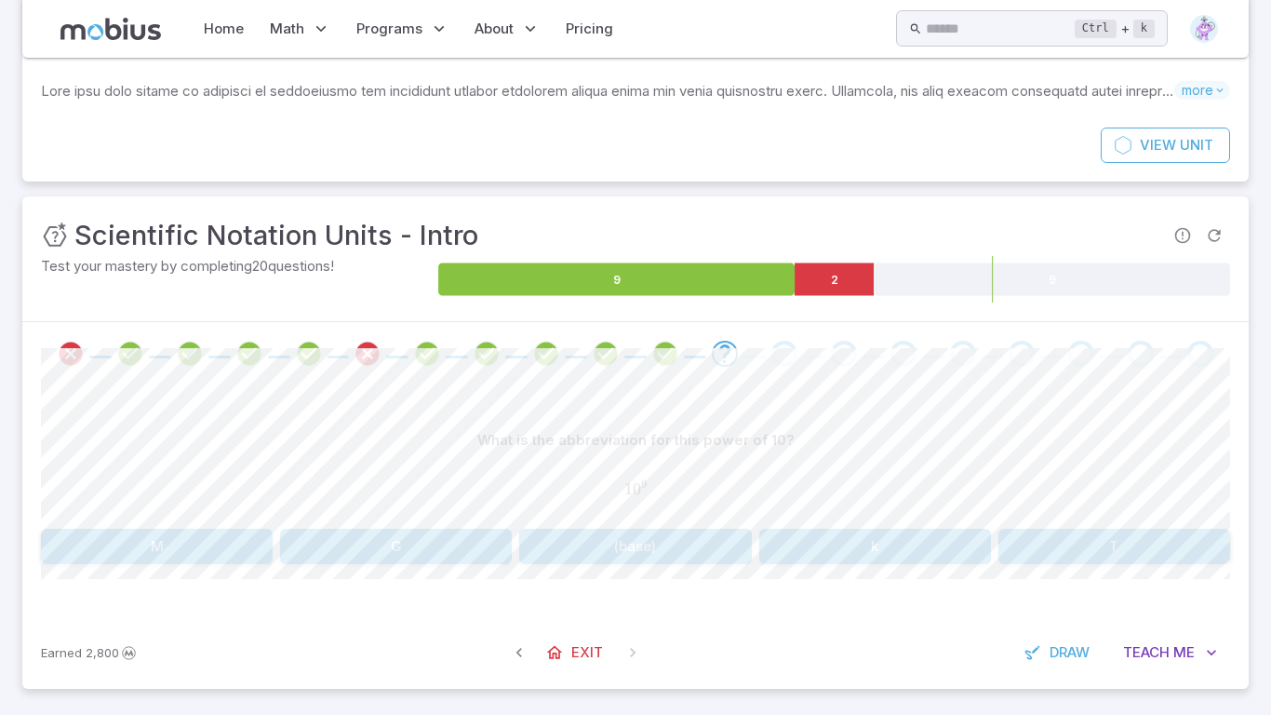
click at [359, 541] on button "G" at bounding box center [396, 545] width 232 height 35
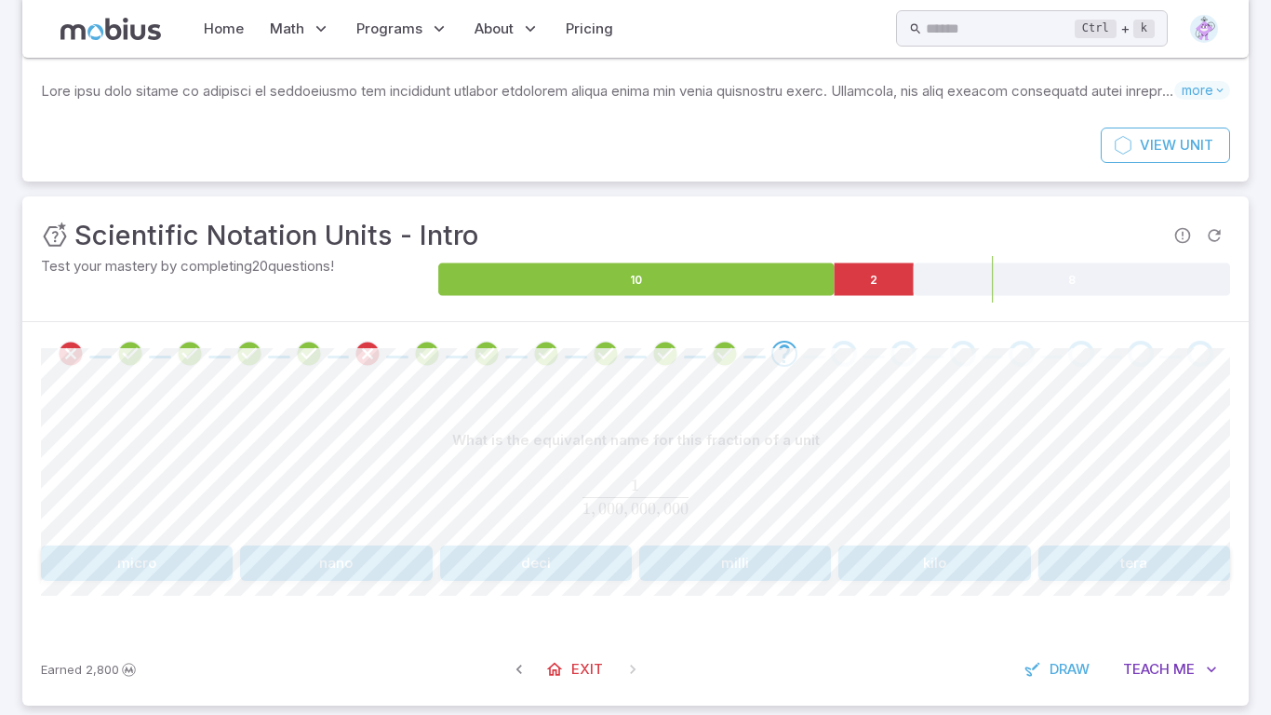
click at [144, 547] on button "micro" at bounding box center [137, 562] width 192 height 35
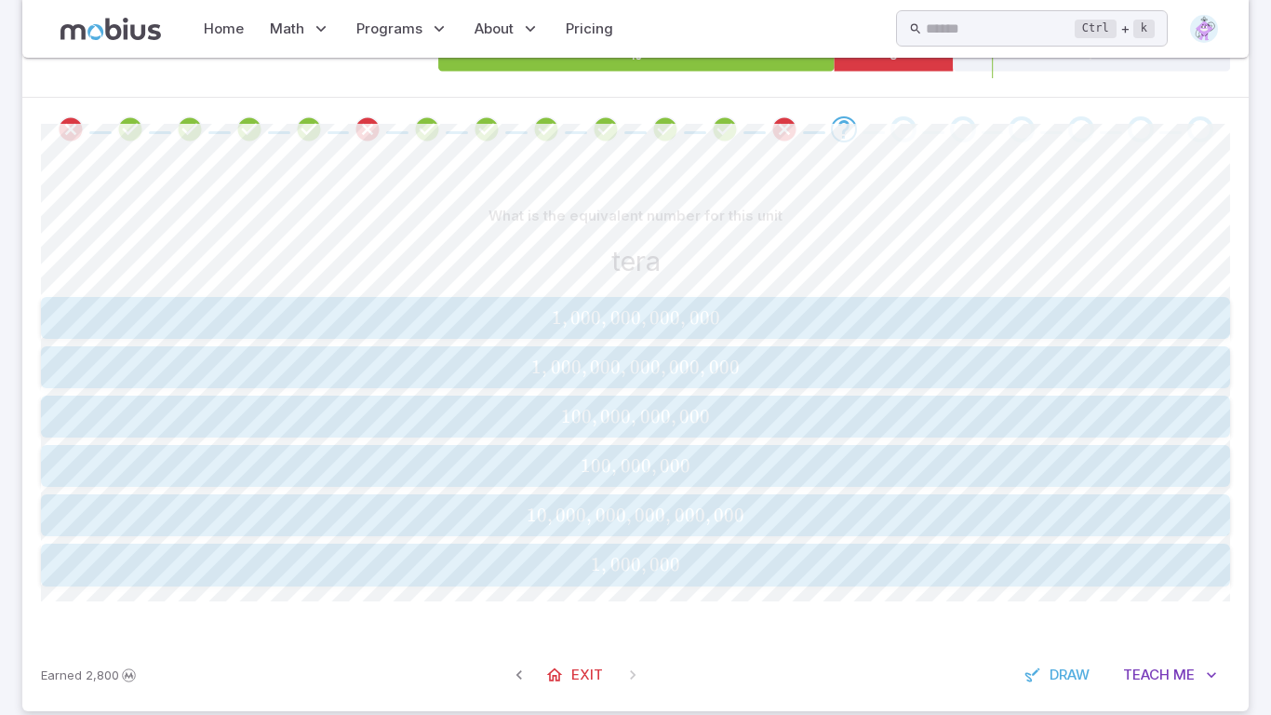
scroll to position [321, 0]
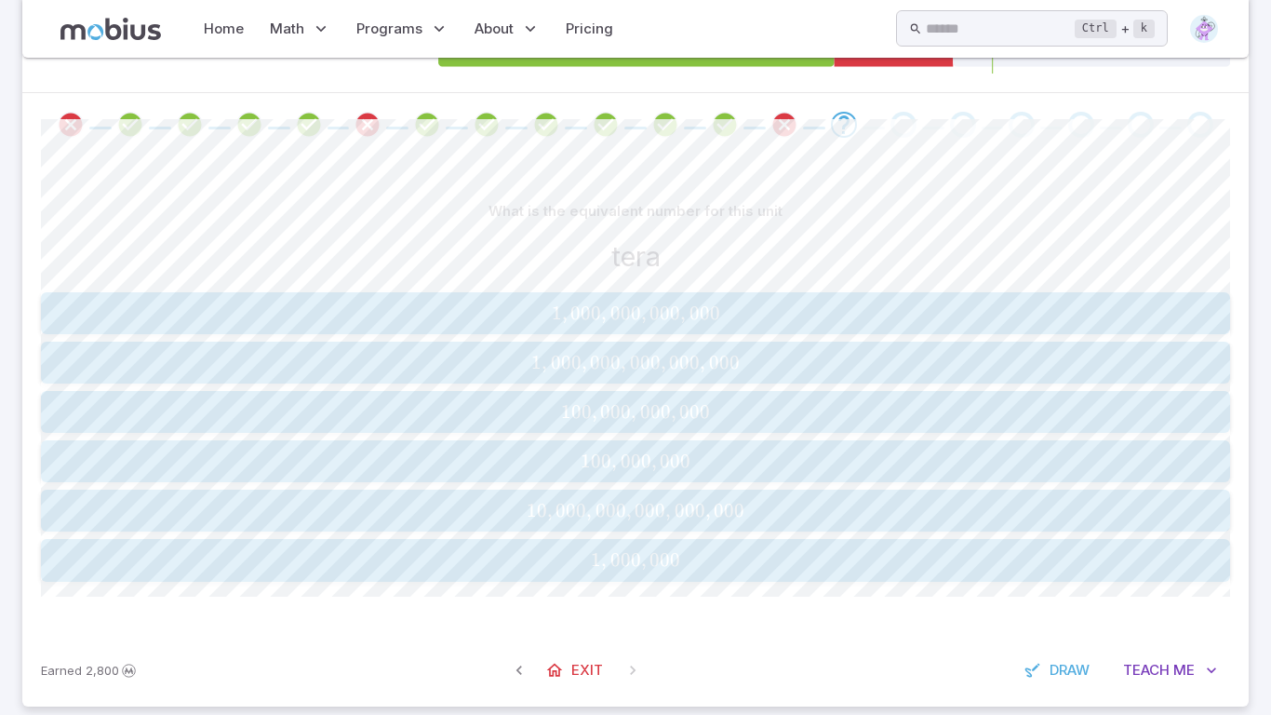
click at [420, 306] on span "1 , 000 , 000 , 000 , 000" at bounding box center [635, 312] width 1177 height 23
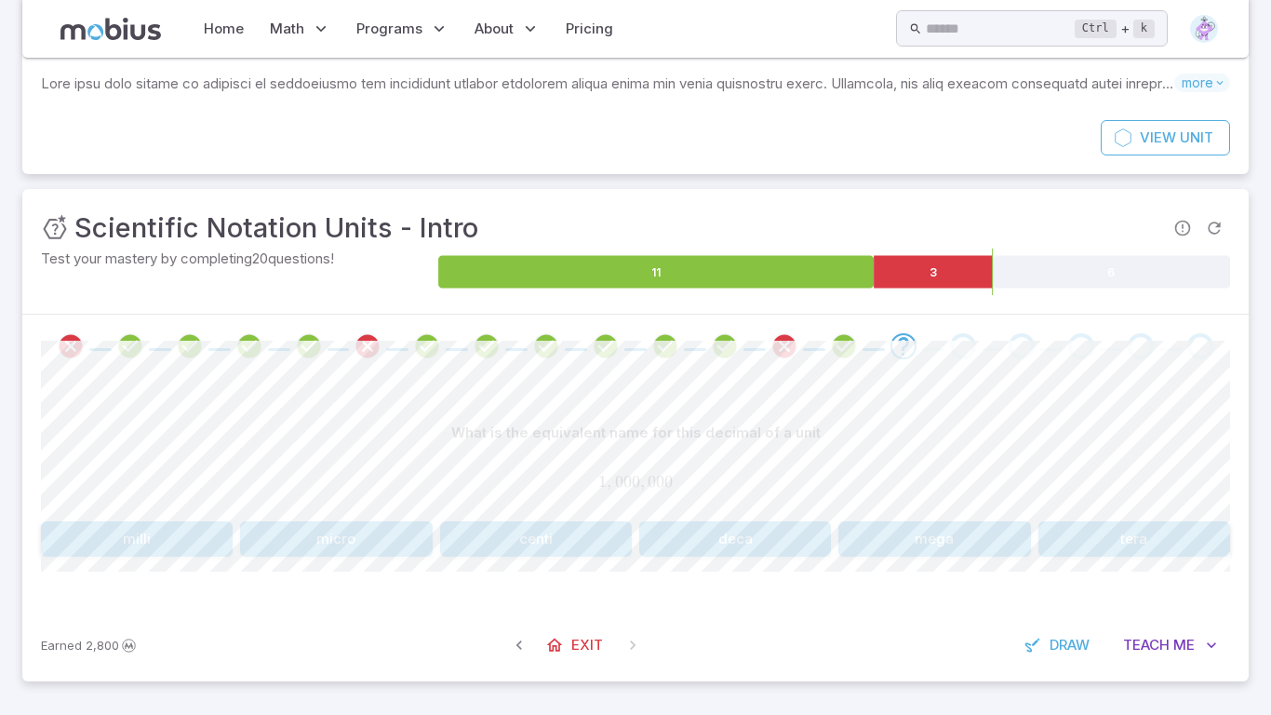
scroll to position [100, 0]
click at [896, 524] on button "mega" at bounding box center [934, 538] width 192 height 35
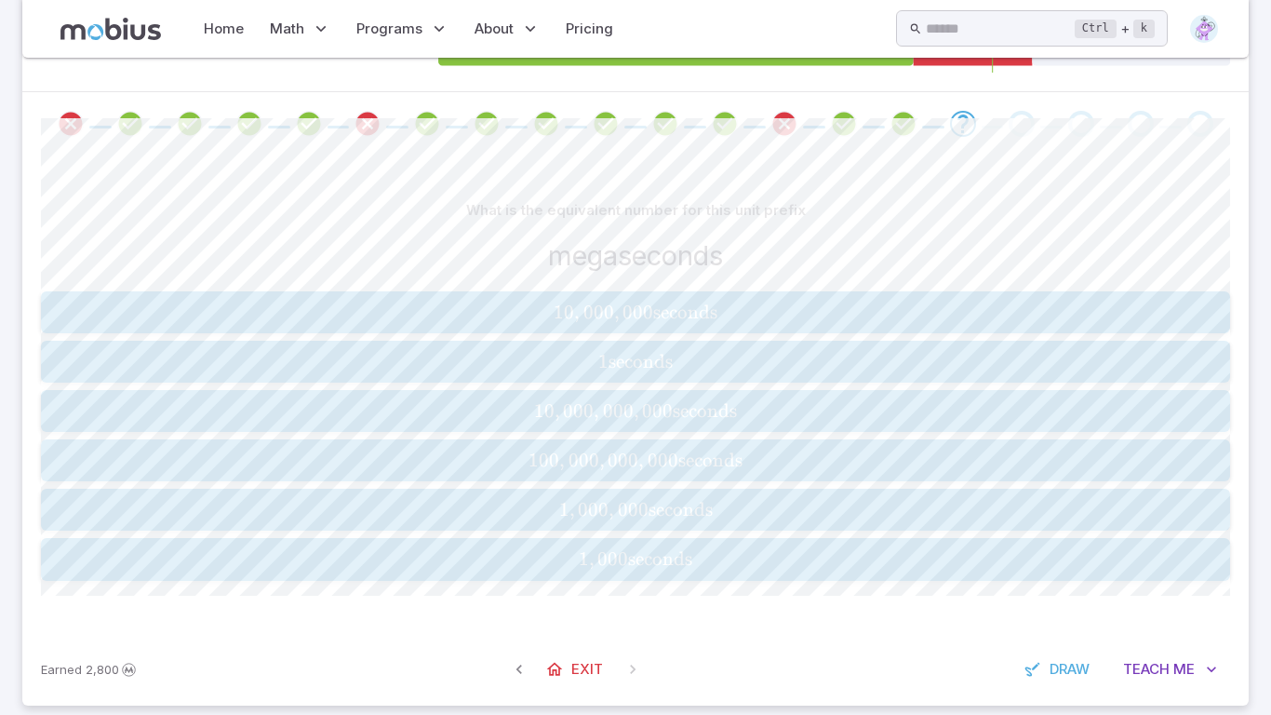
scroll to position [324, 0]
click at [676, 501] on span "seconds" at bounding box center [680, 507] width 64 height 23
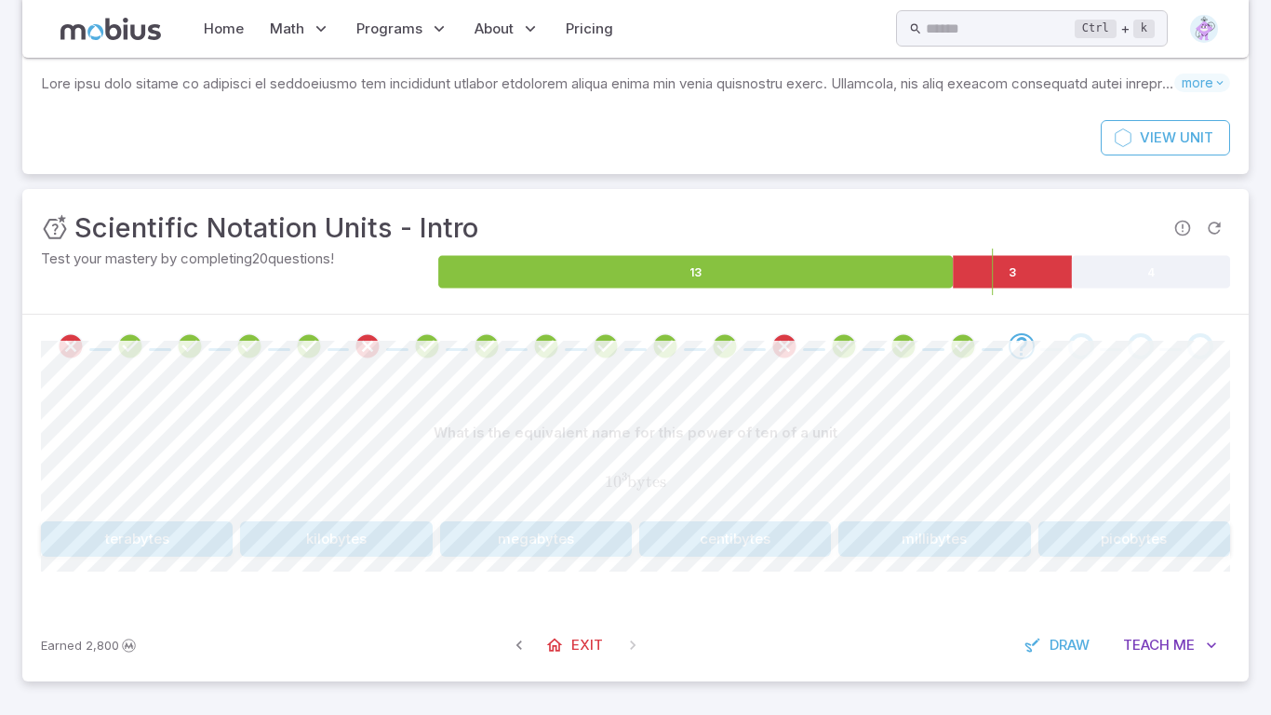
scroll to position [100, 0]
click at [336, 534] on button "kilobytes" at bounding box center [336, 538] width 192 height 35
click at [677, 540] on button "p" at bounding box center [635, 538] width 232 height 35
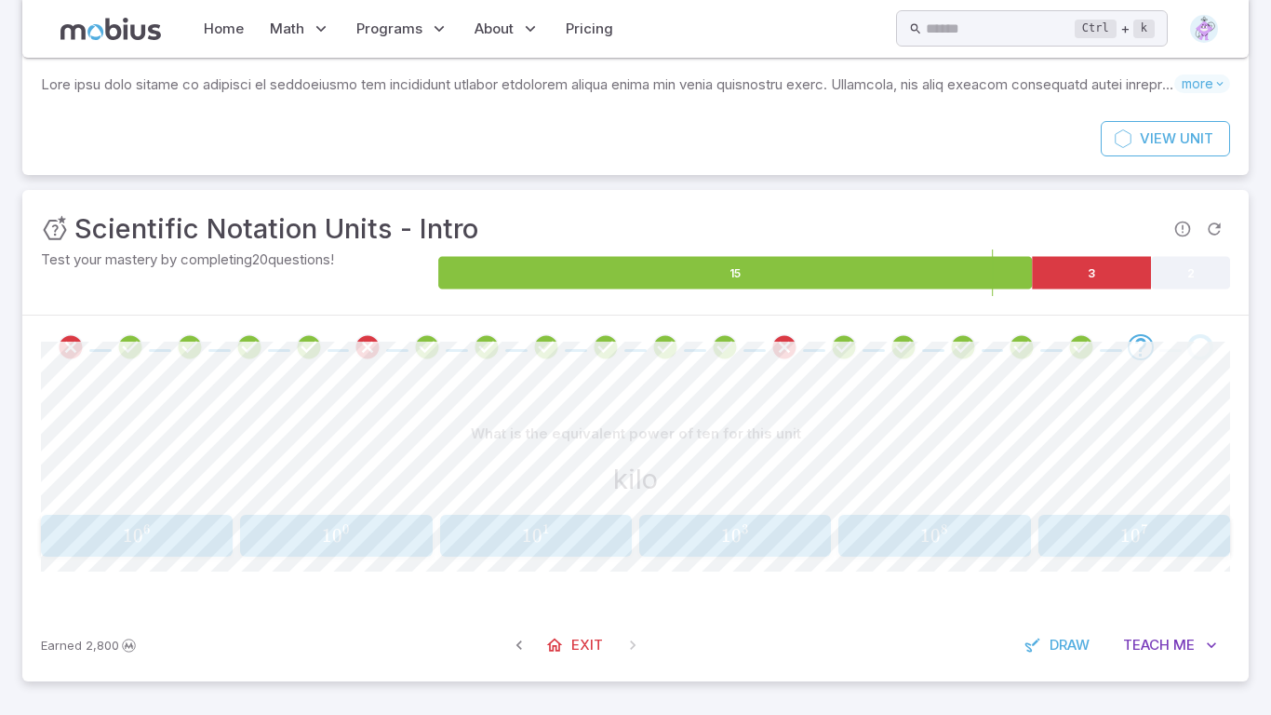
scroll to position [99, 0]
click at [737, 552] on button "1 0 3 10^{3} 1 0 3" at bounding box center [735, 536] width 192 height 42
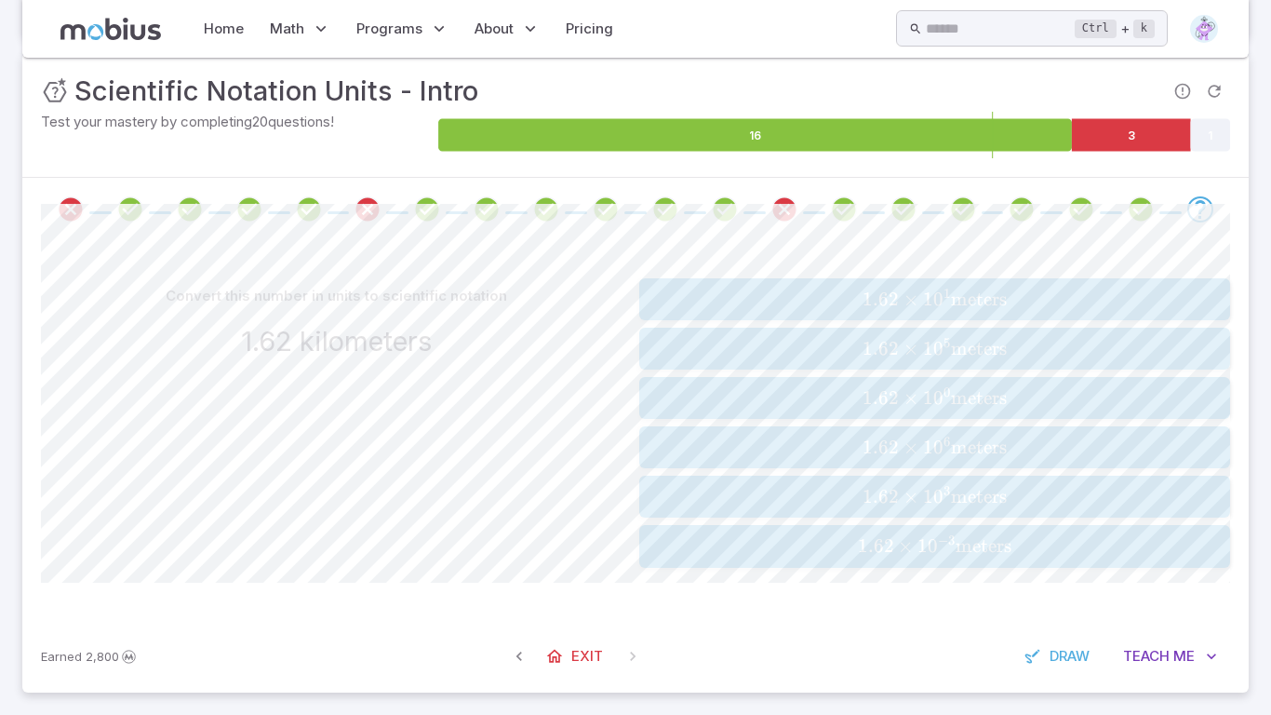
scroll to position [247, 0]
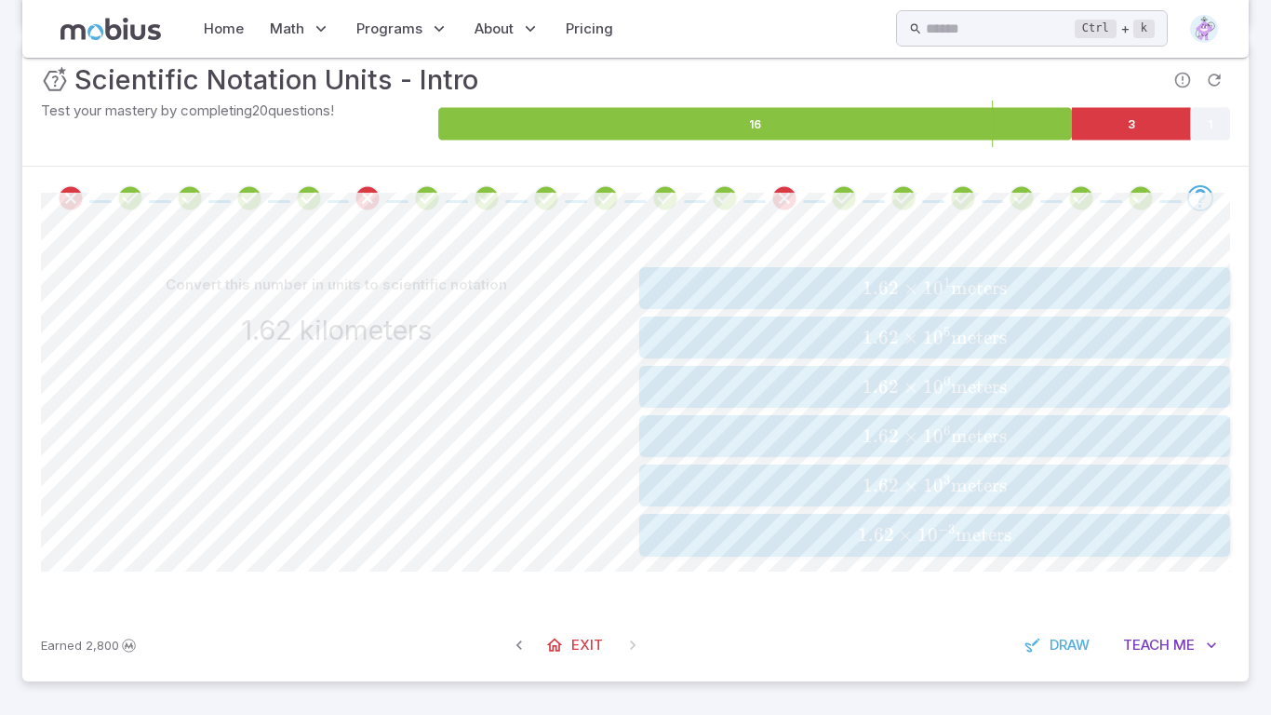
click at [980, 491] on span "meters" at bounding box center [979, 485] width 56 height 23
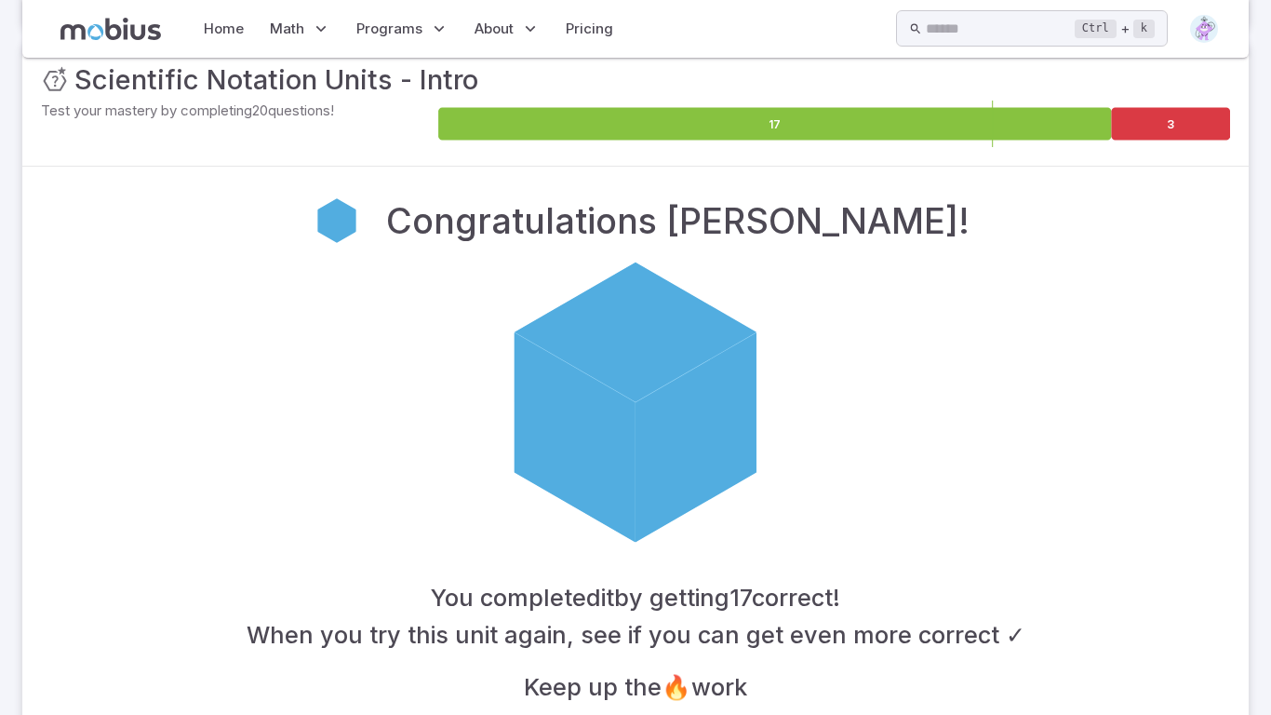
scroll to position [344, 0]
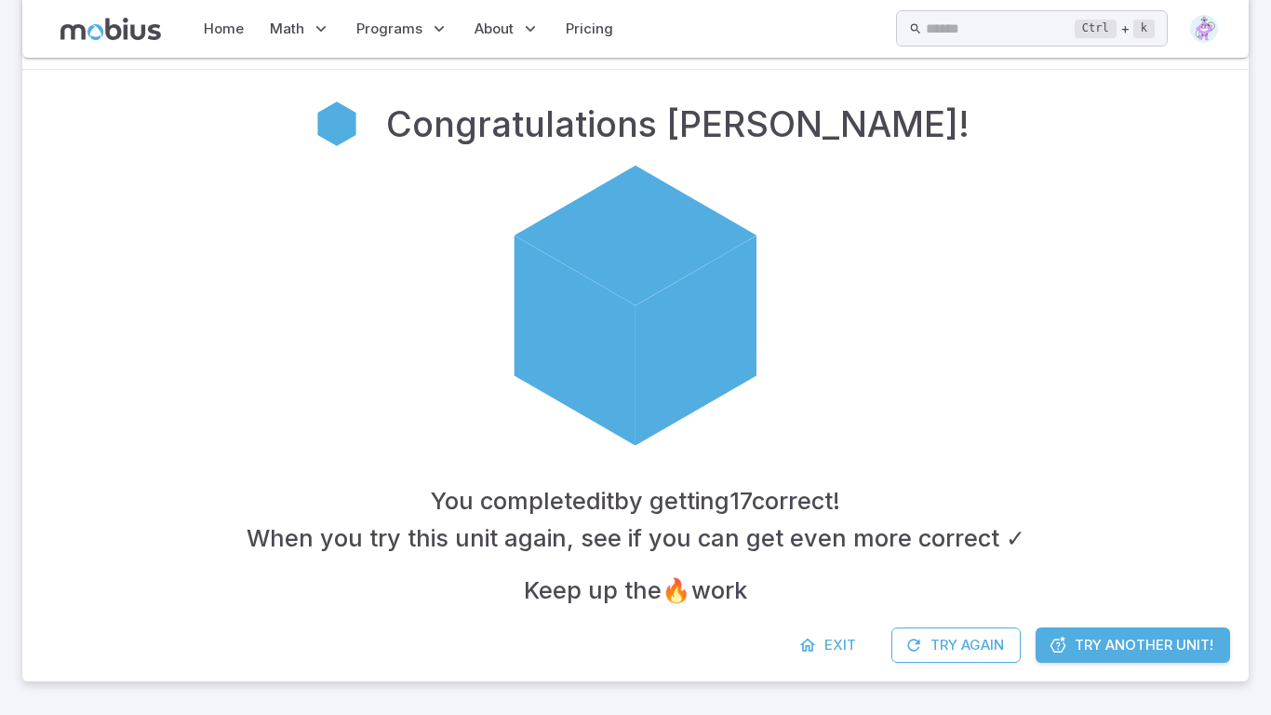
click at [1053, 635] on icon at bounding box center [1058, 644] width 19 height 19
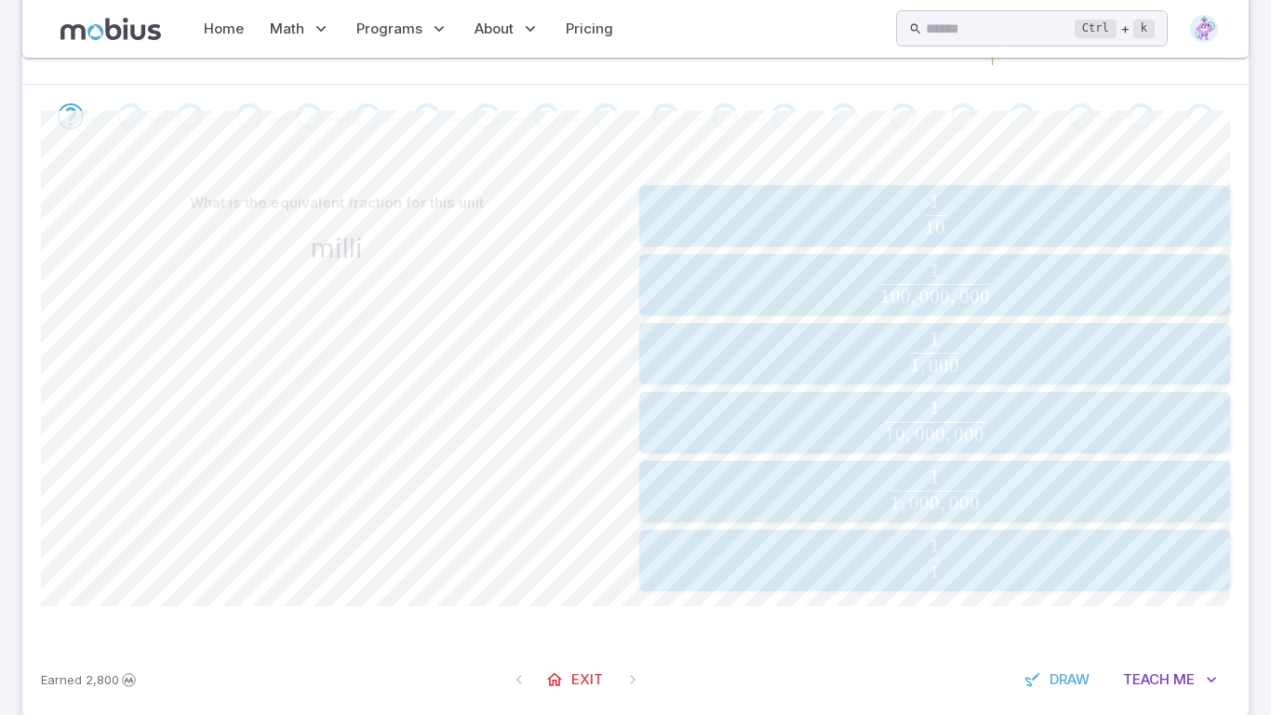
scroll to position [391, 0]
click at [1045, 369] on span "1 , 000 1 ​" at bounding box center [934, 355] width 579 height 43
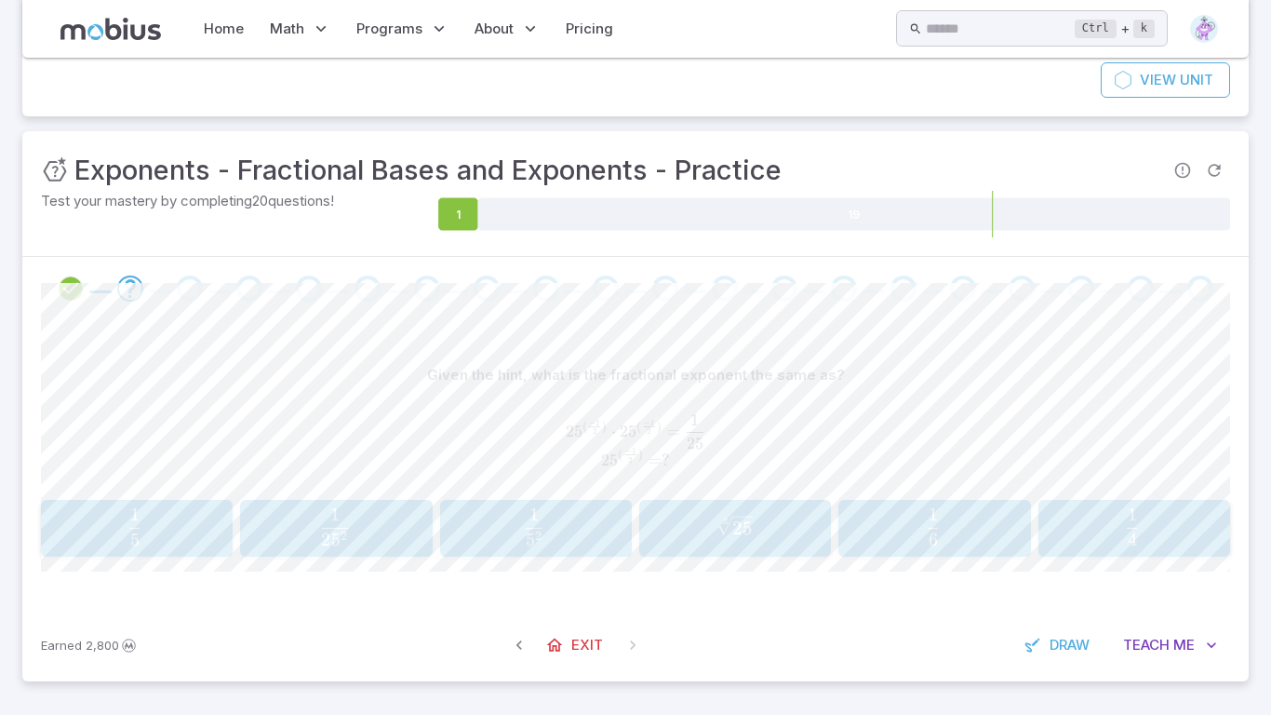
scroll to position [221, 0]
click at [362, 530] on span "2 5 2 1 ​" at bounding box center [336, 526] width 166 height 37
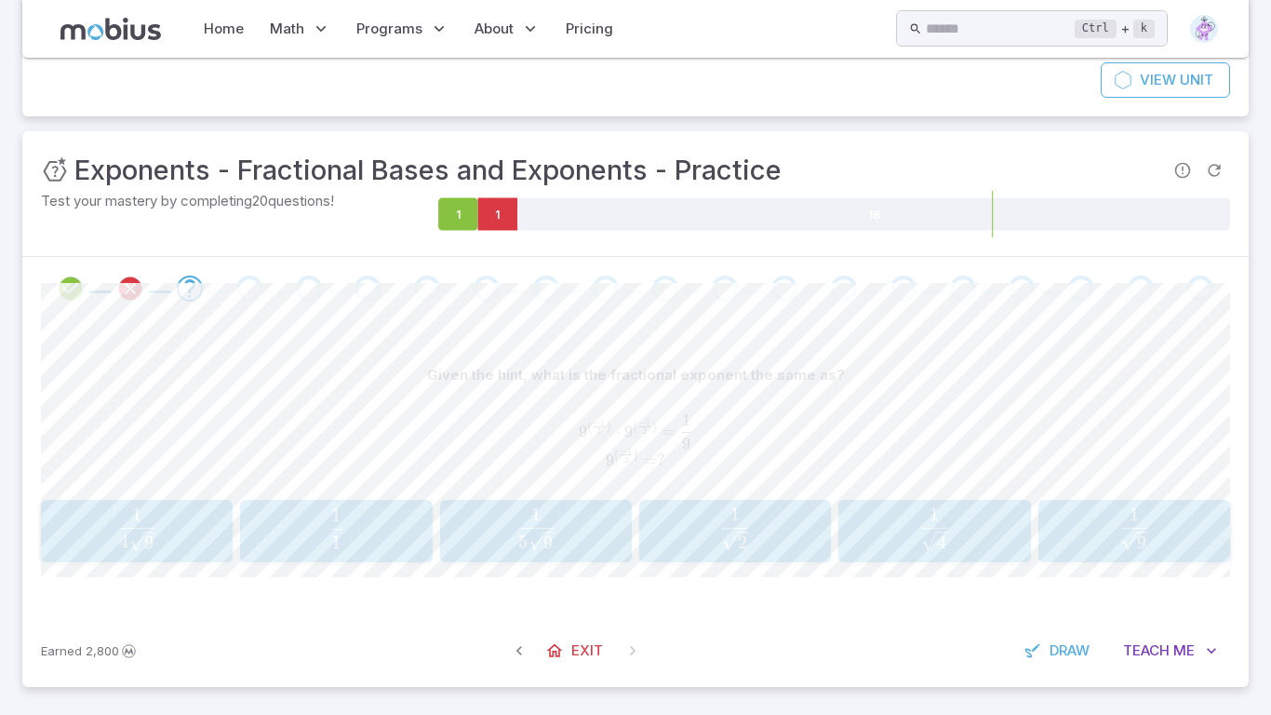
click at [1127, 530] on icon "button" at bounding box center [1133, 540] width 25 height 20
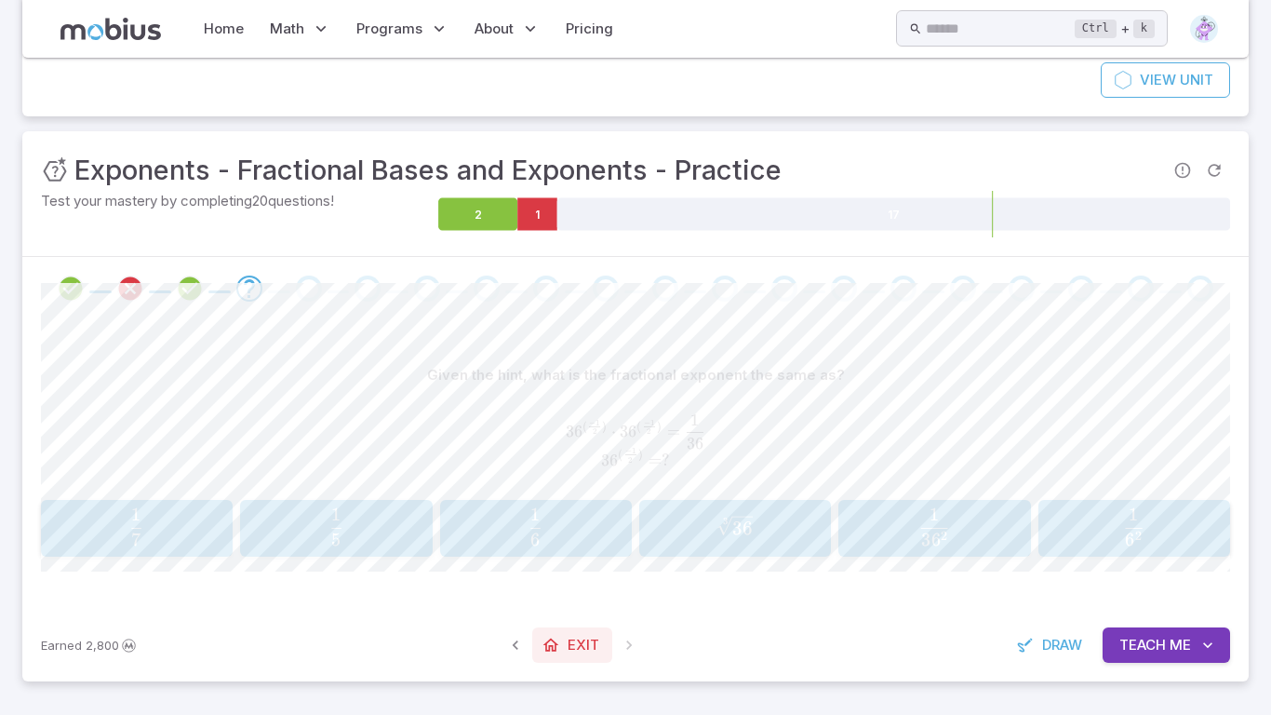
click at [568, 641] on span "Exit" at bounding box center [584, 645] width 32 height 20
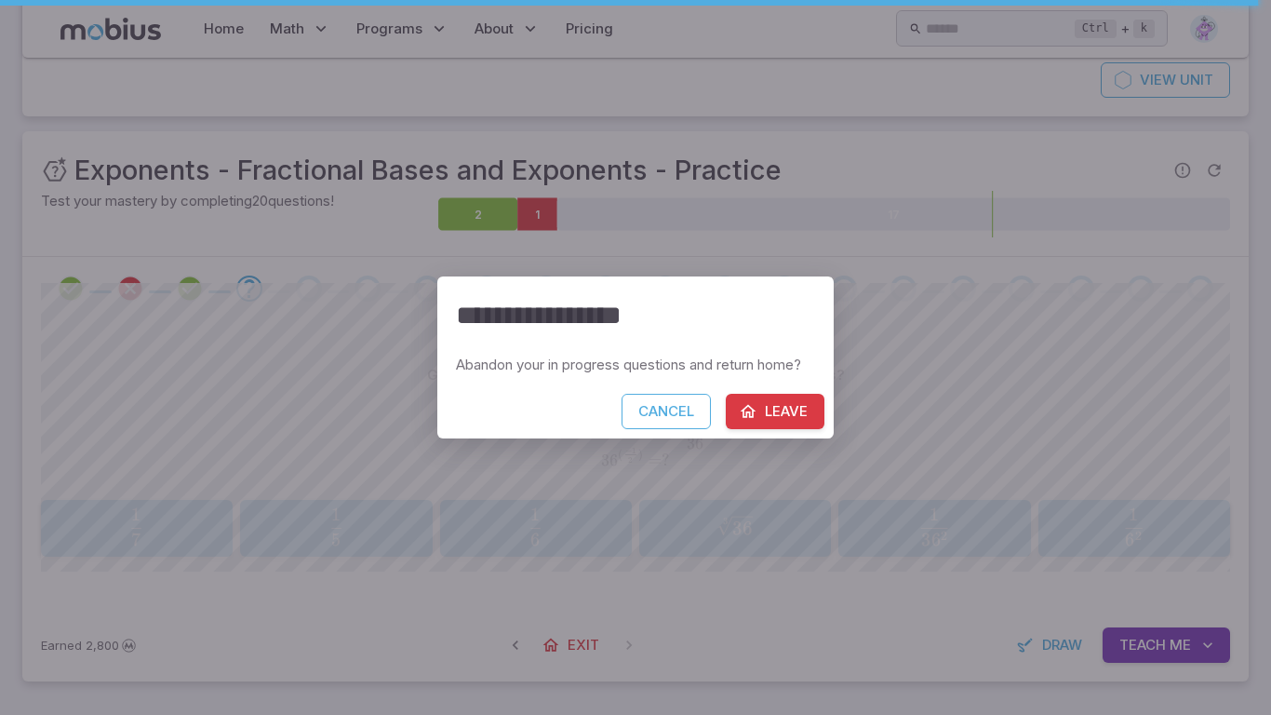
click at [749, 423] on button "Leave" at bounding box center [775, 411] width 99 height 35
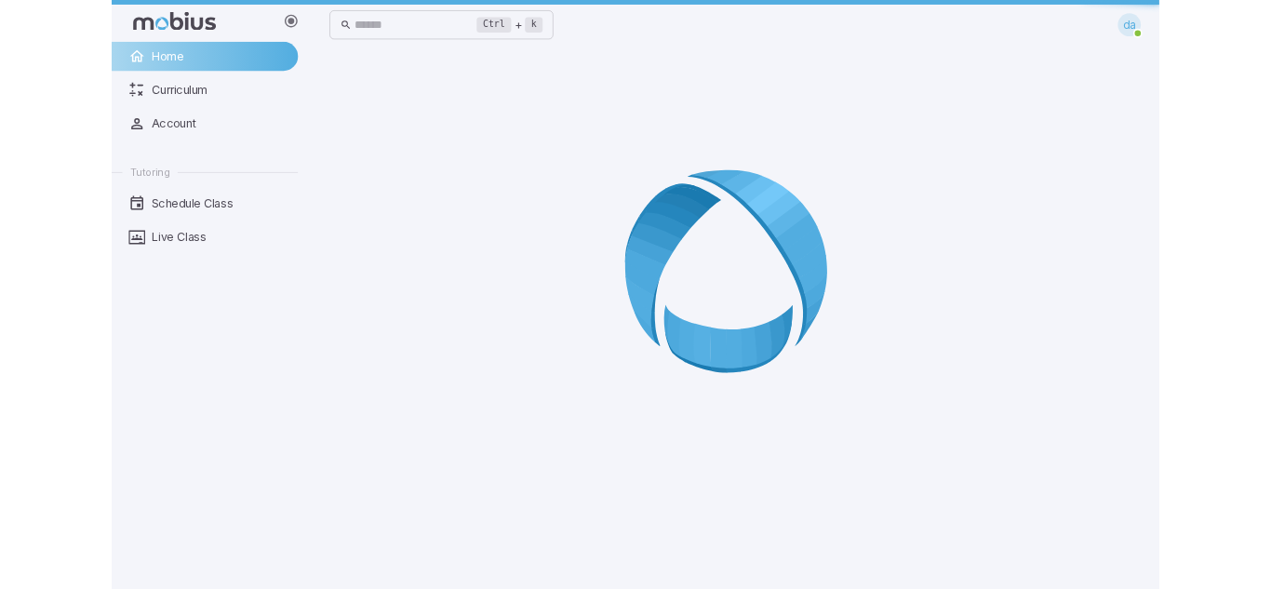
scroll to position [0, 0]
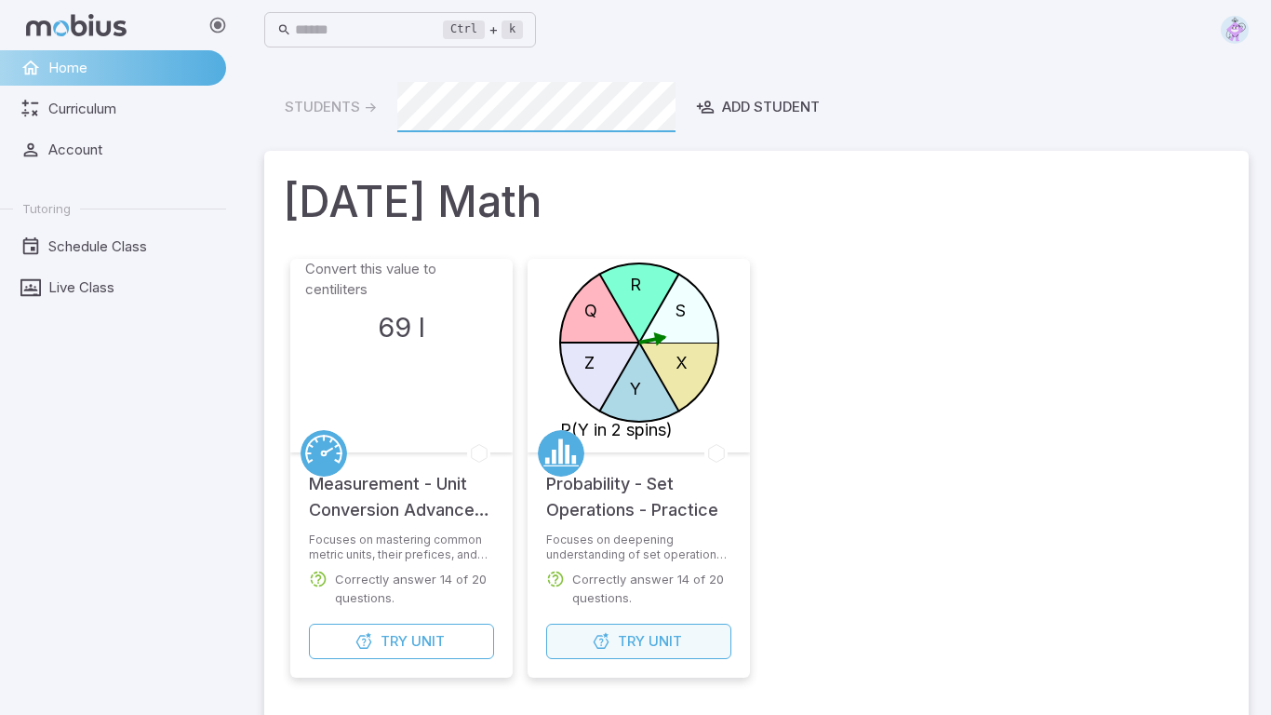
click at [618, 637] on span "Try" at bounding box center [631, 641] width 27 height 20
